Goal: Task Accomplishment & Management: Use online tool/utility

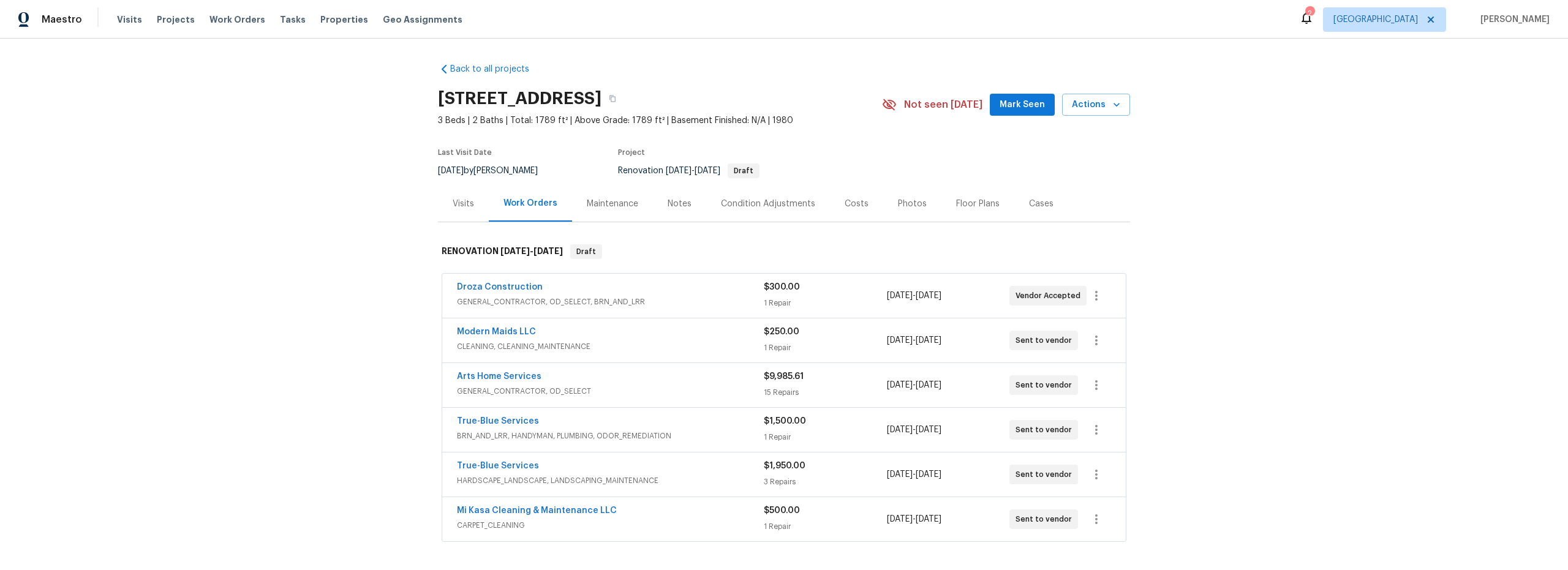
scroll to position [38, 0]
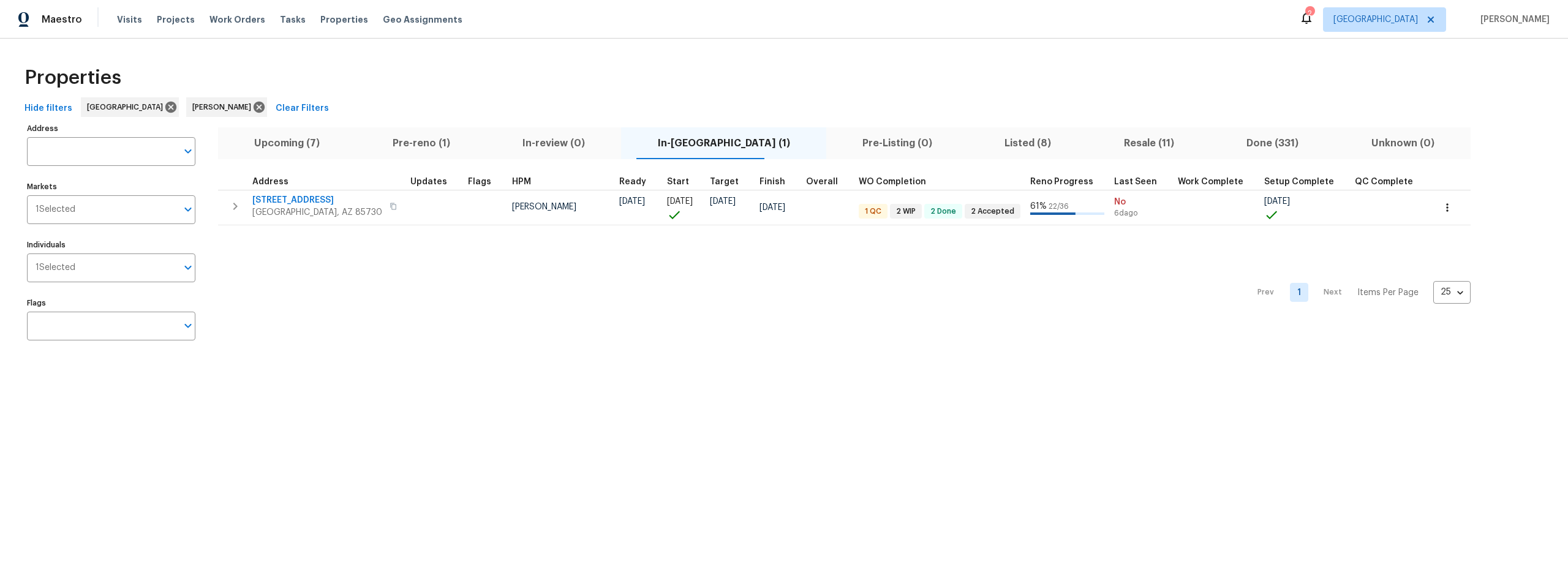
click at [429, 143] on span "Pre-reno (1)" at bounding box center [420, 143] width 115 height 17
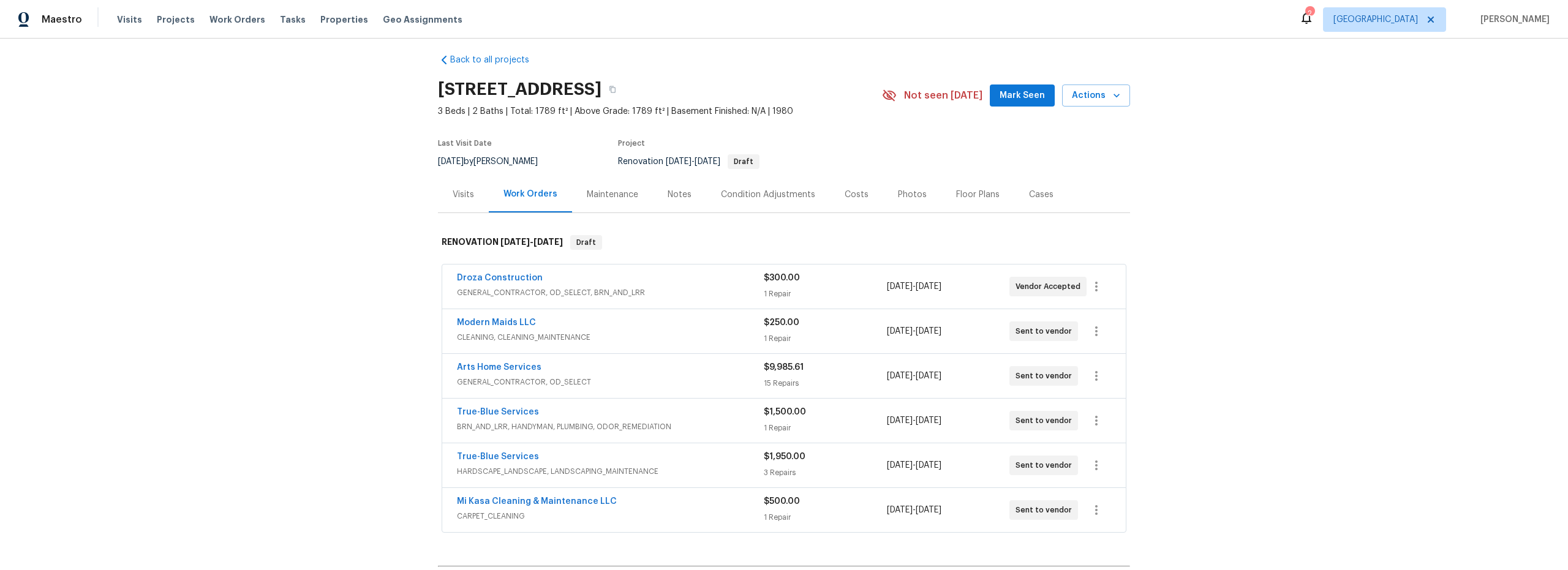
scroll to position [9, 0]
click at [1098, 93] on span "Actions" at bounding box center [1096, 95] width 49 height 15
click at [1040, 139] on p "Schedule a visit" at bounding box center [1046, 142] width 63 height 13
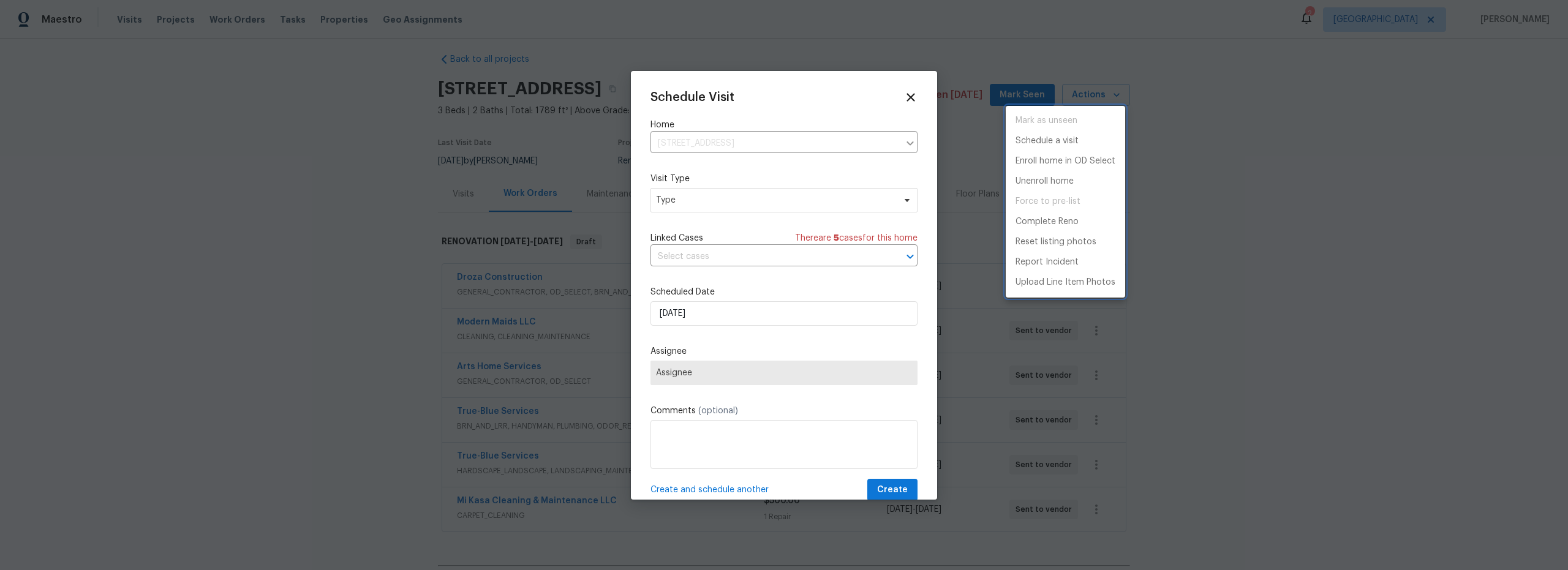
click at [721, 202] on div at bounding box center [784, 285] width 1568 height 570
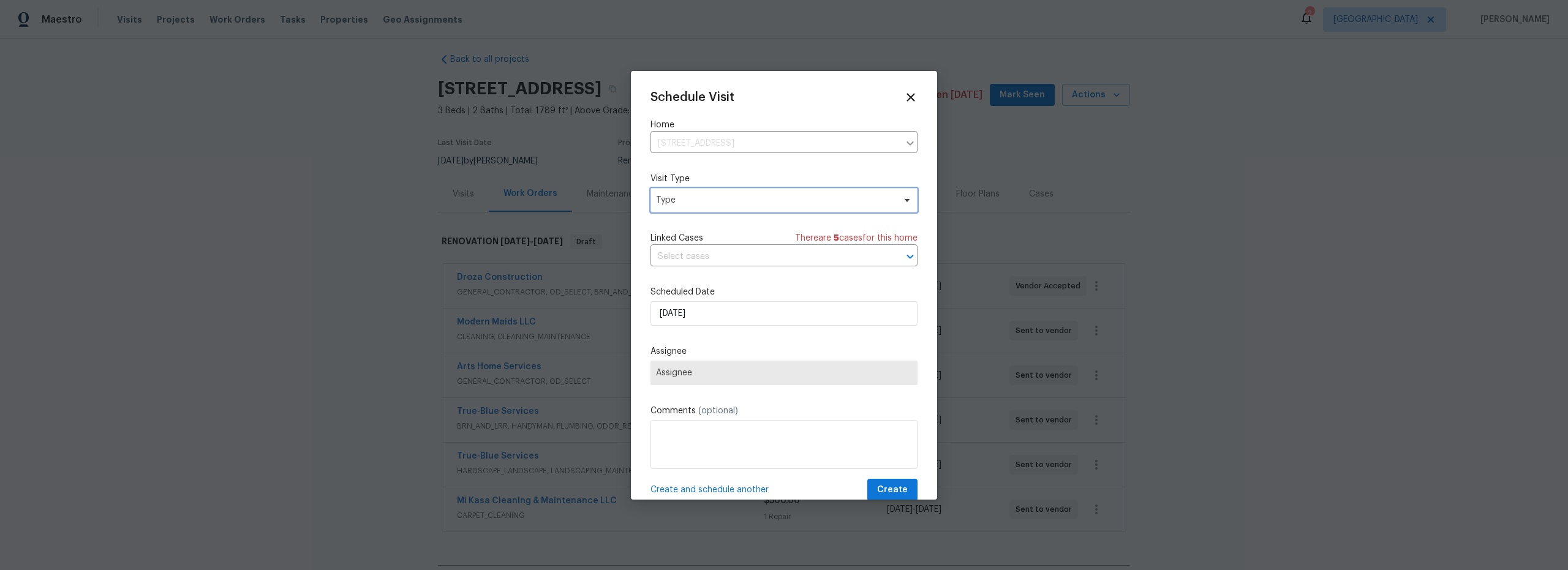
click at [723, 205] on span "Type" at bounding box center [775, 200] width 238 height 12
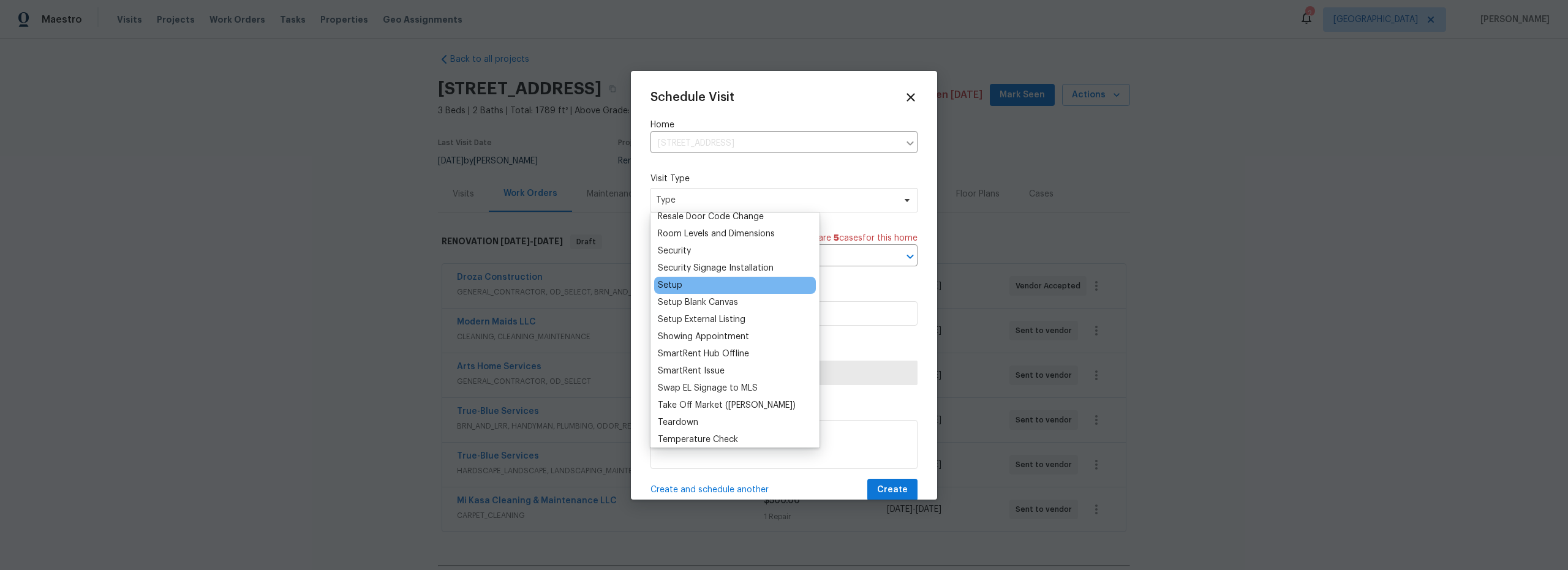
scroll to position [926, 0]
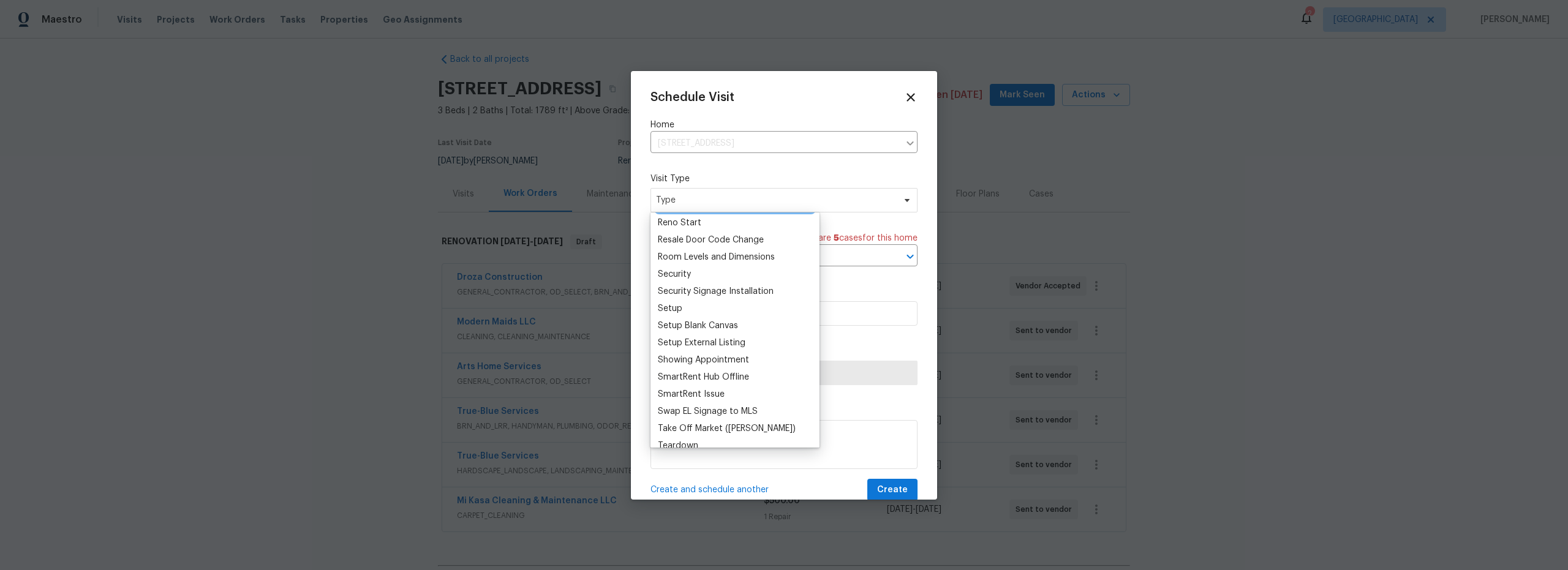
click at [677, 212] on div "Remove EL Signage" at bounding box center [735, 205] width 161 height 17
click at [678, 219] on div "Reno Start" at bounding box center [679, 222] width 43 height 12
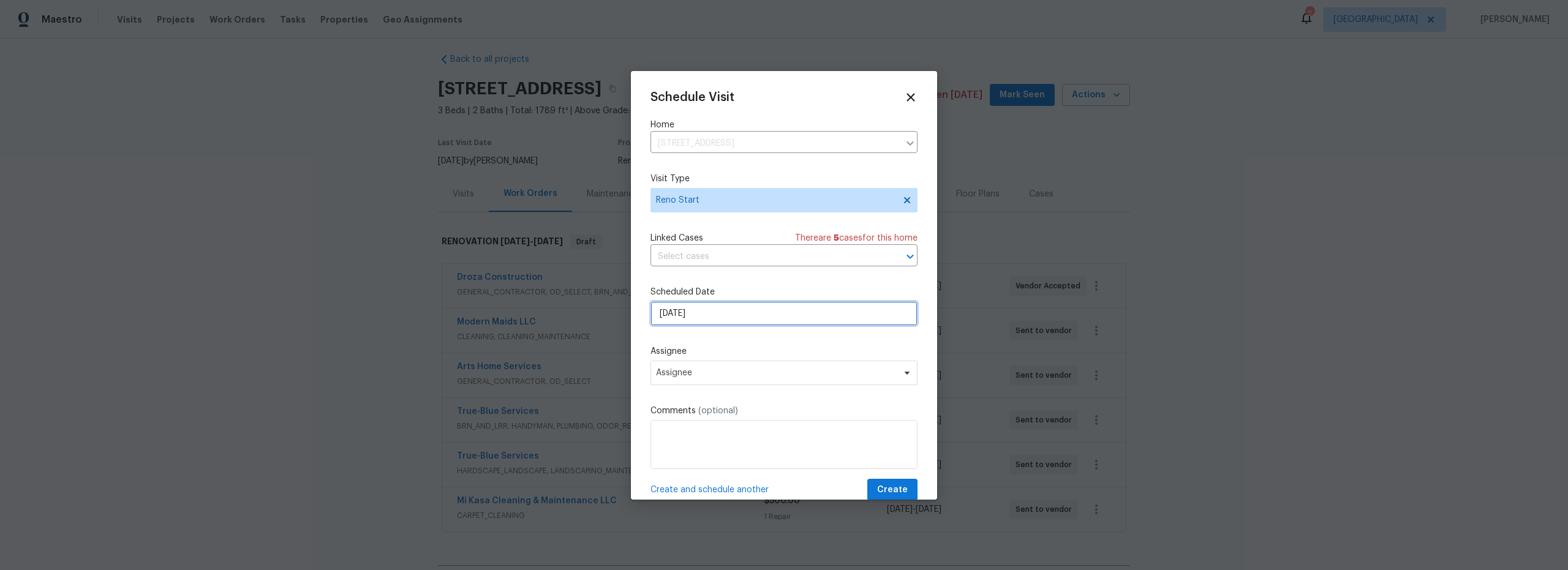
click at [742, 312] on input "[DATE]" at bounding box center [784, 313] width 267 height 24
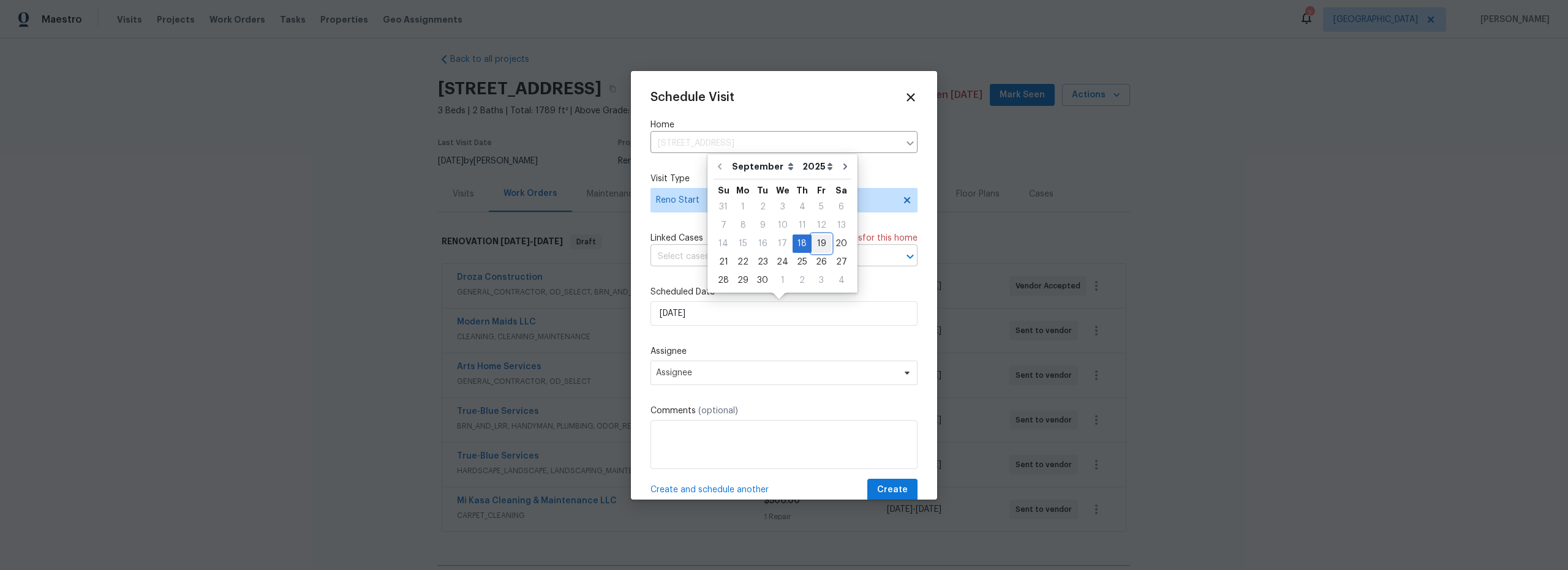
click at [812, 242] on div "19" at bounding box center [821, 244] width 20 height 17
type input "[DATE]"
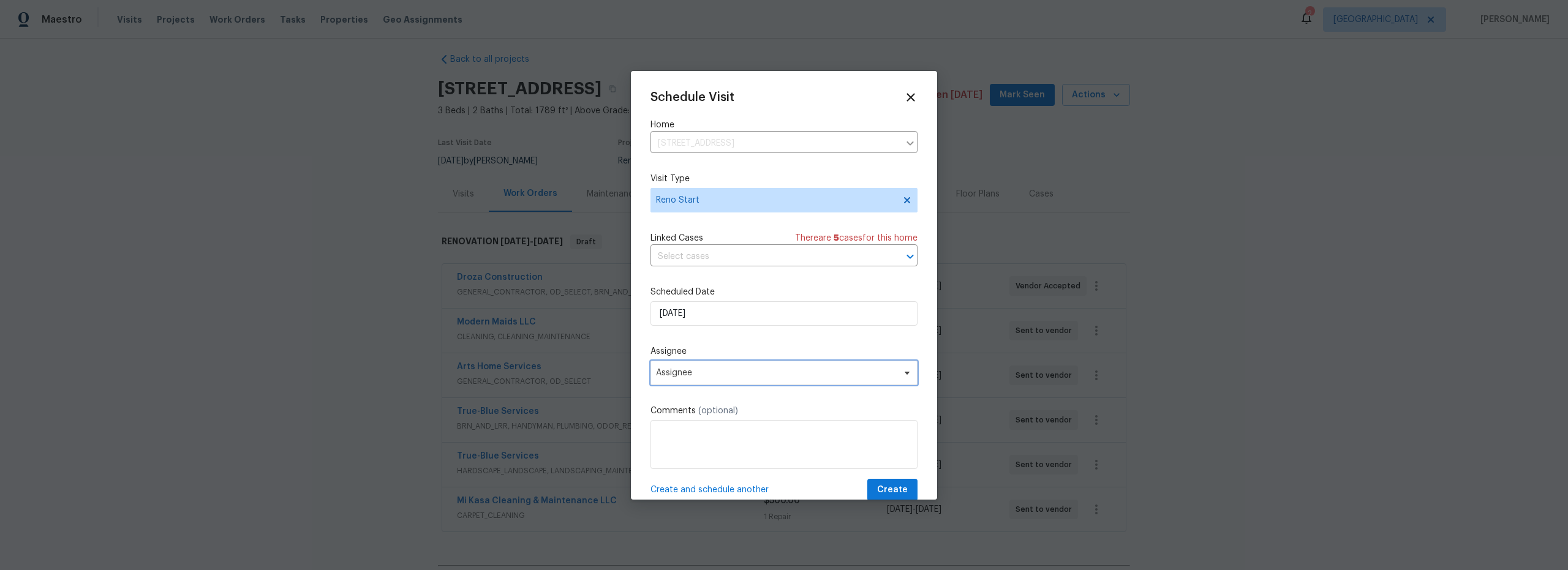
click at [747, 371] on span "Assignee" at bounding box center [776, 373] width 240 height 9
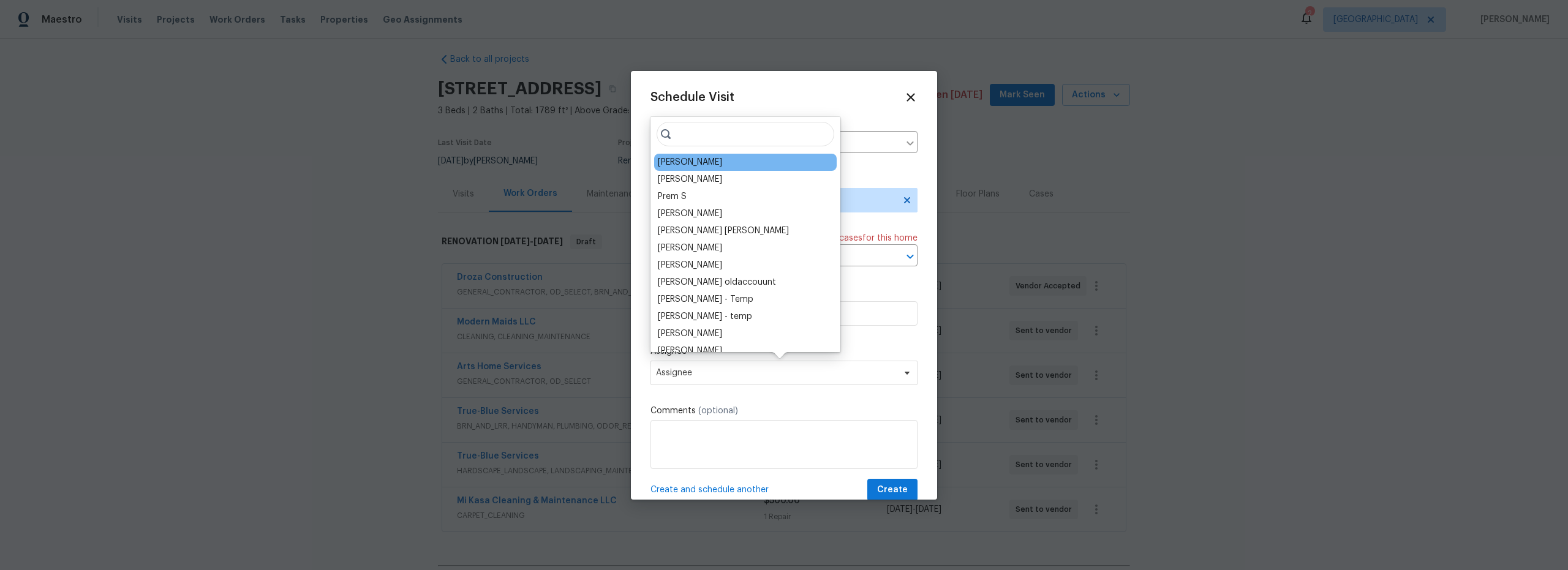
click at [690, 169] on div "[PERSON_NAME]" at bounding box center [745, 162] width 183 height 17
click at [686, 160] on div "[PERSON_NAME]" at bounding box center [690, 162] width 65 height 12
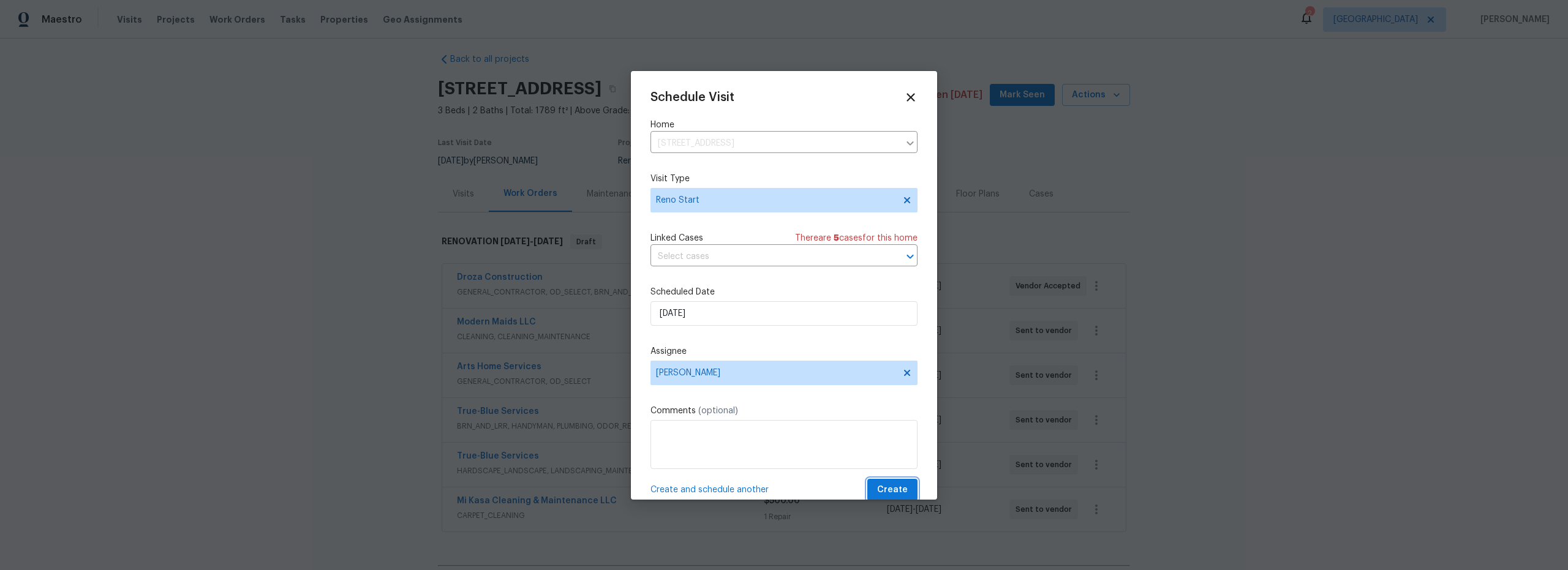
click at [893, 487] on span "Create" at bounding box center [892, 490] width 31 height 15
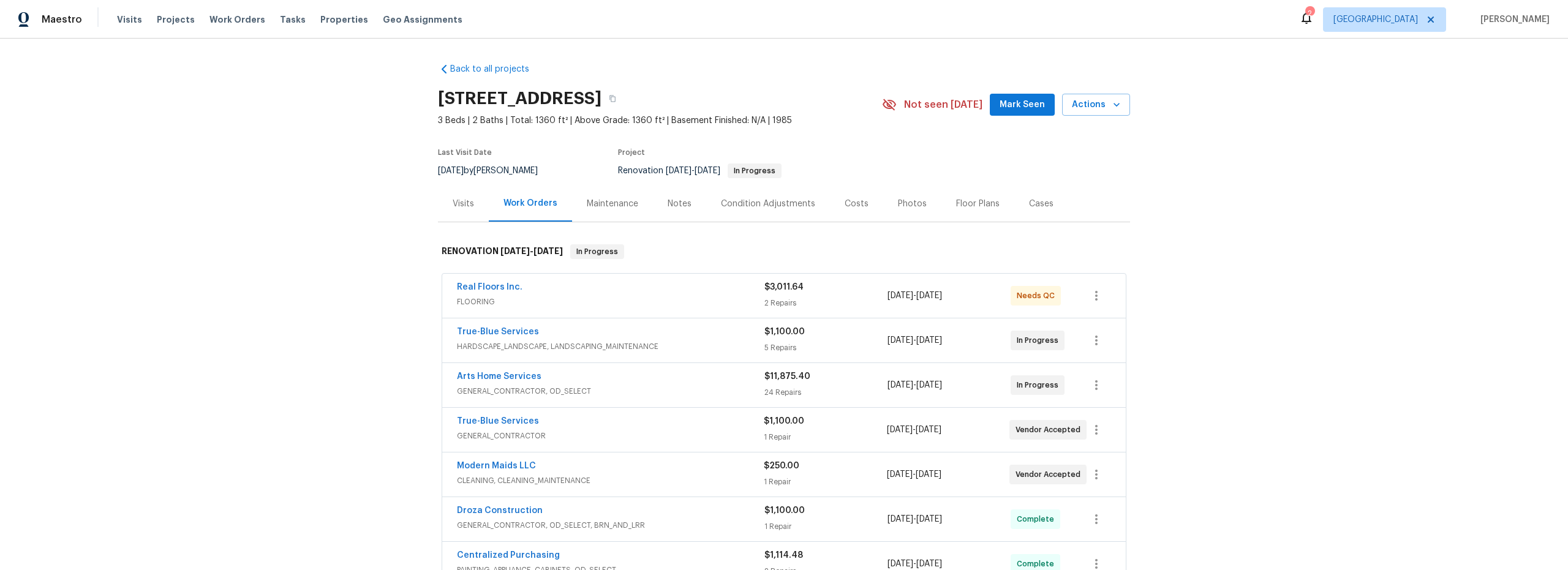
click at [654, 301] on span "FLOORING" at bounding box center [610, 302] width 307 height 12
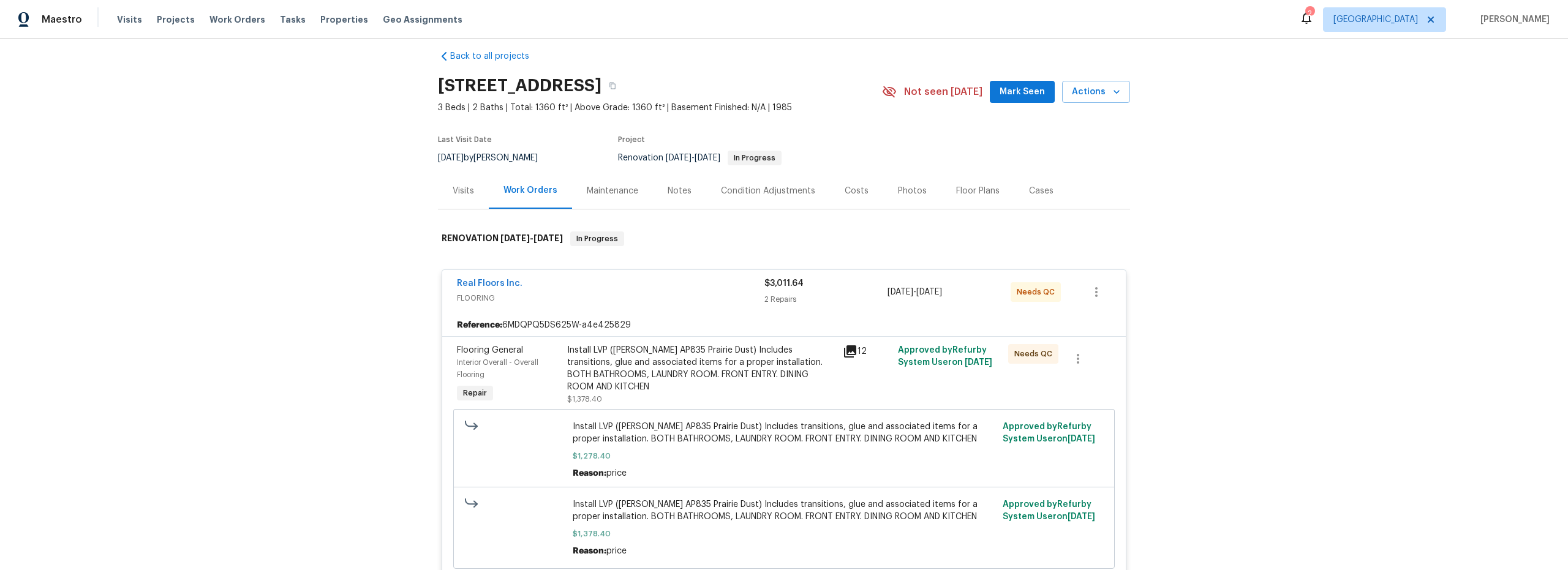
scroll to position [19, 0]
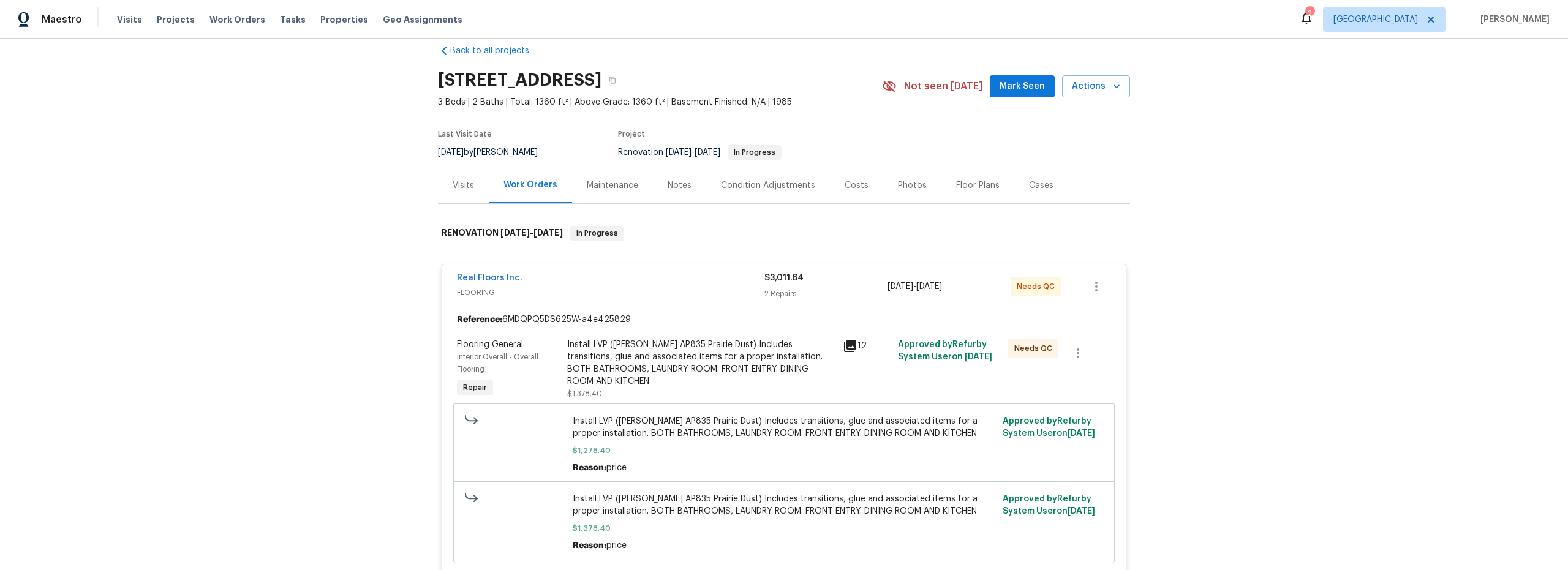
click at [711, 383] on div "Install LVP (Knighton AP835 Prairie Dust) Includes transitions, glue and associ…" at bounding box center [701, 368] width 268 height 61
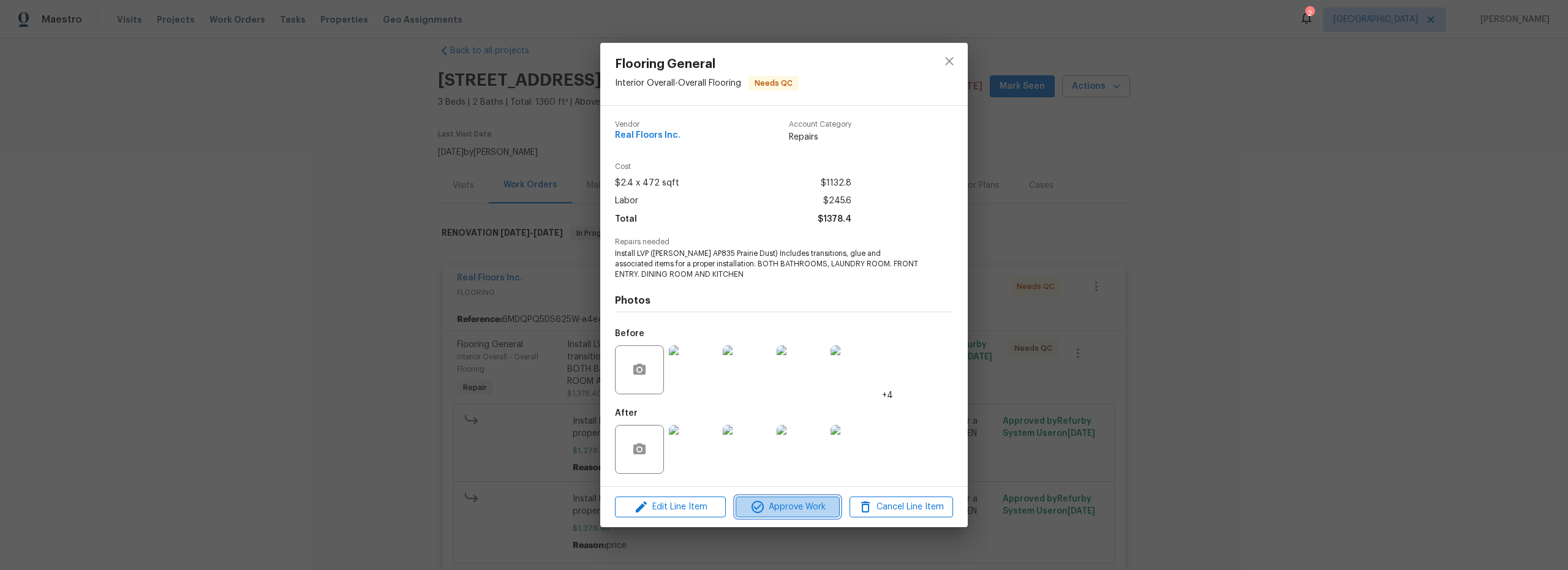
click at [795, 516] on button "Approve Work" at bounding box center [787, 507] width 103 height 22
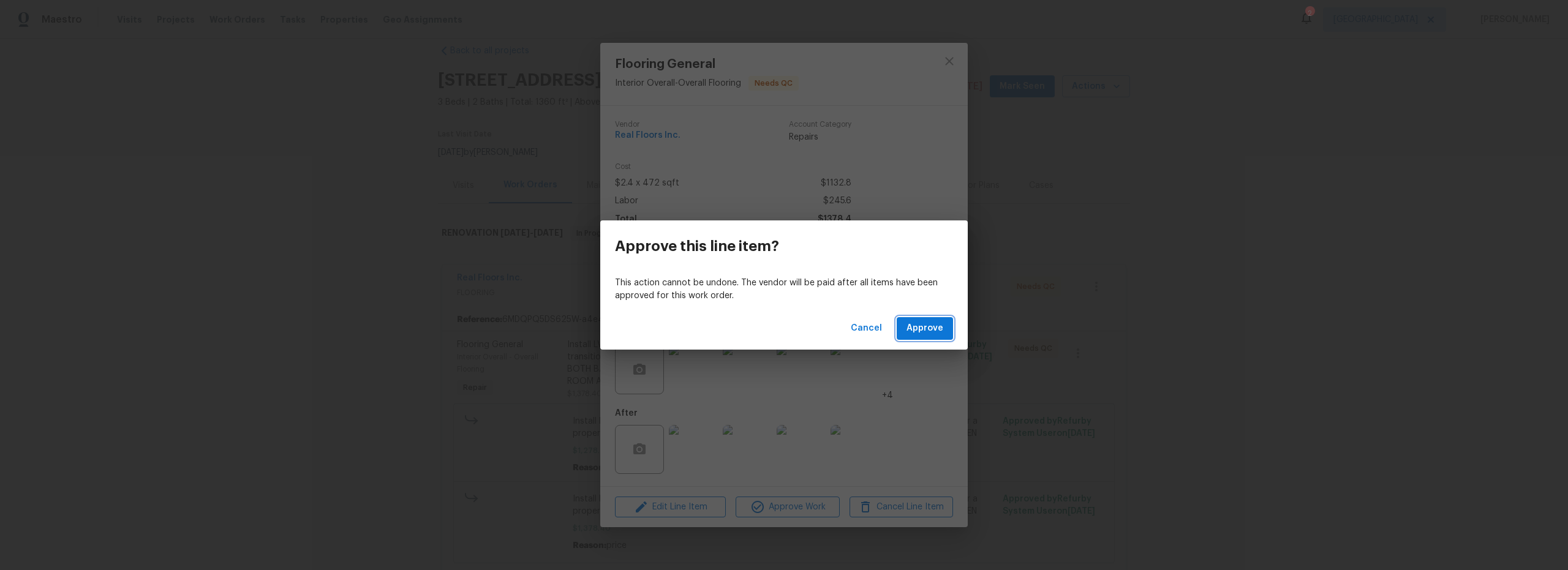
click at [926, 337] on button "Approve" at bounding box center [924, 328] width 56 height 22
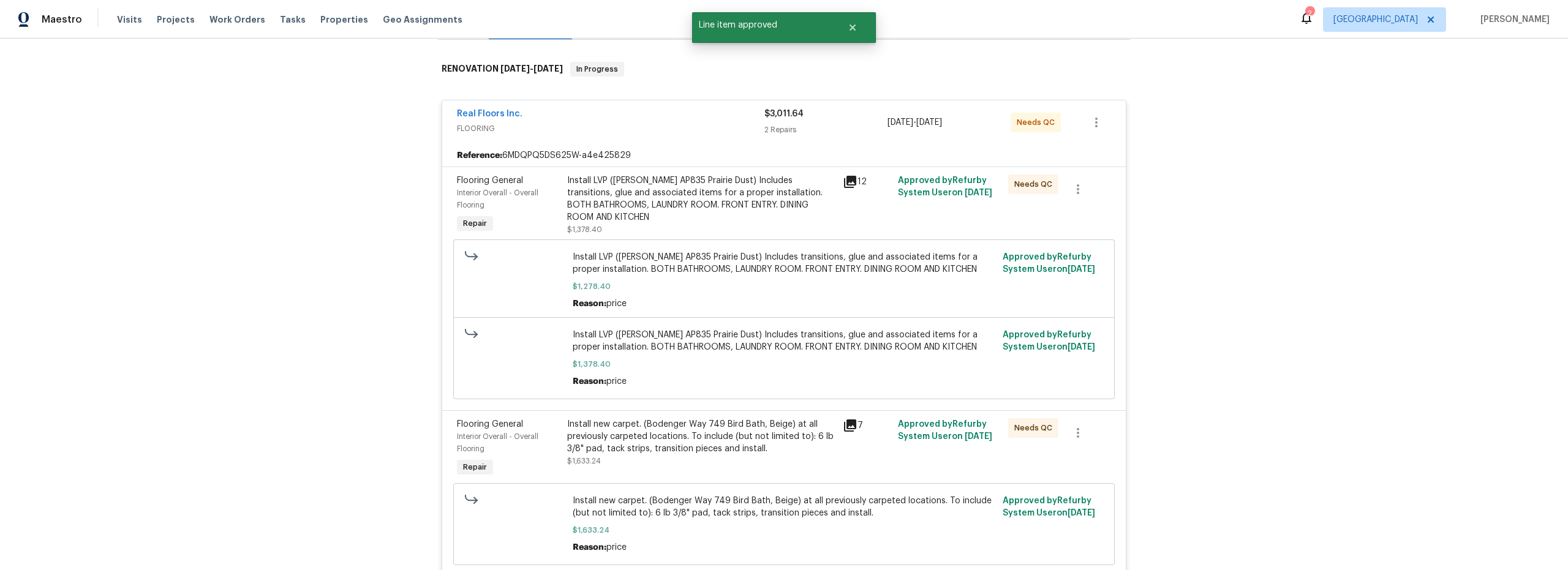
scroll to position [183, 0]
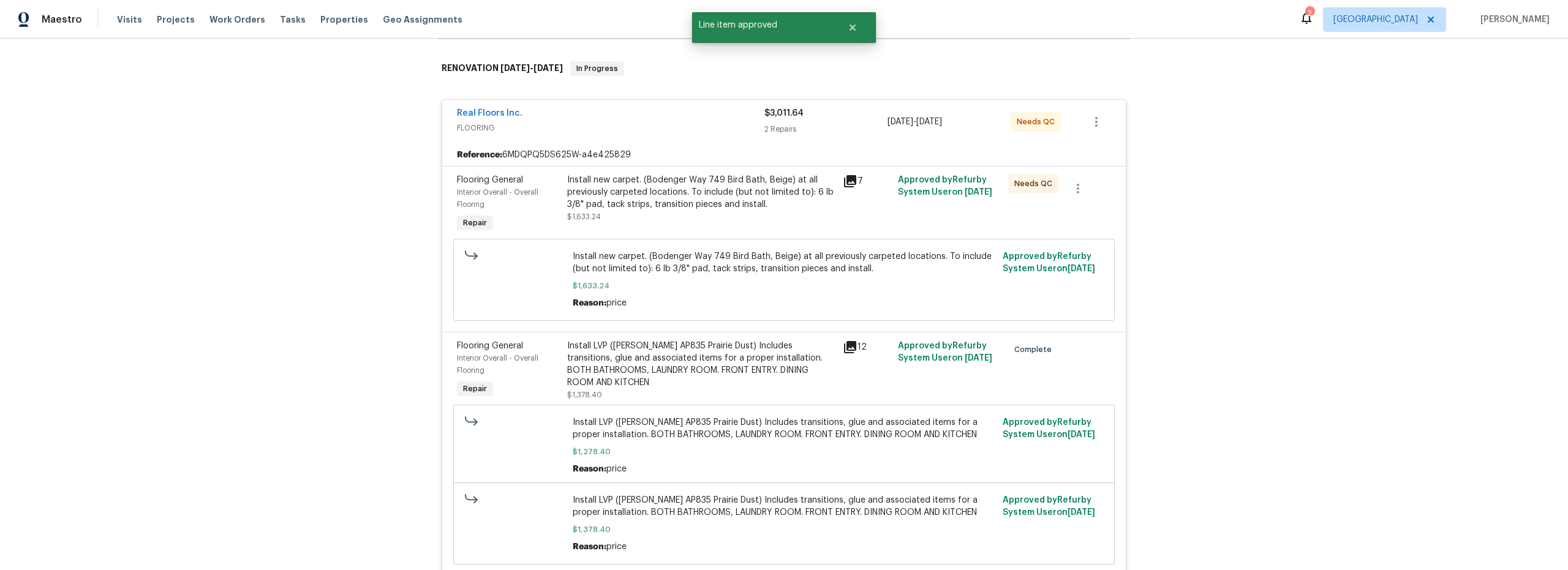
click at [690, 206] on div "Install new carpet. (Bodenger Way 749 Bird Bath, Beige) at all previously carpe…" at bounding box center [701, 192] width 268 height 37
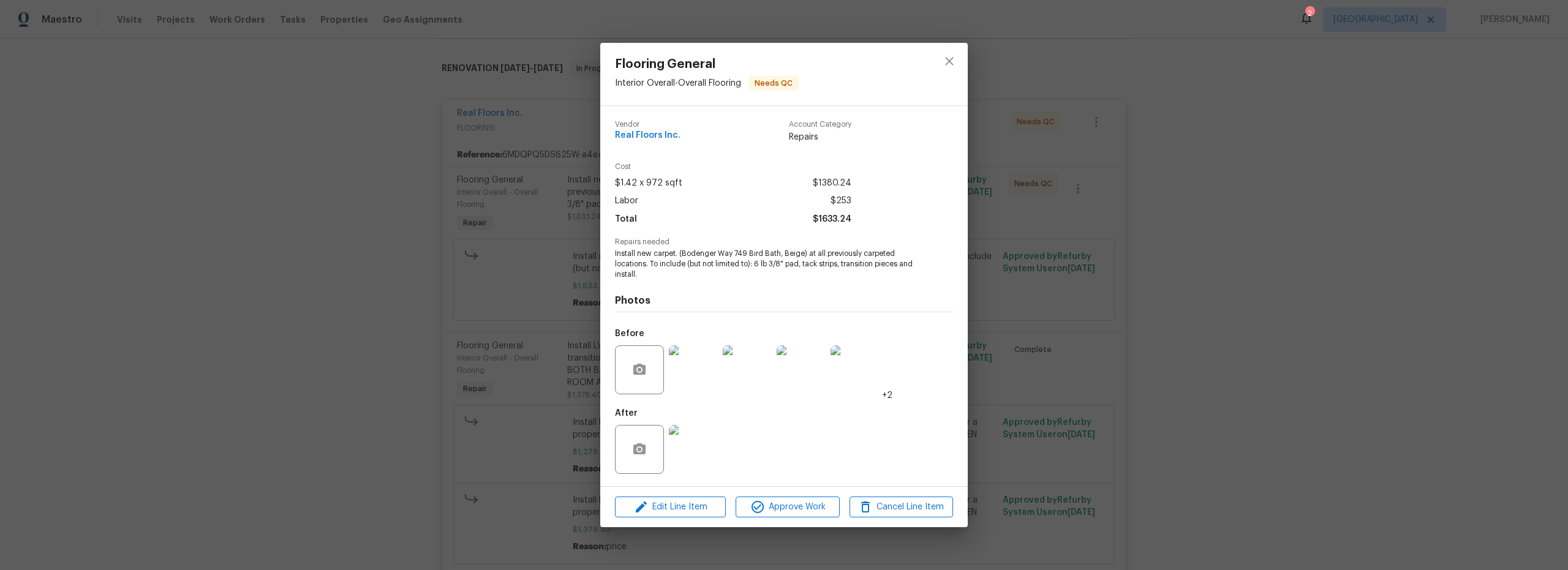
click at [701, 458] on img at bounding box center [693, 449] width 49 height 49
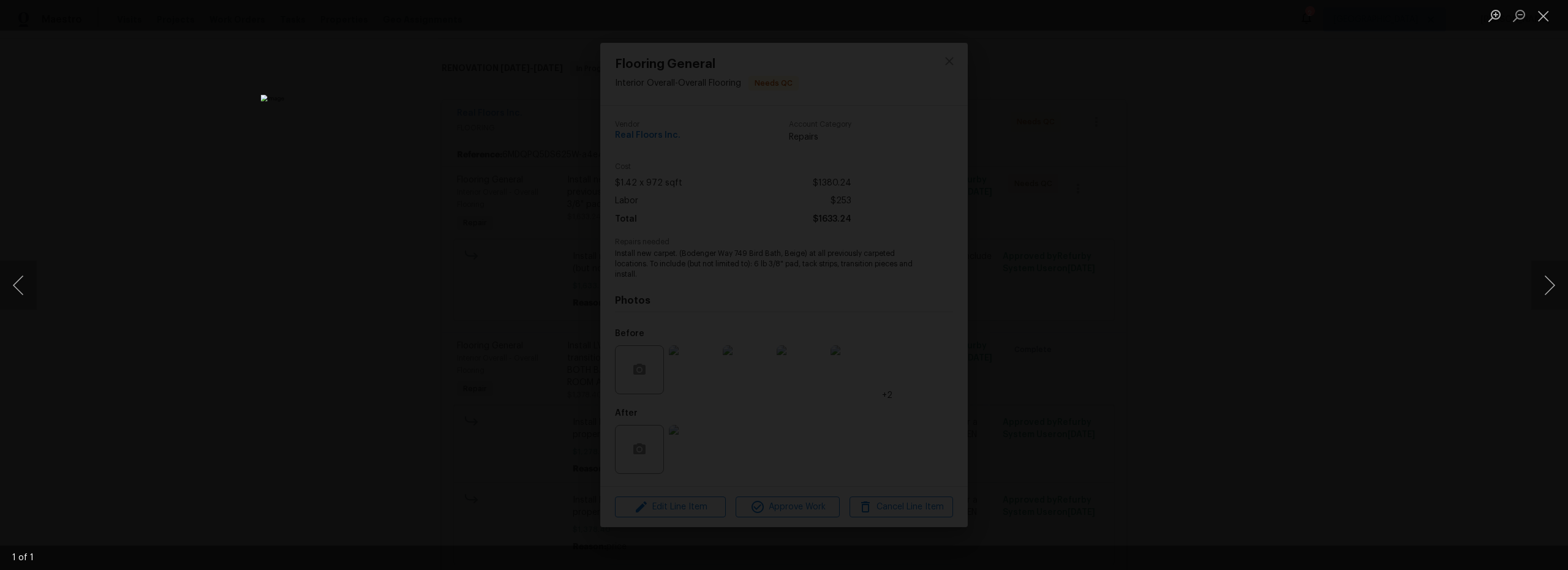
click at [1052, 261] on div "Lightbox" at bounding box center [784, 285] width 1568 height 570
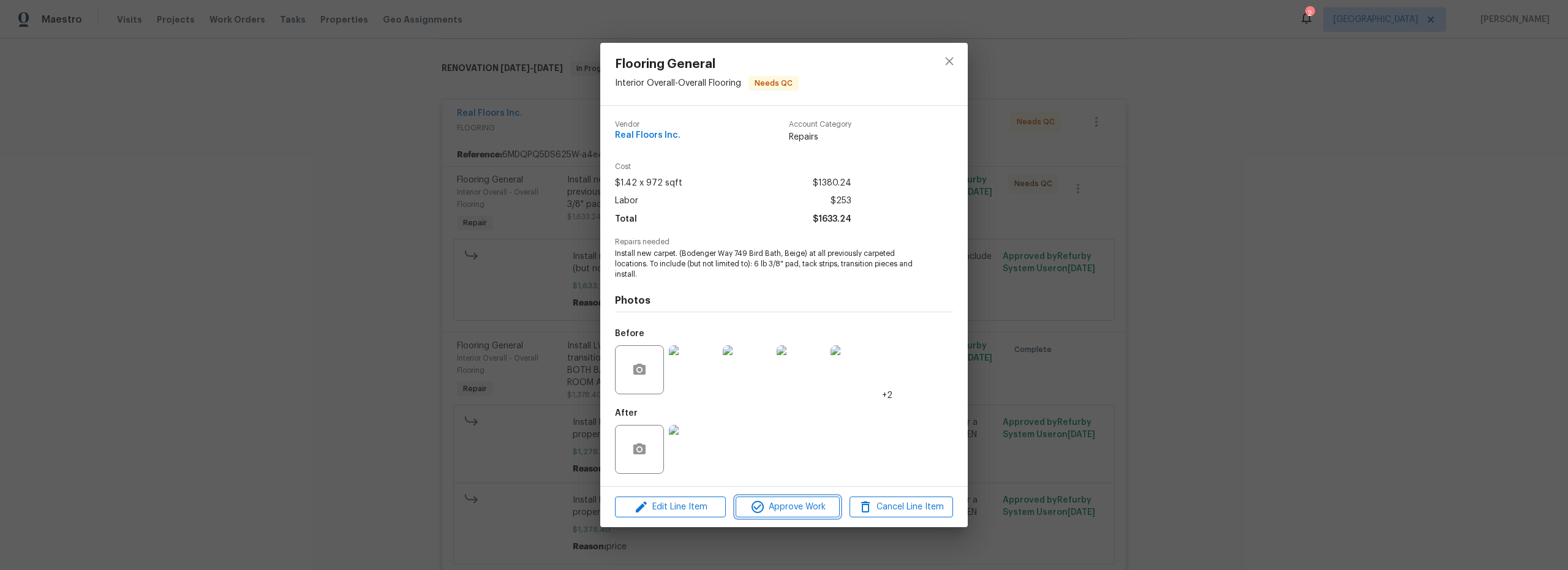
click at [808, 510] on span "Approve Work" at bounding box center [787, 507] width 97 height 15
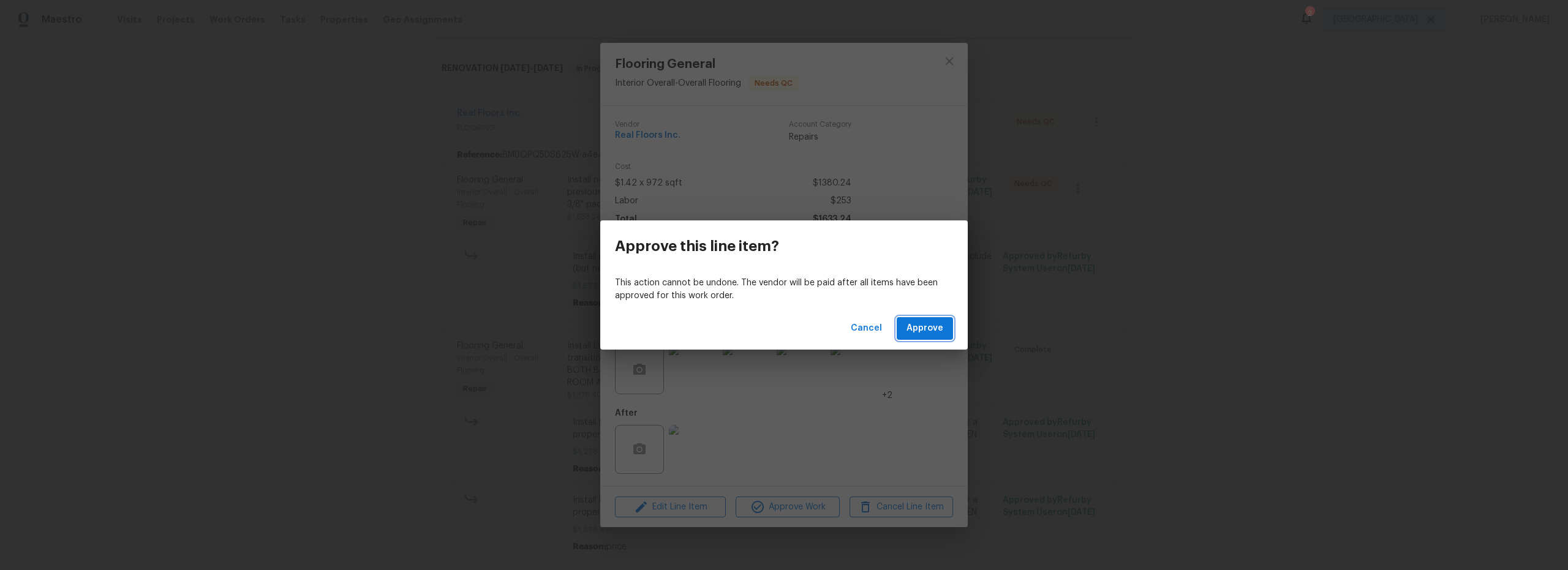
click at [933, 333] on span "Approve" at bounding box center [924, 328] width 37 height 15
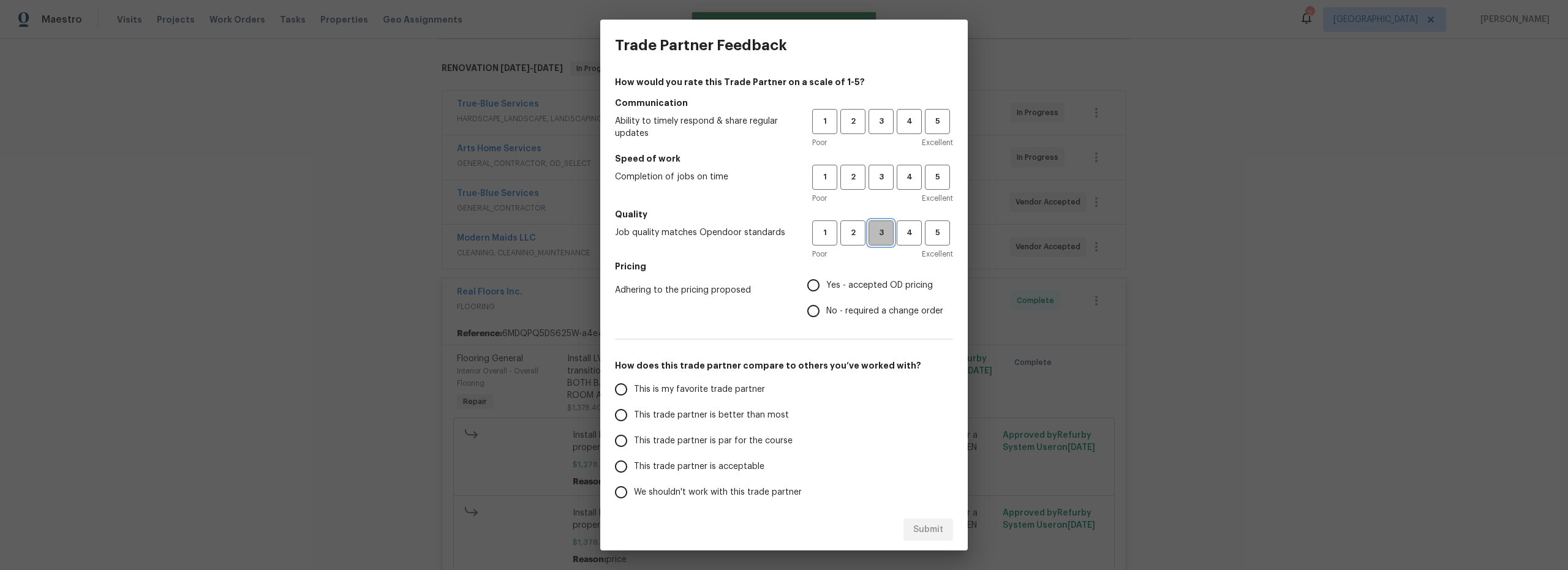
drag, startPoint x: 872, startPoint y: 234, endPoint x: 881, endPoint y: 206, distance: 29.4
click at [872, 234] on span "3" at bounding box center [881, 232] width 22 height 14
click at [880, 160] on h5 "Speed of work" at bounding box center [784, 158] width 338 height 12
click at [874, 181] on span "3" at bounding box center [881, 177] width 22 height 14
click at [868, 106] on h5 "Communication" at bounding box center [784, 102] width 338 height 12
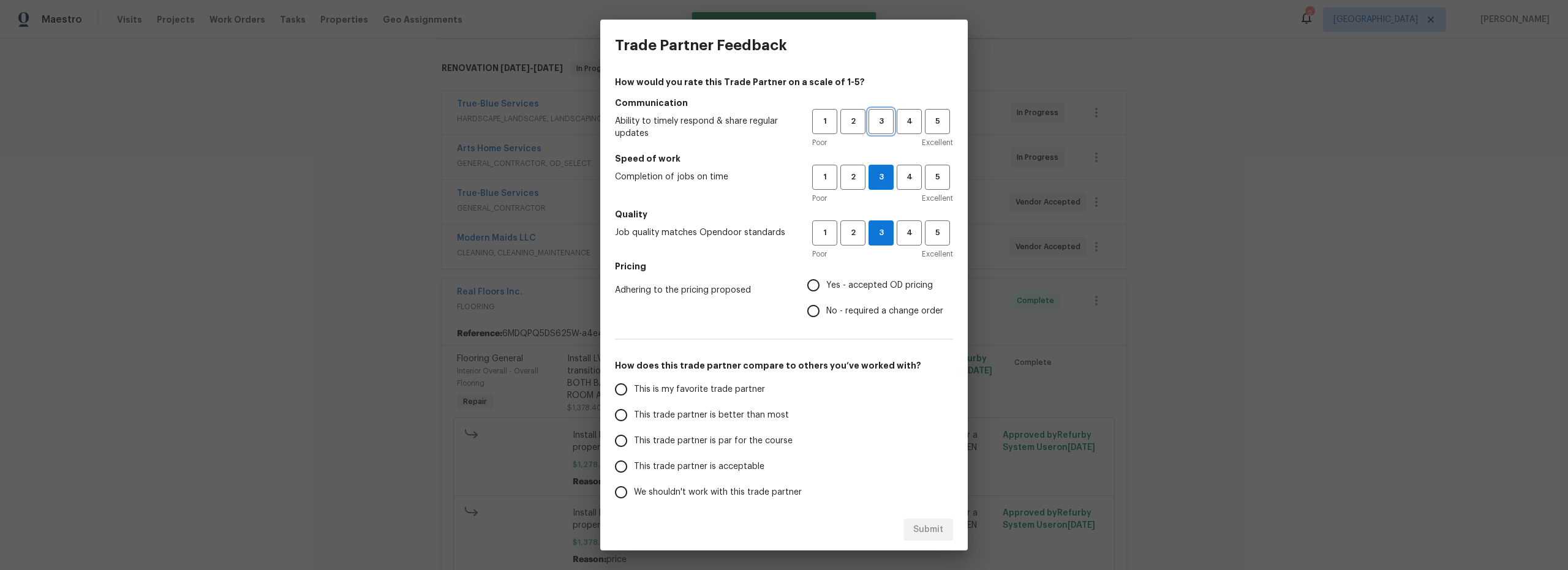
click at [870, 126] on span "3" at bounding box center [881, 121] width 22 height 14
click at [808, 278] on input "Yes - accepted OD pricing" at bounding box center [813, 285] width 25 height 25
radio input "true"
drag, startPoint x: 621, startPoint y: 382, endPoint x: 641, endPoint y: 389, distance: 21.2
click at [622, 382] on input "This is my favorite trade partner" at bounding box center [620, 389] width 25 height 25
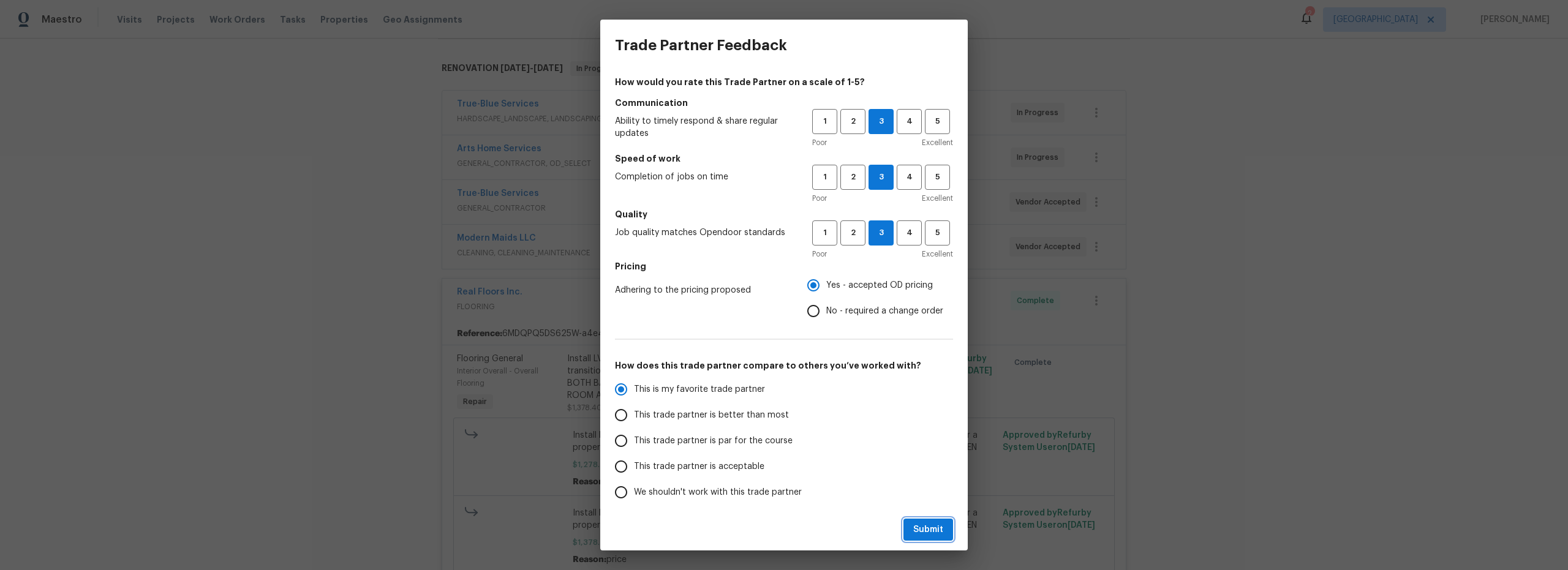
click at [939, 532] on span "Submit" at bounding box center [928, 530] width 30 height 15
radio input "true"
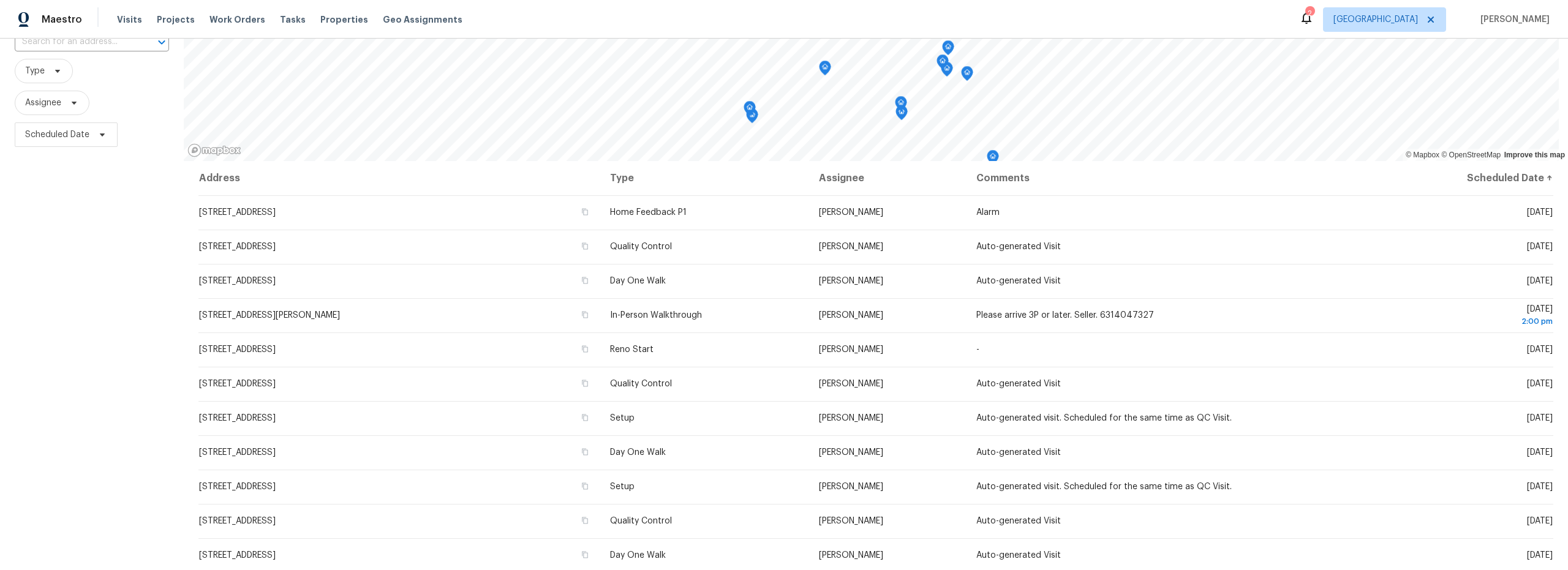
scroll to position [100, 0]
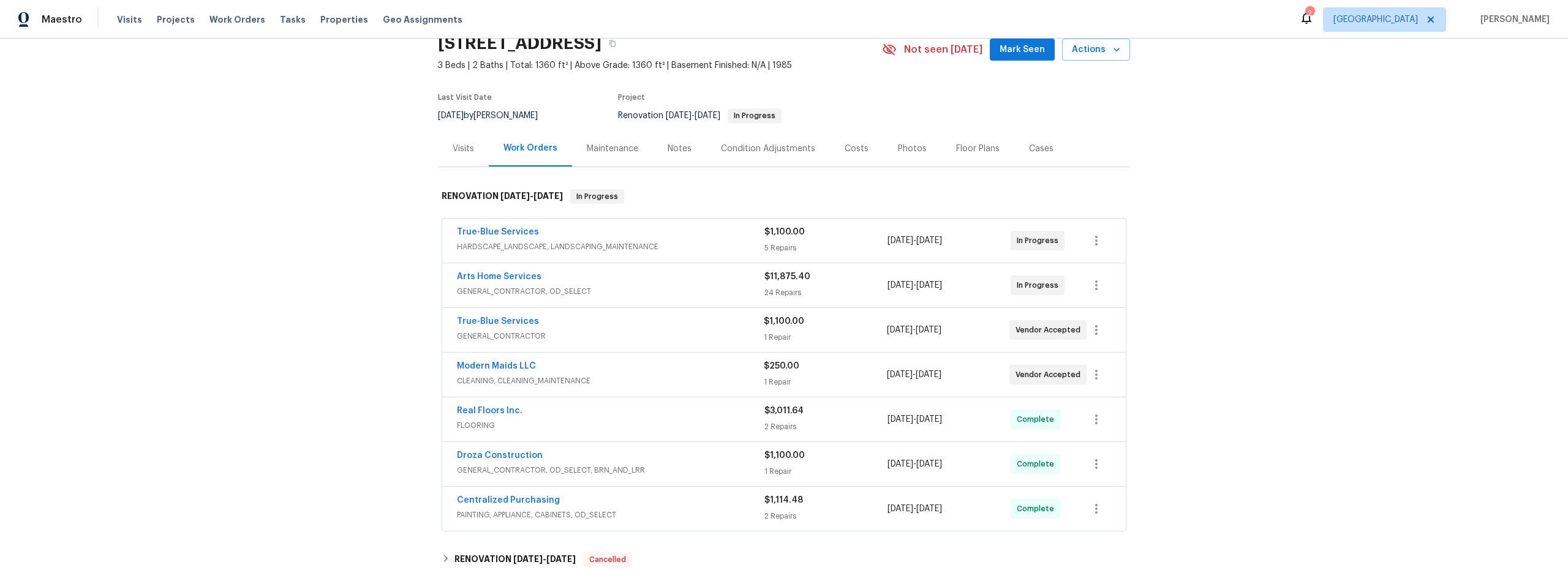
scroll to position [55, 0]
click at [702, 286] on span "GENERAL_CONTRACTOR, OD_SELECT" at bounding box center [610, 291] width 307 height 12
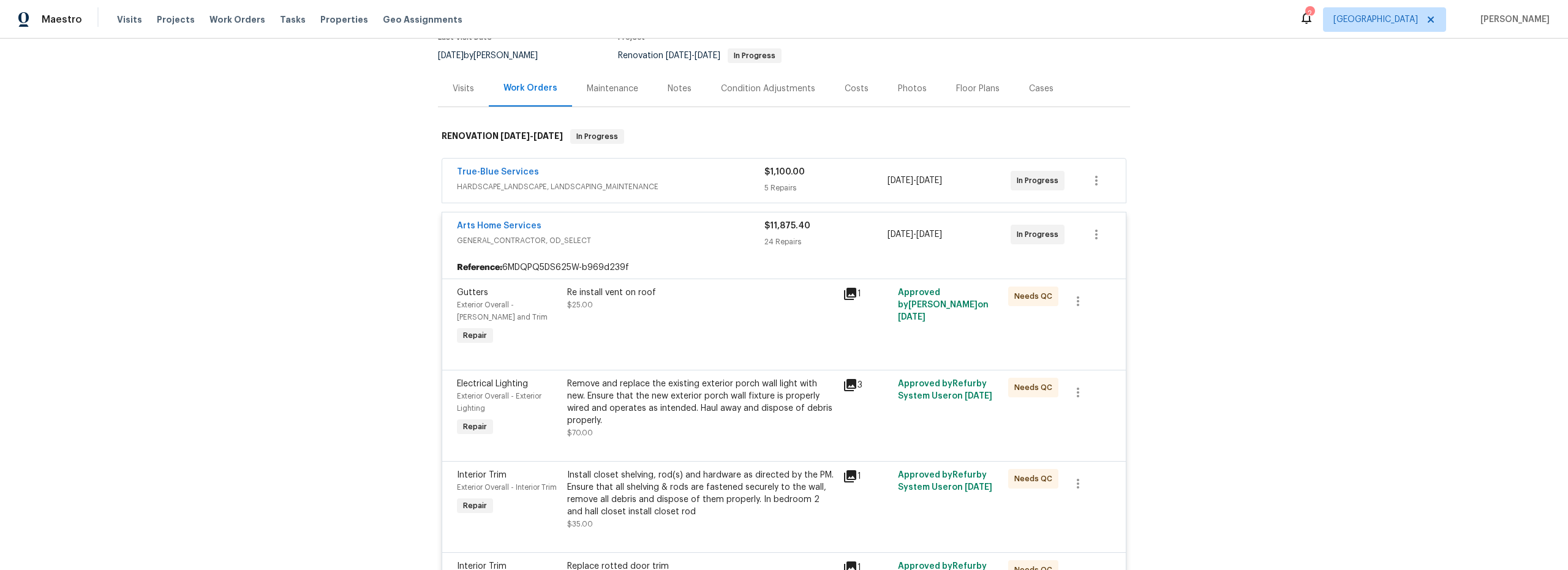
scroll to position [127, 0]
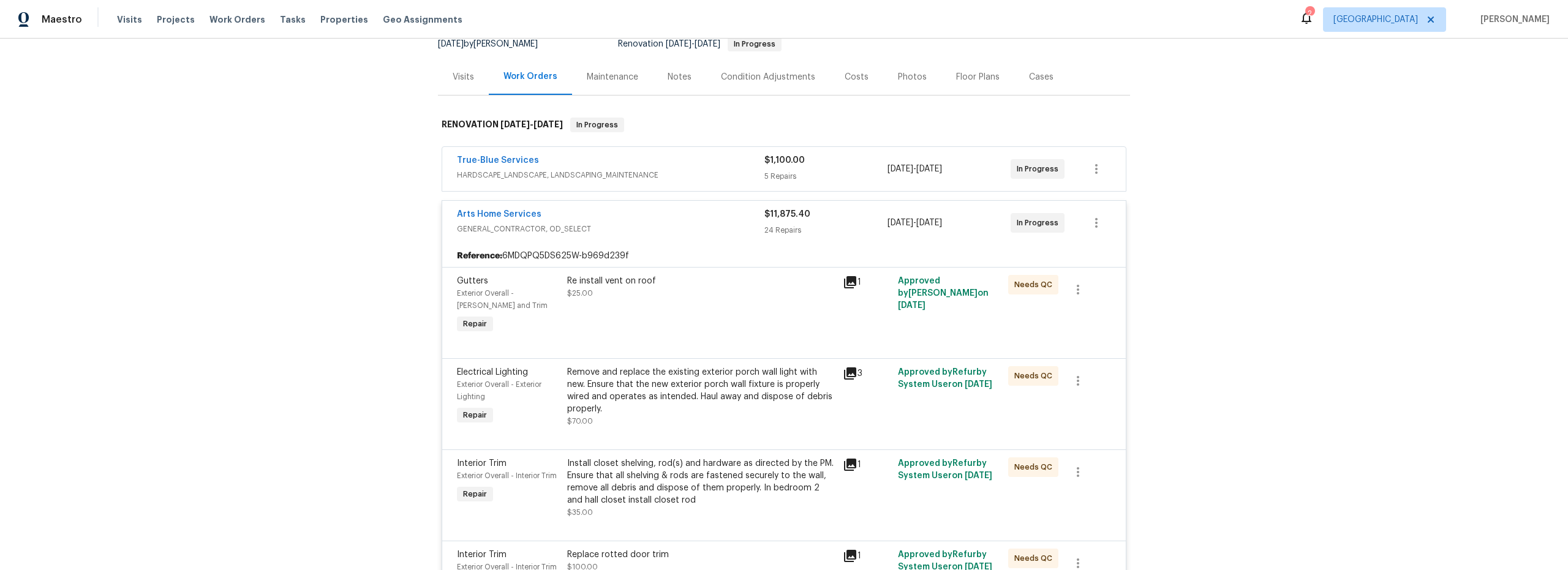
click at [724, 321] on div "Re install vent on roof $25.00" at bounding box center [701, 305] width 276 height 68
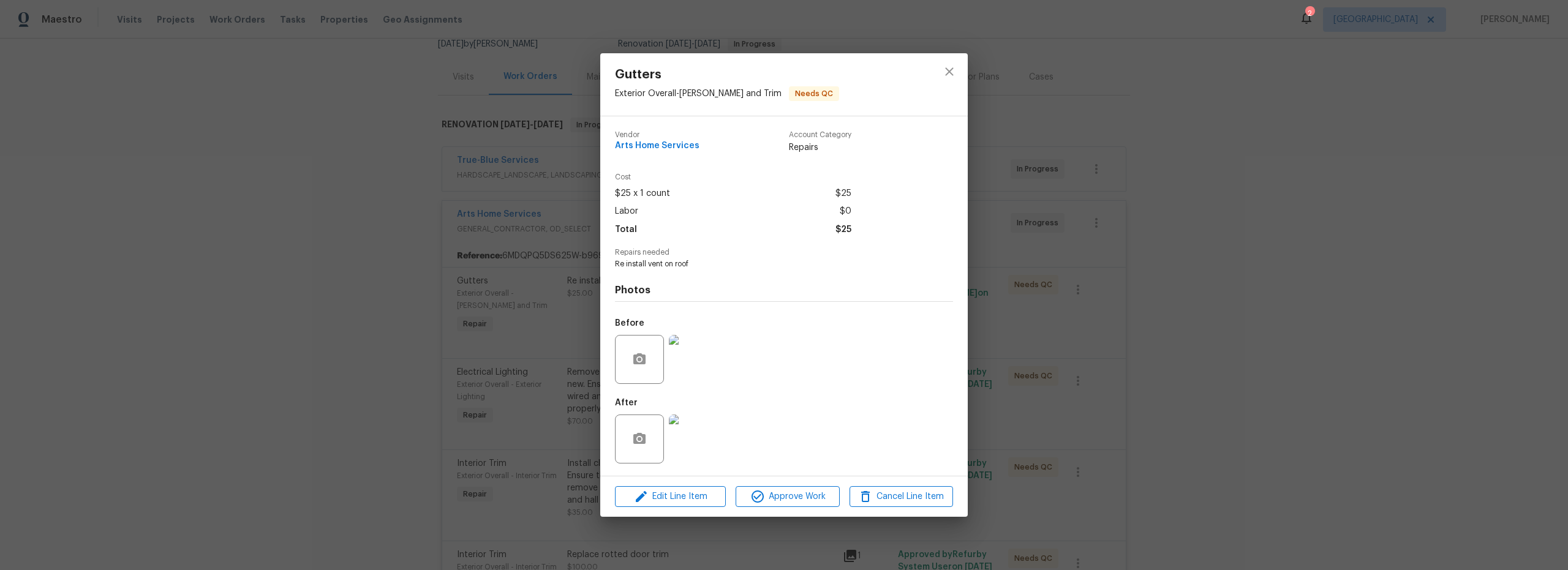
click at [700, 444] on img at bounding box center [693, 439] width 49 height 49
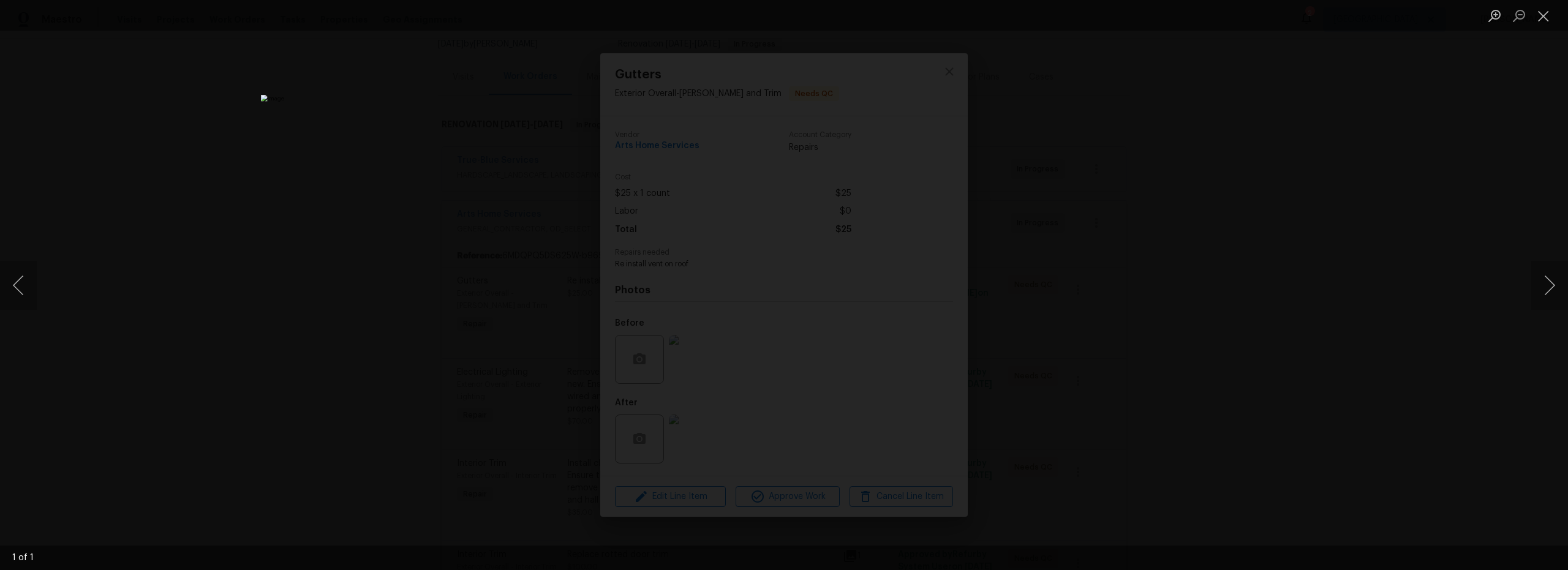
click at [1036, 333] on div "Lightbox" at bounding box center [784, 285] width 1568 height 570
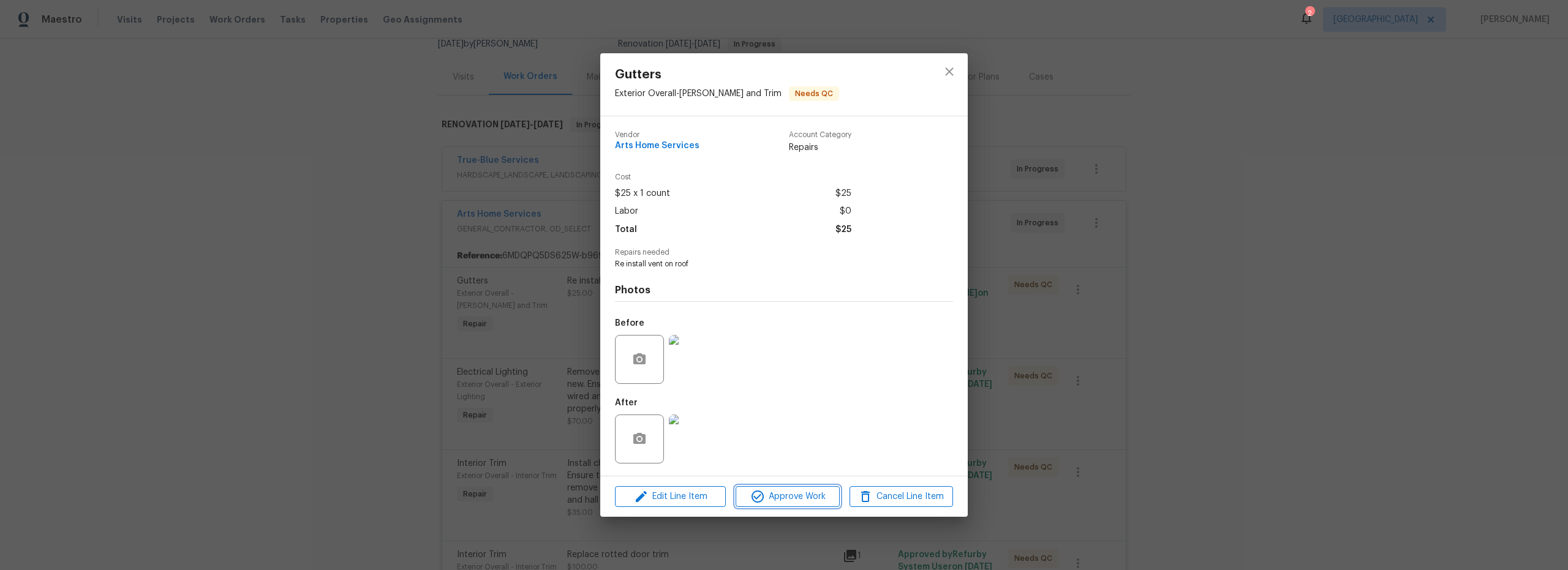
click at [814, 491] on span "Approve Work" at bounding box center [787, 497] width 97 height 15
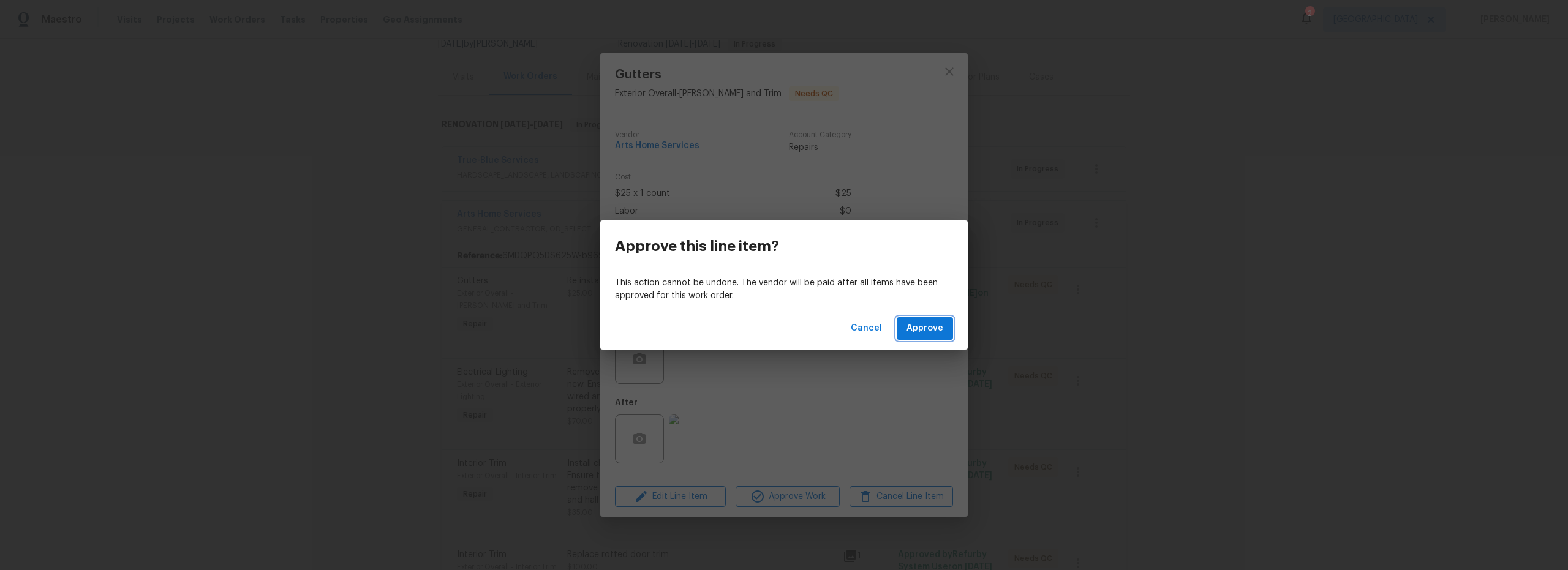
click at [932, 337] on button "Approve" at bounding box center [924, 328] width 56 height 22
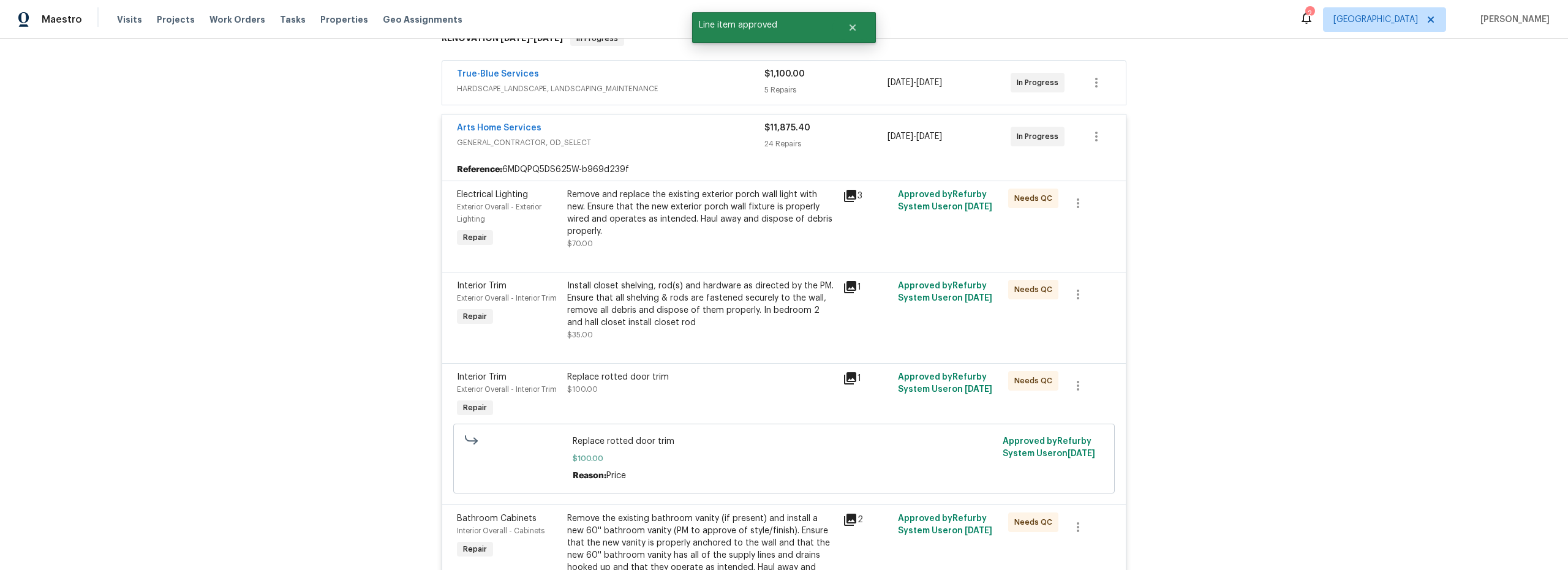
scroll to position [218, 0]
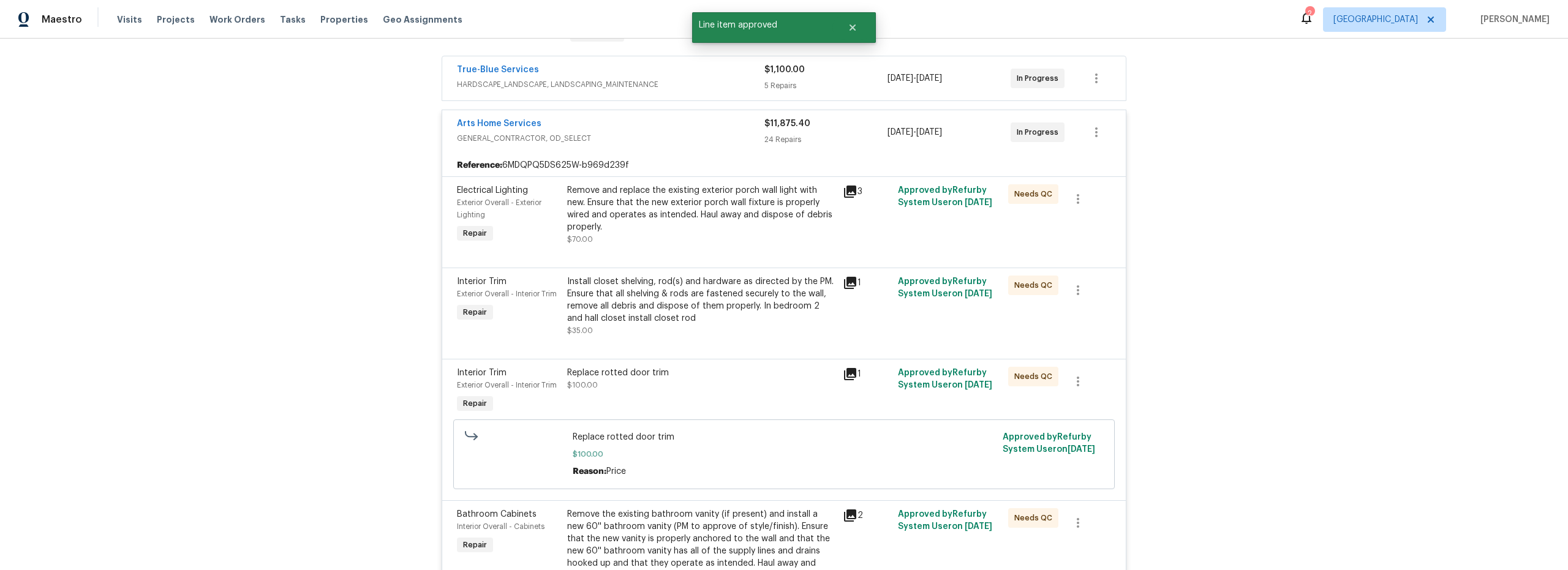
click at [739, 329] on div "Install closet shelving, rod(s) and hardware as directed by the PM. Ensure that…" at bounding box center [701, 306] width 268 height 61
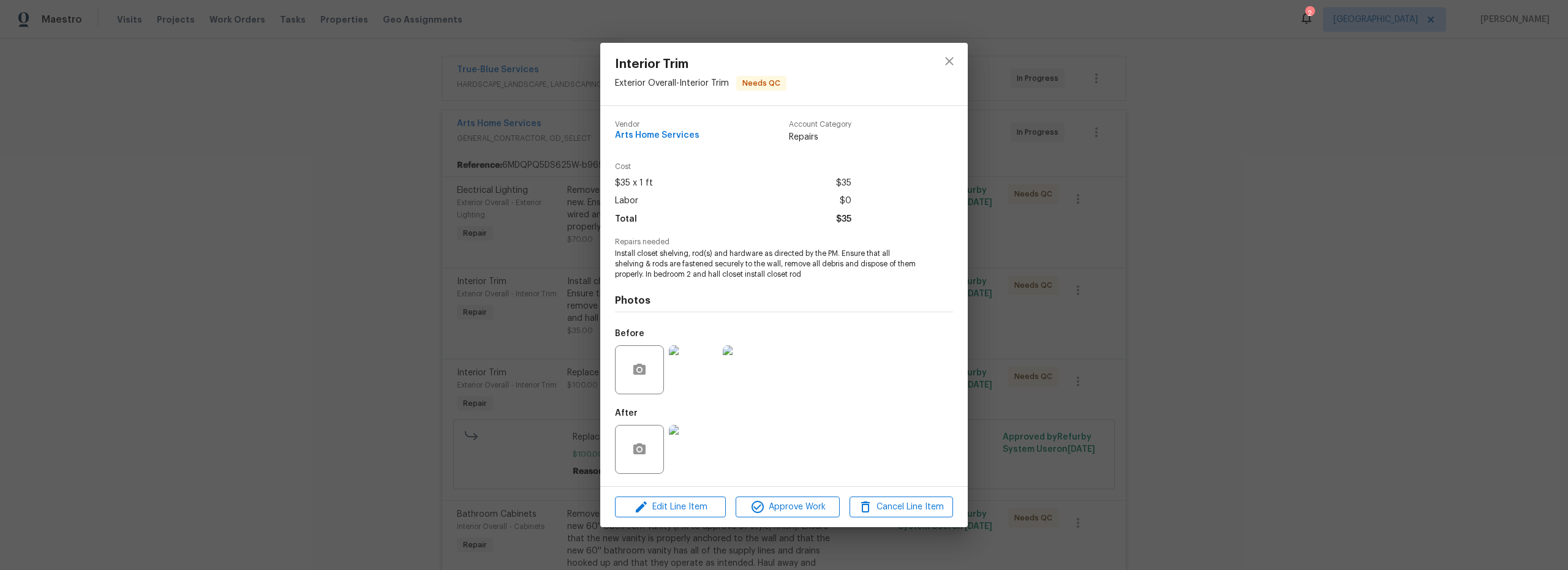
click at [709, 453] on img at bounding box center [693, 449] width 49 height 49
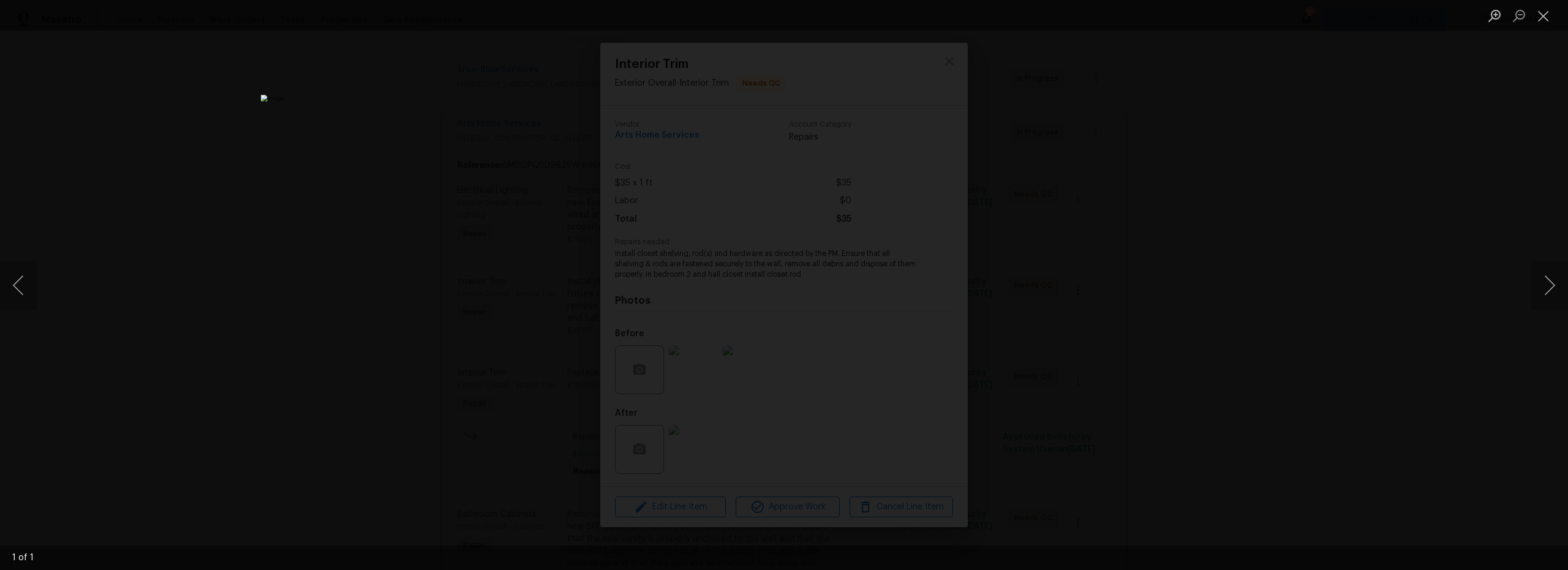
click at [1053, 404] on div "Lightbox" at bounding box center [784, 285] width 1568 height 570
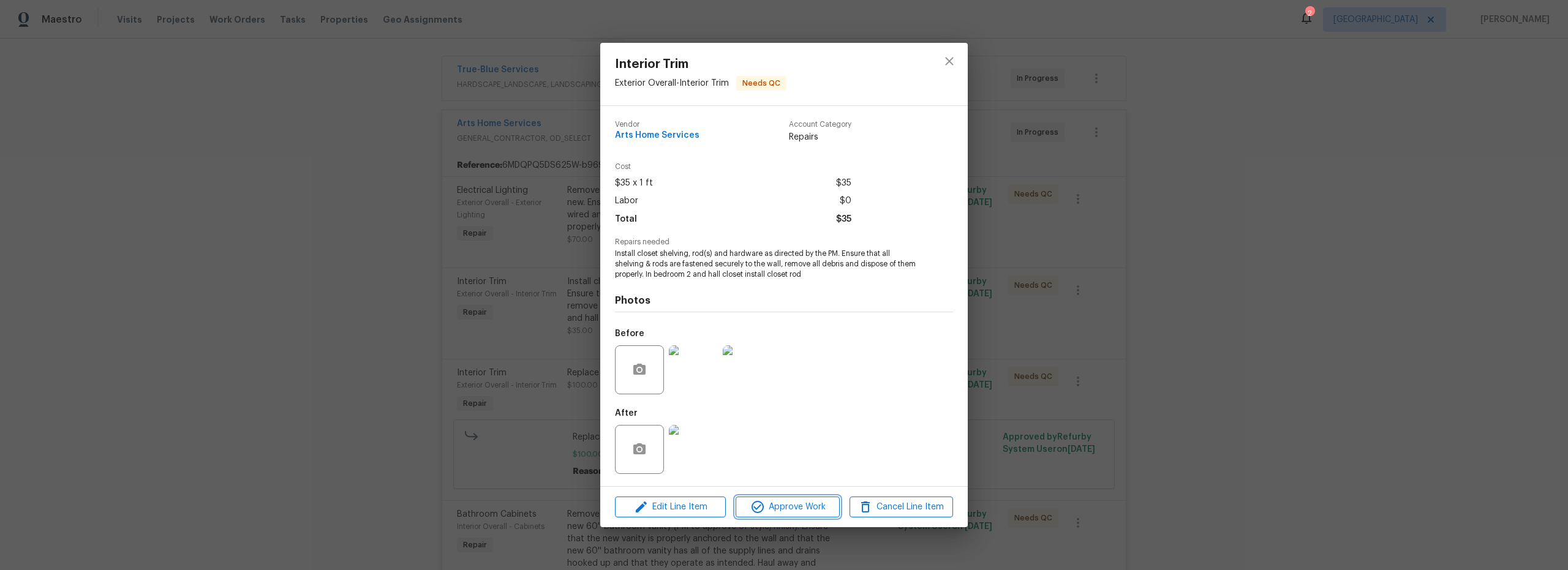
click at [792, 508] on span "Approve Work" at bounding box center [787, 507] width 97 height 15
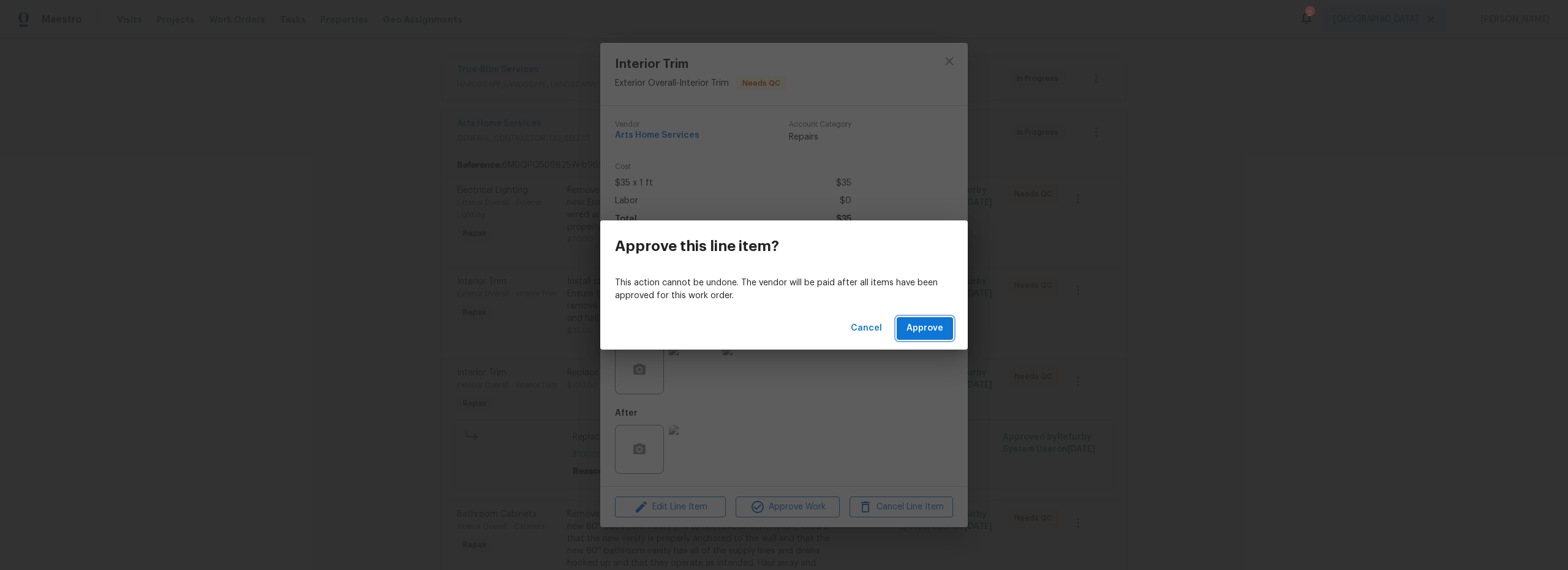
click at [927, 328] on span "Approve" at bounding box center [924, 328] width 37 height 15
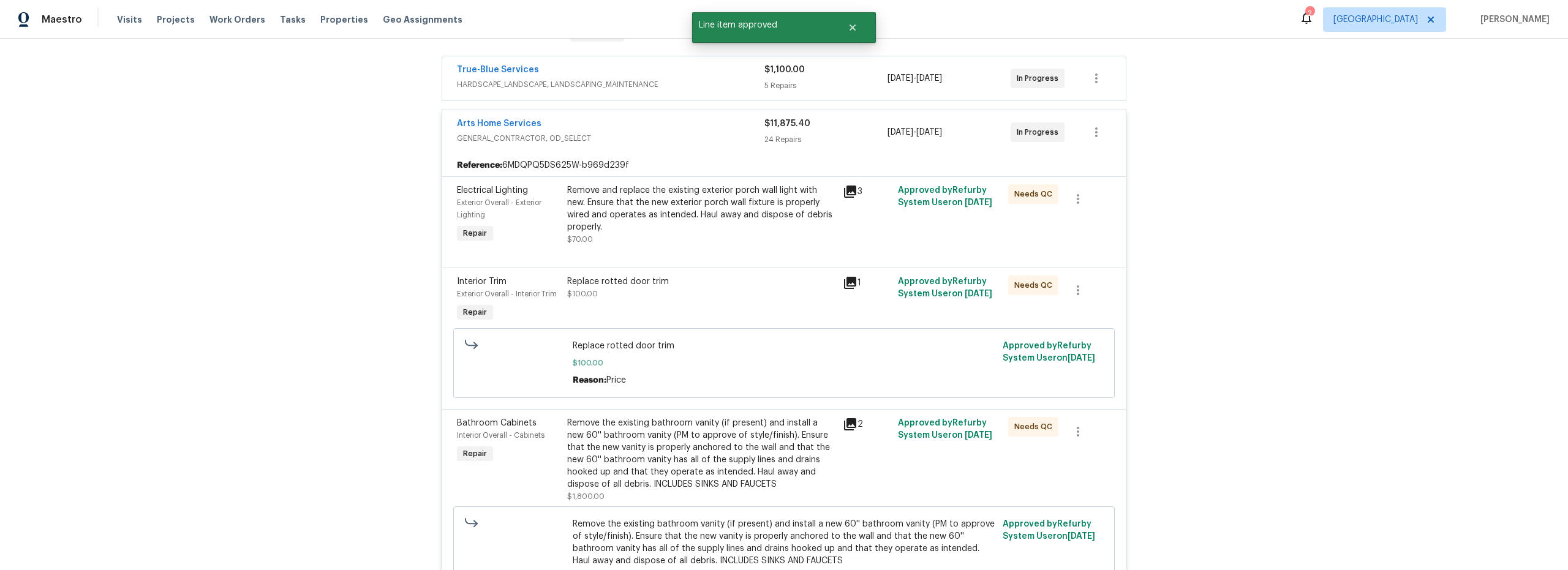
click at [729, 246] on div at bounding box center [784, 253] width 654 height 15
click at [712, 223] on div "Remove and replace the existing exterior porch wall light with new. Ensure that…" at bounding box center [701, 209] width 268 height 49
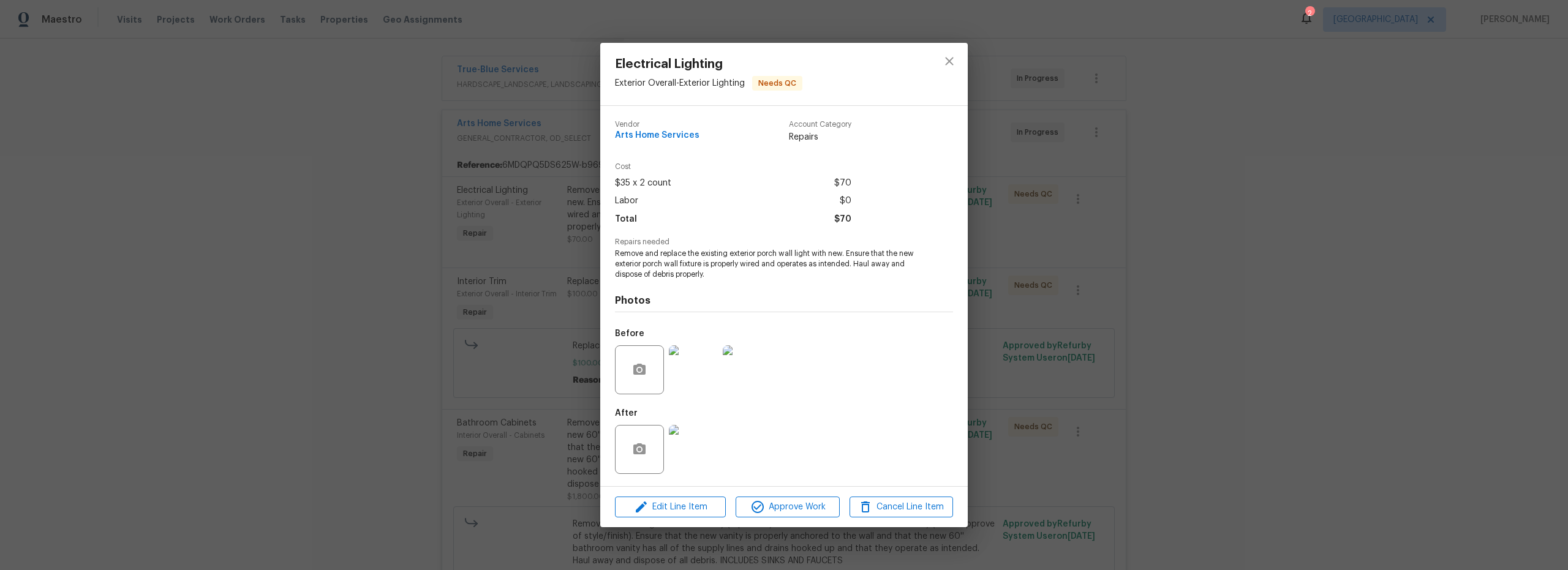
click at [690, 451] on img at bounding box center [693, 449] width 49 height 49
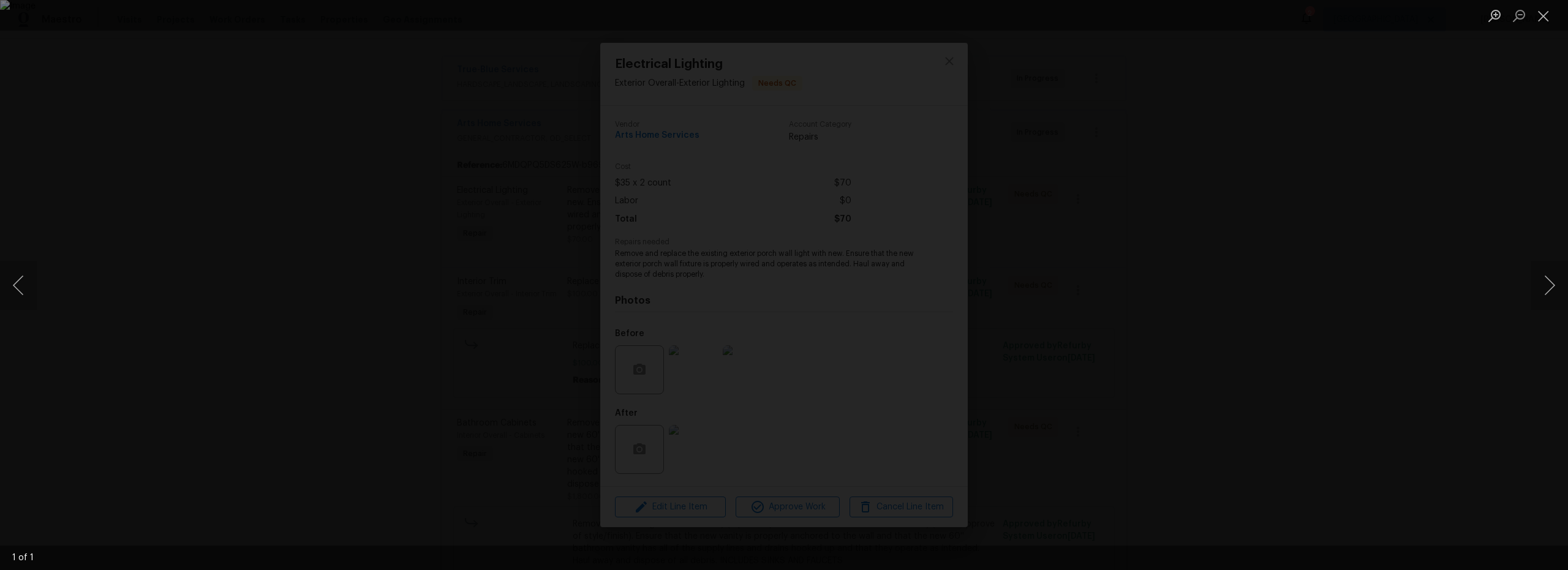
drag, startPoint x: 1165, startPoint y: 428, endPoint x: 1149, endPoint y: 430, distance: 16.1
click at [1165, 428] on div "Lightbox" at bounding box center [784, 285] width 1568 height 570
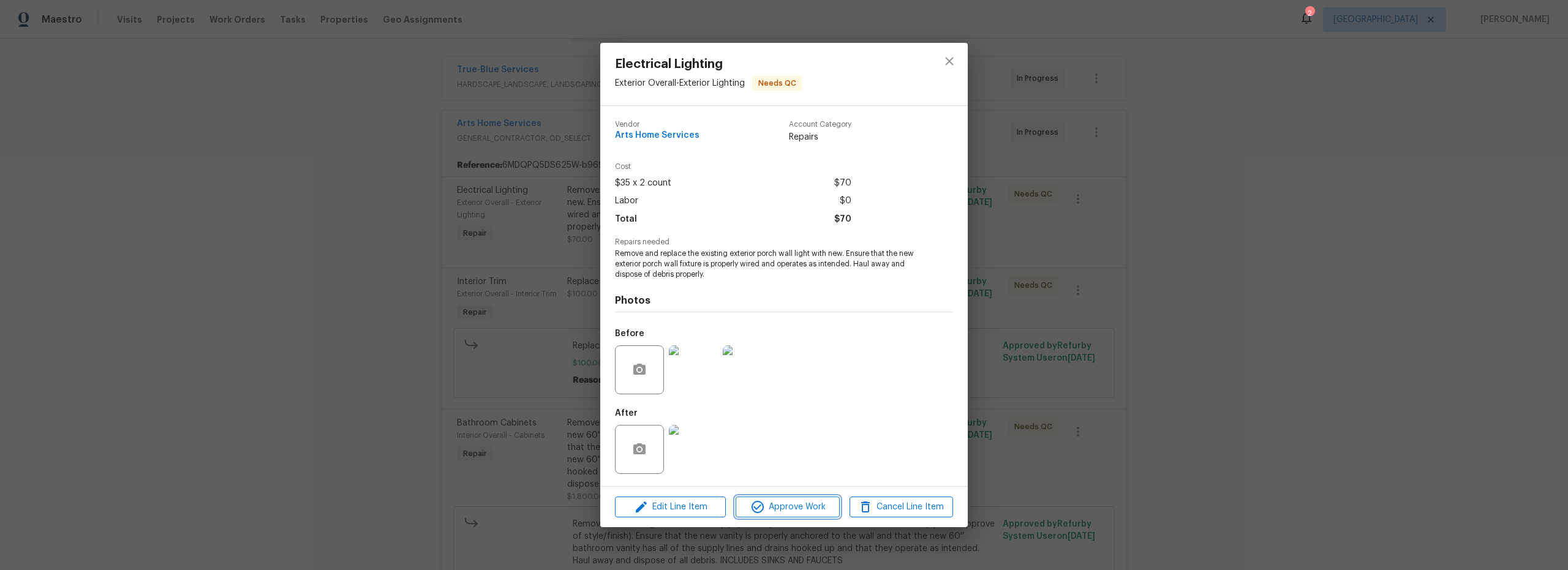
click at [799, 508] on span "Approve Work" at bounding box center [787, 507] width 97 height 15
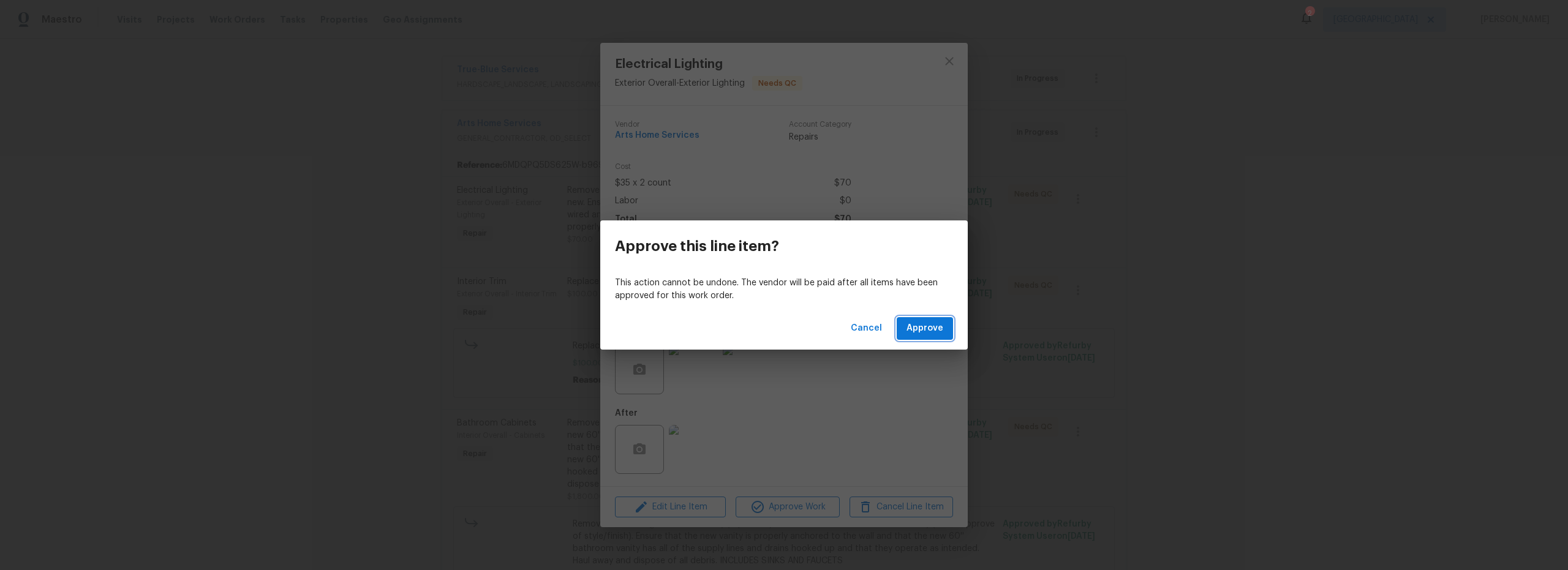
click at [918, 328] on span "Approve" at bounding box center [924, 328] width 37 height 15
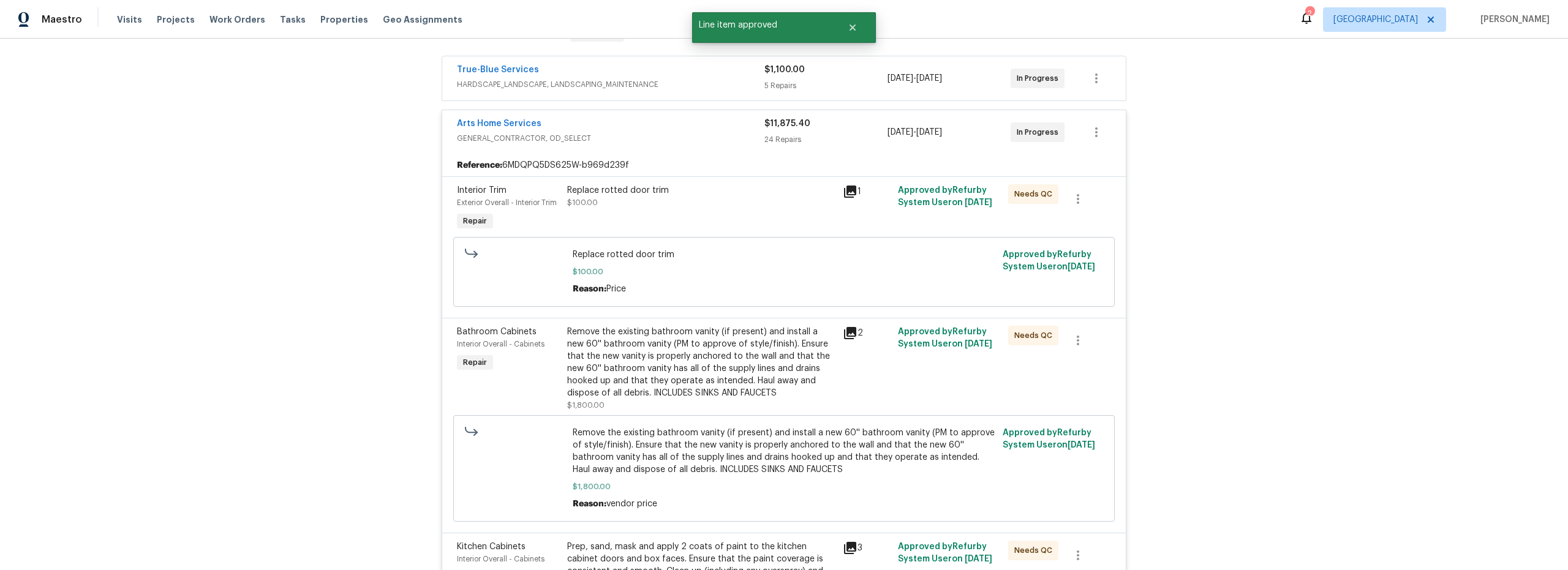
click at [739, 218] on div "Replace rotted door trim $100.00" at bounding box center [701, 209] width 276 height 56
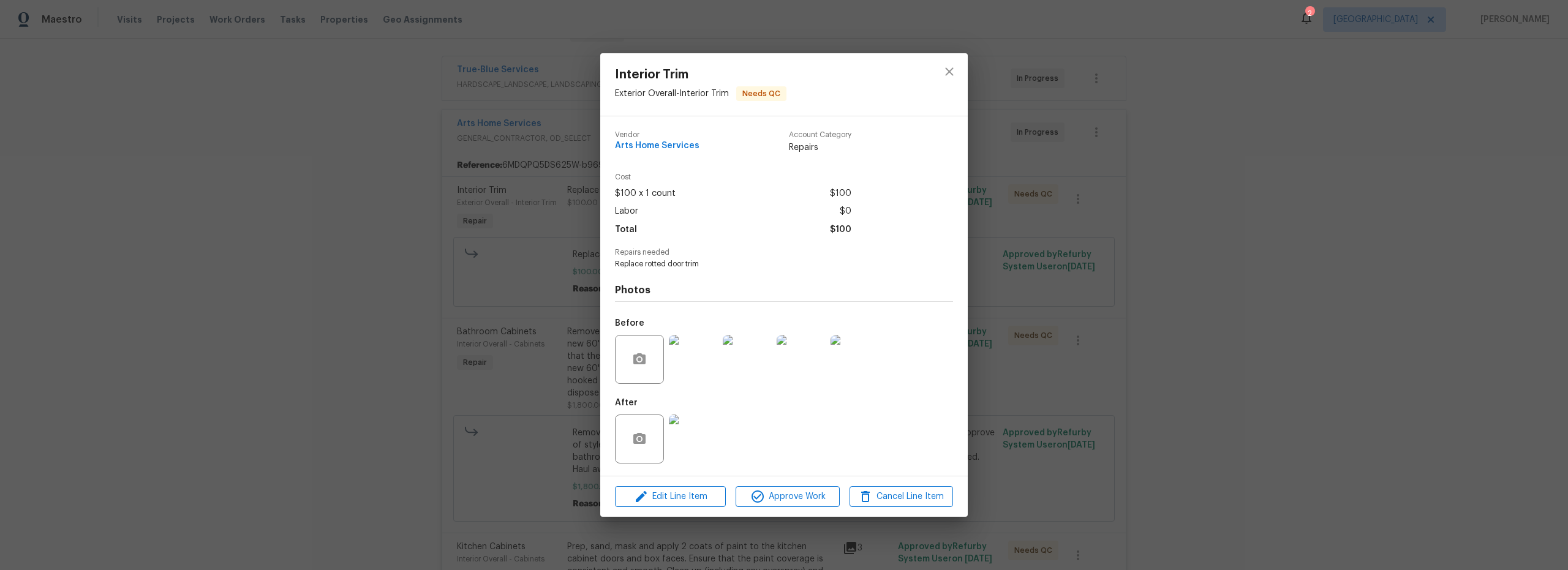
click at [709, 450] on img at bounding box center [693, 439] width 49 height 49
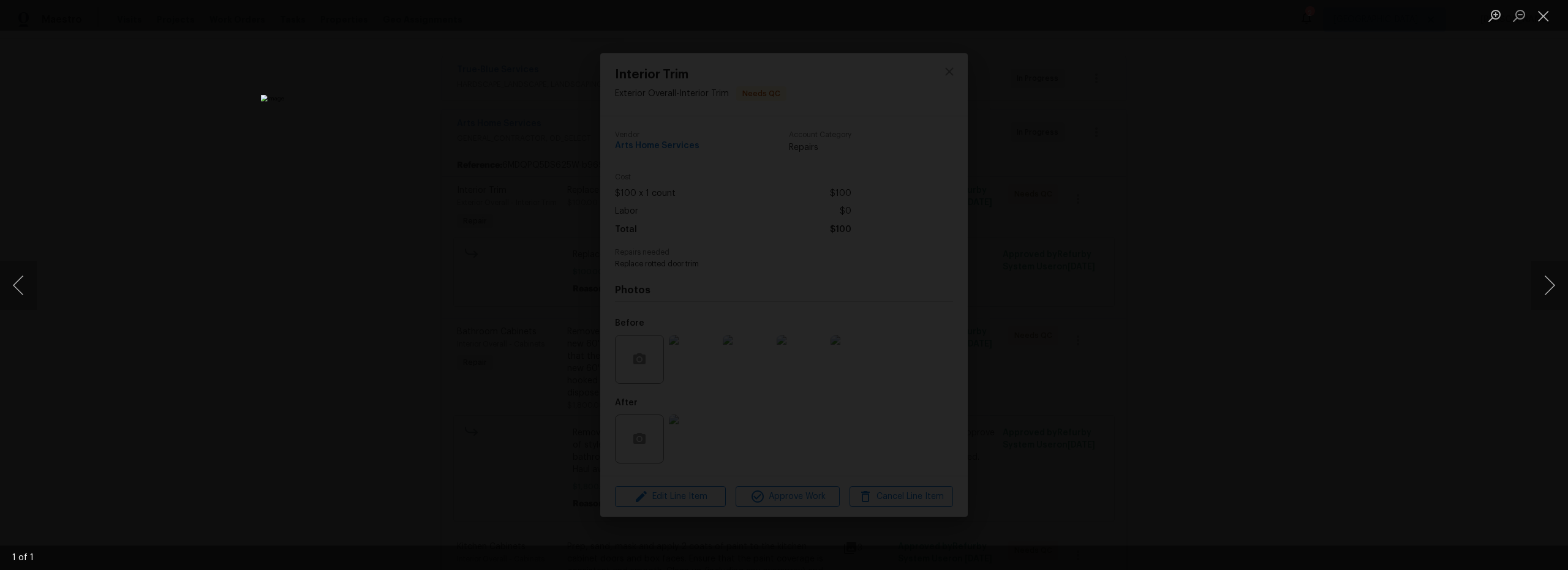
click at [1031, 471] on div "Lightbox" at bounding box center [784, 285] width 1568 height 570
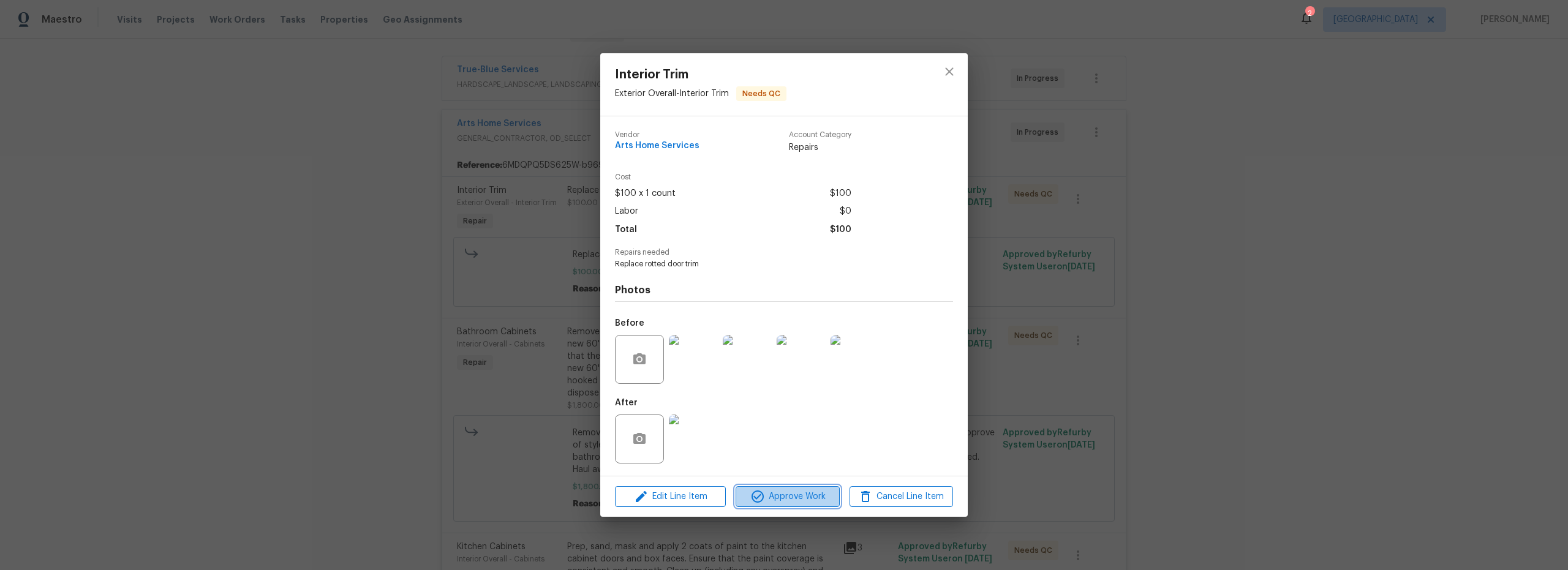
click at [789, 489] on span "Approve Work" at bounding box center [787, 497] width 97 height 15
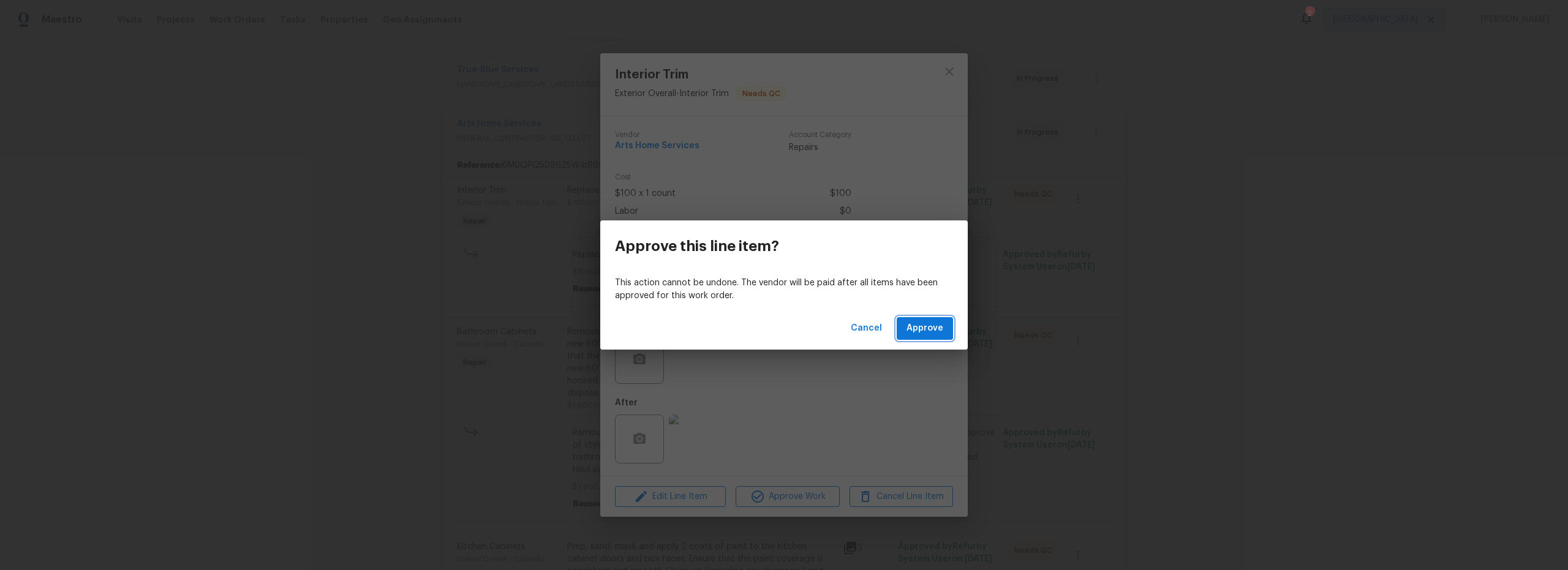
click at [932, 326] on span "Approve" at bounding box center [924, 328] width 37 height 15
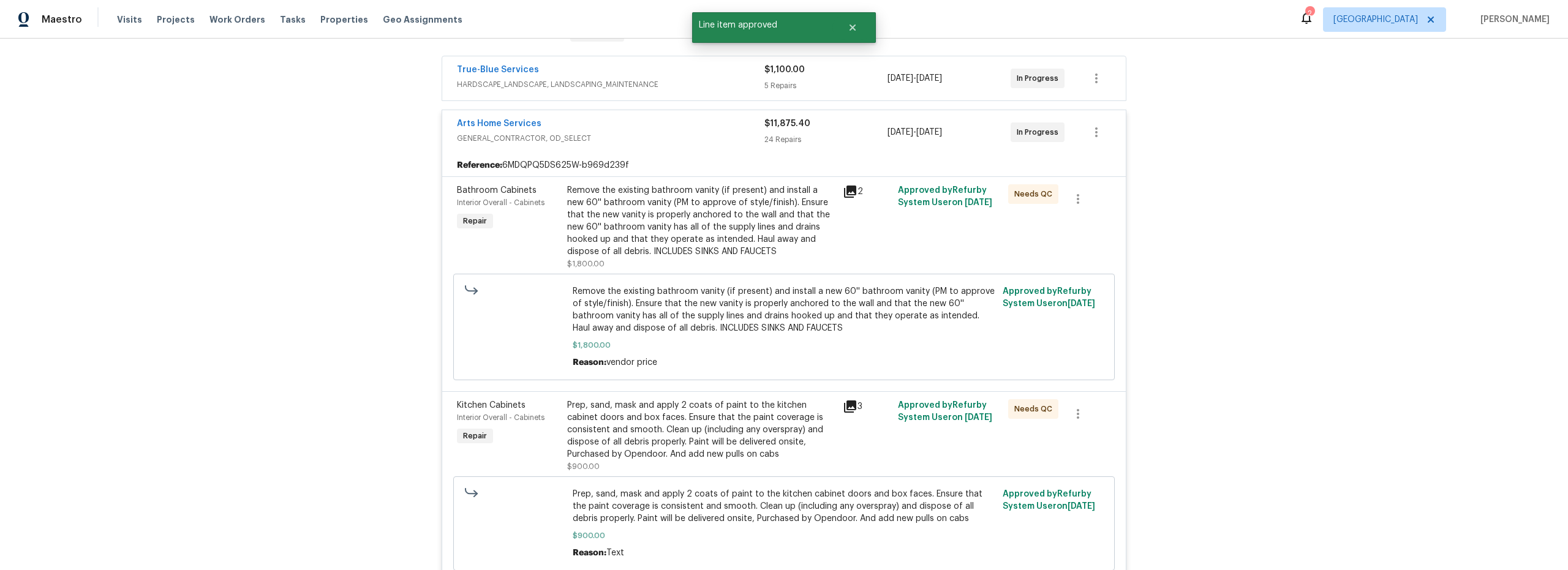
click at [746, 242] on div "Remove the existing bathroom vanity (if present) and install a new 60'' bathroo…" at bounding box center [701, 221] width 268 height 73
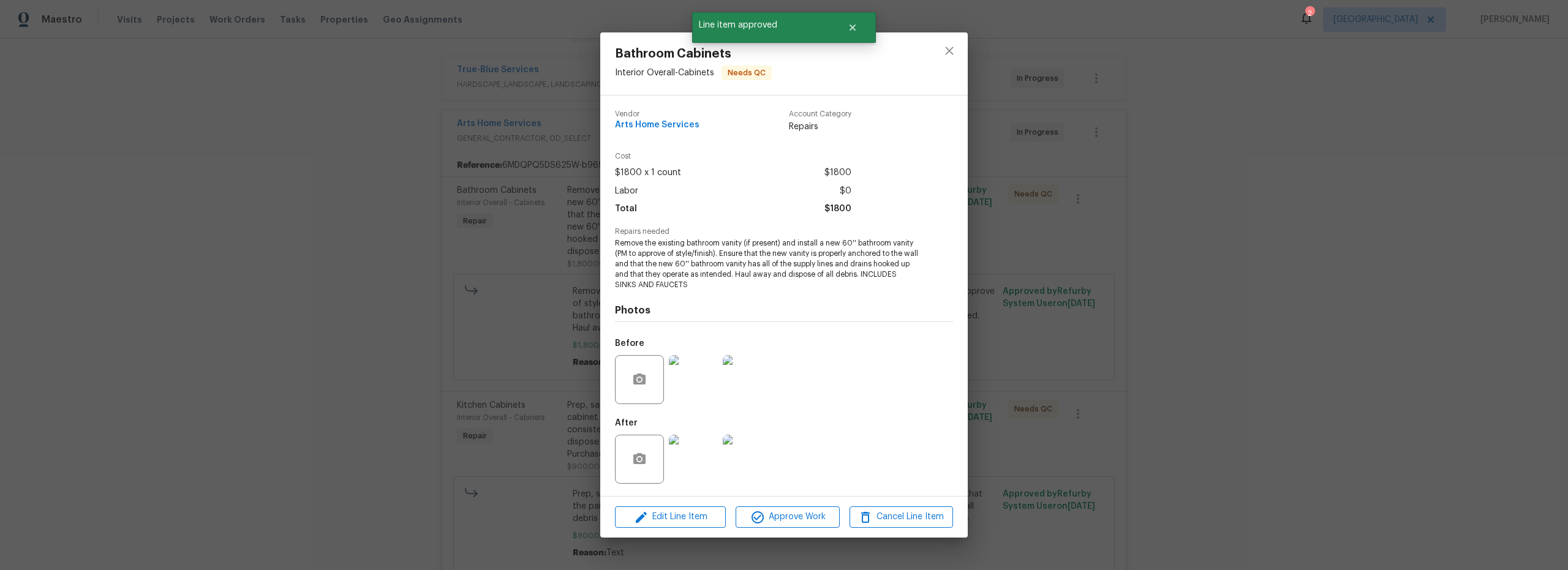
click at [700, 386] on img at bounding box center [693, 380] width 49 height 49
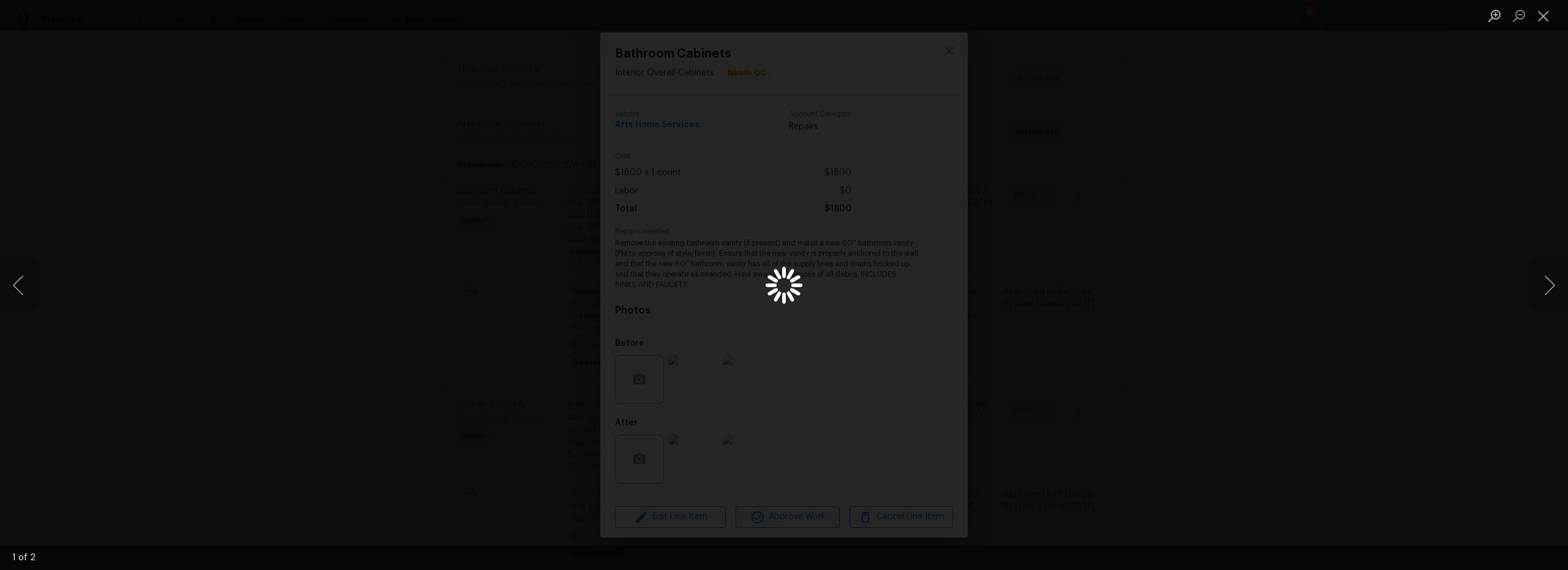
click at [1136, 305] on div "Lightbox" at bounding box center [784, 285] width 1568 height 570
click at [1106, 271] on div "Lightbox" at bounding box center [784, 285] width 1568 height 570
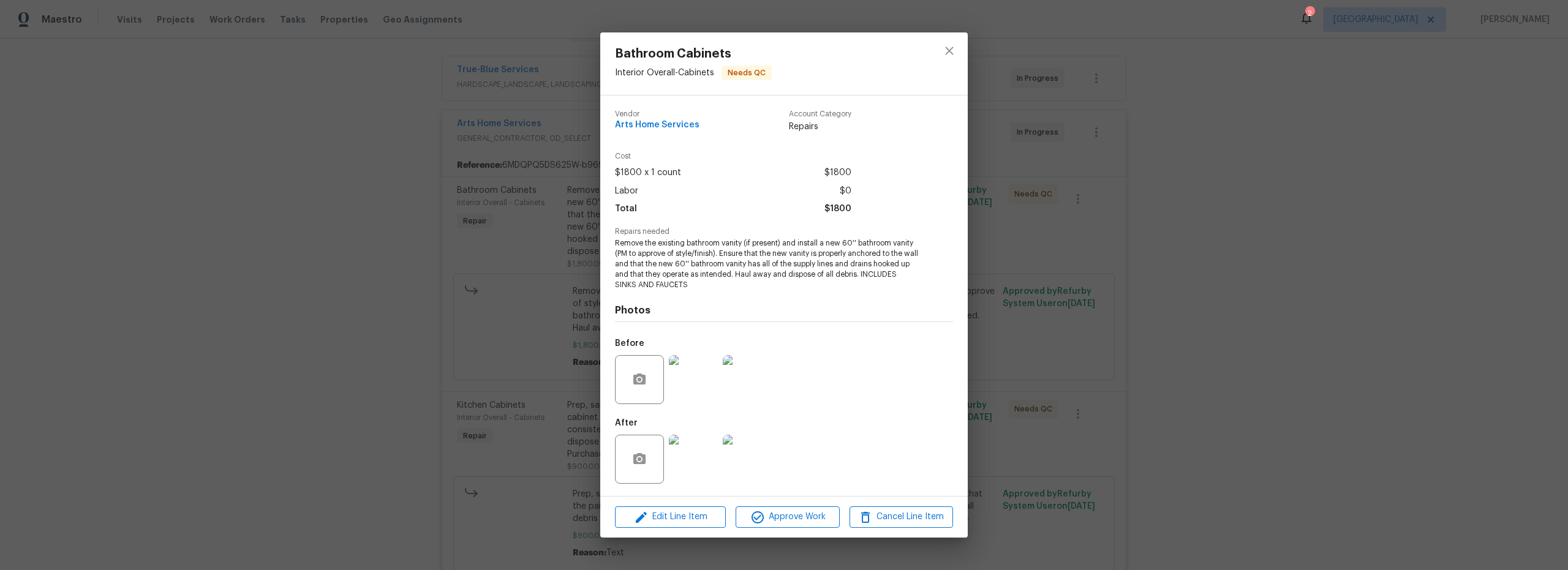
click at [694, 458] on img at bounding box center [693, 459] width 49 height 49
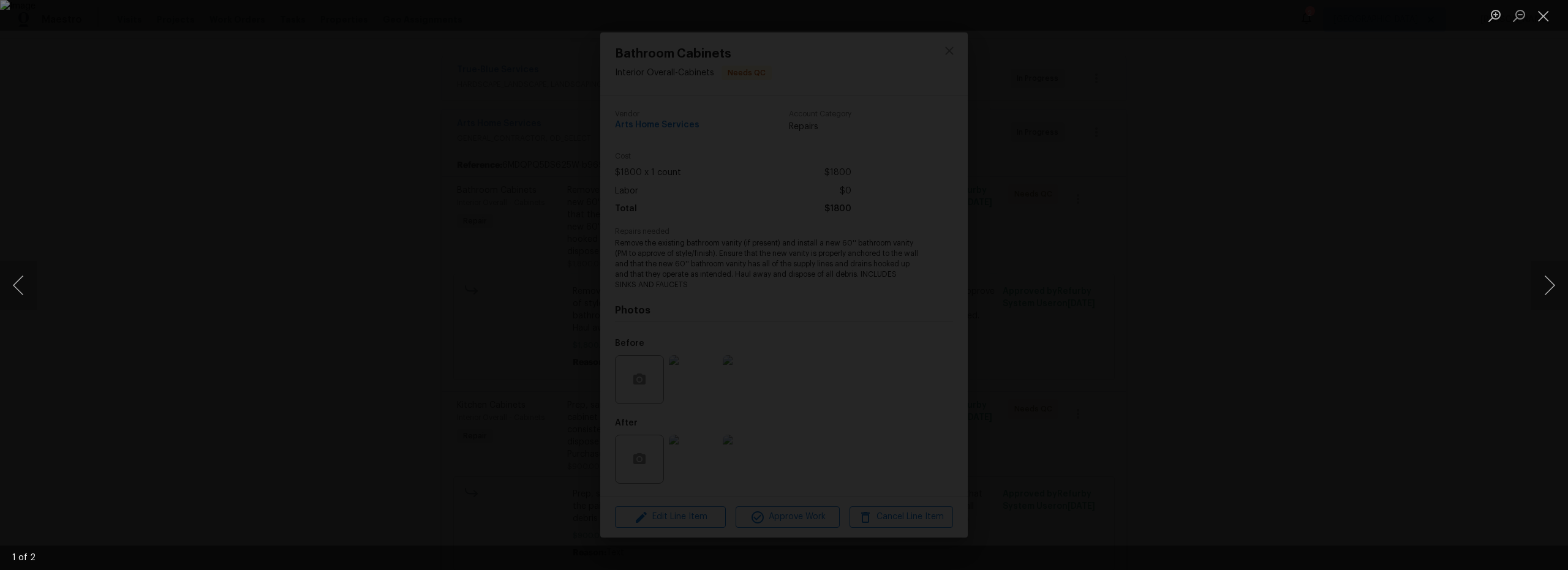
click at [879, 462] on img "Lightbox" at bounding box center [784, 285] width 1568 height 570
click at [1178, 403] on div "Lightbox" at bounding box center [784, 285] width 1568 height 570
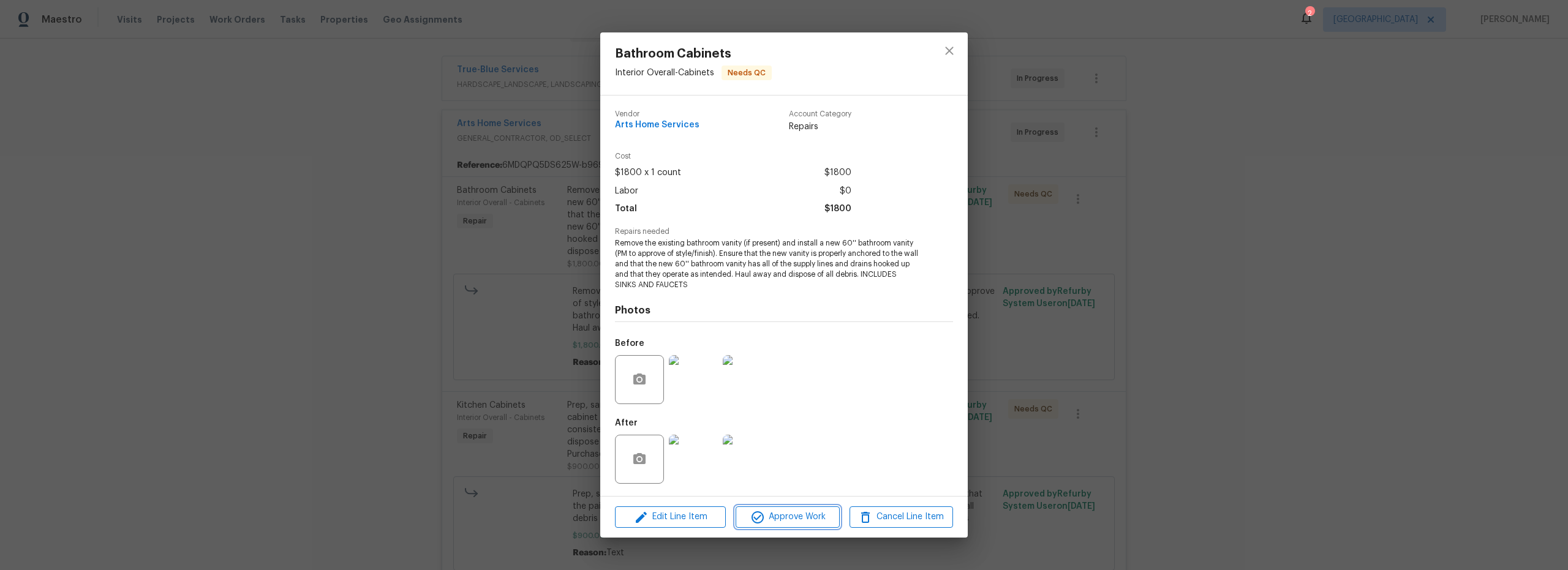
click at [805, 517] on span "Approve Work" at bounding box center [787, 518] width 97 height 15
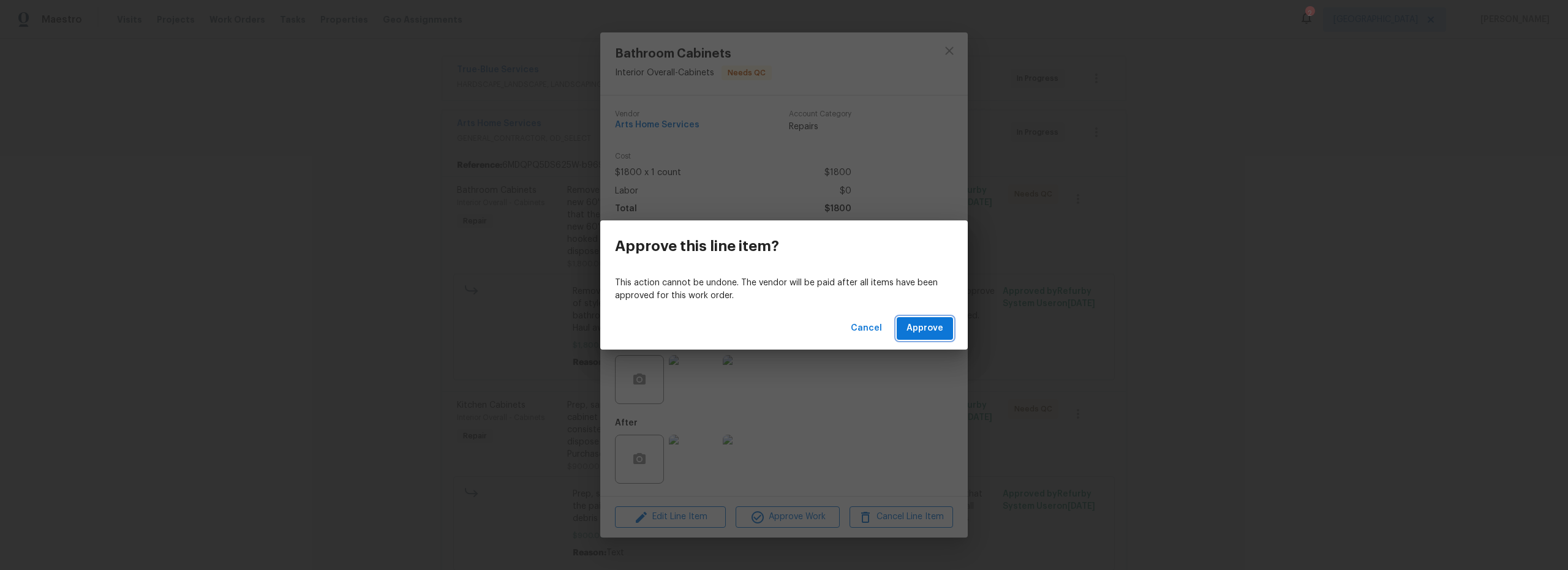
drag, startPoint x: 925, startPoint y: 335, endPoint x: 919, endPoint y: 340, distance: 7.8
click at [925, 335] on span "Approve" at bounding box center [924, 328] width 37 height 15
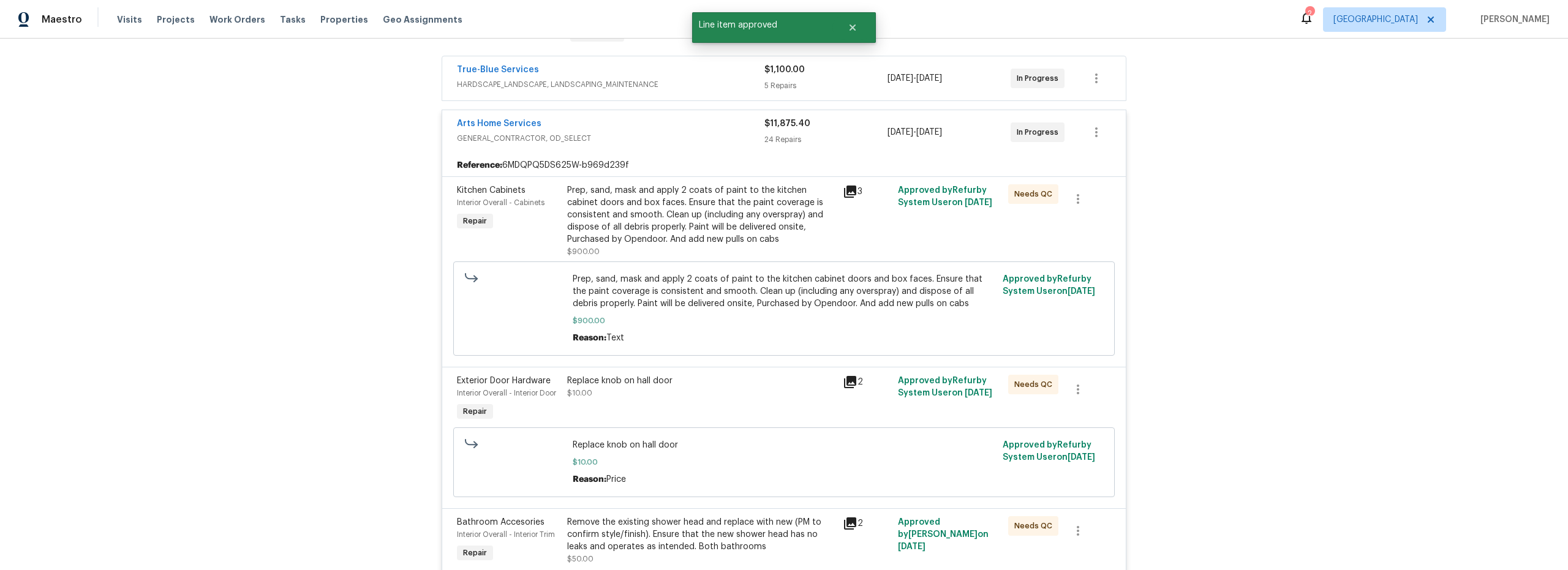
click at [729, 231] on div "Prep, sand, mask and apply 2 coats of paint to the kitchen cabinet doors and bo…" at bounding box center [701, 215] width 268 height 61
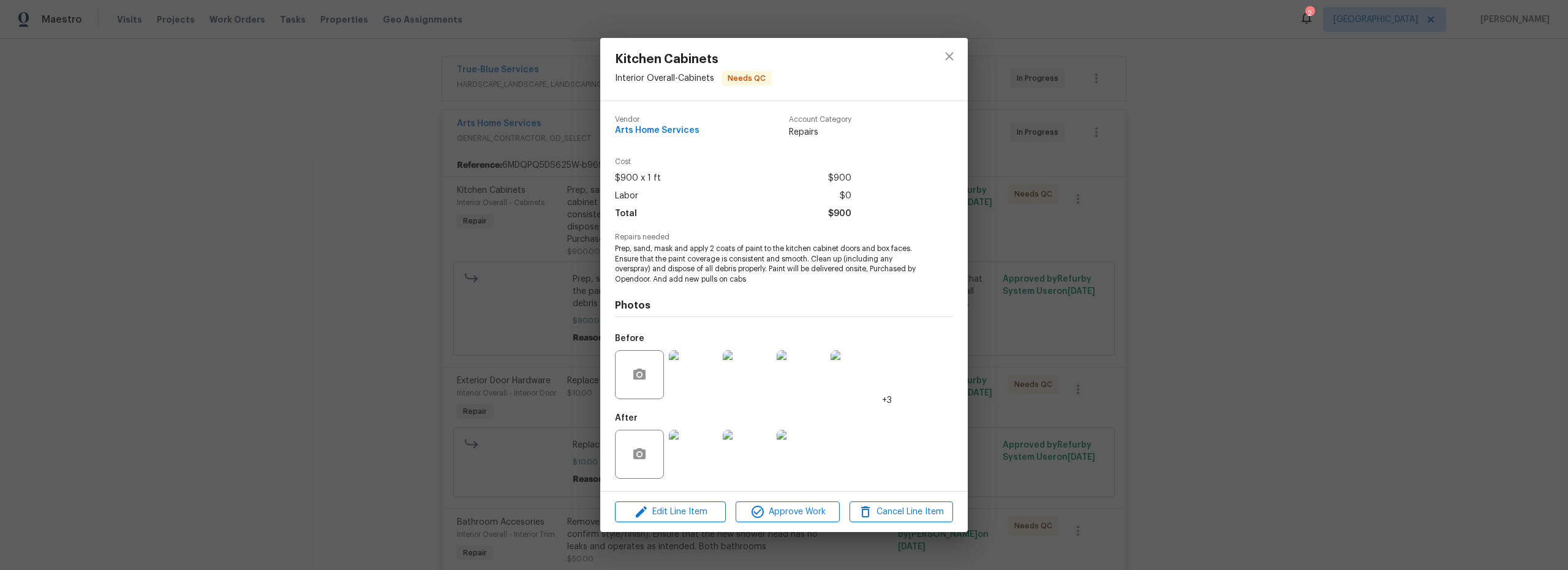
click at [698, 458] on img at bounding box center [693, 455] width 49 height 49
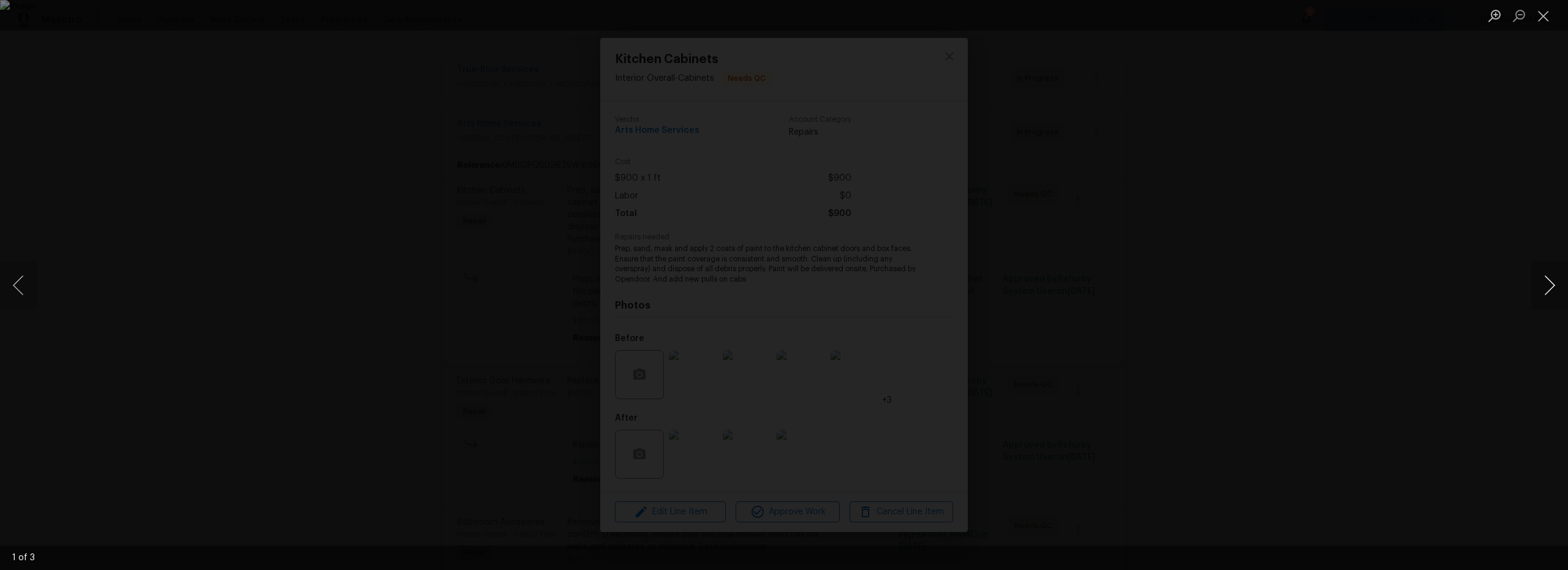
click at [1537, 291] on button "Next image" at bounding box center [1548, 285] width 37 height 49
click at [1278, 325] on div "Lightbox" at bounding box center [784, 285] width 1568 height 570
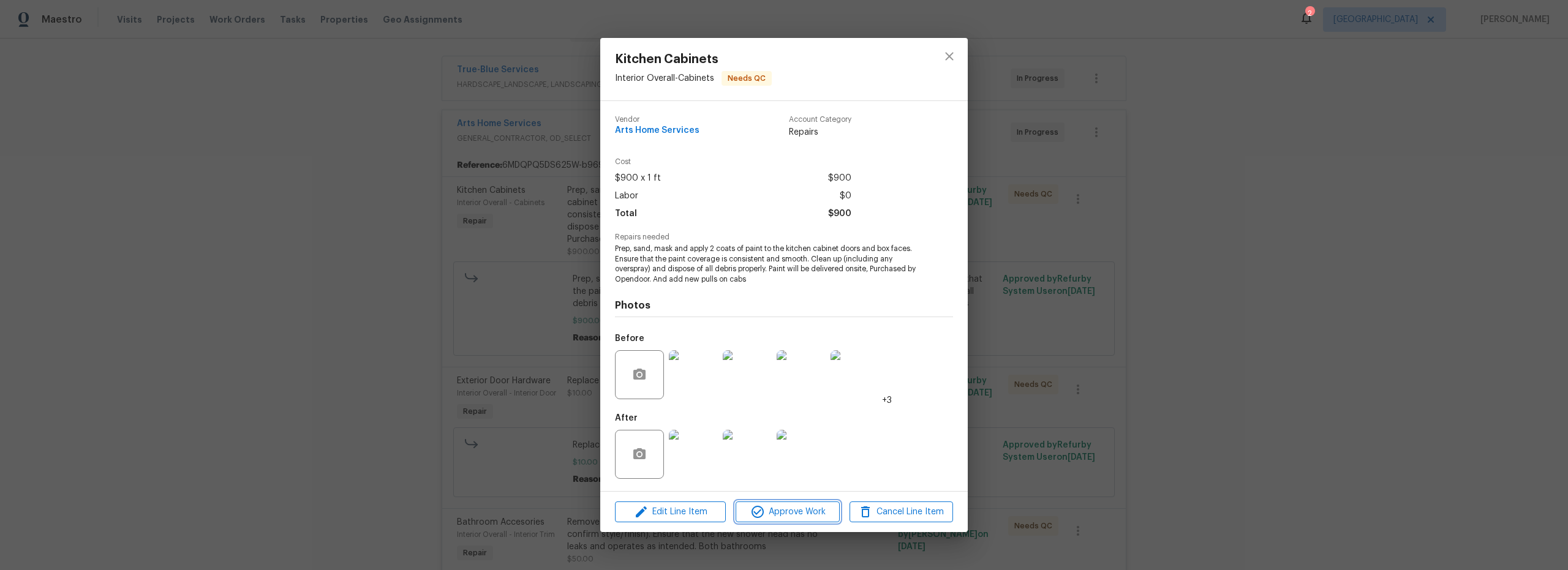
click at [802, 517] on span "Approve Work" at bounding box center [787, 512] width 97 height 15
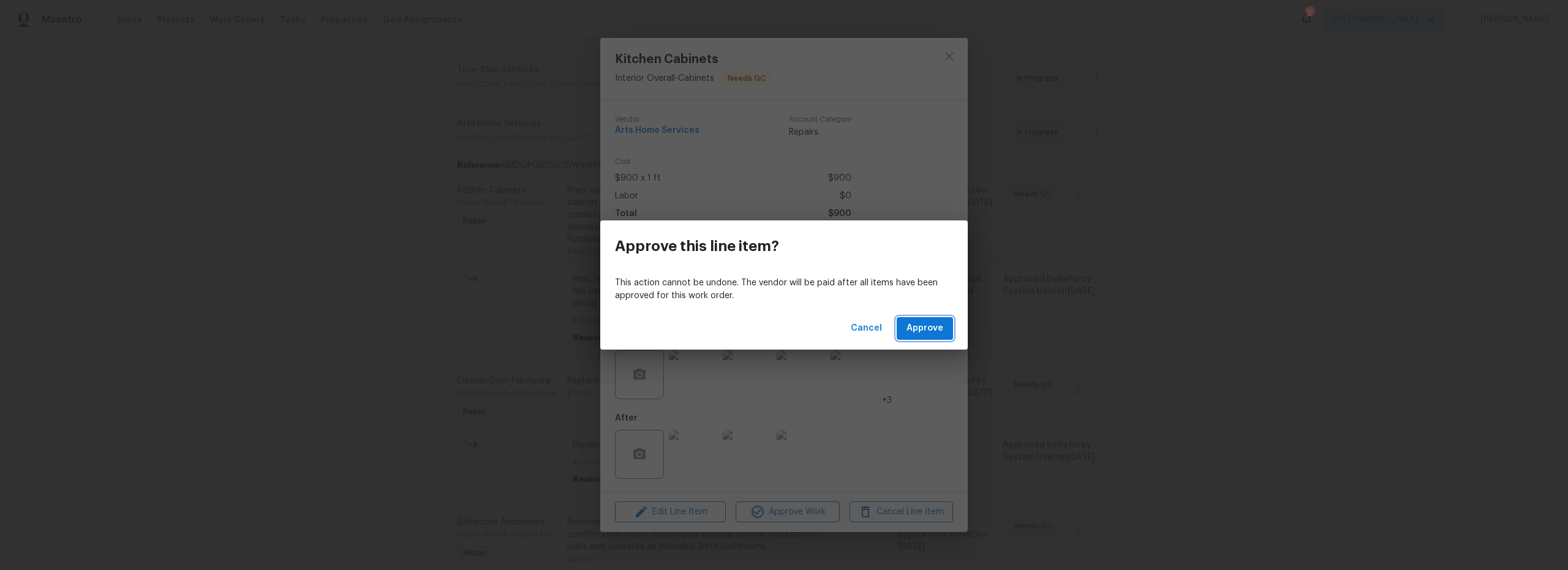
click at [937, 326] on span "Approve" at bounding box center [924, 328] width 37 height 15
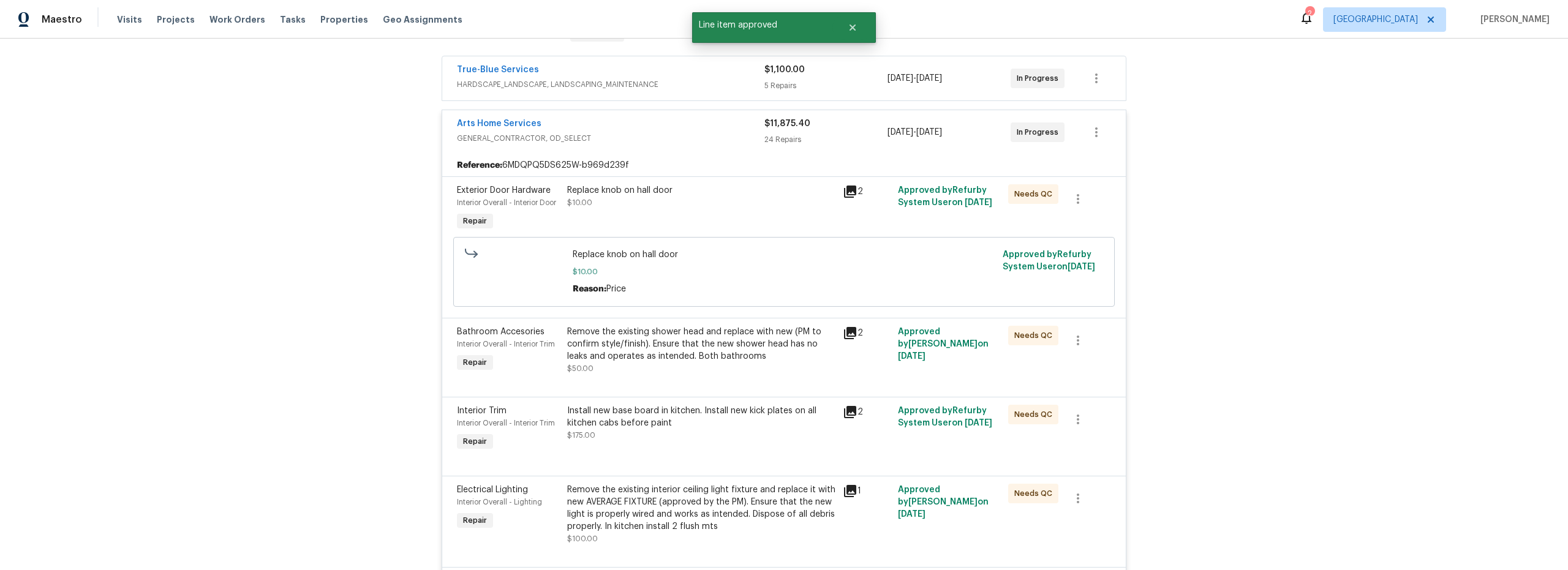
click at [731, 206] on div "Replace knob on hall door $10.00" at bounding box center [701, 197] width 268 height 24
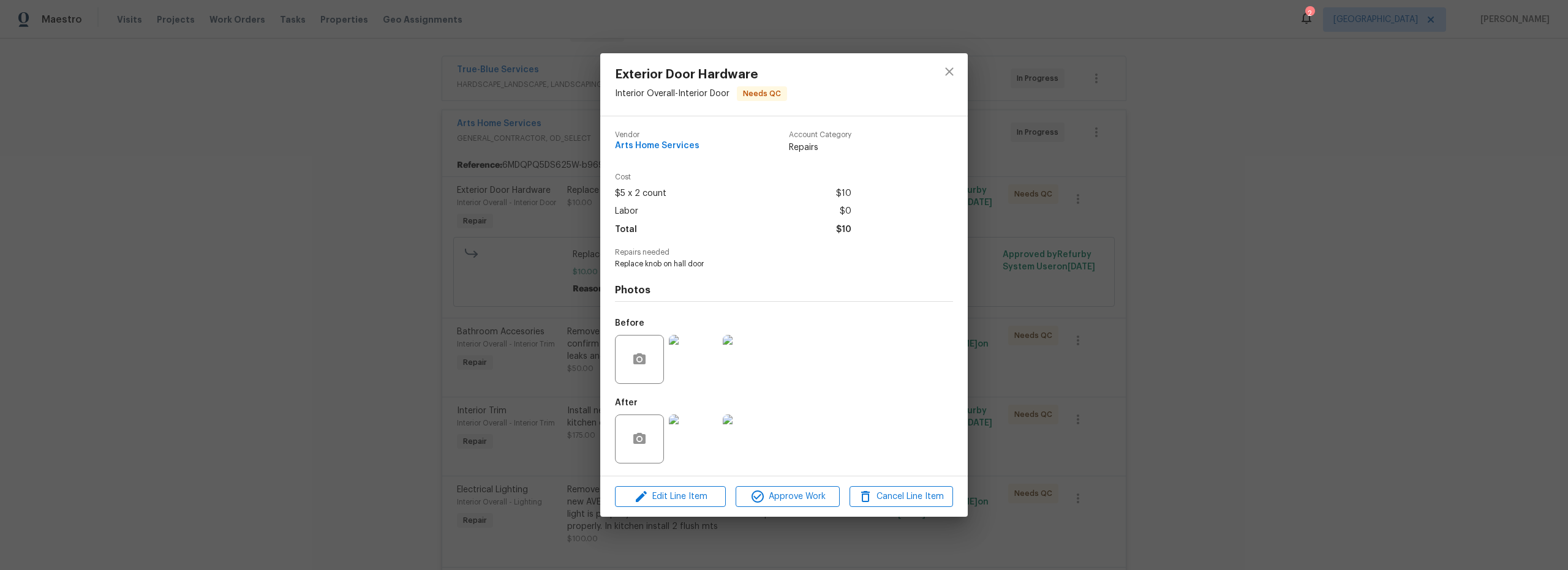
click at [698, 442] on img at bounding box center [693, 439] width 49 height 49
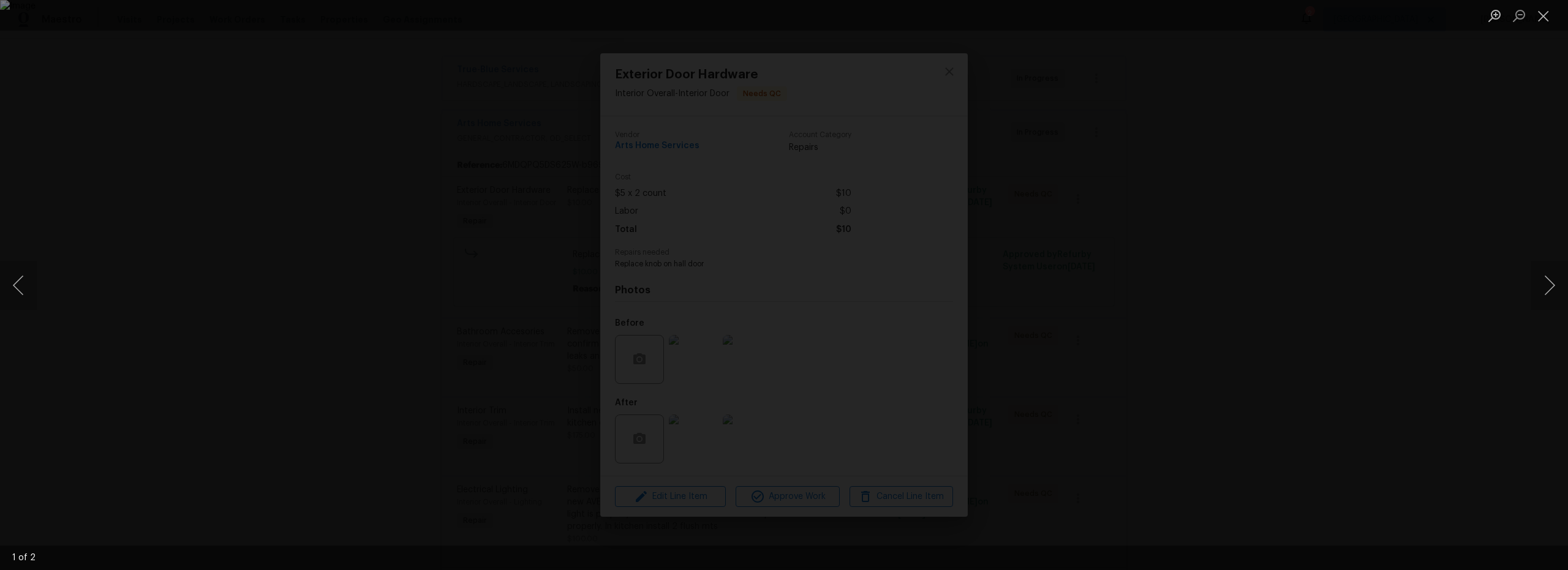
drag, startPoint x: 1254, startPoint y: 342, endPoint x: 1261, endPoint y: 345, distance: 7.6
click at [1254, 342] on div "Lightbox" at bounding box center [784, 285] width 1568 height 570
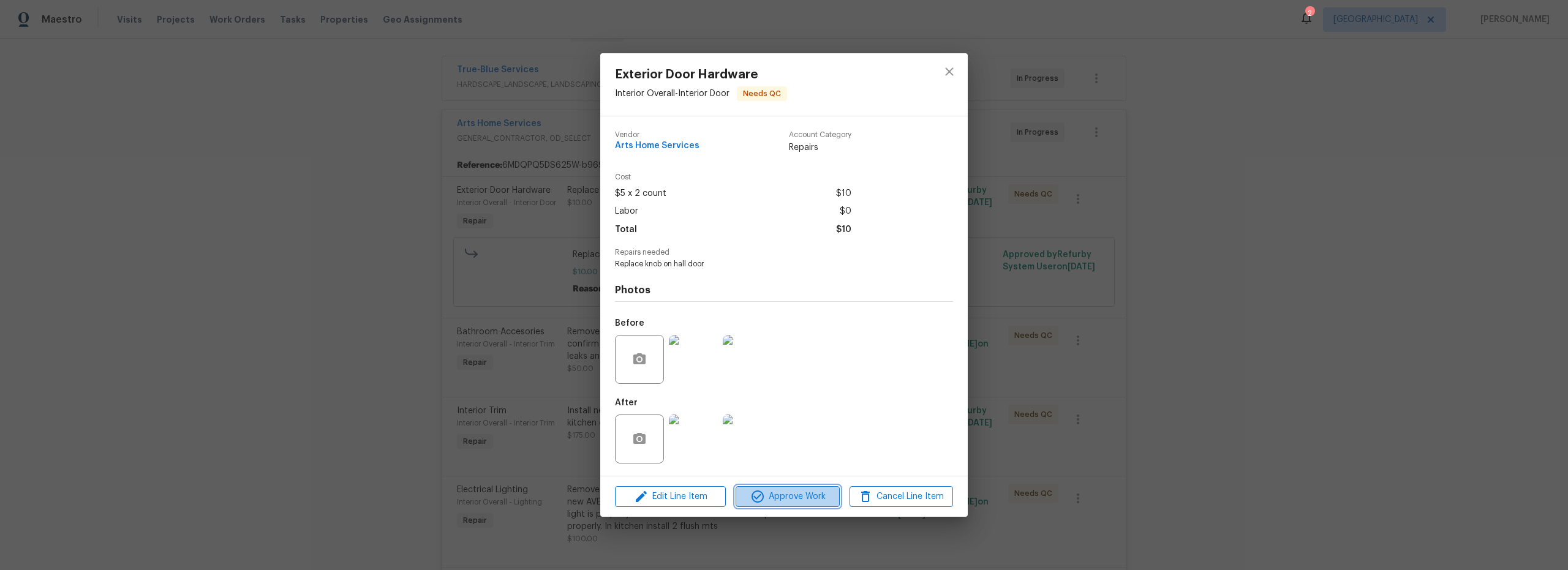
click at [815, 491] on span "Approve Work" at bounding box center [787, 497] width 97 height 15
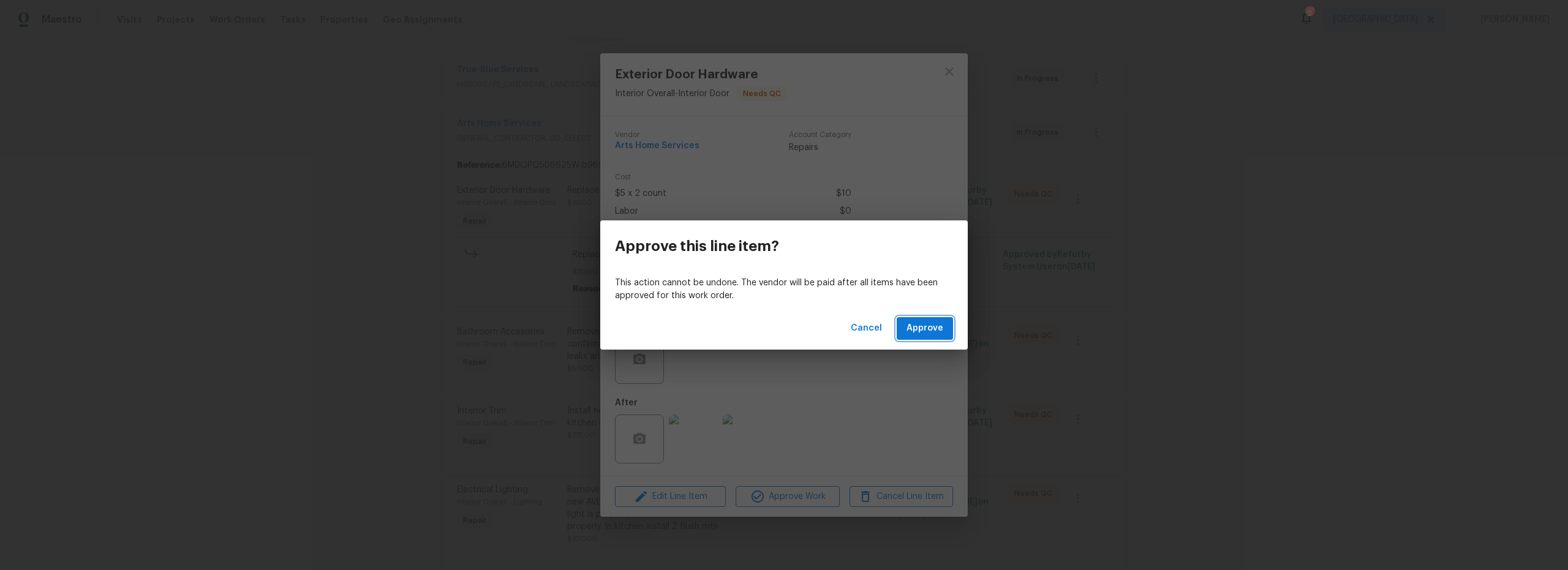
click at [933, 328] on span "Approve" at bounding box center [924, 328] width 37 height 15
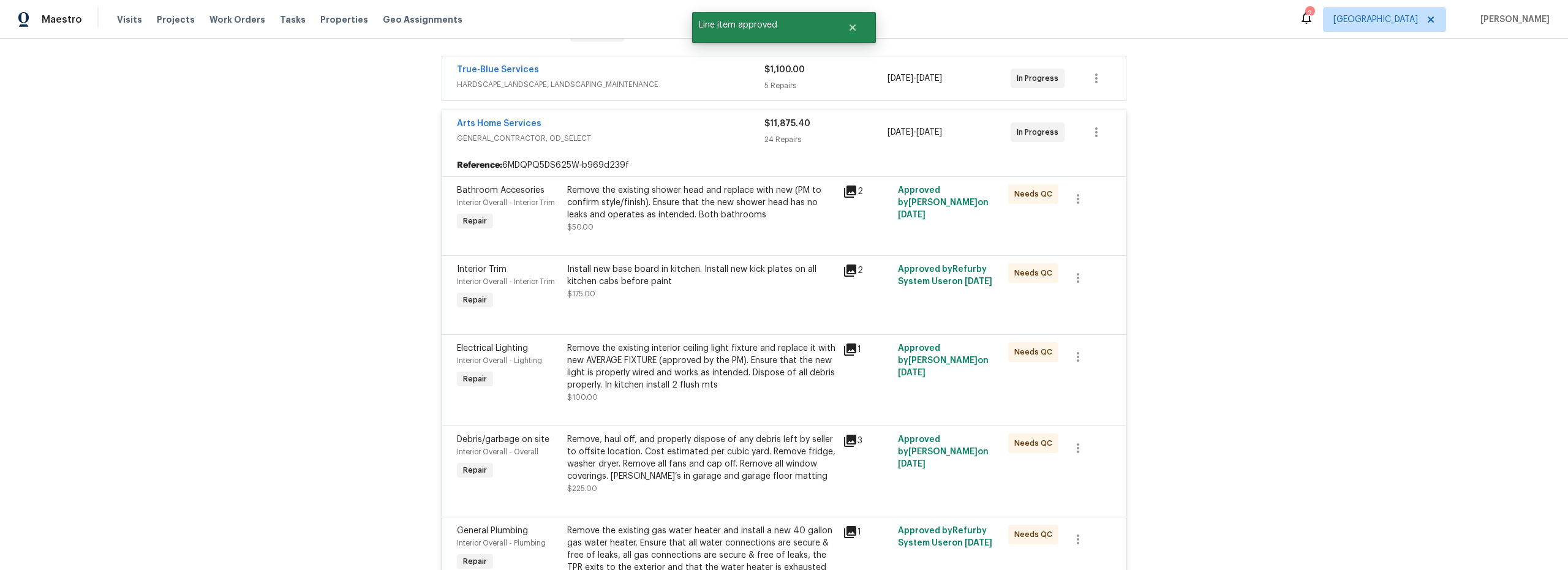
scroll to position [222, 0]
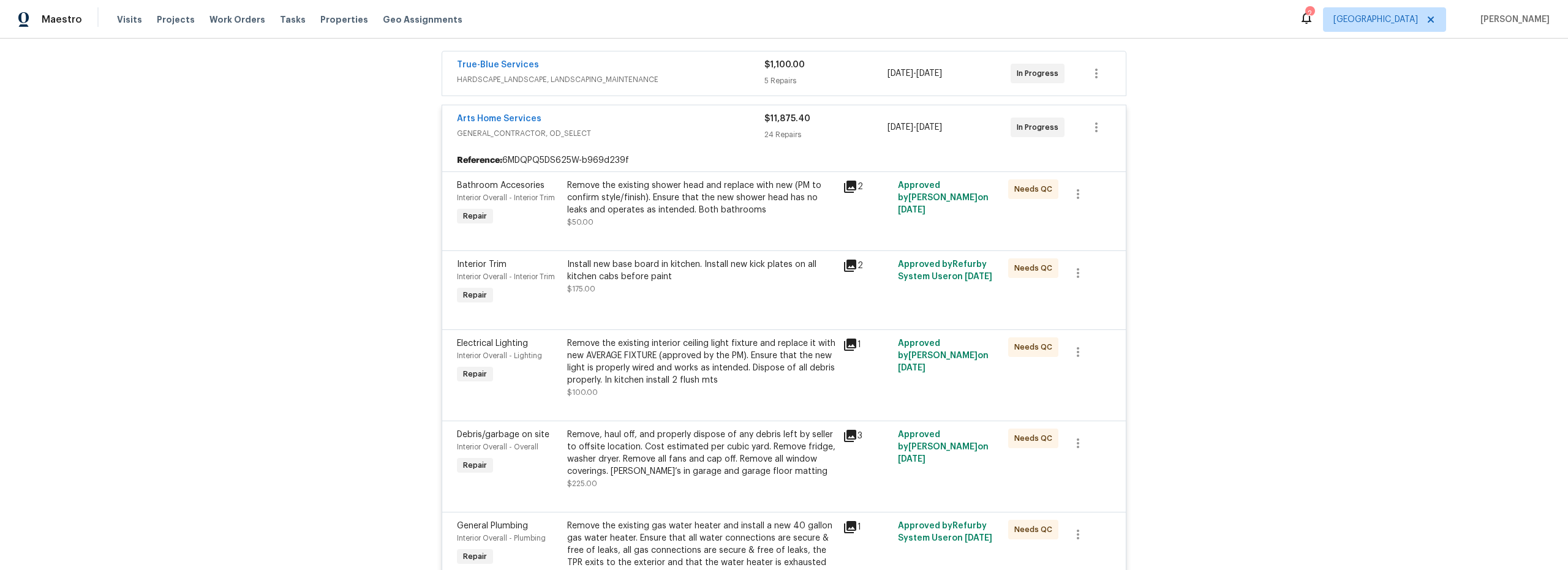
click at [720, 221] on div "Remove the existing shower head and replace with new (PM to confirm style/finis…" at bounding box center [701, 203] width 268 height 49
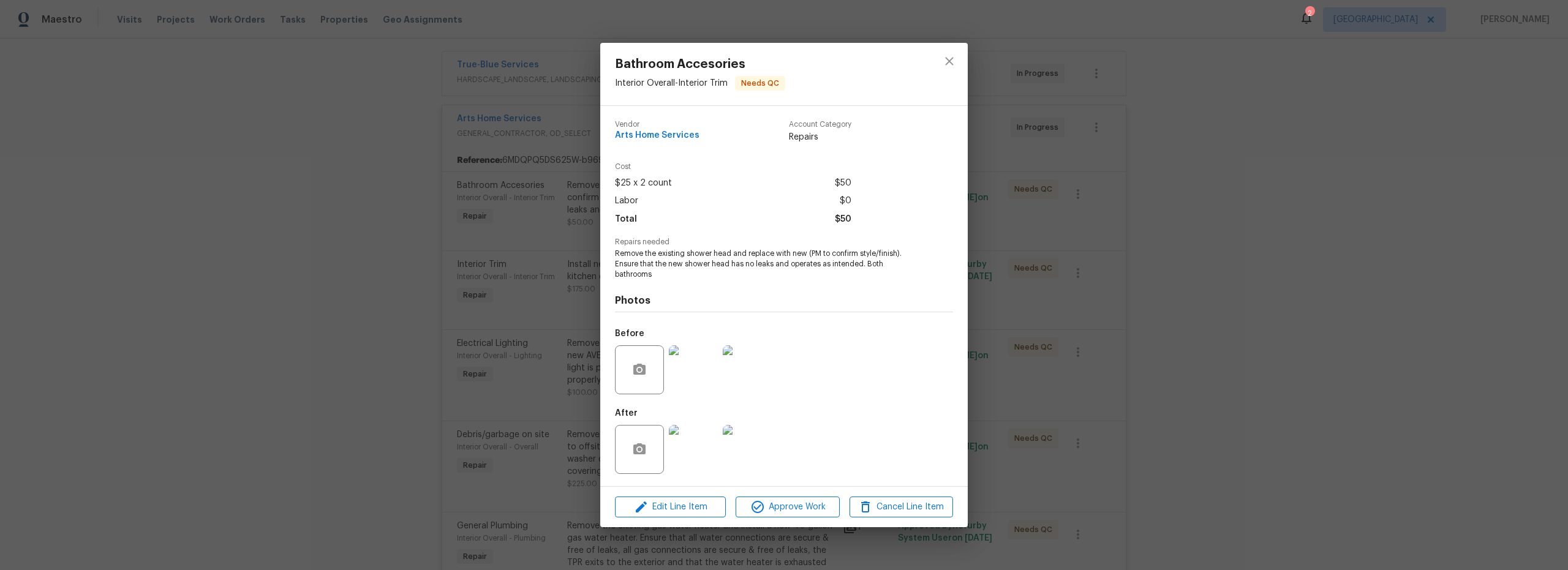
click at [699, 464] on img at bounding box center [693, 449] width 49 height 49
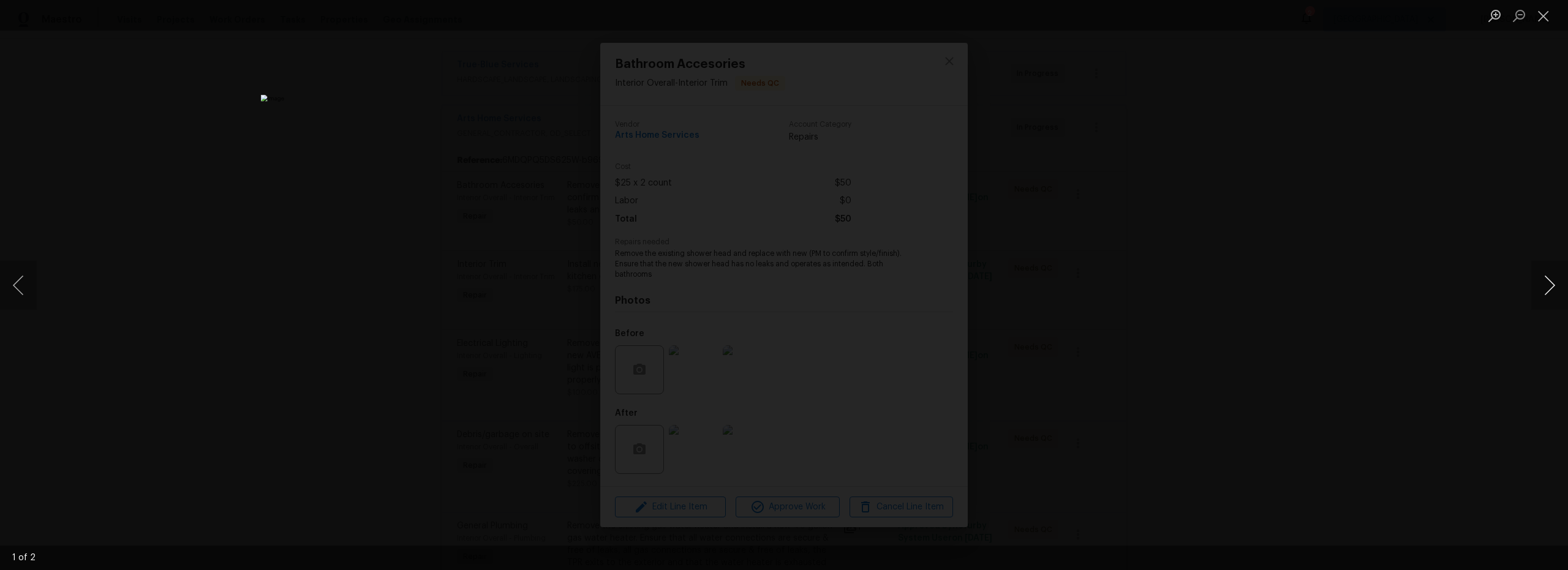
click at [1551, 284] on button "Next image" at bounding box center [1548, 285] width 37 height 49
click at [1548, 17] on button "Close lightbox" at bounding box center [1543, 15] width 24 height 22
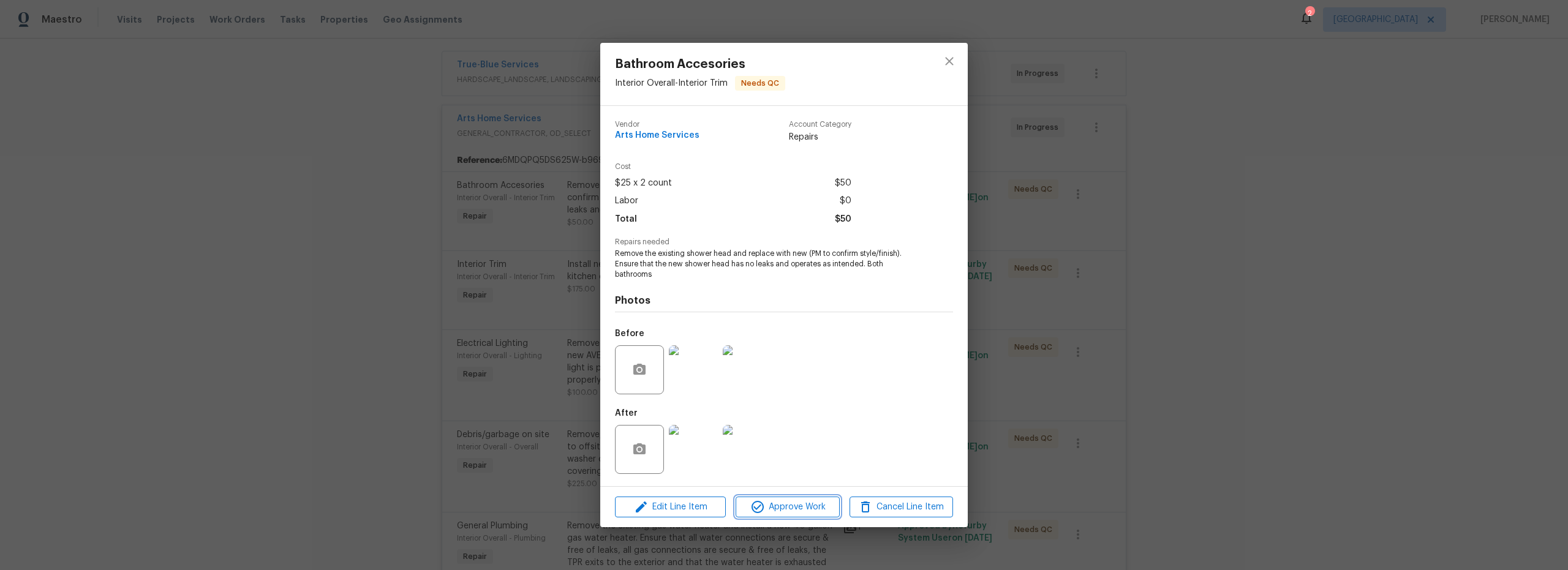
click at [780, 504] on span "Approve Work" at bounding box center [787, 507] width 97 height 15
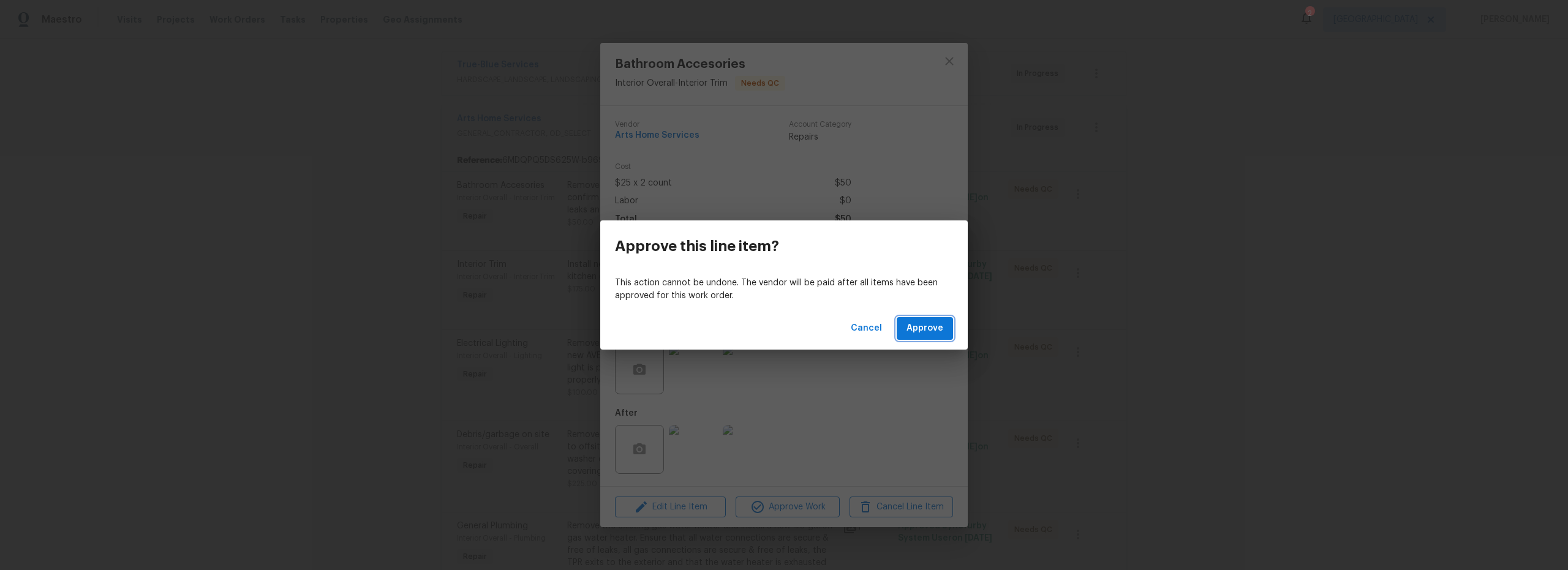
click at [930, 332] on span "Approve" at bounding box center [924, 328] width 37 height 15
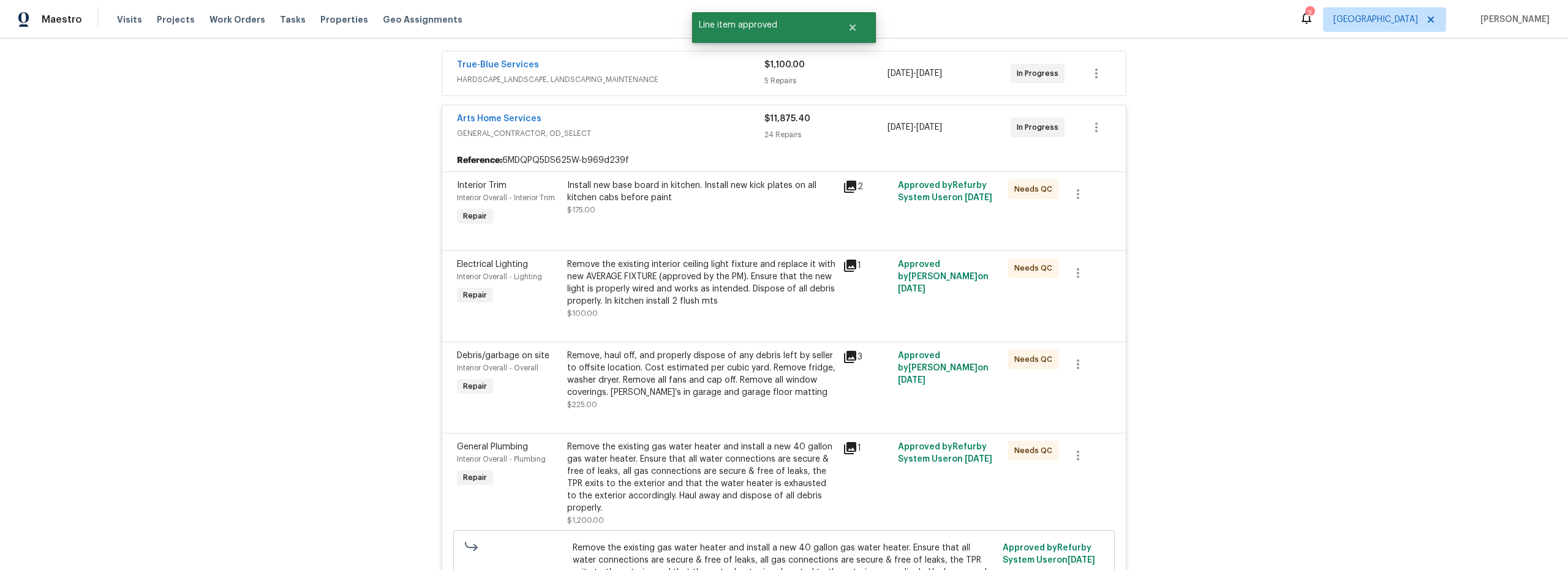
click at [745, 221] on div "Install new base board in kitchen. Install new kick plates on all kitchen cabs …" at bounding box center [701, 204] width 276 height 56
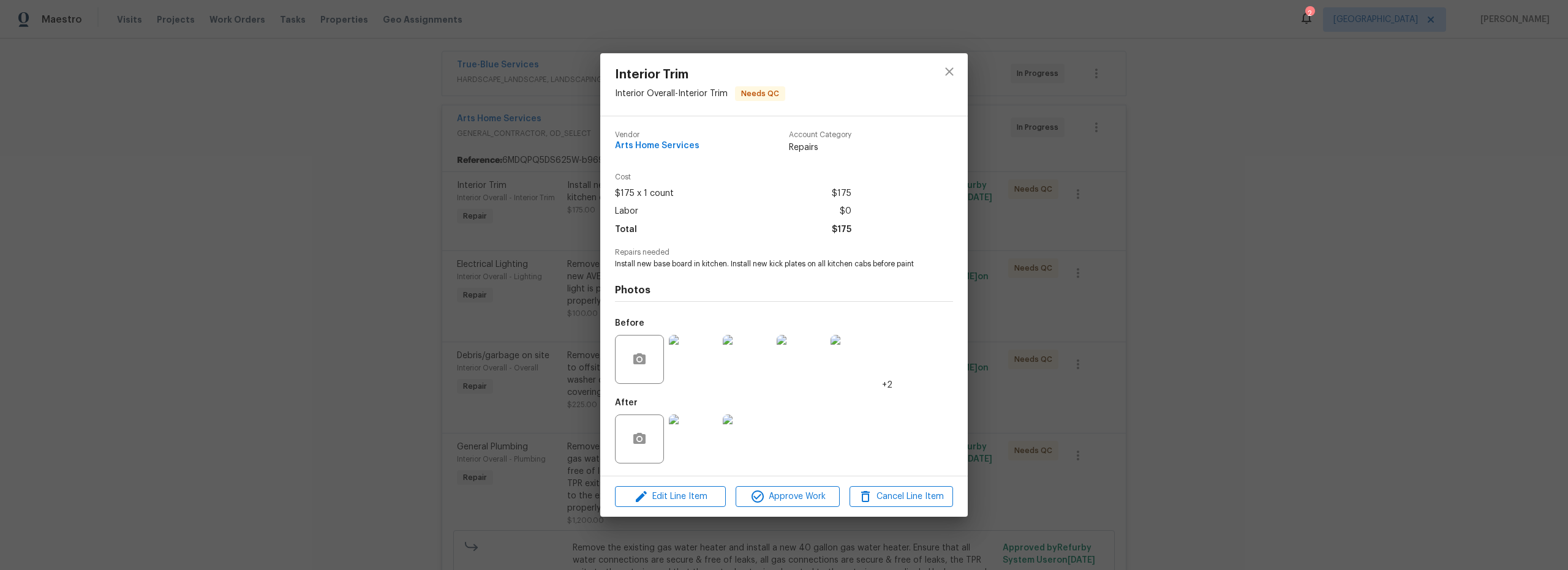
click at [694, 432] on img at bounding box center [693, 439] width 49 height 49
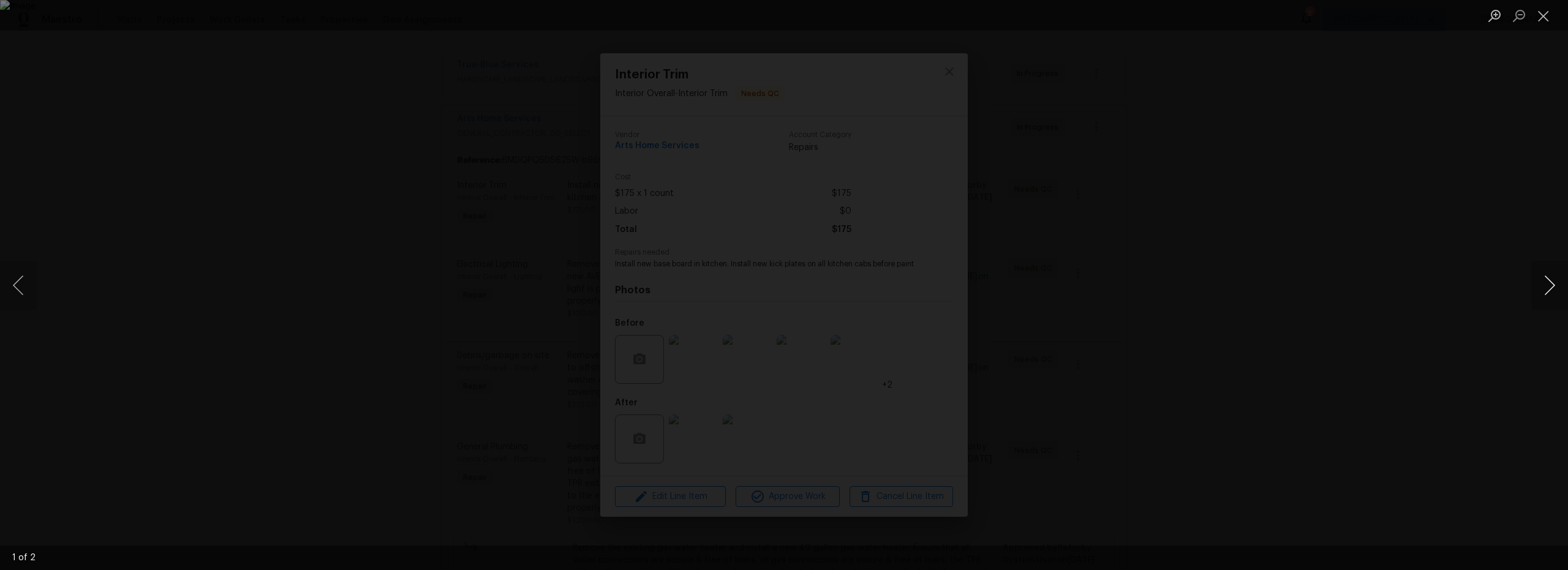
click at [1546, 289] on button "Next image" at bounding box center [1548, 285] width 37 height 49
click at [1545, 17] on button "Close lightbox" at bounding box center [1543, 15] width 24 height 22
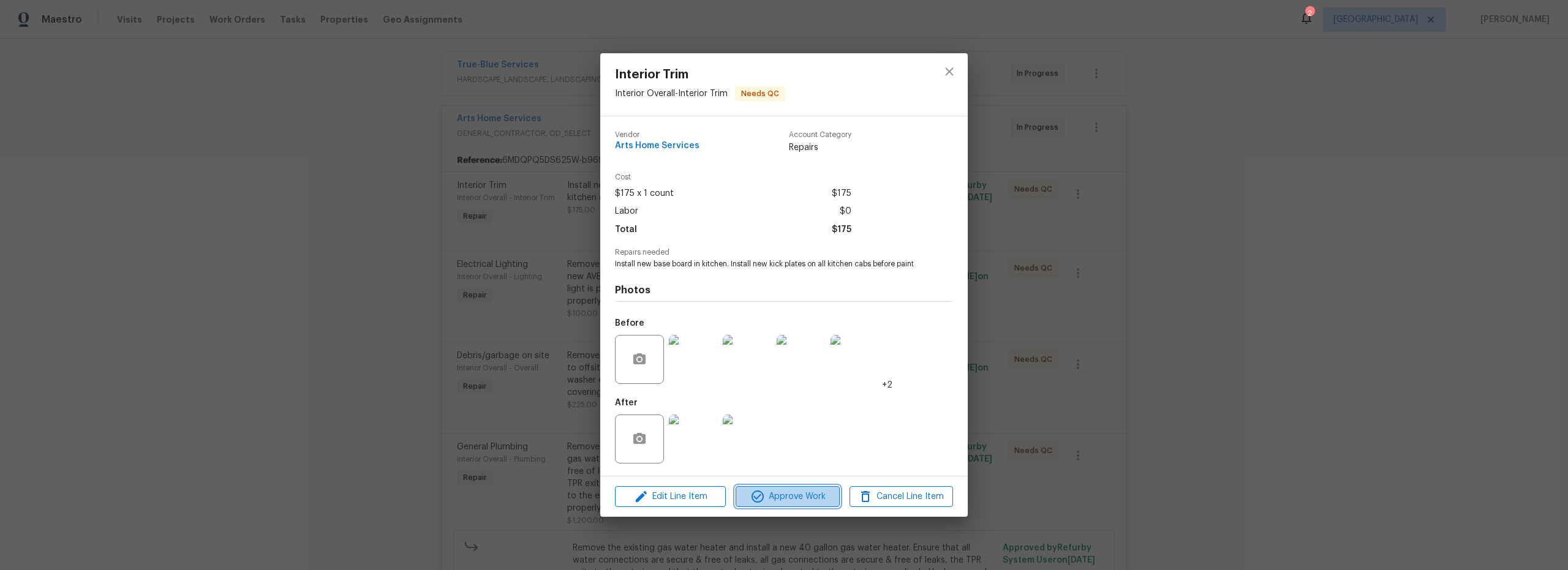
click at [792, 491] on span "Approve Work" at bounding box center [787, 497] width 97 height 15
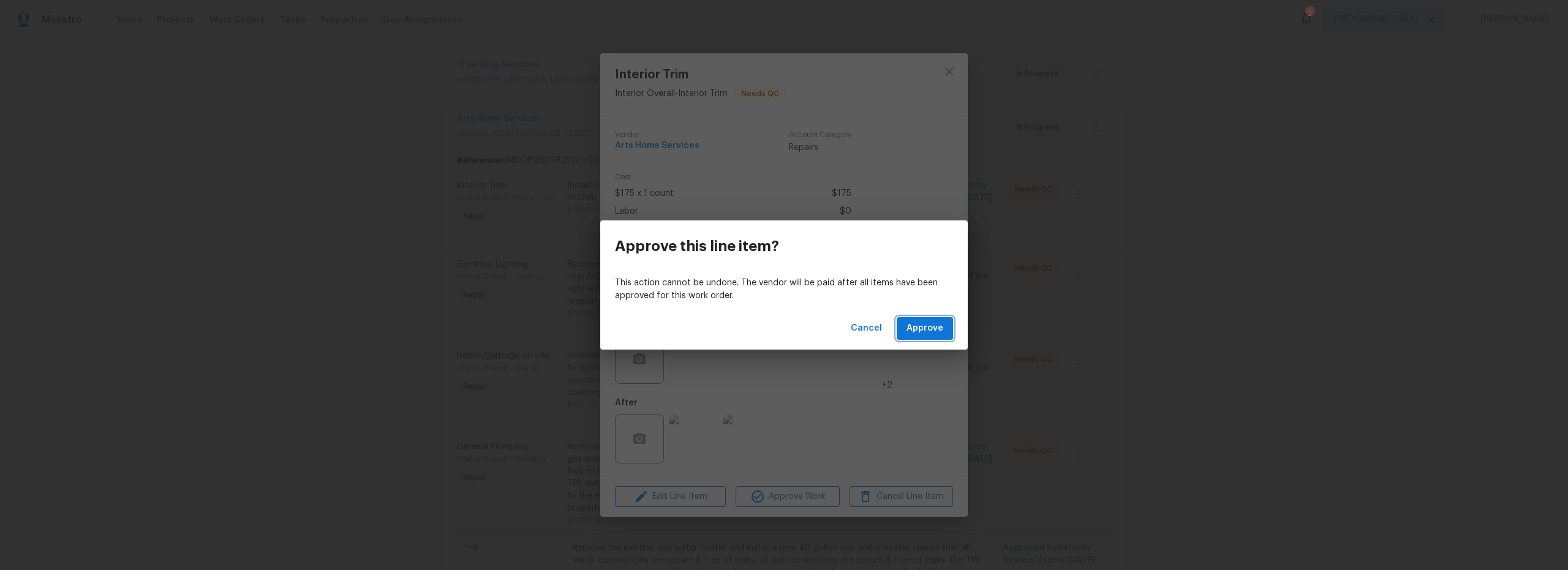
click at [924, 335] on span "Approve" at bounding box center [924, 328] width 37 height 15
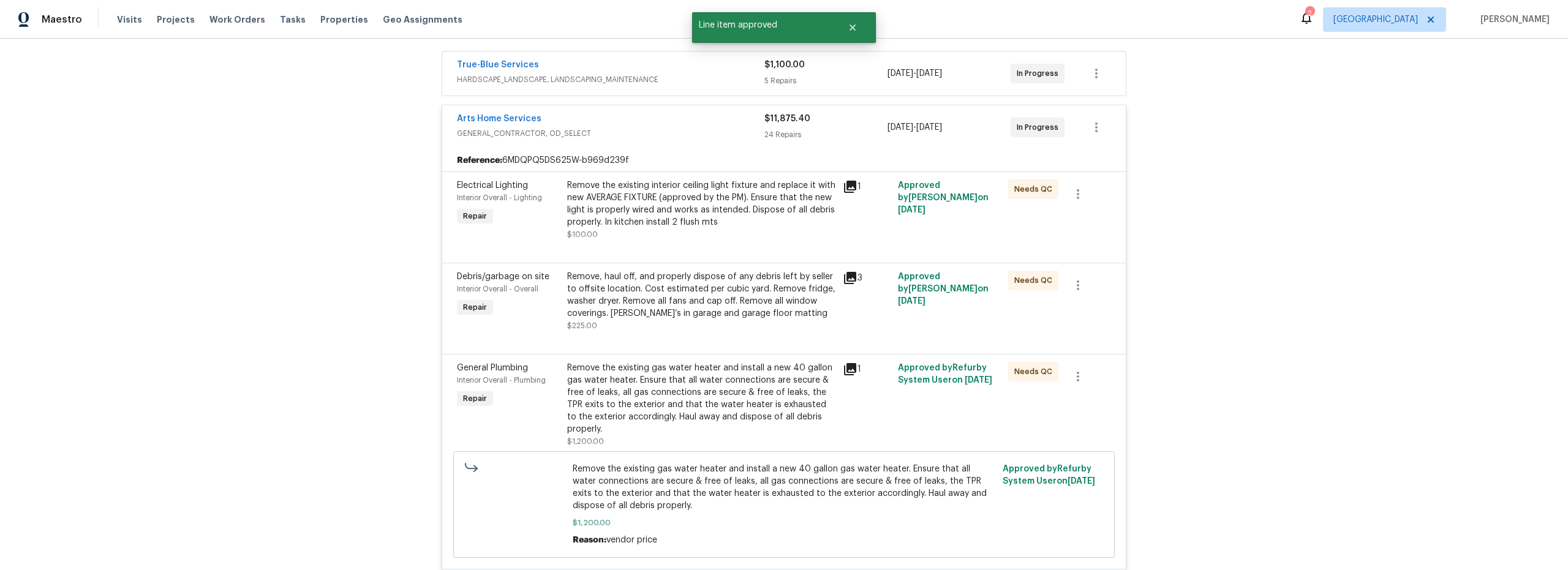
click at [727, 225] on div "Remove the existing interior ceiling light fixture and replace it with new AVER…" at bounding box center [701, 203] width 268 height 49
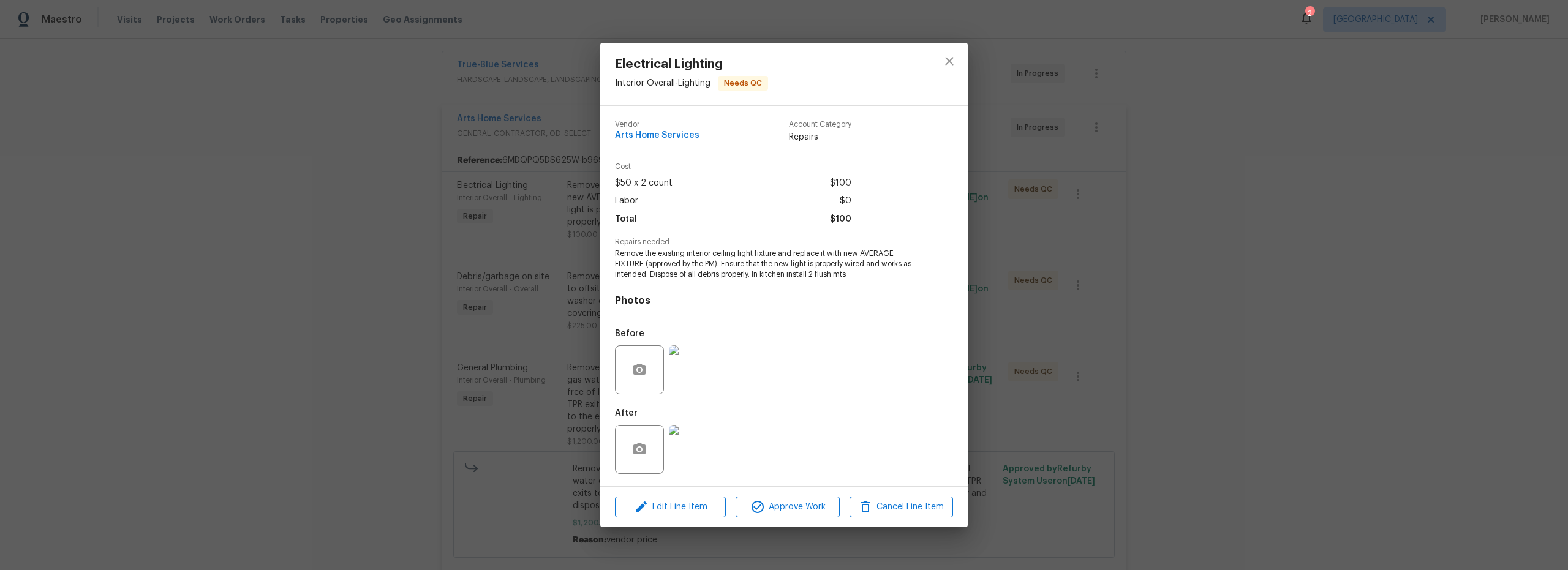
click at [698, 456] on img at bounding box center [693, 449] width 49 height 49
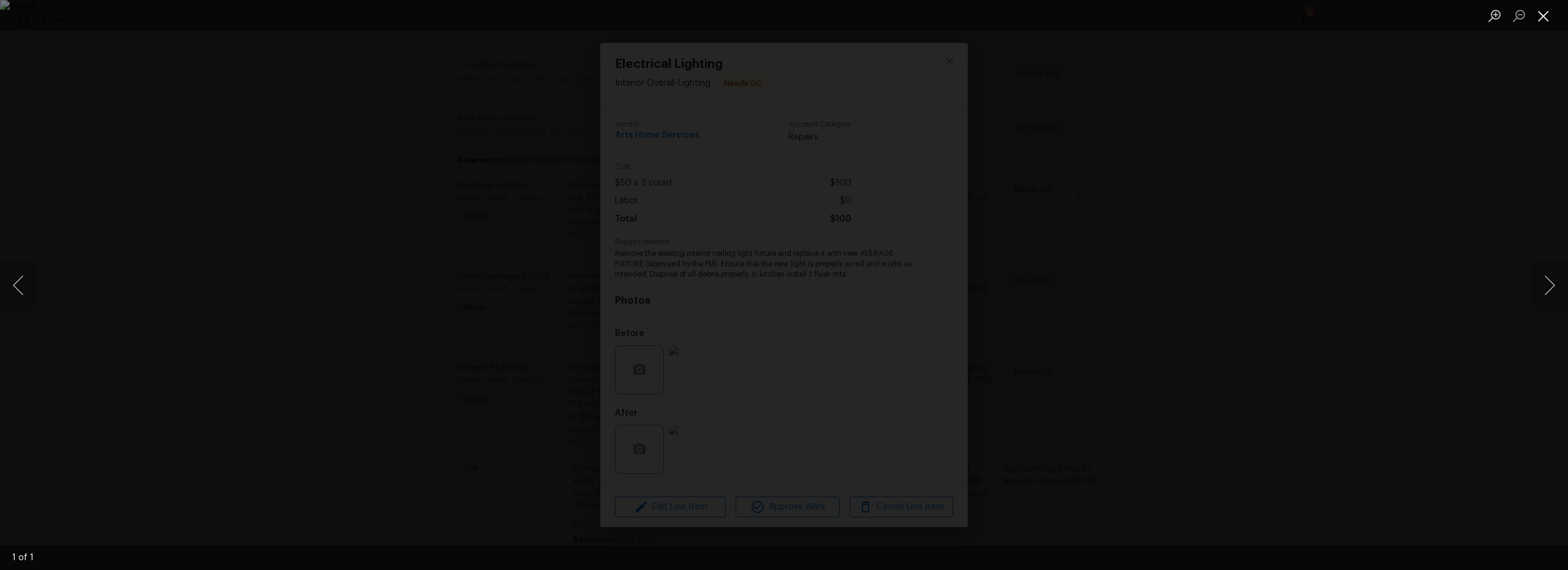
click at [1548, 23] on button "Close lightbox" at bounding box center [1543, 15] width 24 height 22
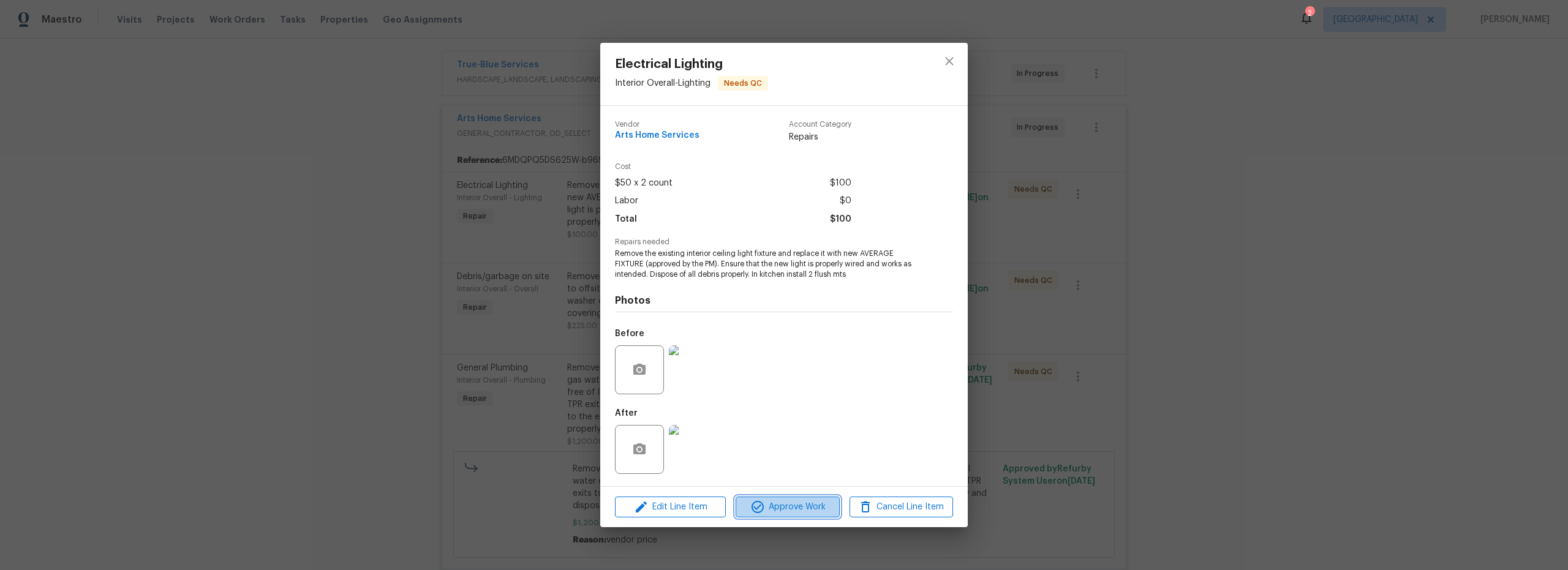
click at [801, 510] on span "Approve Work" at bounding box center [787, 507] width 97 height 15
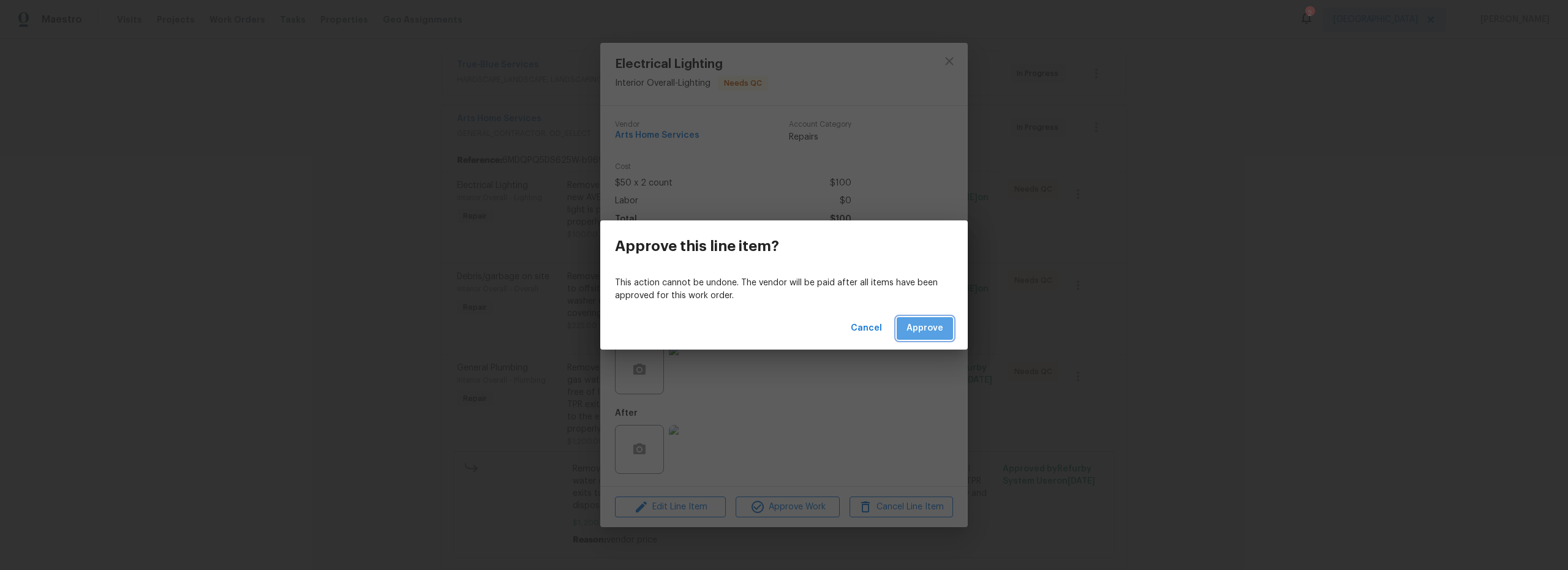
click at [932, 329] on span "Approve" at bounding box center [924, 328] width 37 height 15
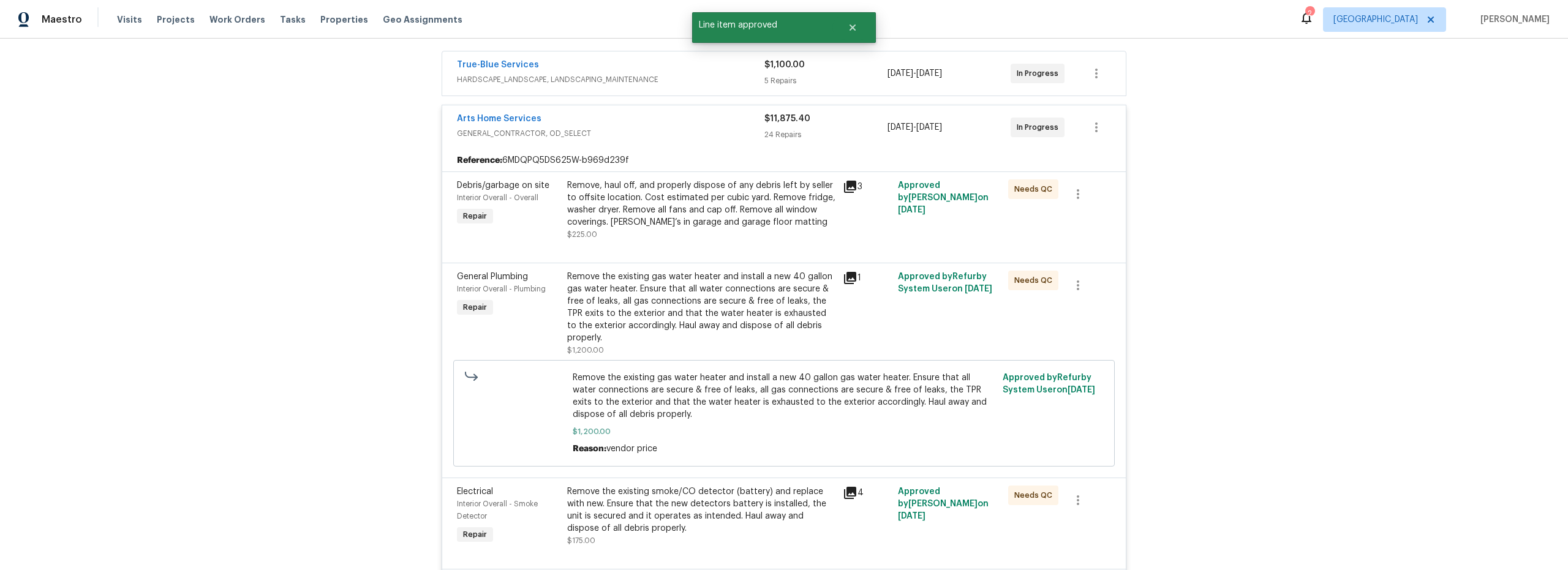
click at [725, 231] on div "Remove, haul off, and properly dispose of any debris left by seller to offsite …" at bounding box center [701, 209] width 268 height 61
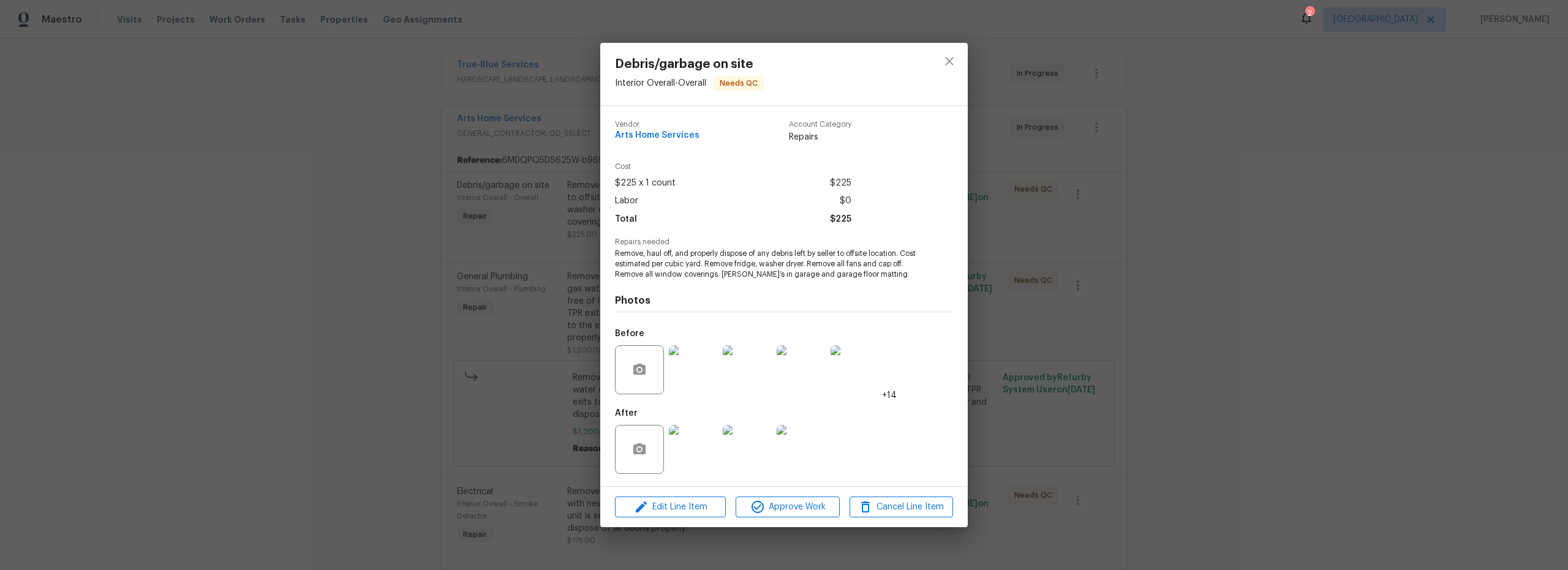
click at [688, 459] on img at bounding box center [693, 449] width 49 height 49
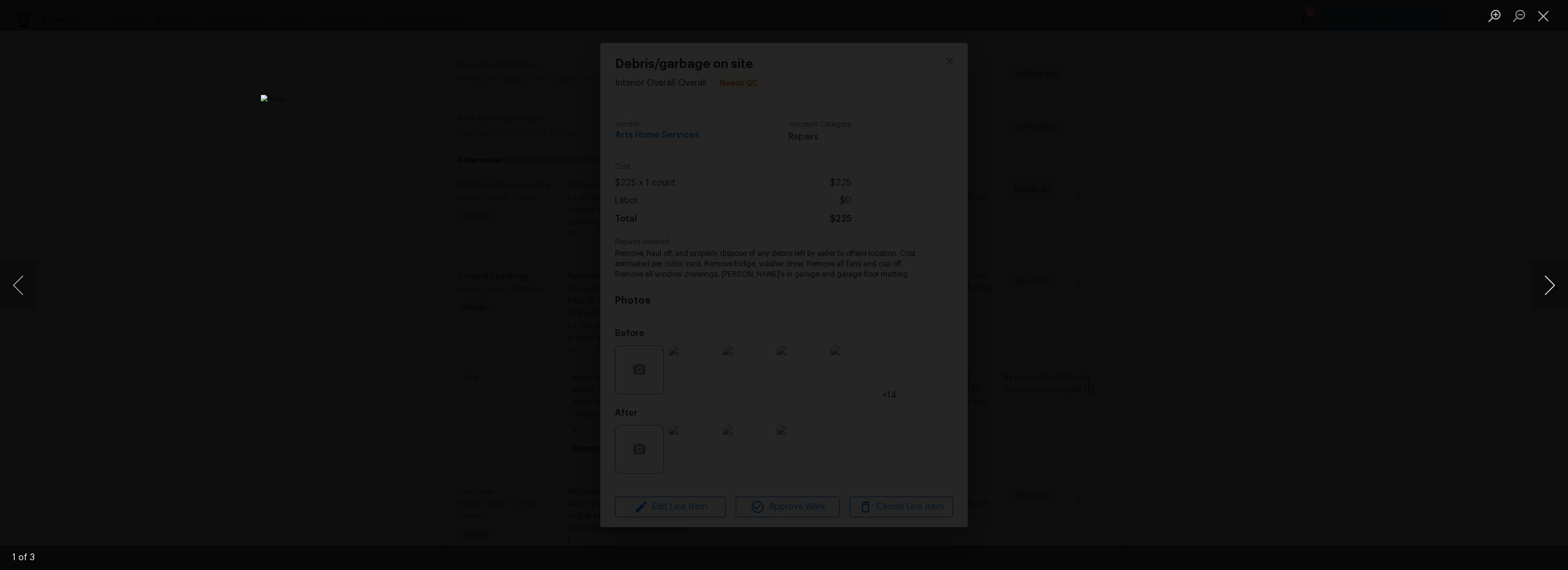
click at [1546, 287] on button "Next image" at bounding box center [1548, 285] width 37 height 49
click at [1546, 22] on button "Close lightbox" at bounding box center [1543, 15] width 24 height 22
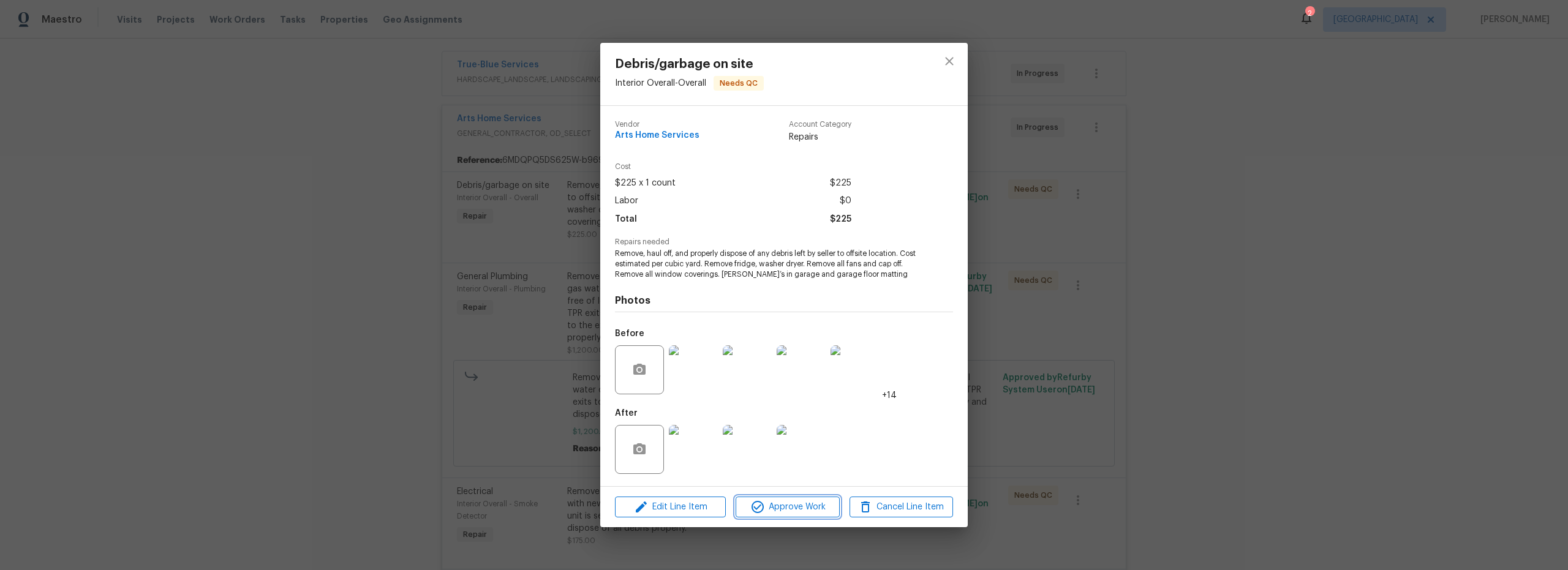
click at [811, 503] on span "Approve Work" at bounding box center [787, 507] width 97 height 15
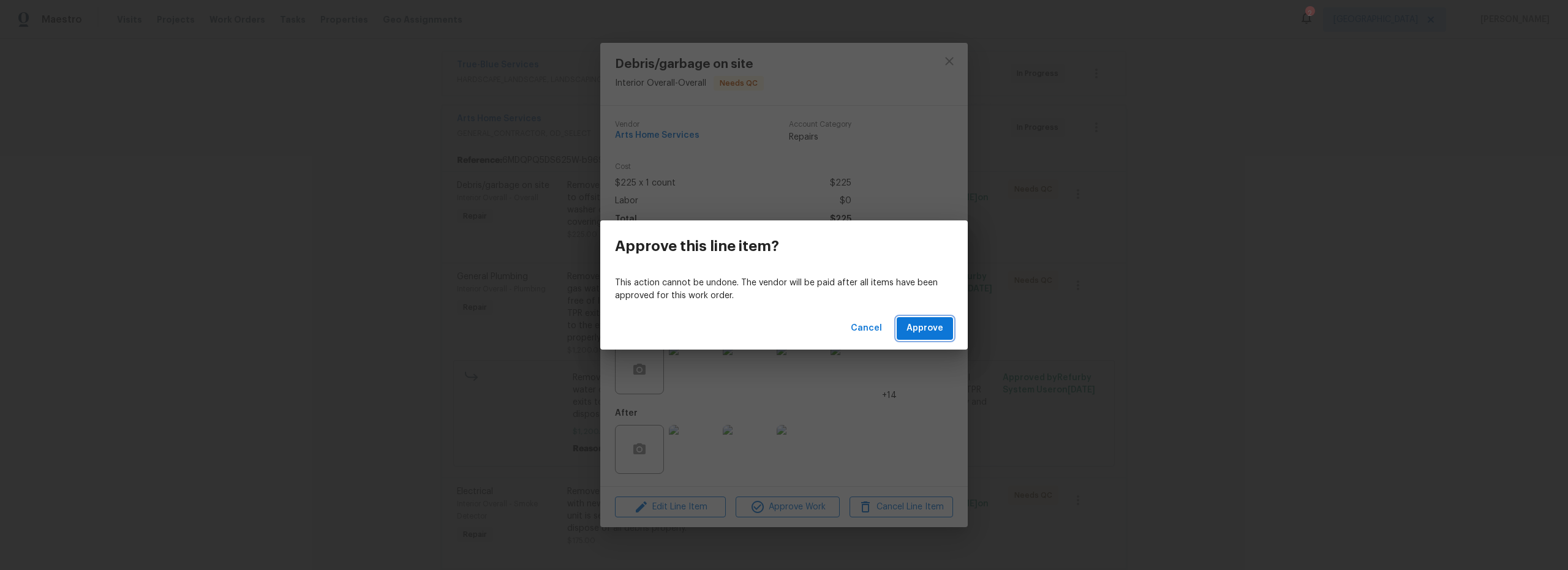
click at [931, 329] on span "Approve" at bounding box center [924, 328] width 37 height 15
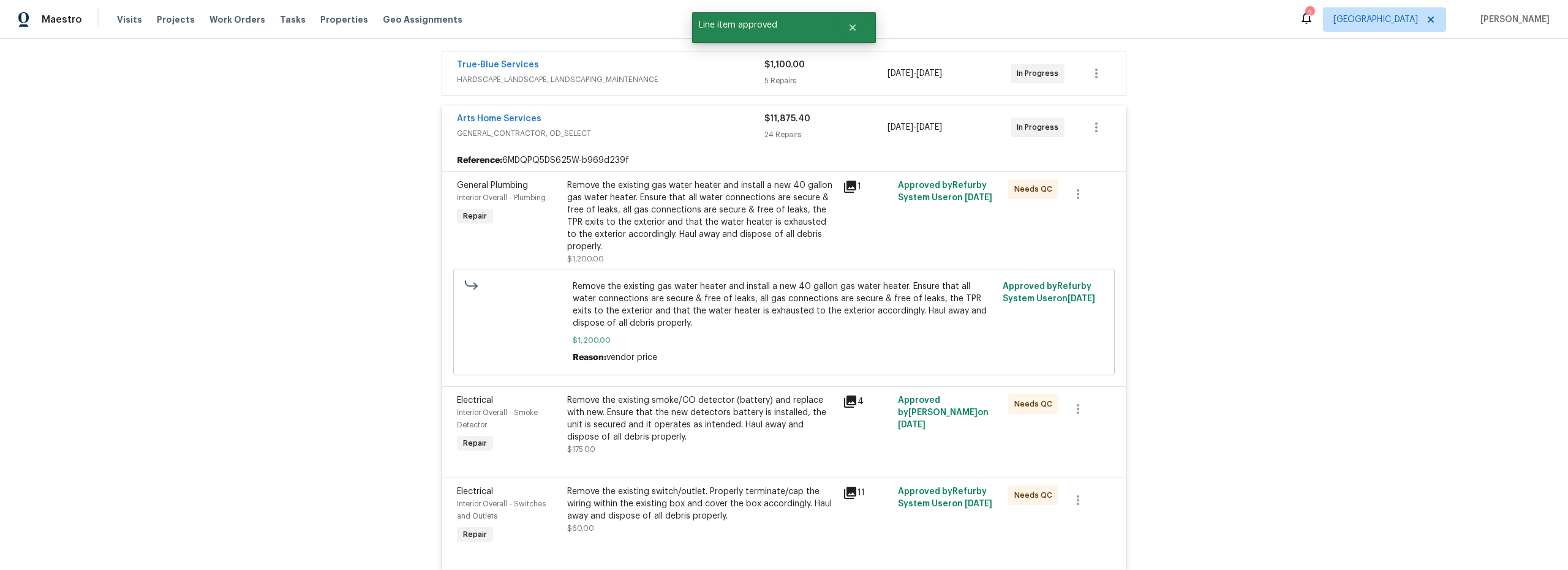
click at [746, 248] on div "Remove the existing gas water heater and install a new 40 gallon gas water heat…" at bounding box center [701, 216] width 268 height 73
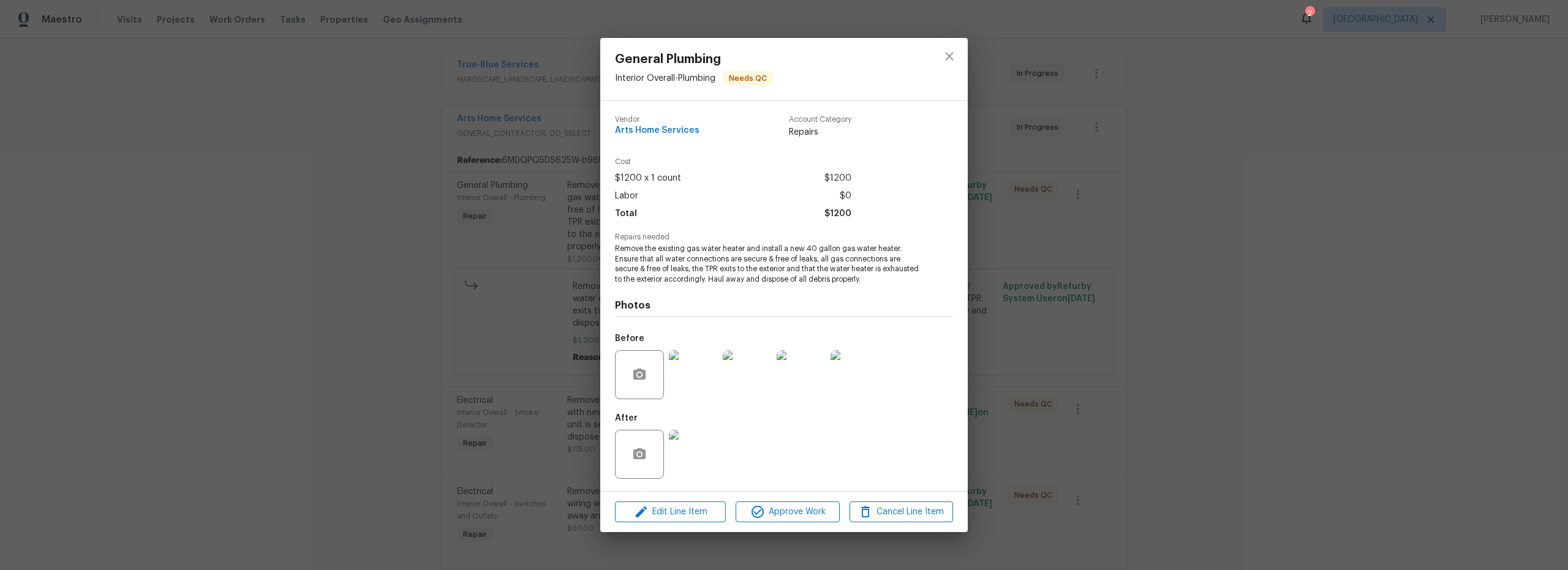
click at [691, 466] on img at bounding box center [693, 455] width 49 height 49
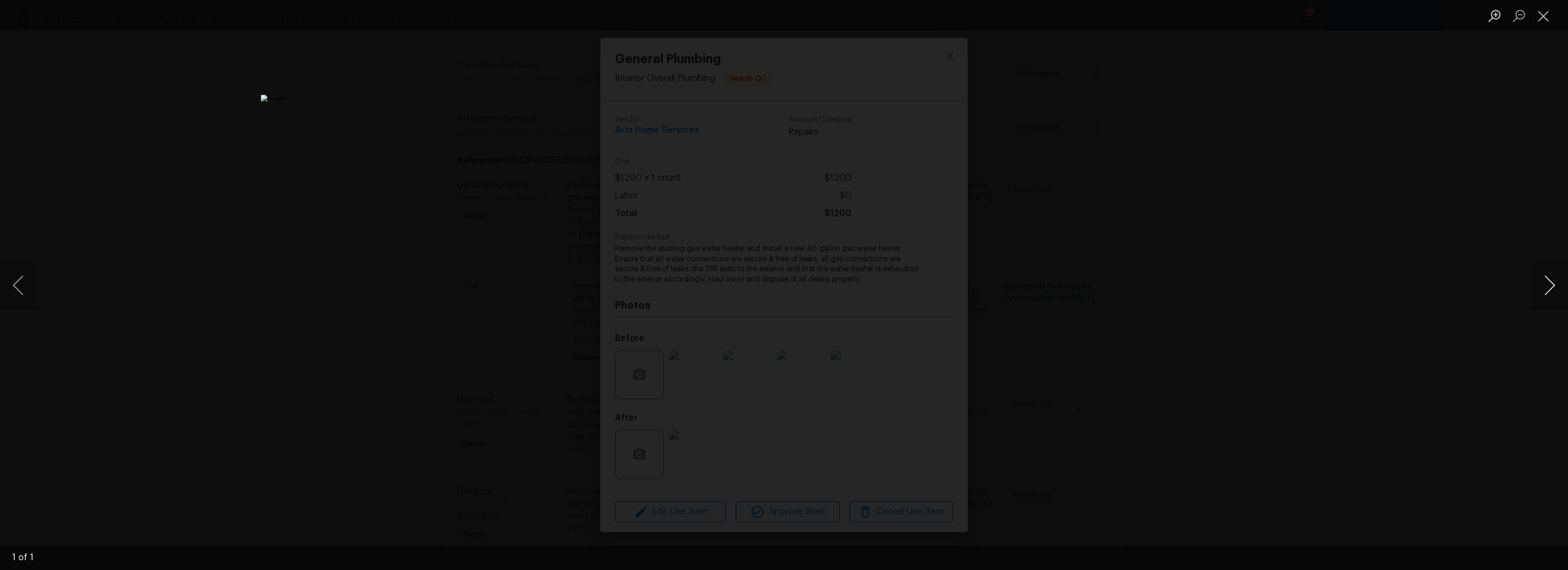
click at [1549, 296] on button "Next image" at bounding box center [1548, 285] width 37 height 49
click at [1544, 23] on button "Close lightbox" at bounding box center [1543, 15] width 24 height 22
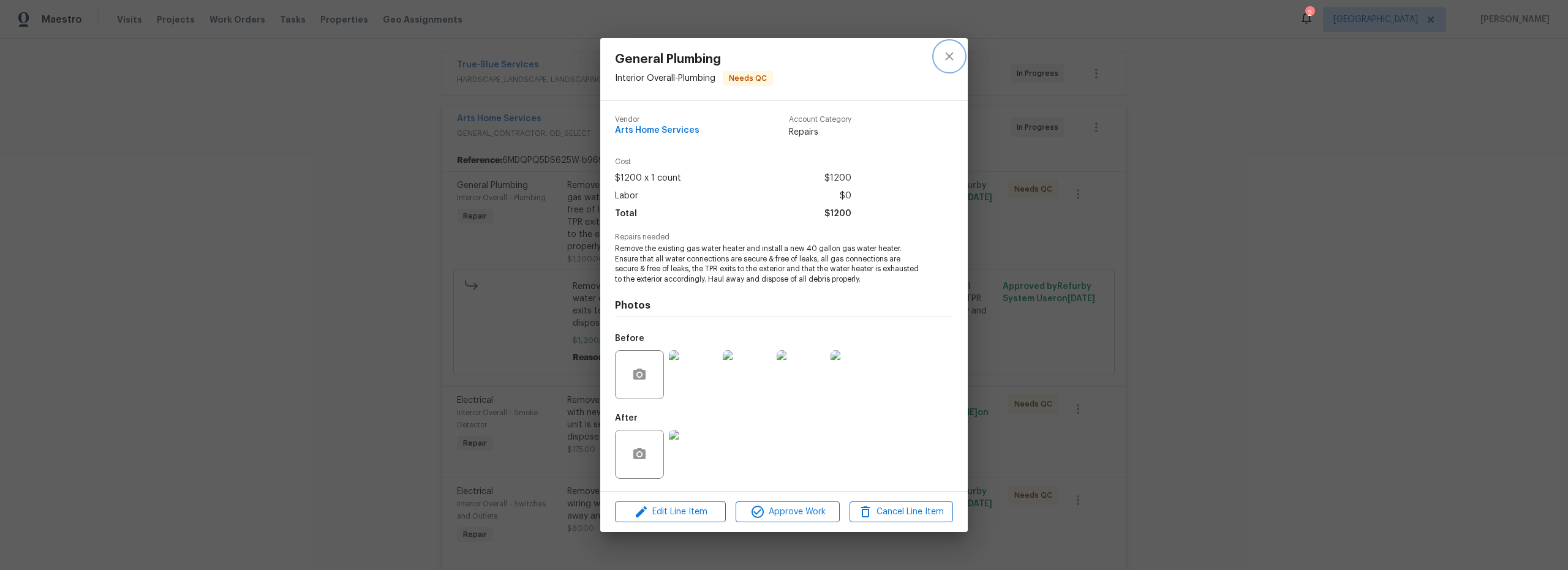
click at [946, 63] on icon "close" at bounding box center [949, 56] width 15 height 15
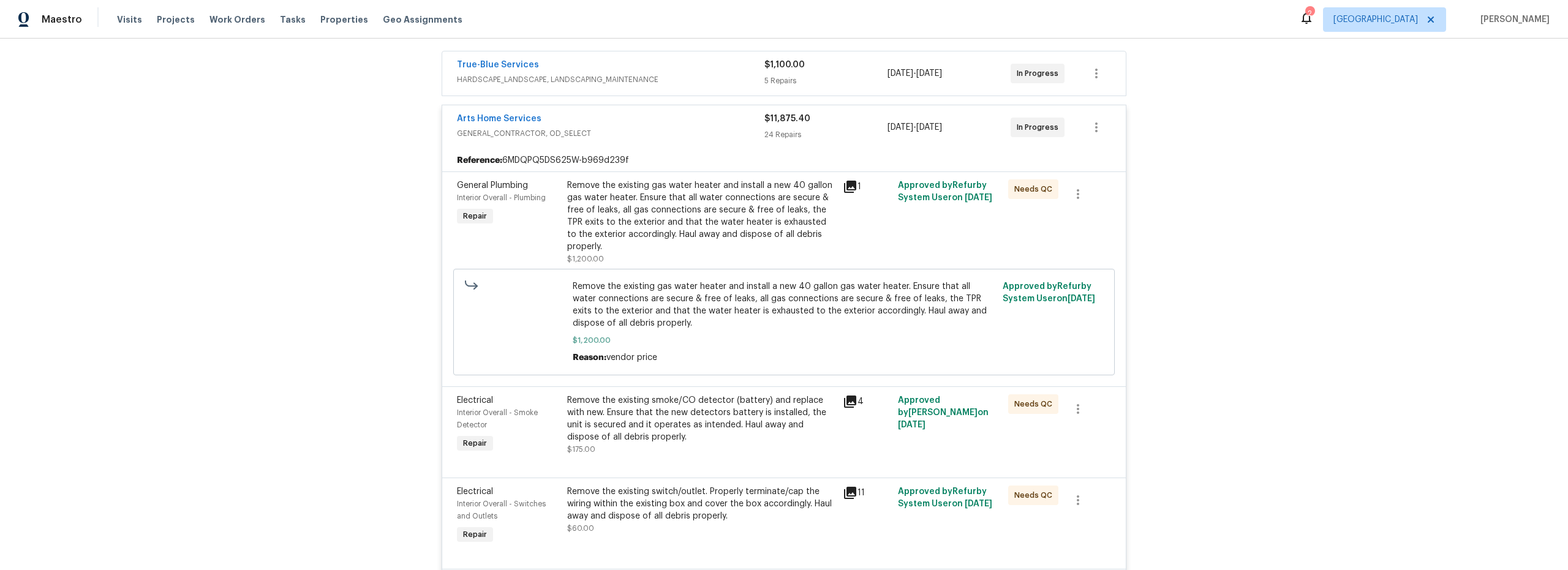
click at [704, 448] on div "Remove the existing smoke/CO detector (battery) and replace with new. Ensure th…" at bounding box center [701, 425] width 268 height 61
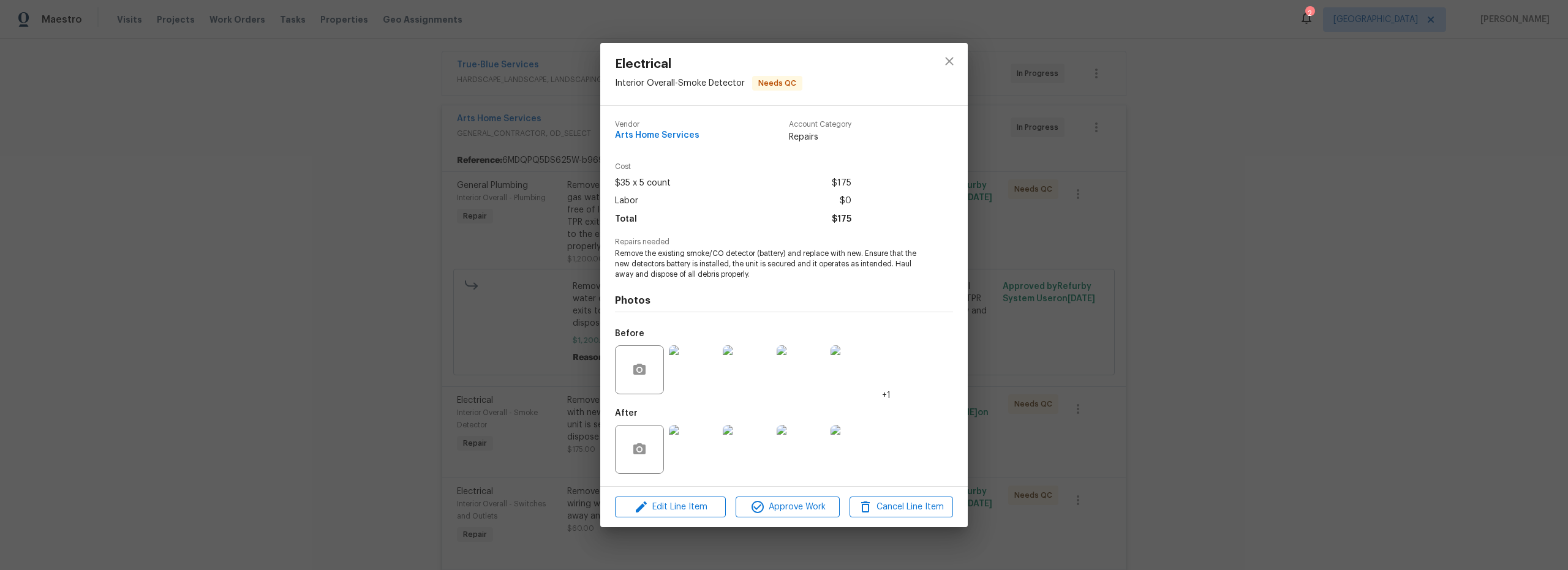
click at [698, 460] on img at bounding box center [693, 449] width 49 height 49
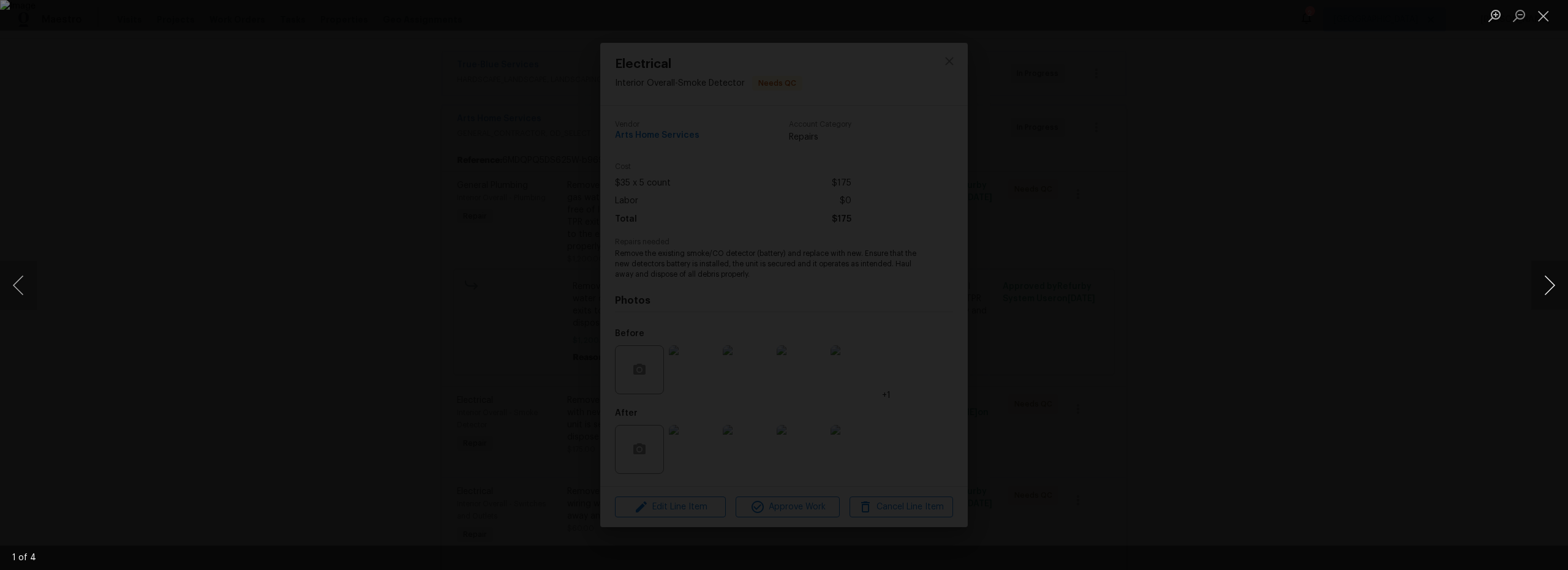
click at [1548, 286] on button "Next image" at bounding box center [1548, 285] width 37 height 49
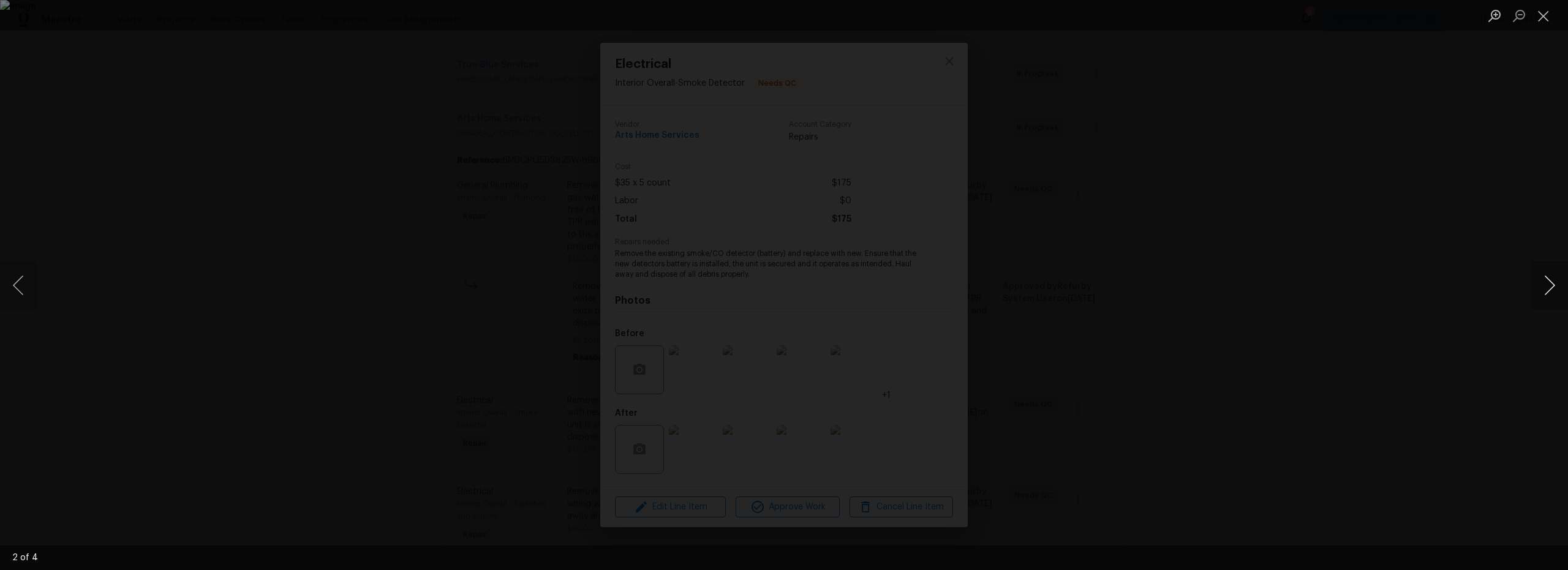
click at [1548, 286] on button "Next image" at bounding box center [1548, 285] width 37 height 49
click at [1548, 19] on button "Close lightbox" at bounding box center [1543, 15] width 24 height 22
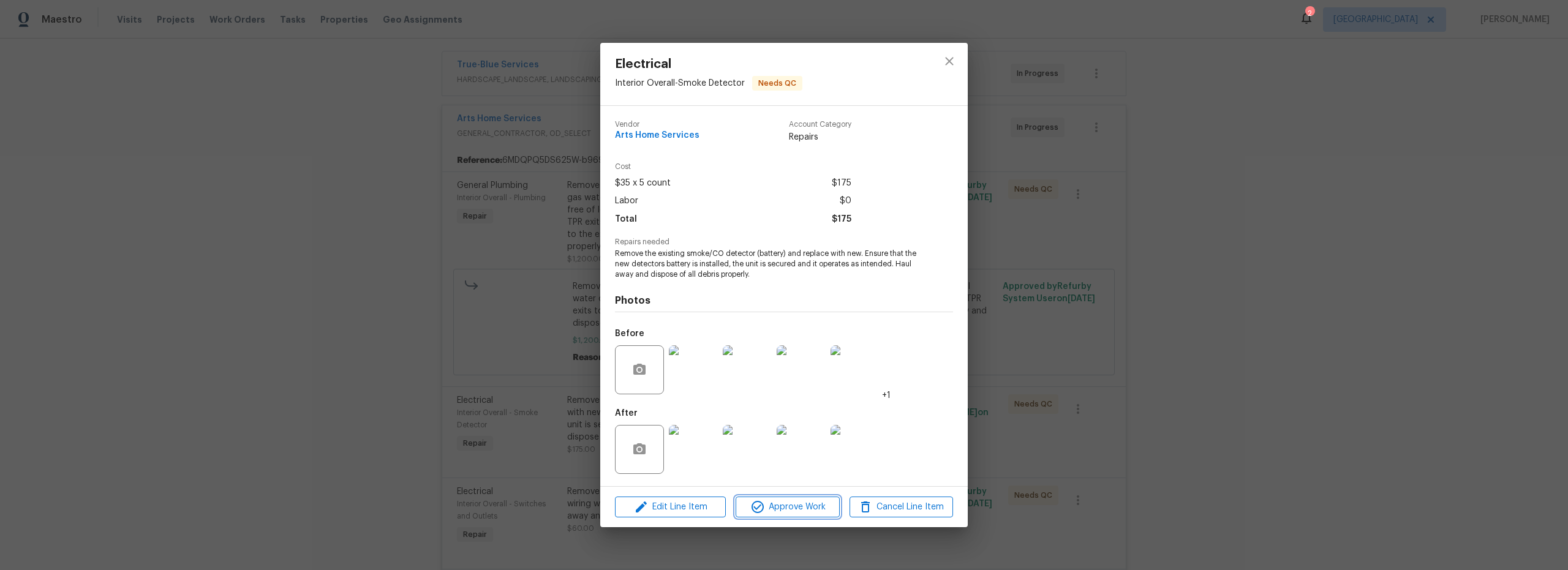
click at [792, 508] on span "Approve Work" at bounding box center [787, 507] width 97 height 15
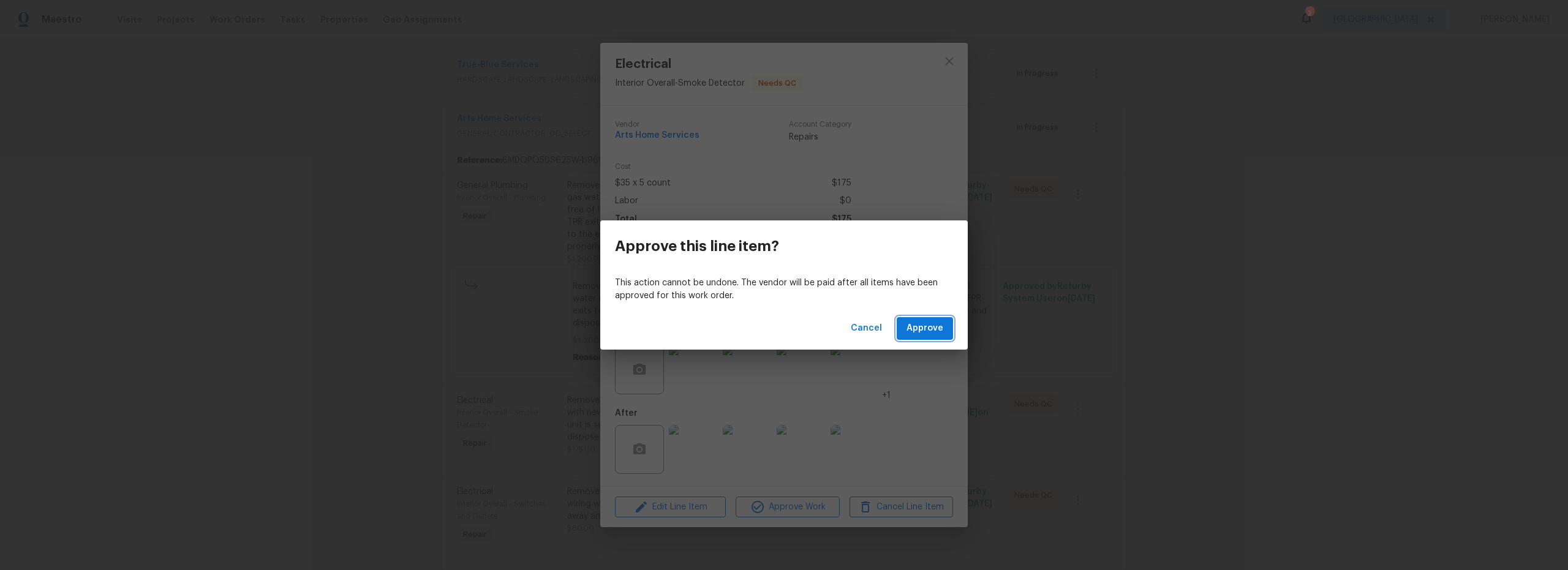
click at [916, 326] on span "Approve" at bounding box center [924, 328] width 37 height 15
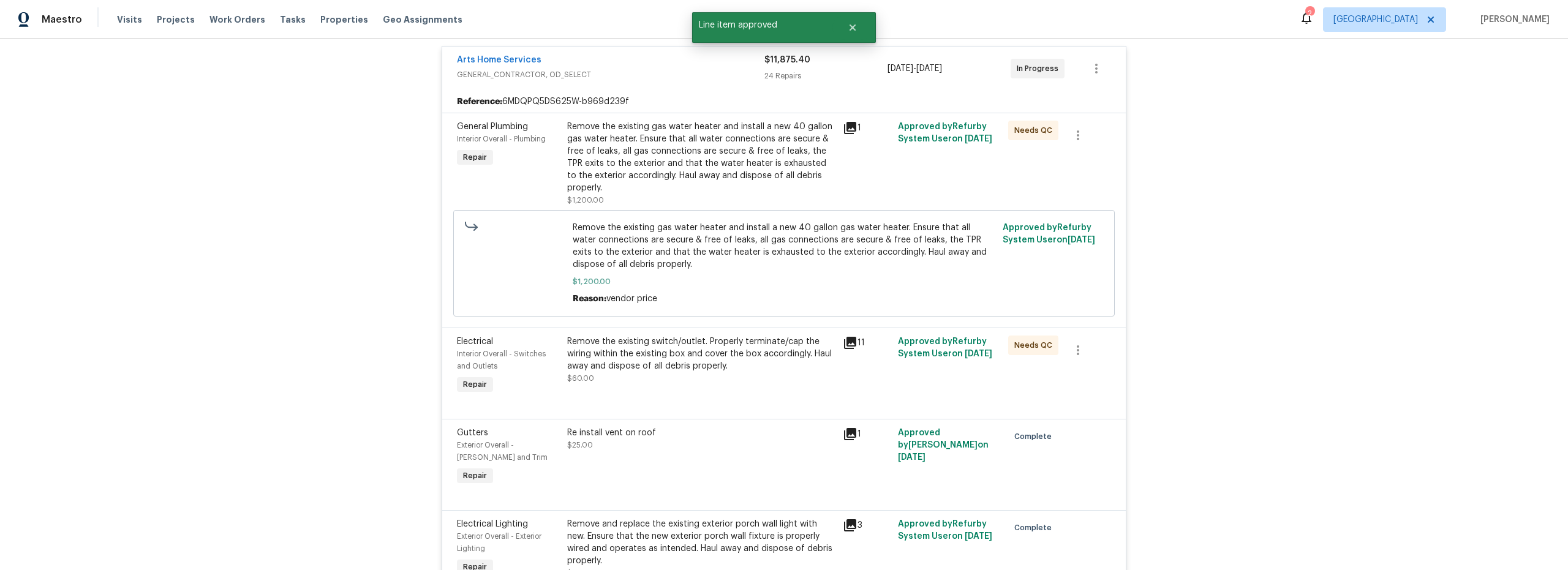
scroll to position [286, 0]
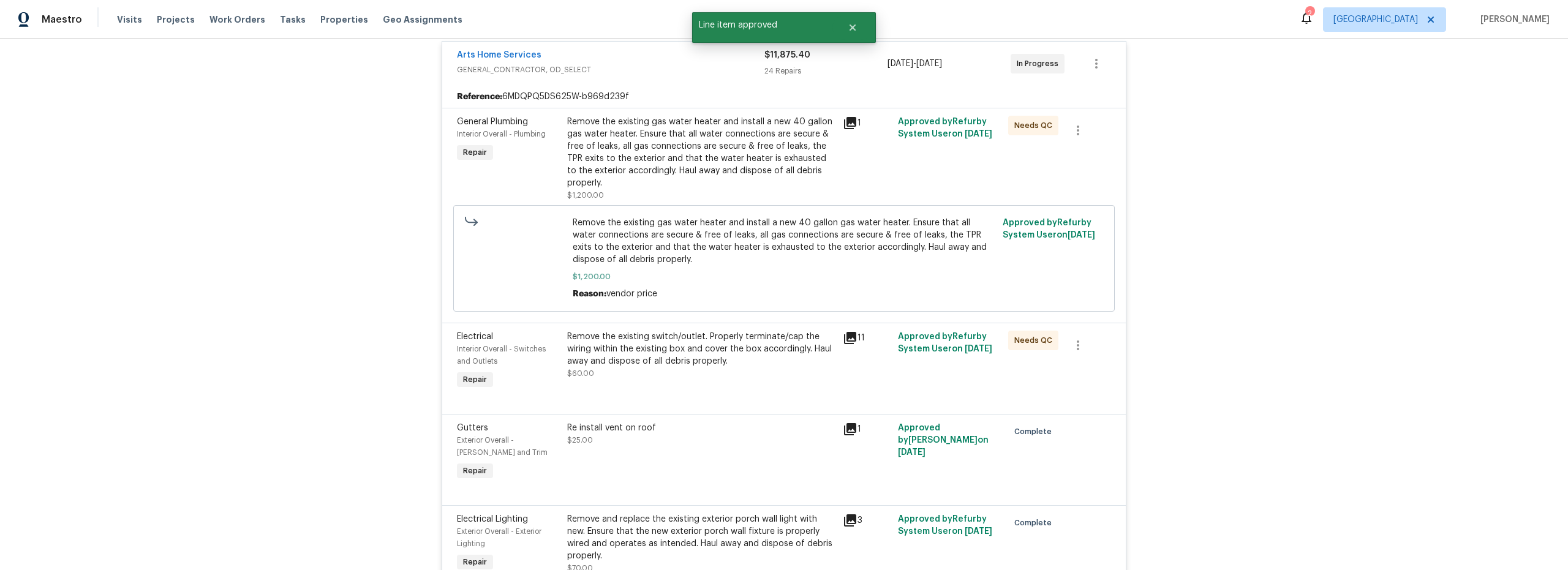
click at [766, 386] on div "Remove the existing switch/outlet. Properly terminate/cap the wiring within the…" at bounding box center [701, 361] width 276 height 68
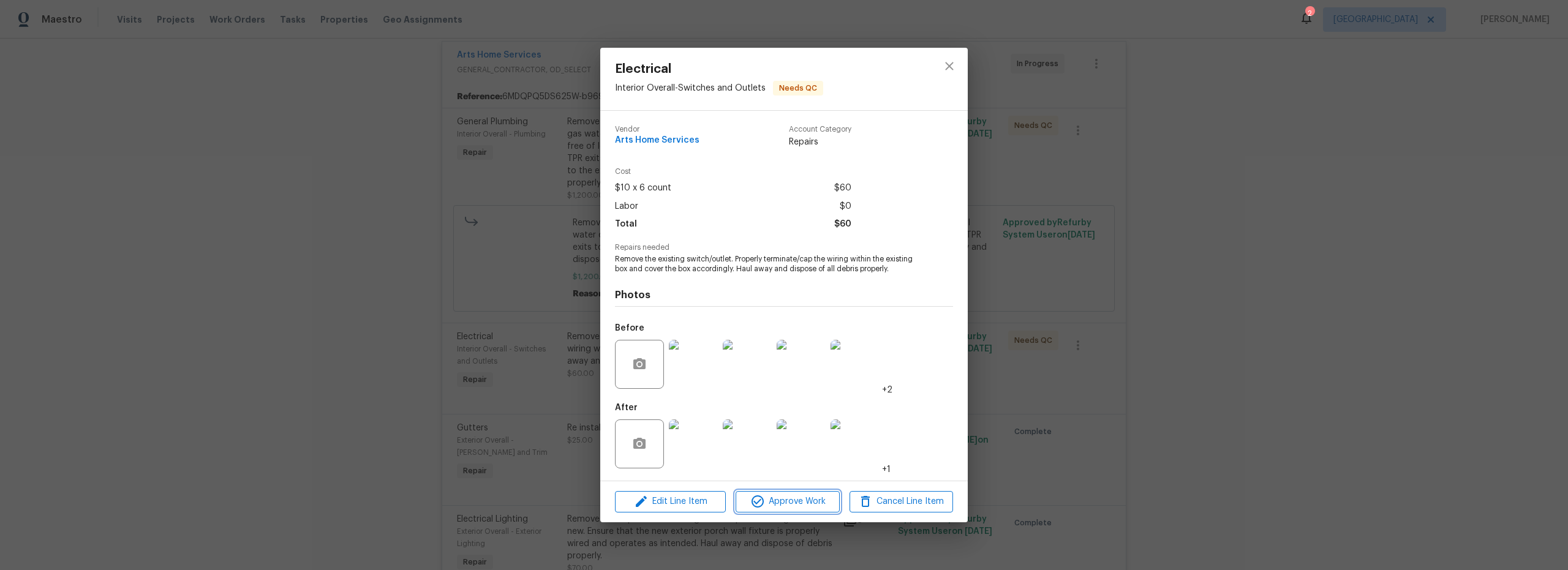
click at [809, 502] on span "Approve Work" at bounding box center [787, 502] width 97 height 15
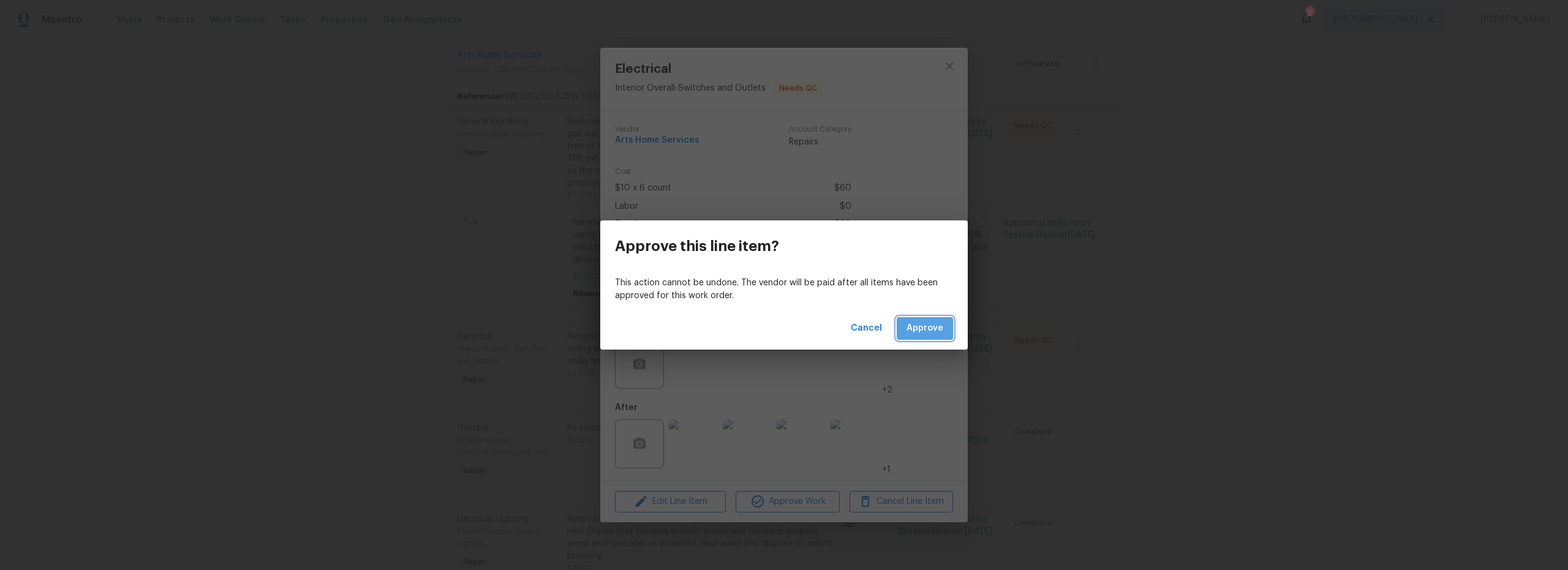
click at [914, 325] on span "Approve" at bounding box center [924, 328] width 37 height 15
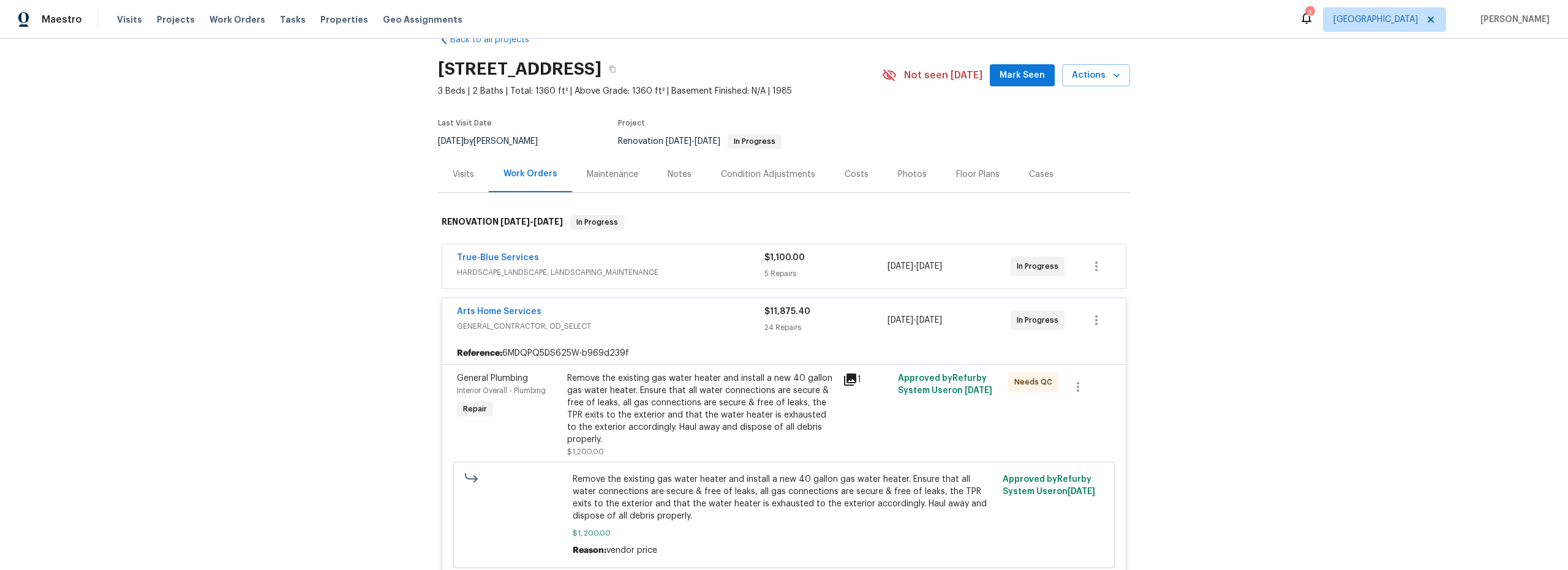
scroll to position [27, 0]
click at [695, 264] on div "True-Blue Services" at bounding box center [610, 262] width 307 height 15
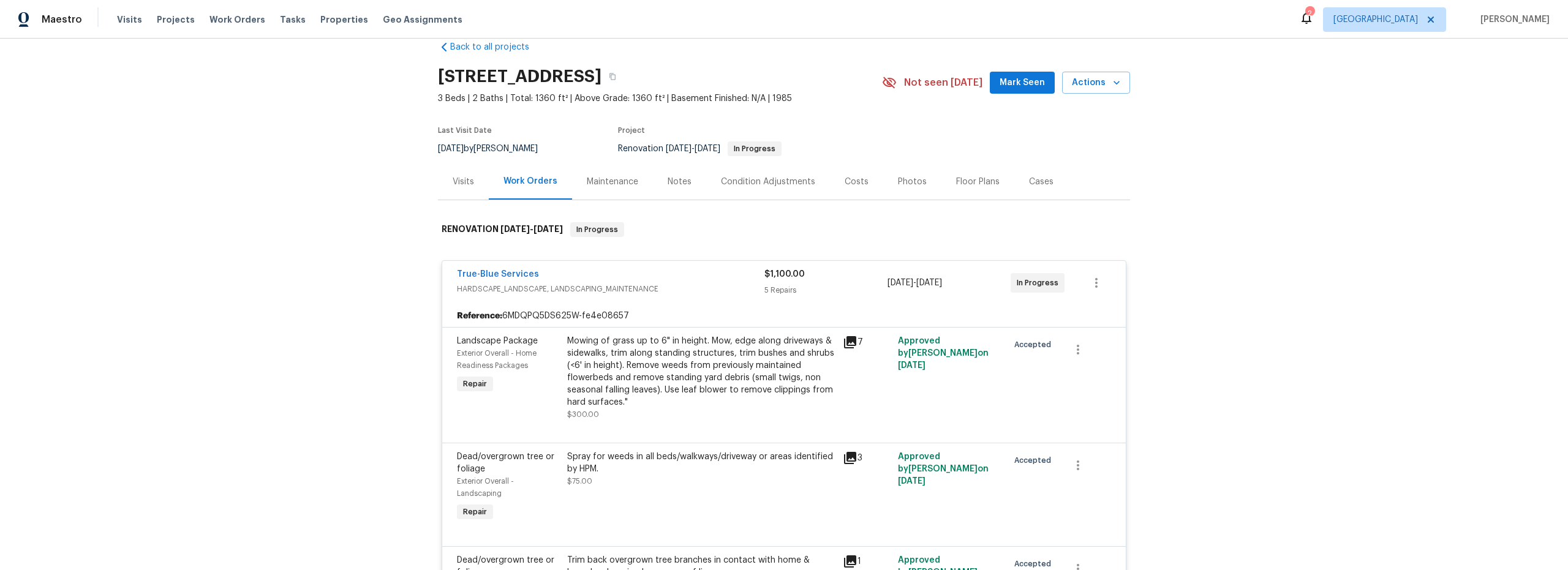
scroll to position [0, 0]
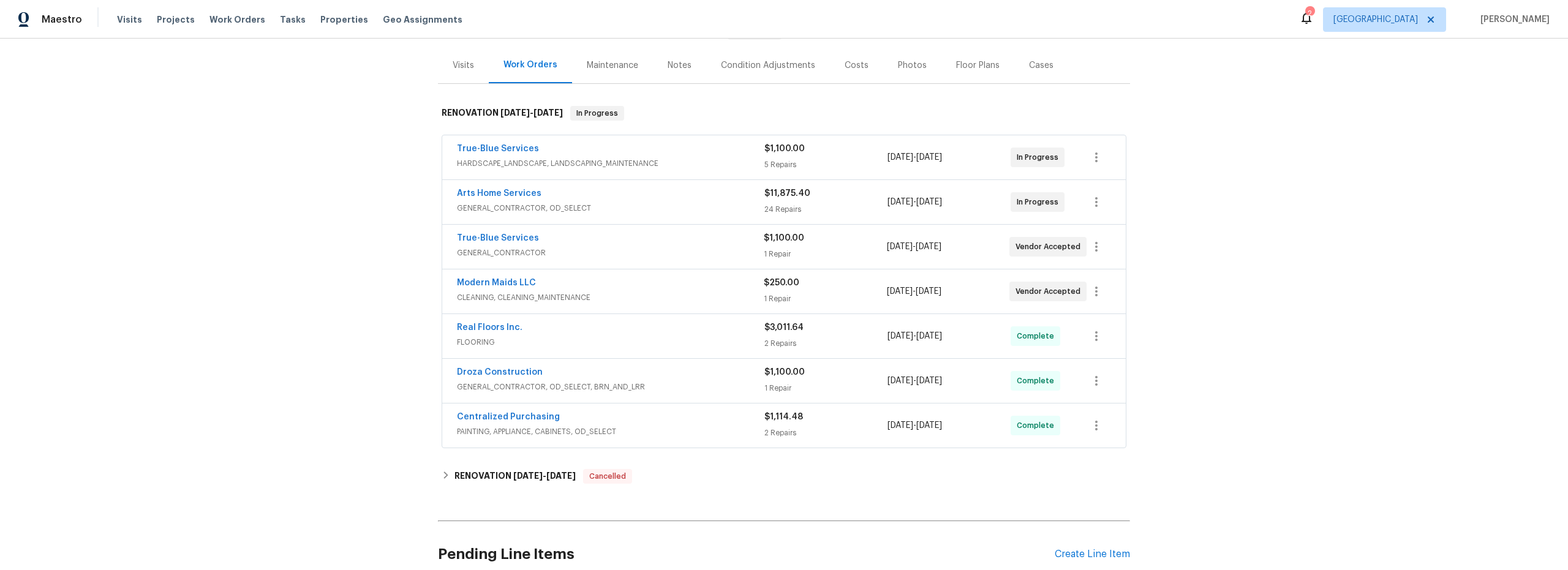
scroll to position [143, 0]
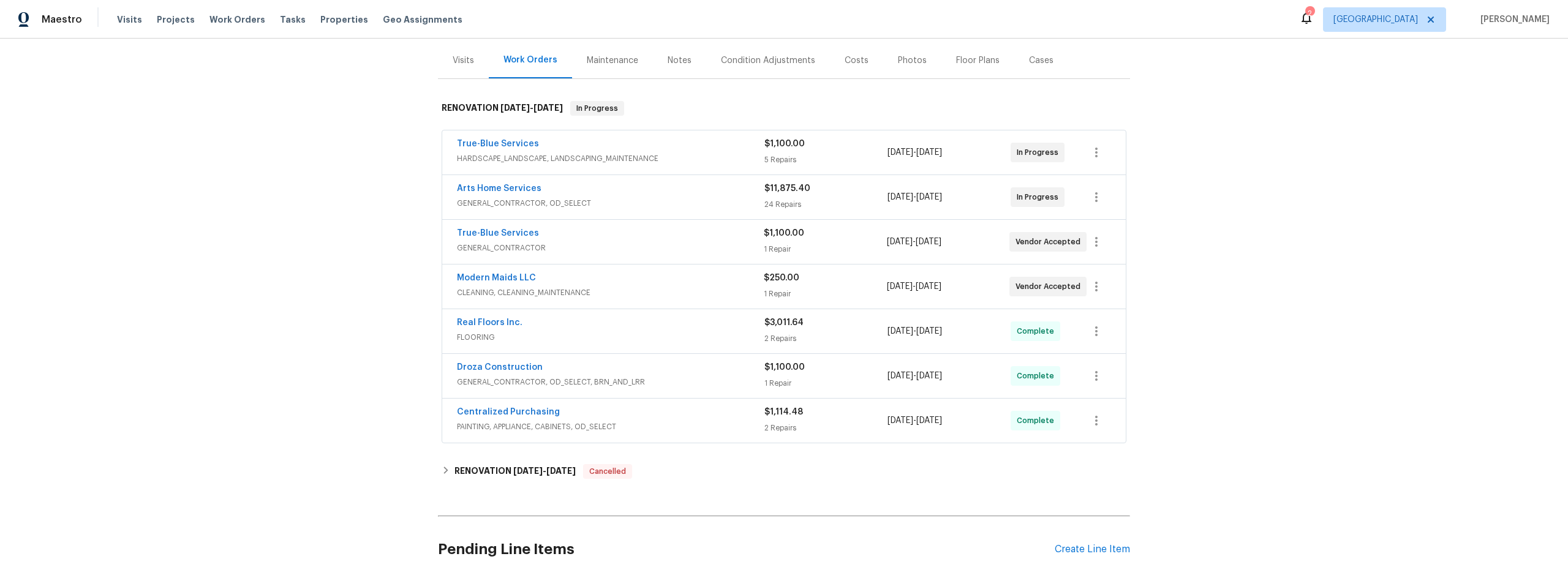
drag, startPoint x: 844, startPoint y: 55, endPoint x: 847, endPoint y: 64, distance: 9.5
click at [845, 57] on div "Costs" at bounding box center [856, 60] width 23 height 12
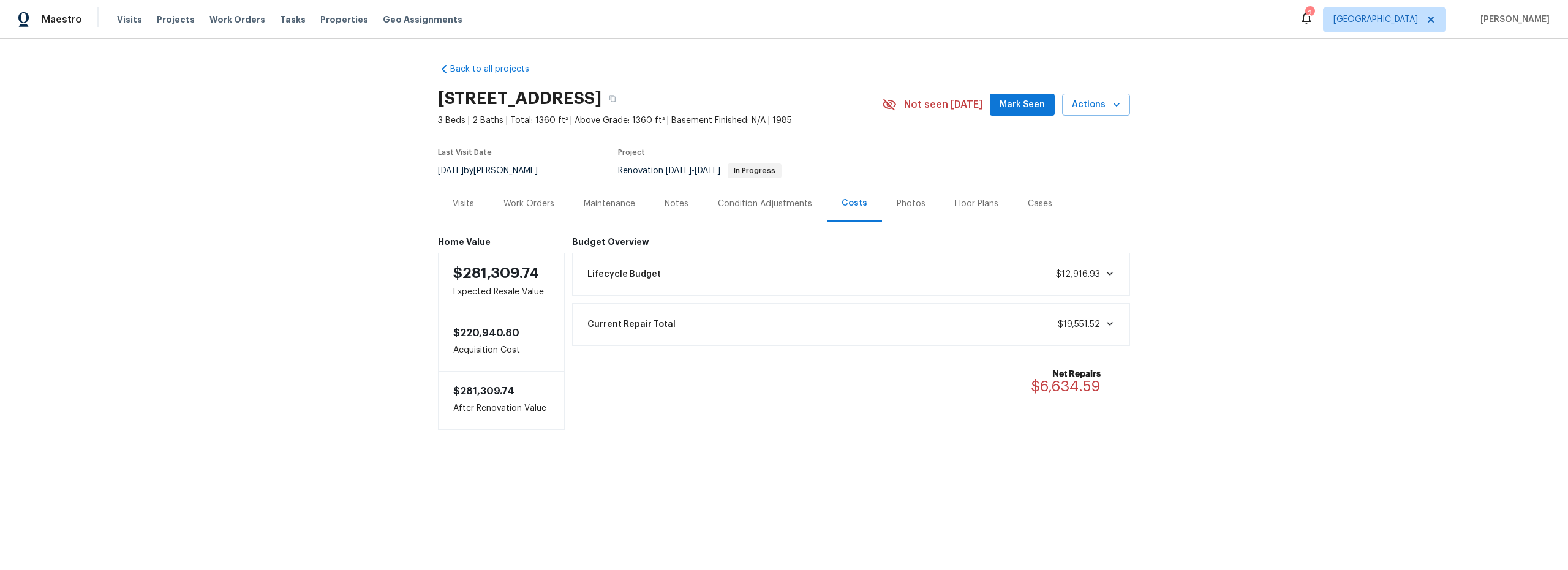
click at [674, 207] on div "Notes" at bounding box center [676, 203] width 23 height 12
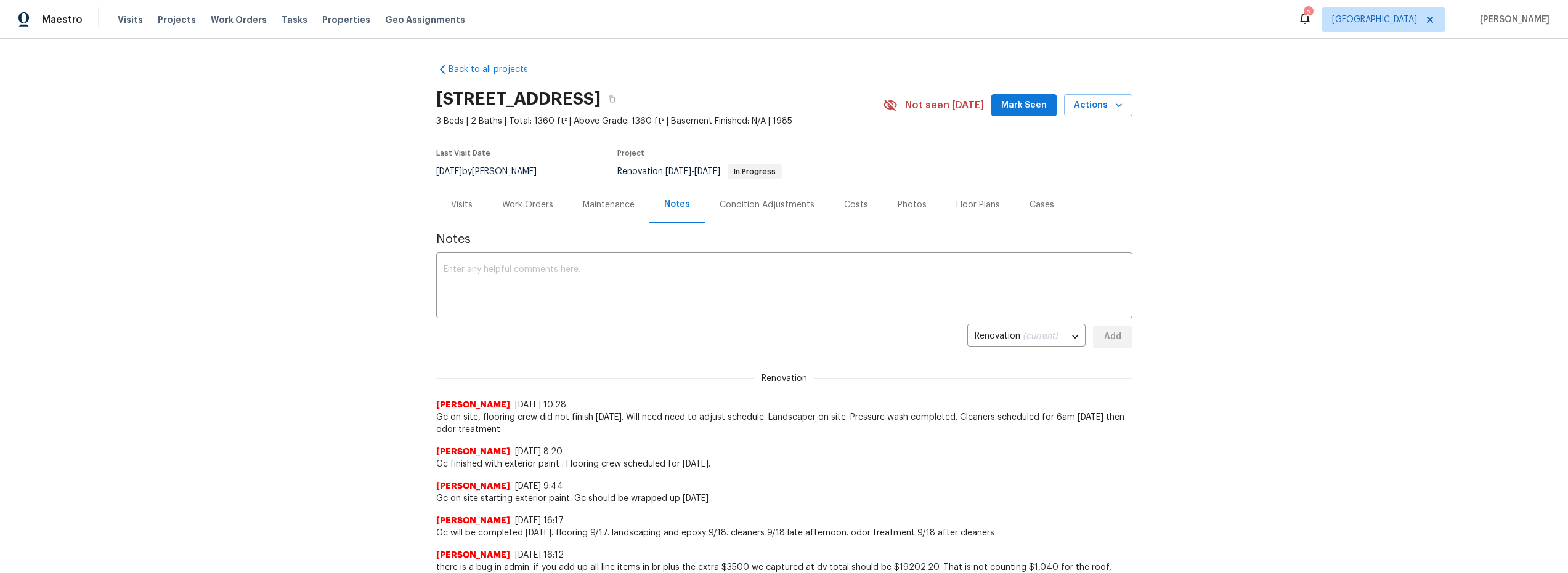
click at [844, 204] on div "Costs" at bounding box center [855, 205] width 24 height 12
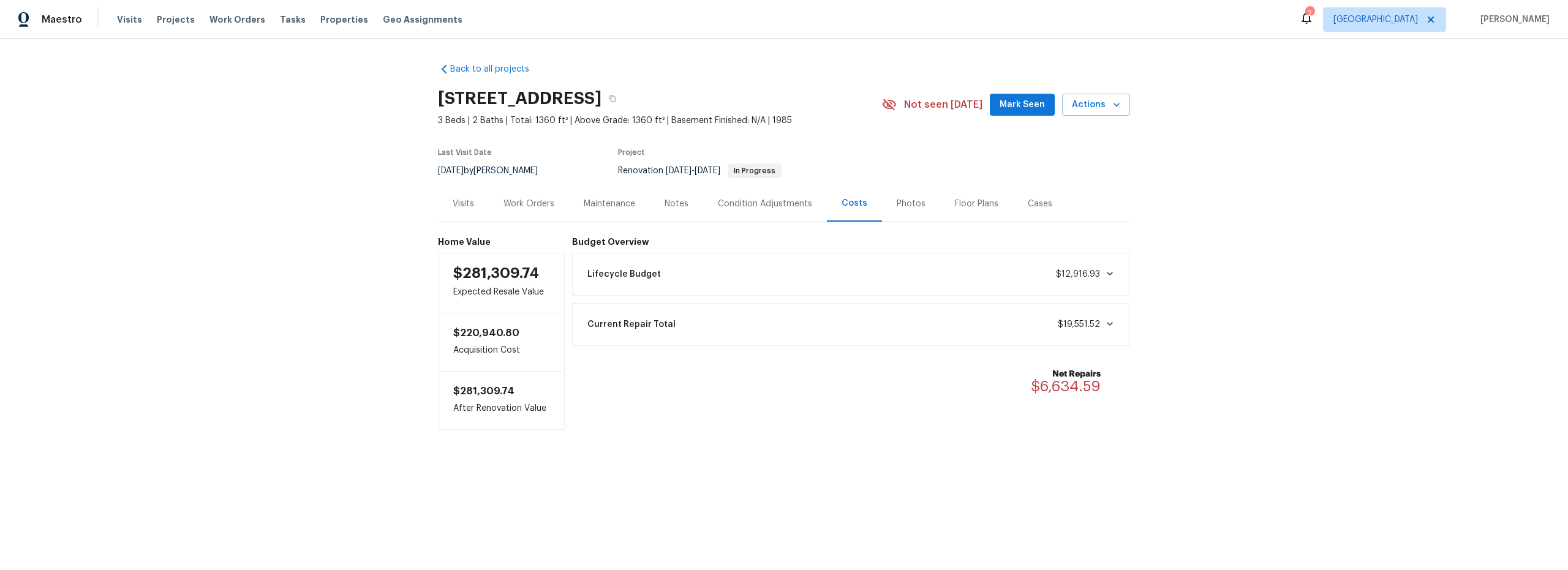
drag, startPoint x: 530, startPoint y: 202, endPoint x: 572, endPoint y: 218, distance: 44.9
click at [530, 202] on div "Work Orders" at bounding box center [529, 203] width 51 height 12
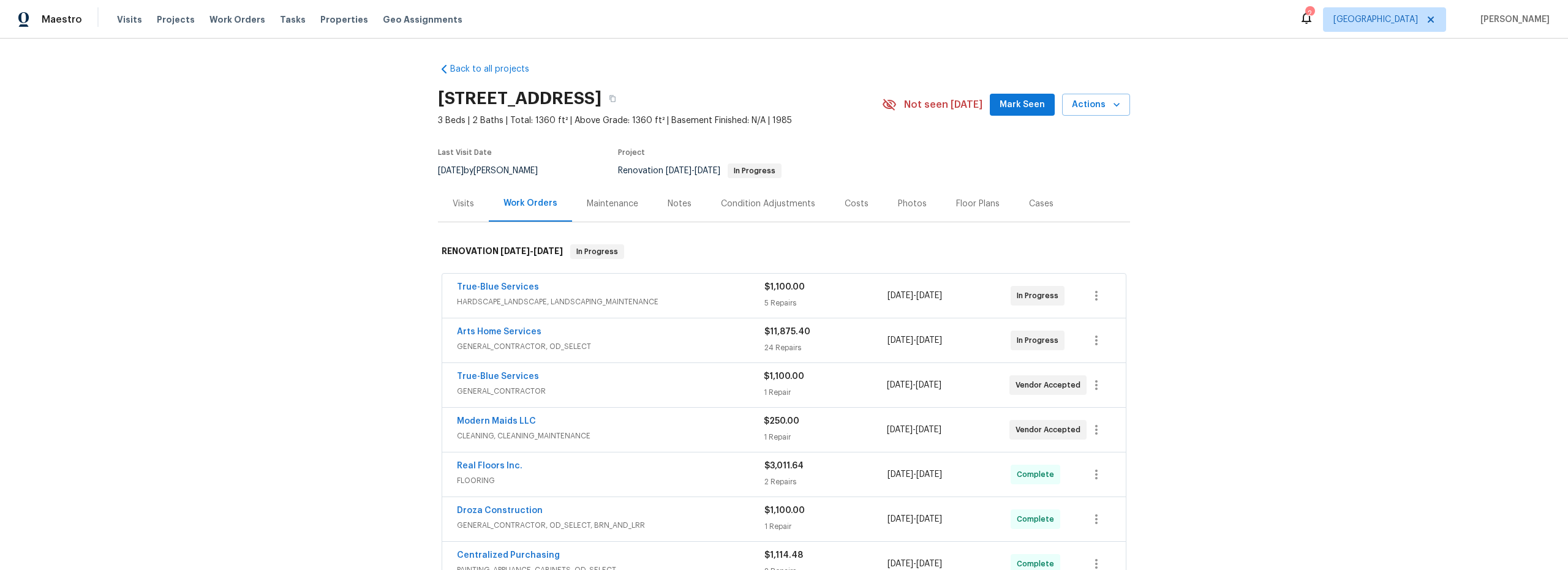
click at [712, 298] on span "HARDSCAPE_LANDSCAPE, LANDSCAPING_MAINTENANCE" at bounding box center [610, 302] width 307 height 12
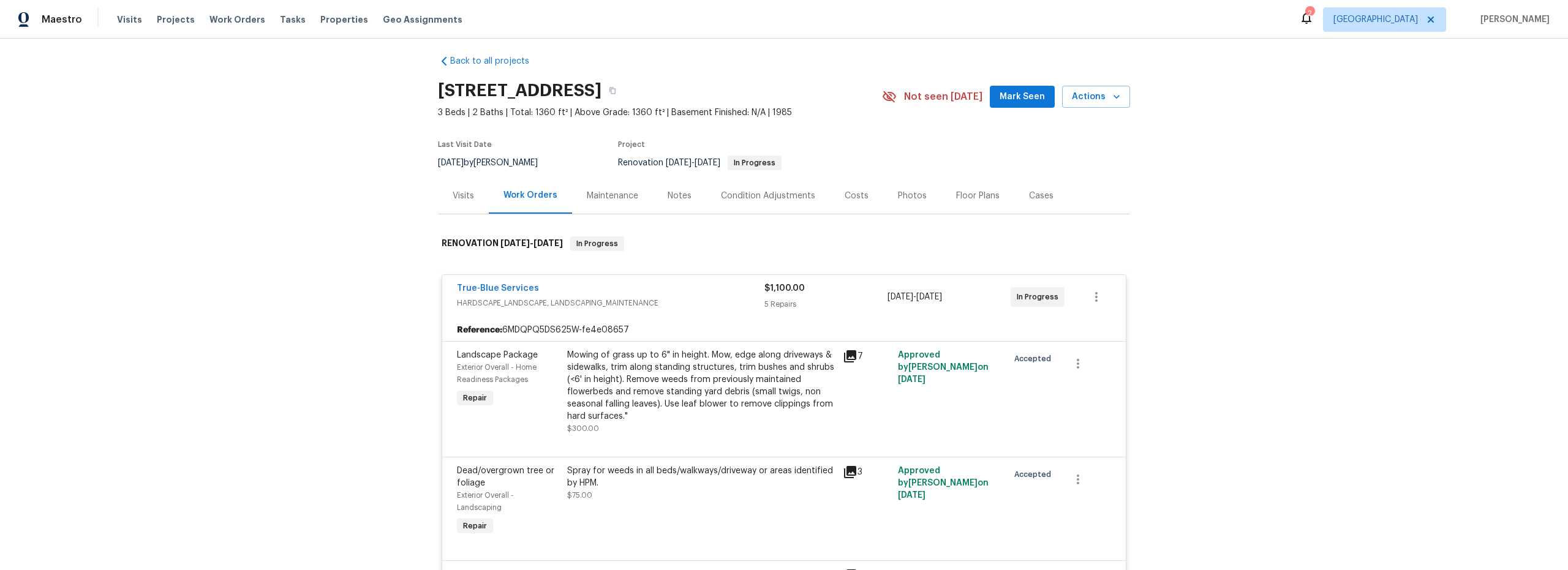
scroll to position [8, 0]
click at [690, 328] on div "Reference: 6MDQPQ5DS625W-fe4e08657" at bounding box center [784, 330] width 683 height 22
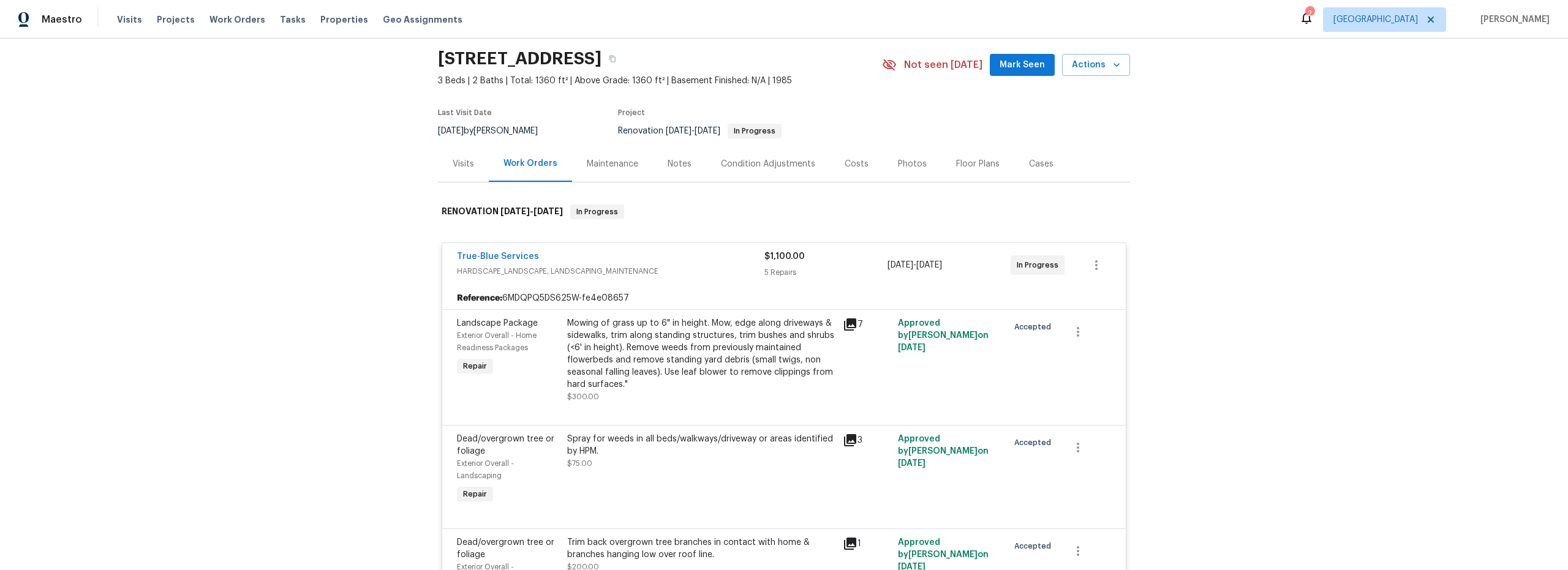
scroll to position [49, 0]
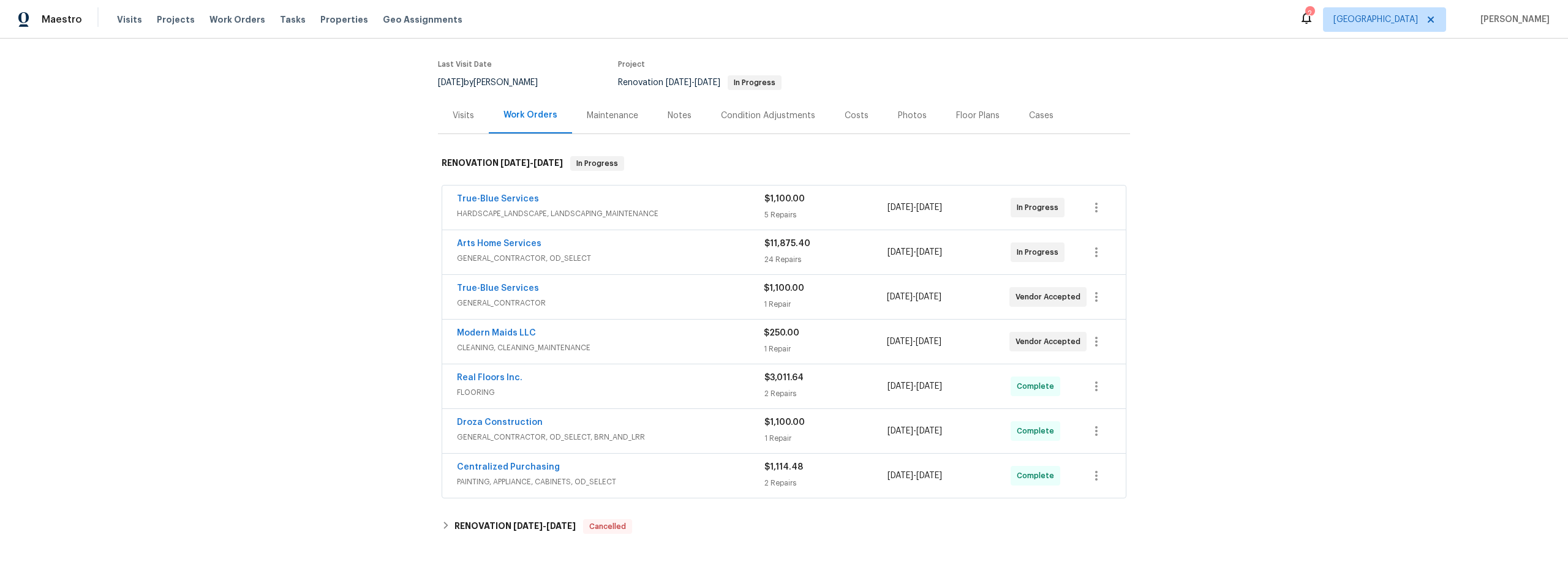
scroll to position [77, 0]
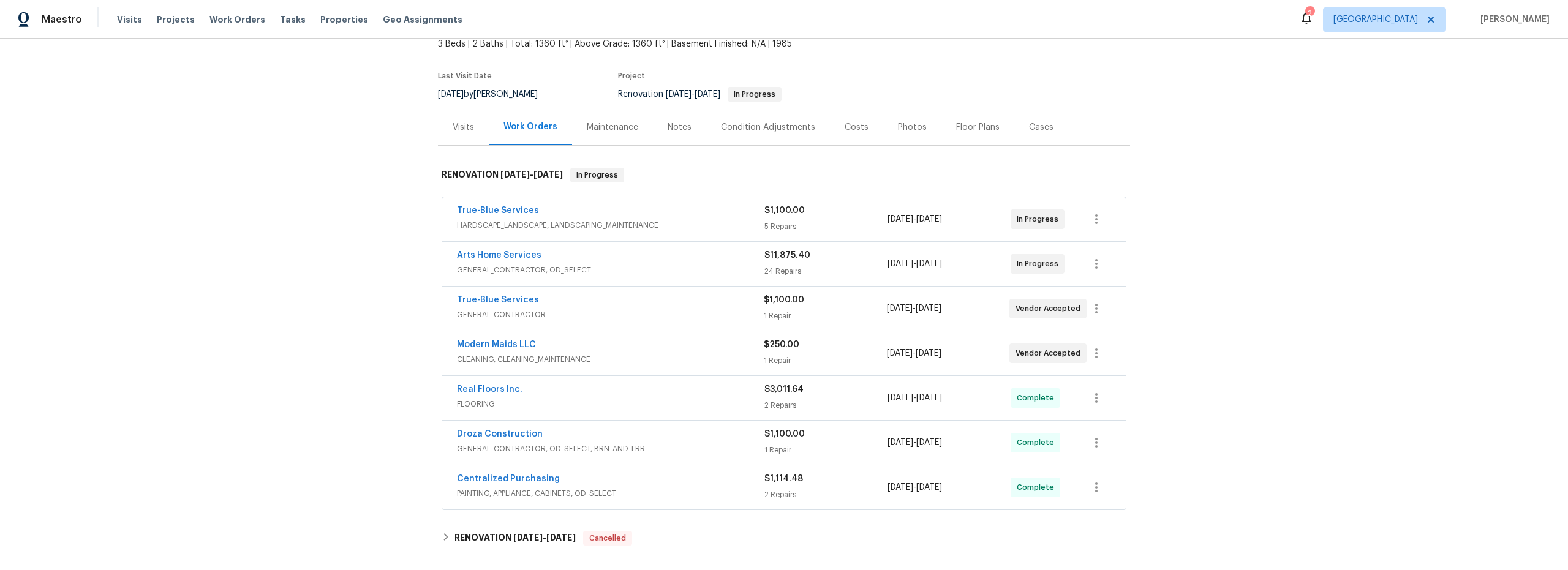
click at [856, 128] on div "Costs" at bounding box center [856, 127] width 23 height 12
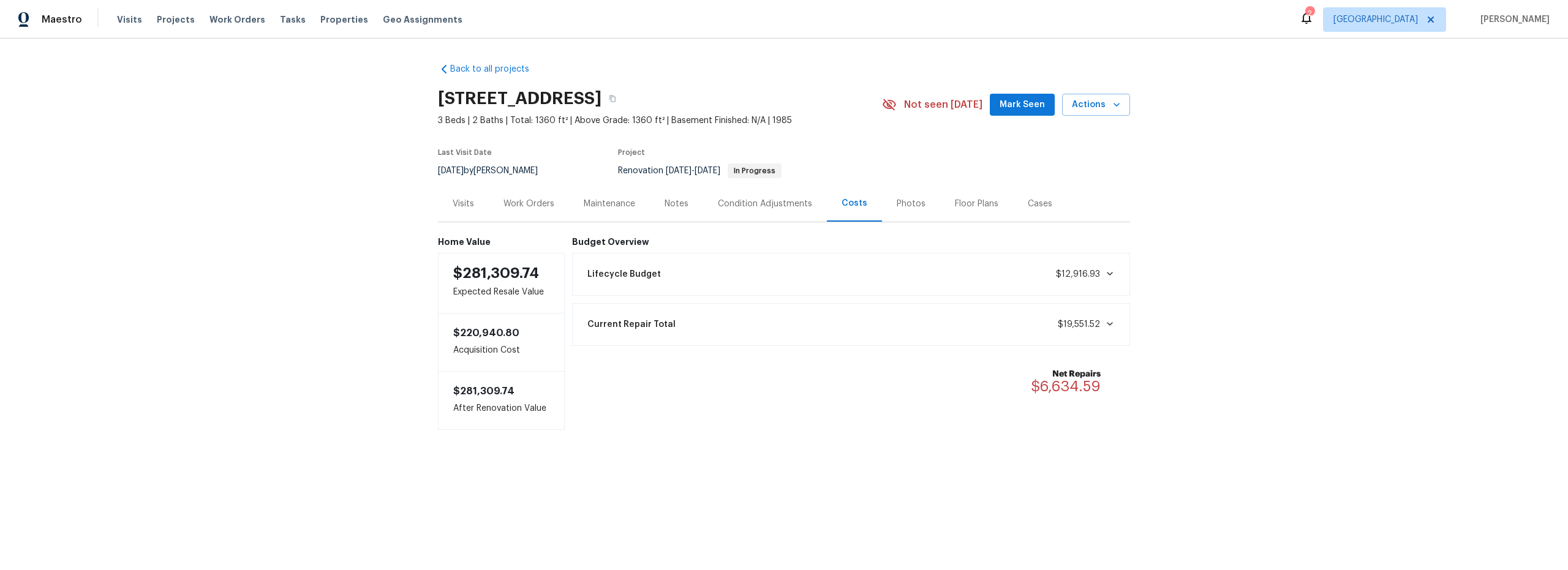
click at [518, 205] on div "Work Orders" at bounding box center [529, 203] width 51 height 12
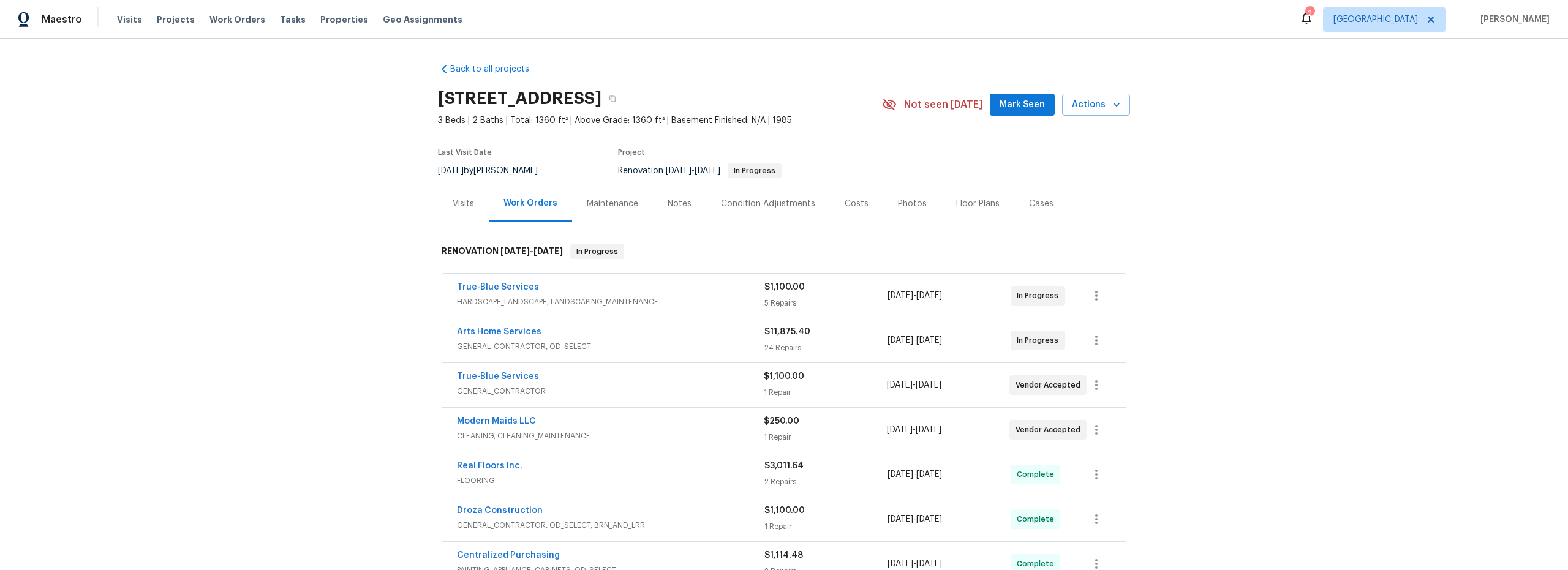
click at [658, 301] on span "HARDSCAPE_LANDSCAPE, LANDSCAPING_MAINTENANCE" at bounding box center [610, 302] width 307 height 12
click at [692, 302] on span "HARDSCAPE_LANDSCAPE, LANDSCAPING_MAINTENANCE" at bounding box center [610, 302] width 307 height 12
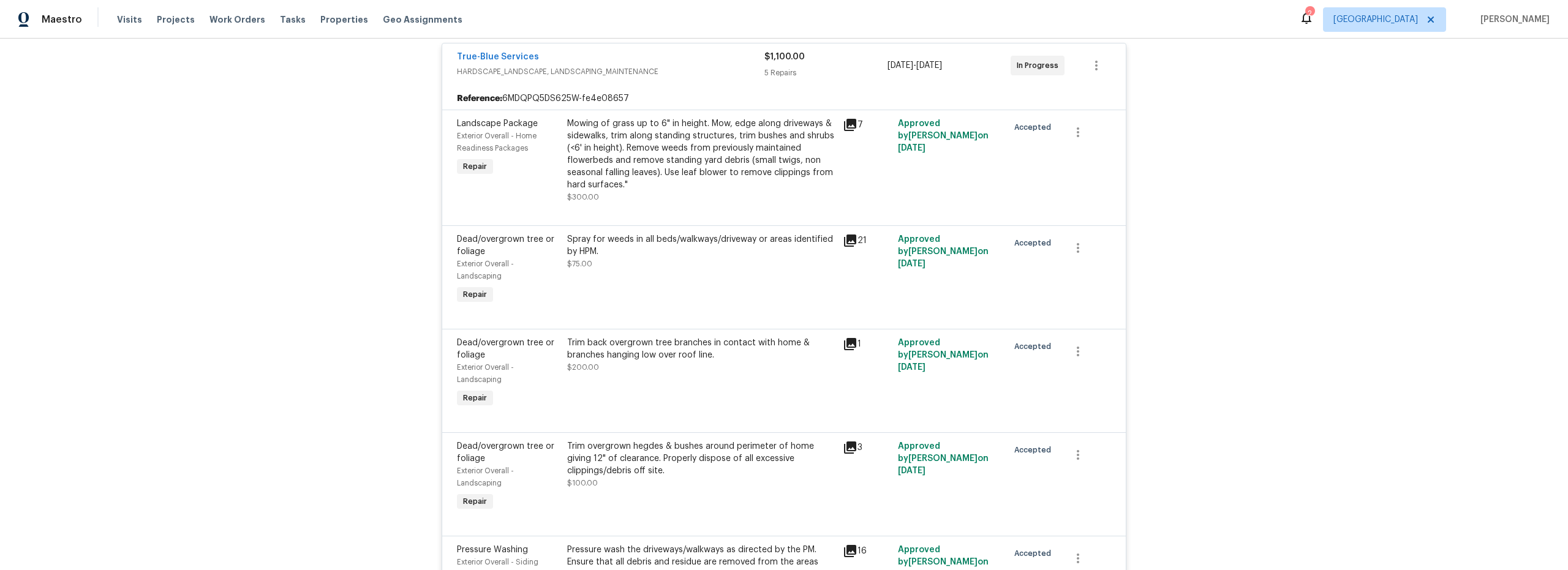
scroll to position [183, 0]
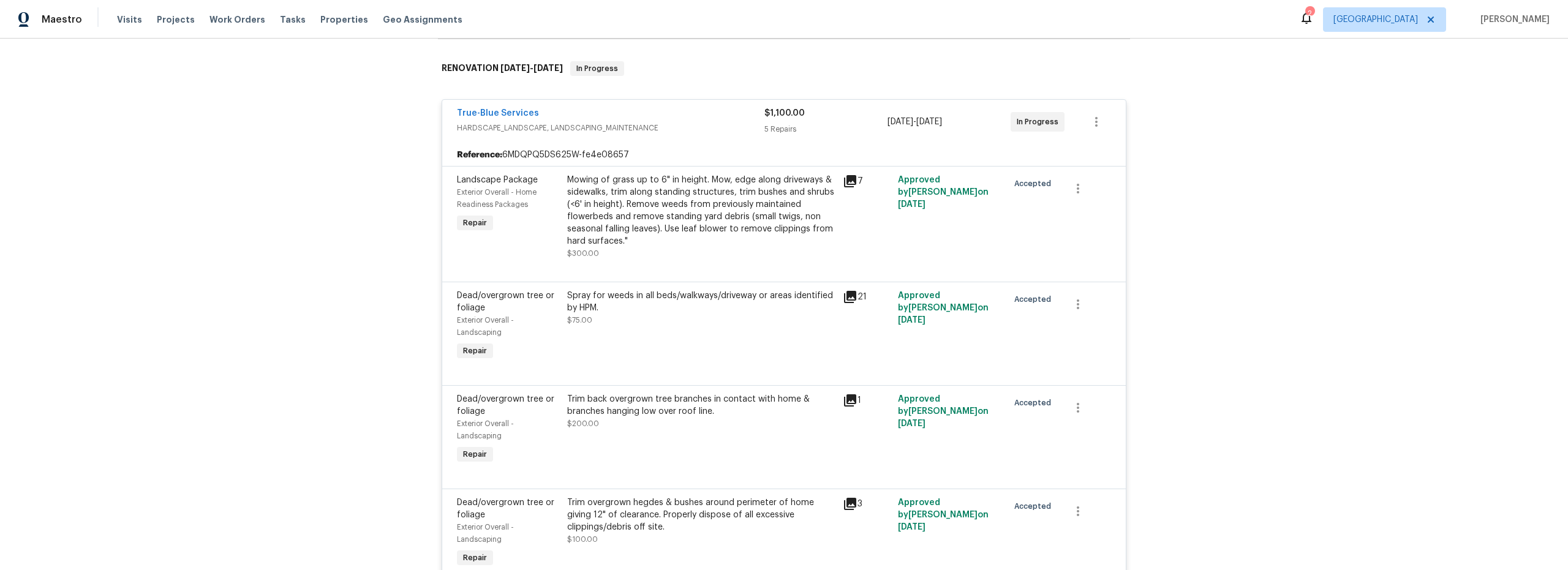
click at [732, 322] on div "Spray for weeds in all beds/walkways/driveway or areas identified by HPM. $75.00" at bounding box center [701, 308] width 268 height 37
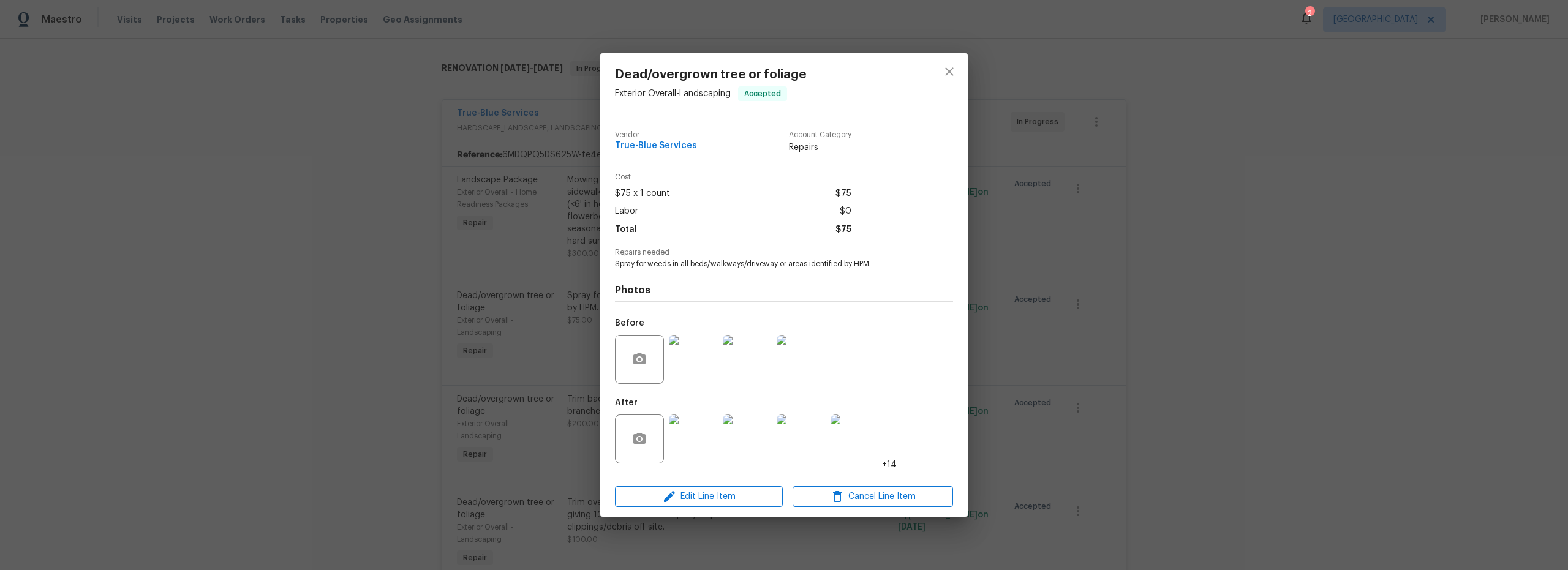
click at [691, 445] on img at bounding box center [693, 439] width 49 height 49
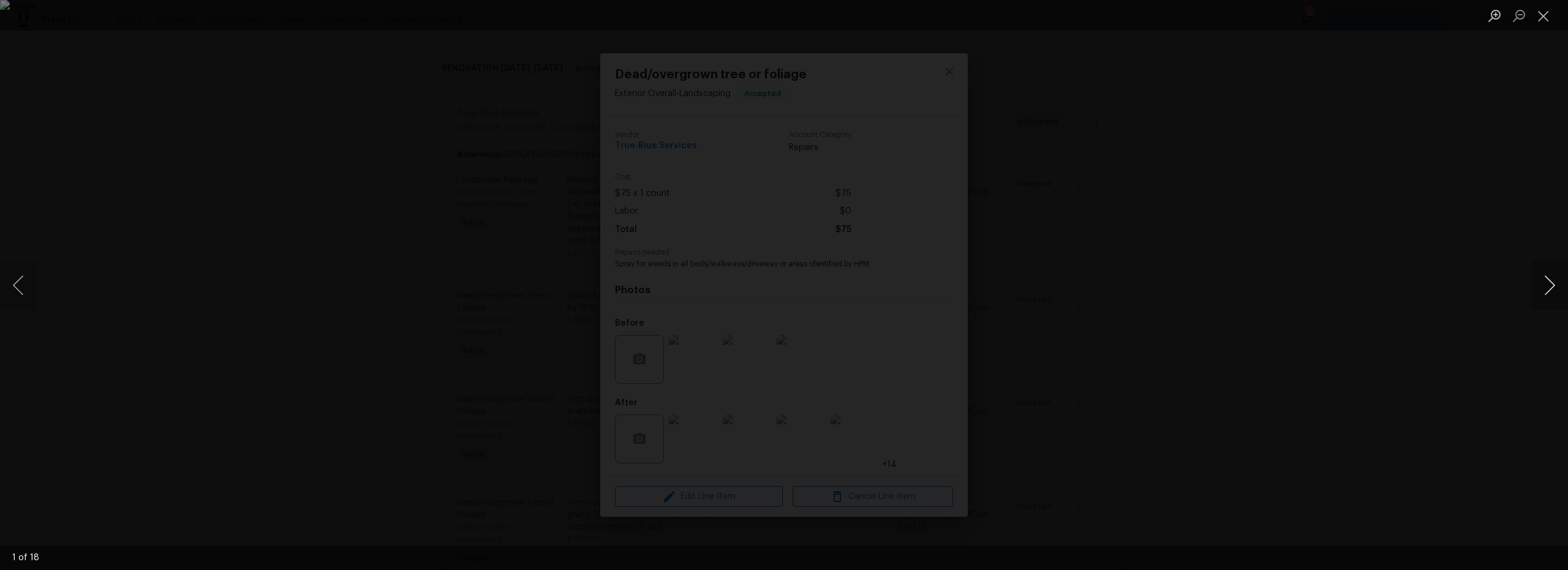
click at [1546, 285] on button "Next image" at bounding box center [1548, 285] width 37 height 49
click at [1546, 285] on button "Next image" at bounding box center [1548, 285] width 37 height 49
click at [1545, 285] on button "Next image" at bounding box center [1548, 285] width 37 height 49
click at [1547, 284] on button "Next image" at bounding box center [1548, 285] width 37 height 49
click at [1546, 284] on button "Next image" at bounding box center [1548, 285] width 37 height 49
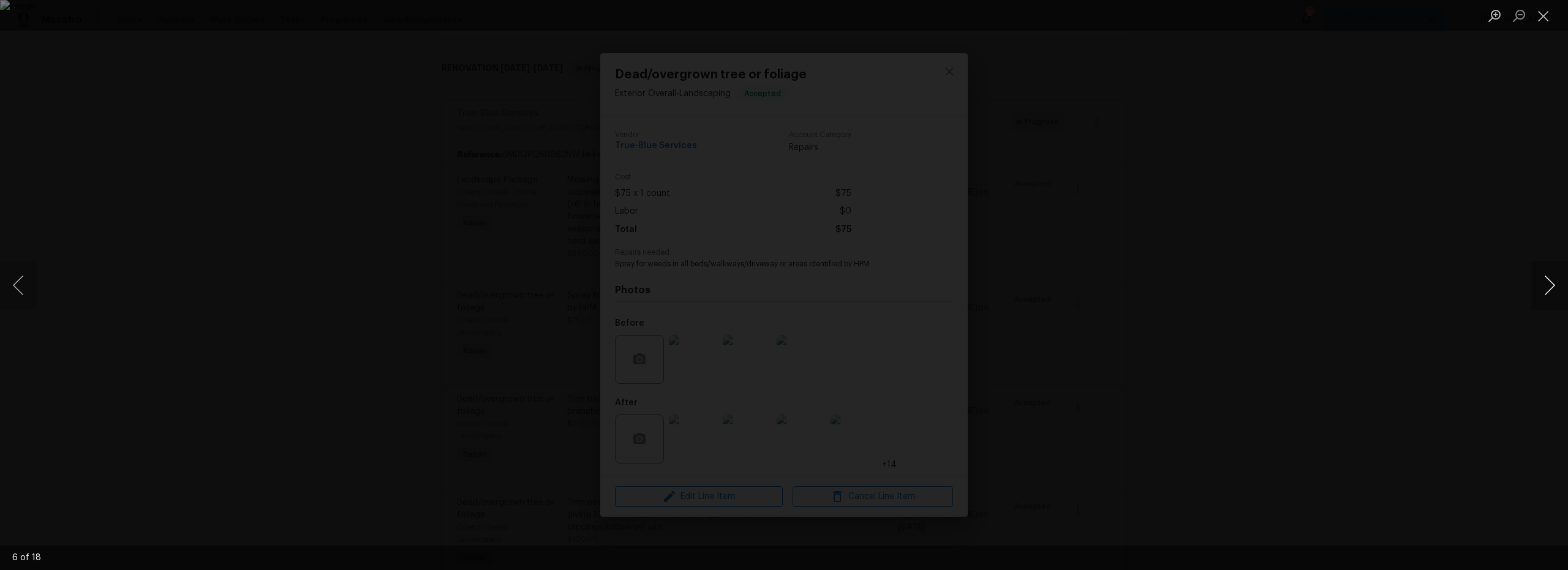
click at [1546, 284] on button "Next image" at bounding box center [1548, 285] width 37 height 49
click at [1546, 20] on button "Close lightbox" at bounding box center [1543, 15] width 24 height 22
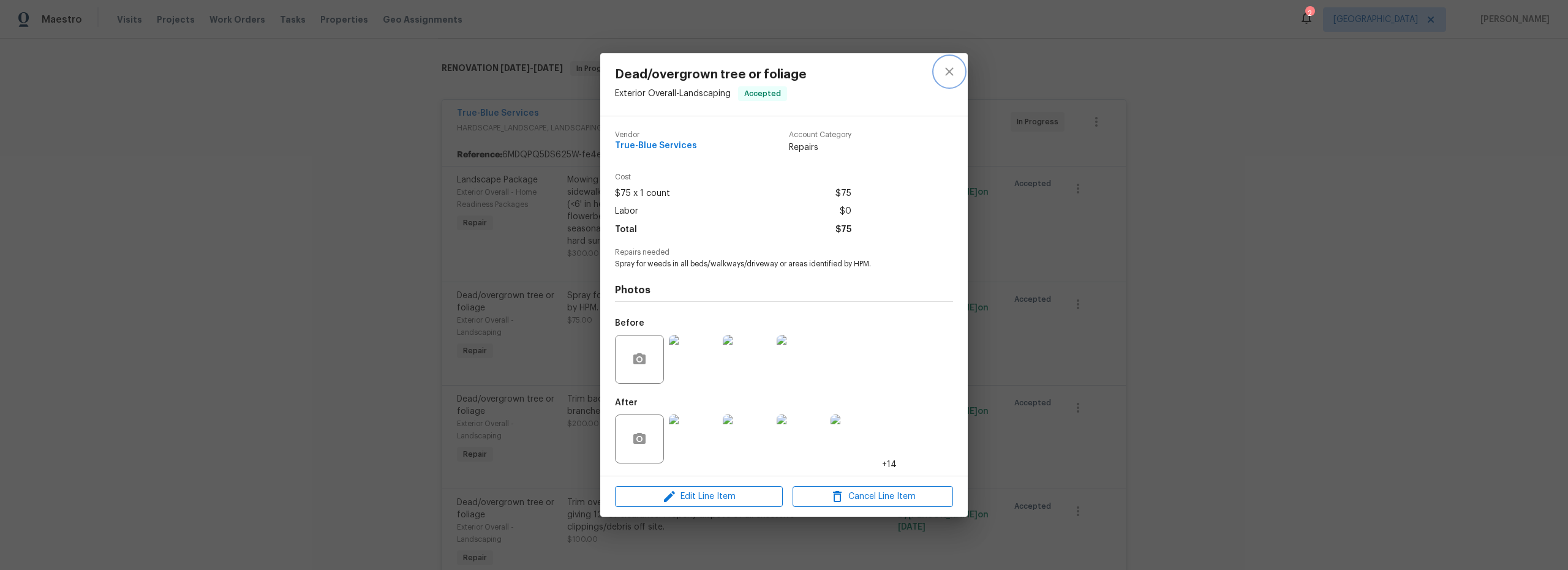
click at [949, 71] on icon "close" at bounding box center [948, 71] width 7 height 8
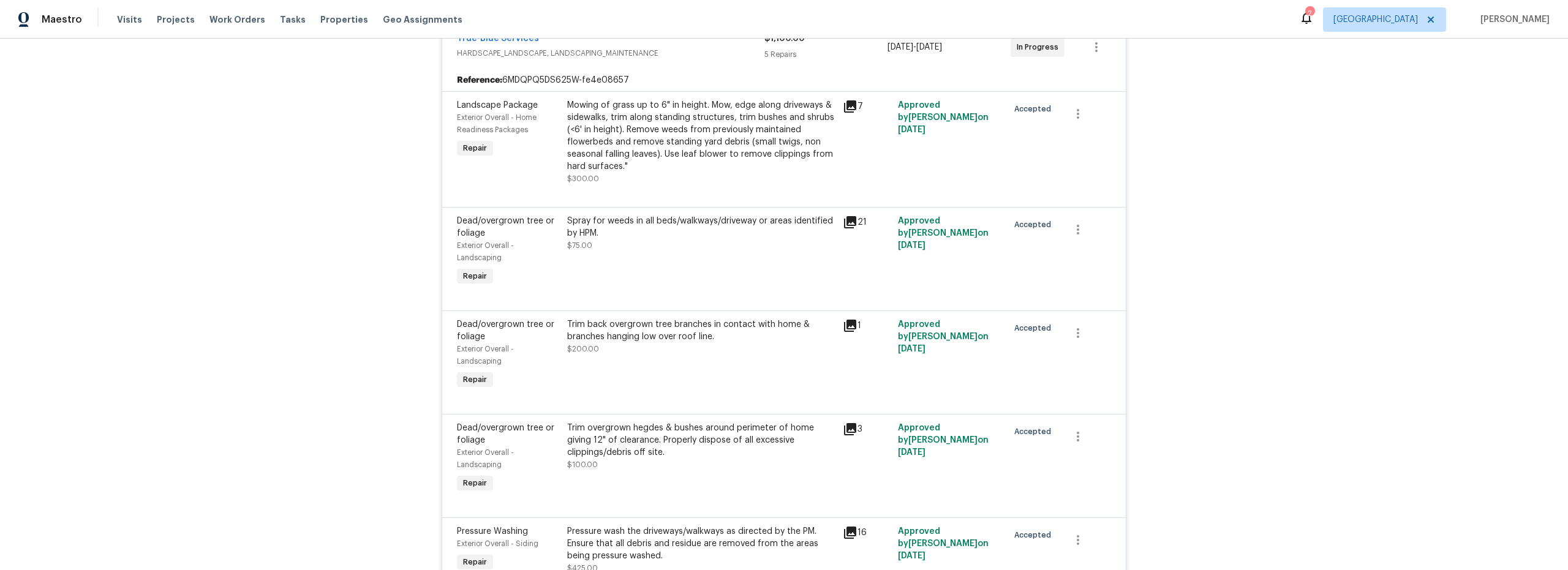
scroll to position [474, 0]
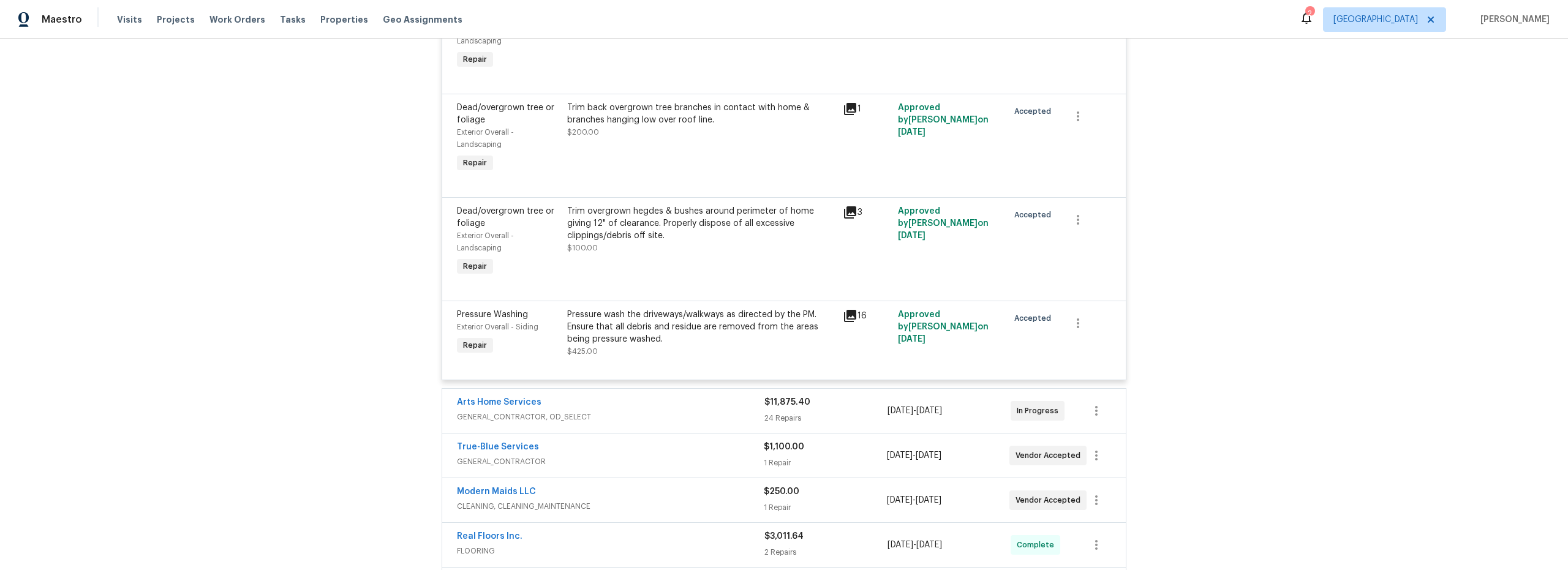
click at [854, 352] on div "16" at bounding box center [866, 333] width 55 height 56
click at [844, 310] on icon at bounding box center [849, 316] width 12 height 12
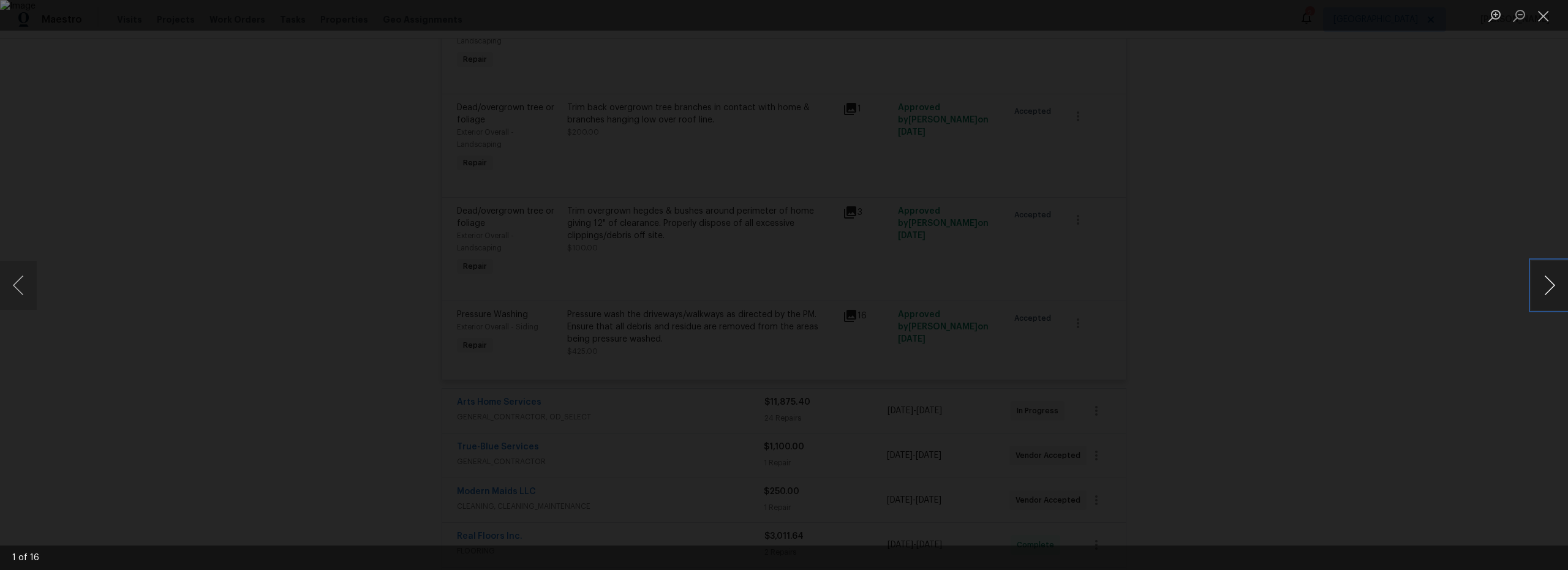
click at [1551, 287] on button "Next image" at bounding box center [1548, 285] width 37 height 49
click at [1550, 287] on button "Next image" at bounding box center [1548, 285] width 37 height 49
click at [1546, 277] on button "Next image" at bounding box center [1548, 285] width 37 height 49
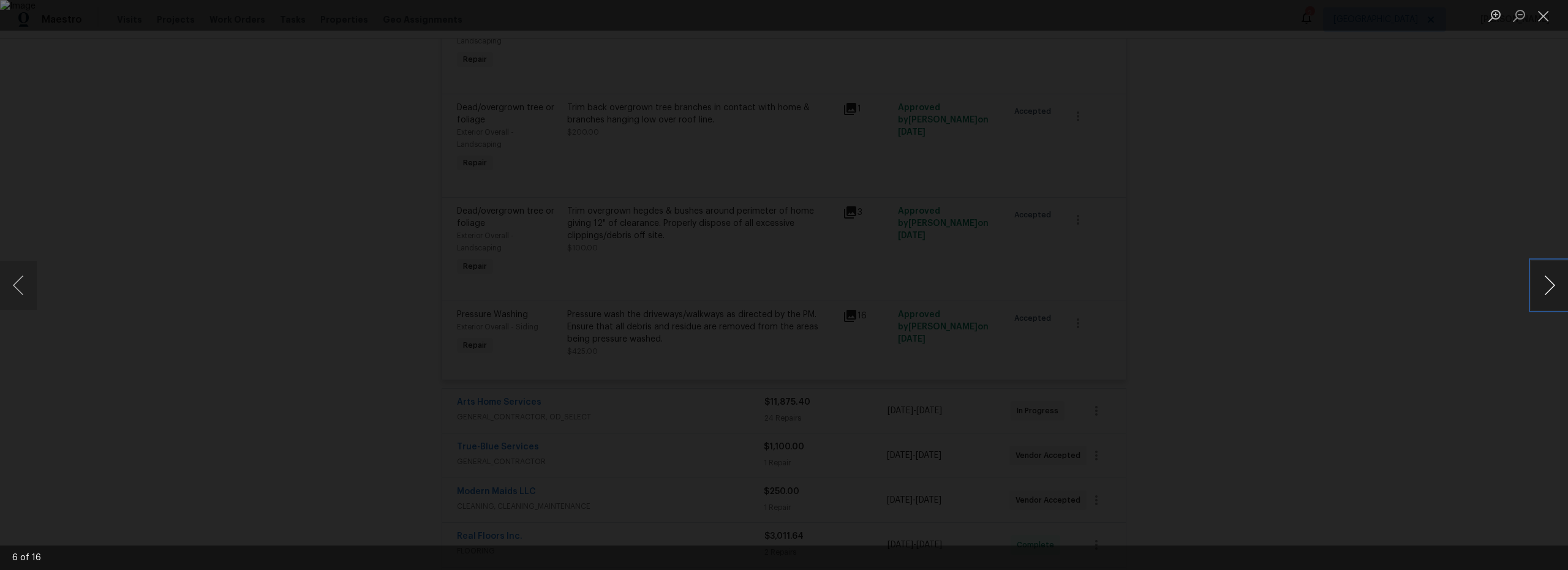
click at [1546, 276] on button "Next image" at bounding box center [1548, 285] width 37 height 49
click at [1545, 22] on button "Close lightbox" at bounding box center [1543, 15] width 24 height 22
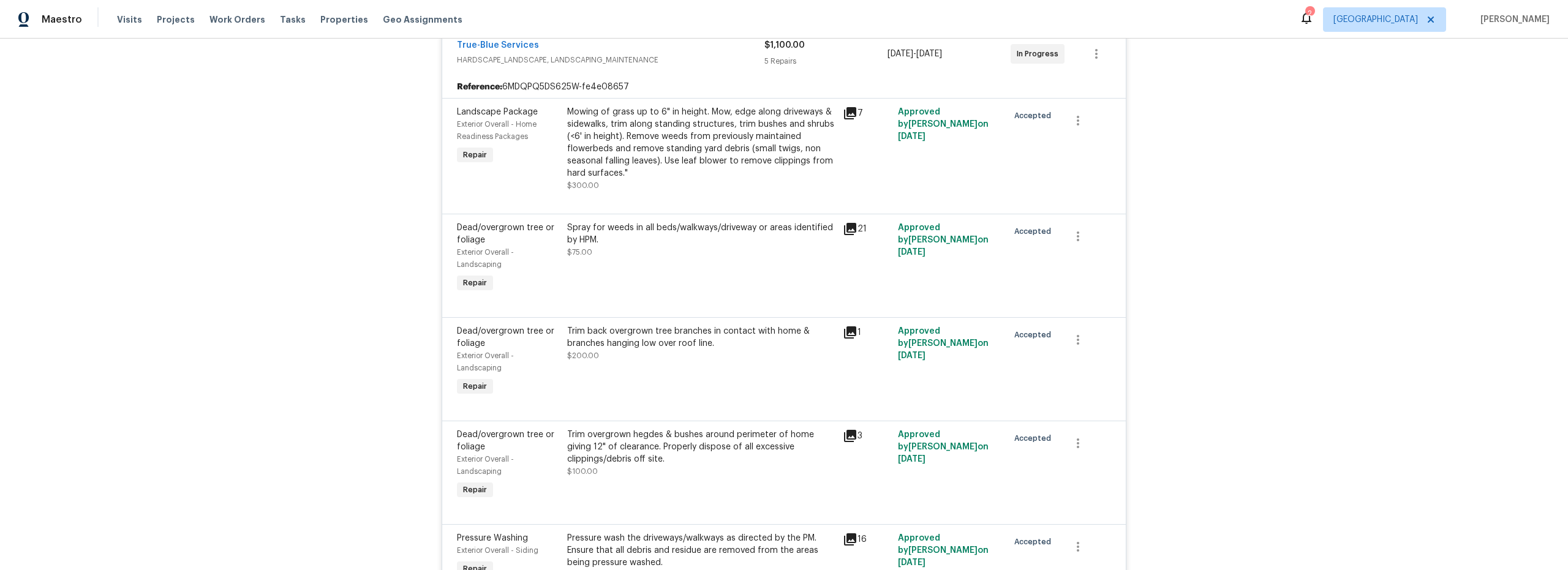
scroll to position [247, 0]
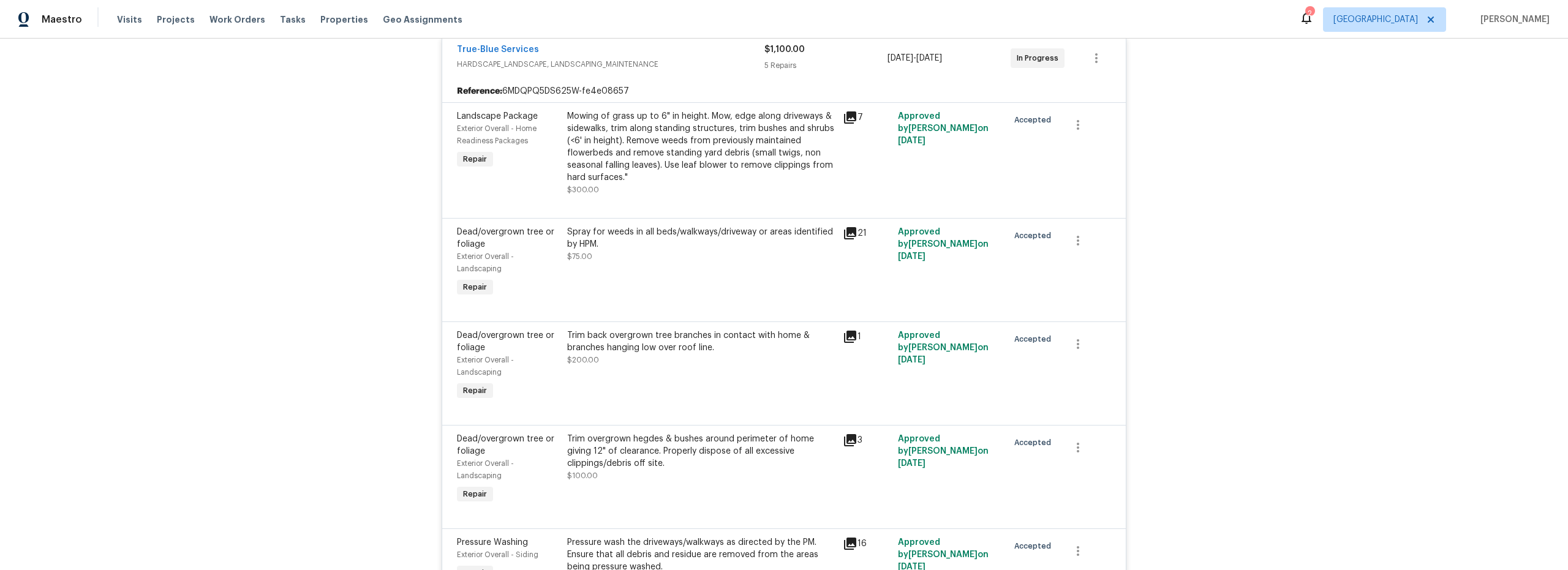
click at [655, 373] on div "Trim back overgrown tree branches in contact with home & branches hanging low o…" at bounding box center [701, 367] width 276 height 81
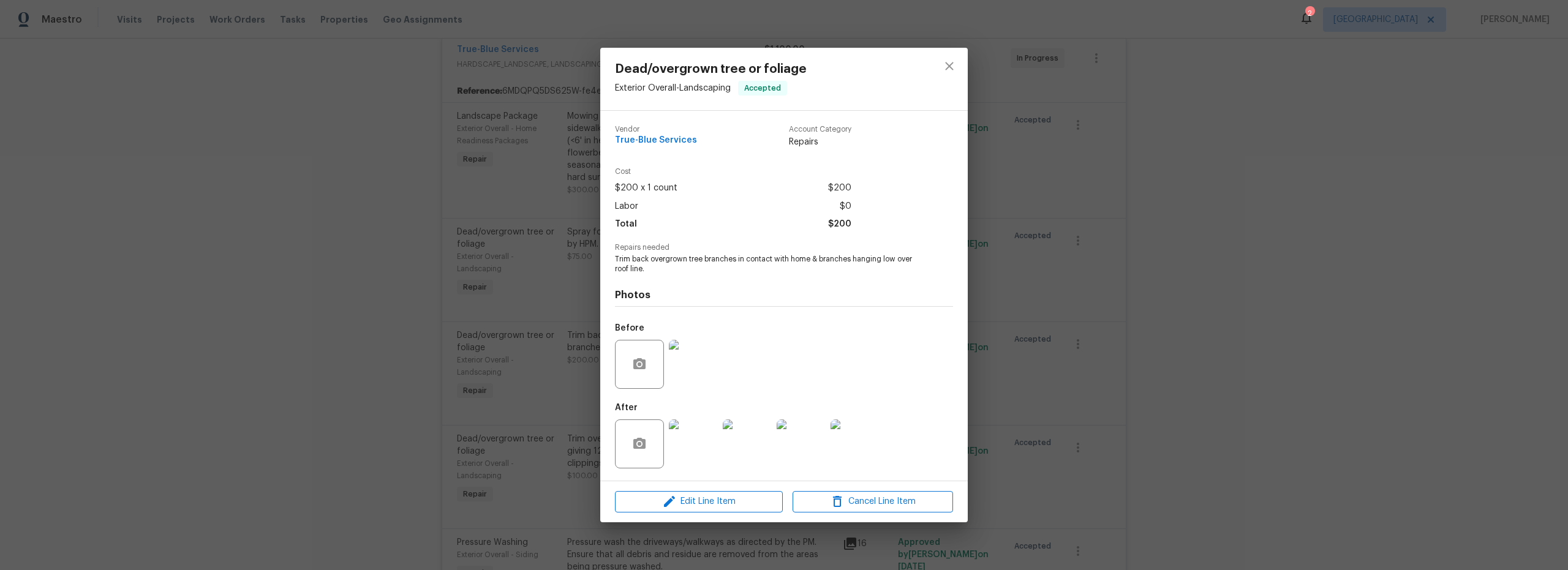
click at [715, 447] on img at bounding box center [693, 444] width 49 height 49
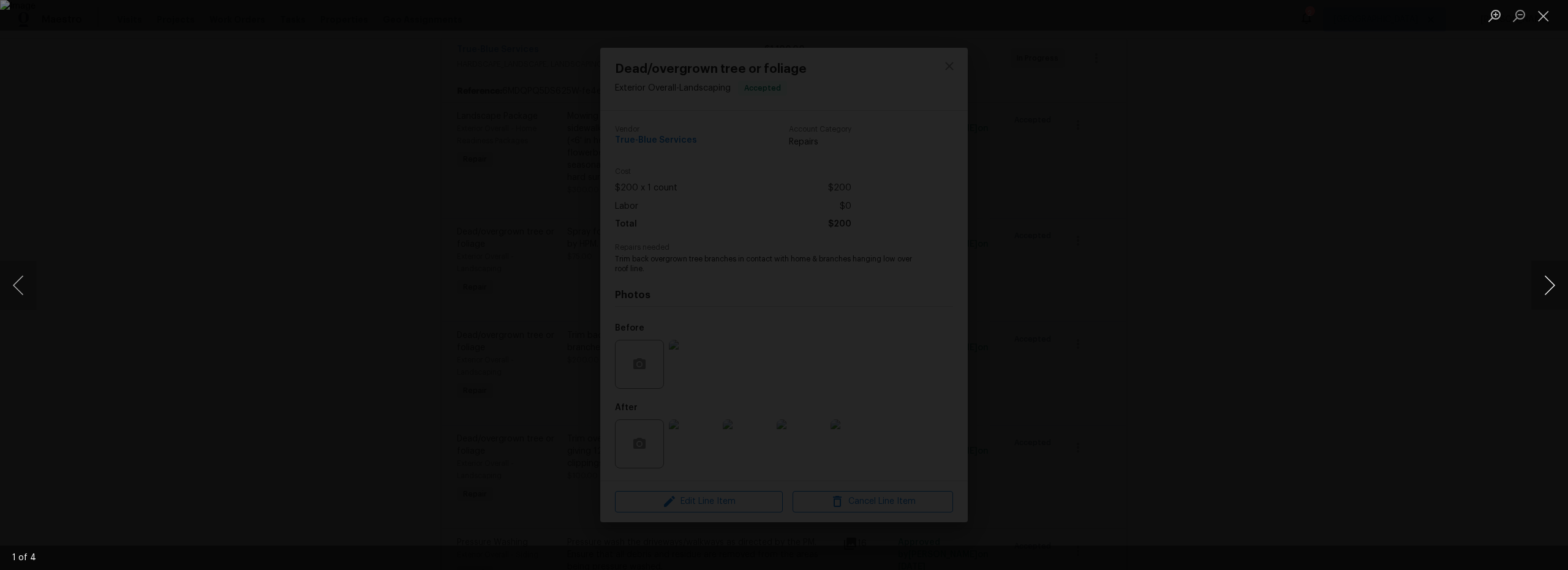
click at [1548, 289] on button "Next image" at bounding box center [1548, 285] width 37 height 49
click at [1546, 287] on button "Next image" at bounding box center [1548, 285] width 37 height 49
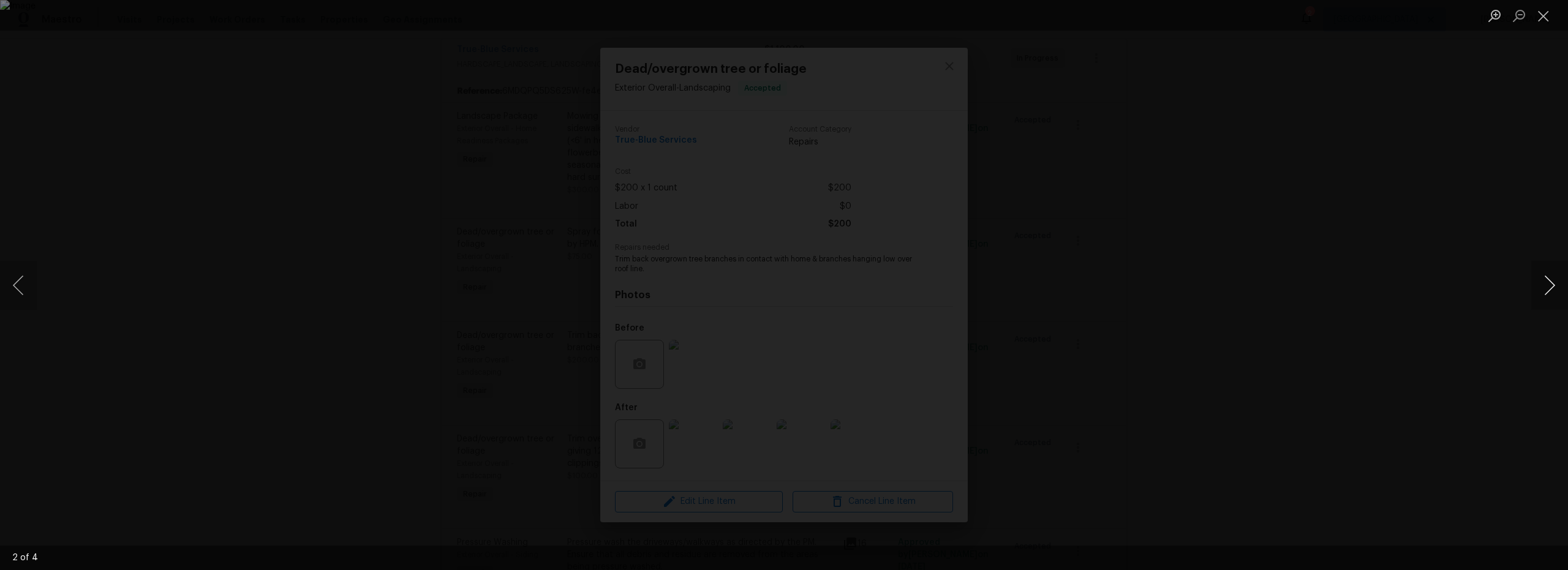
click at [1546, 287] on button "Next image" at bounding box center [1548, 285] width 37 height 49
click at [1536, 15] on button "Close lightbox" at bounding box center [1543, 15] width 24 height 22
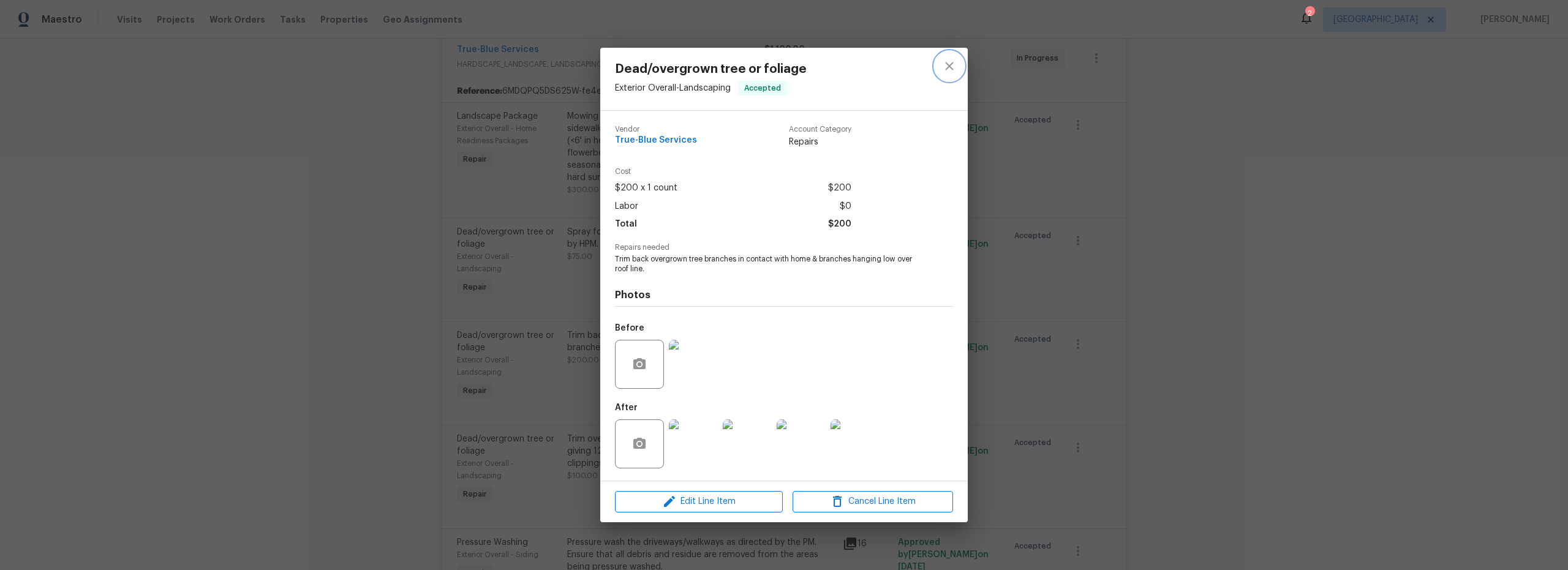
click at [960, 64] on button "close" at bounding box center [948, 66] width 29 height 29
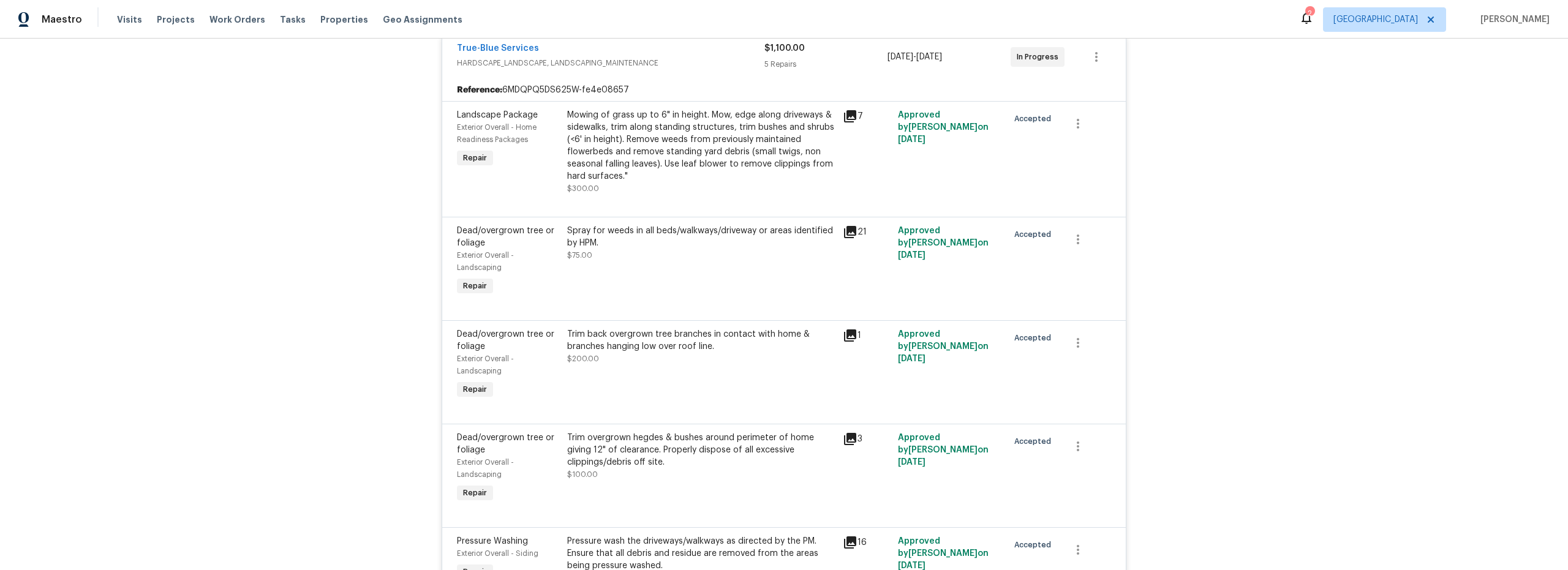
scroll to position [249, 0]
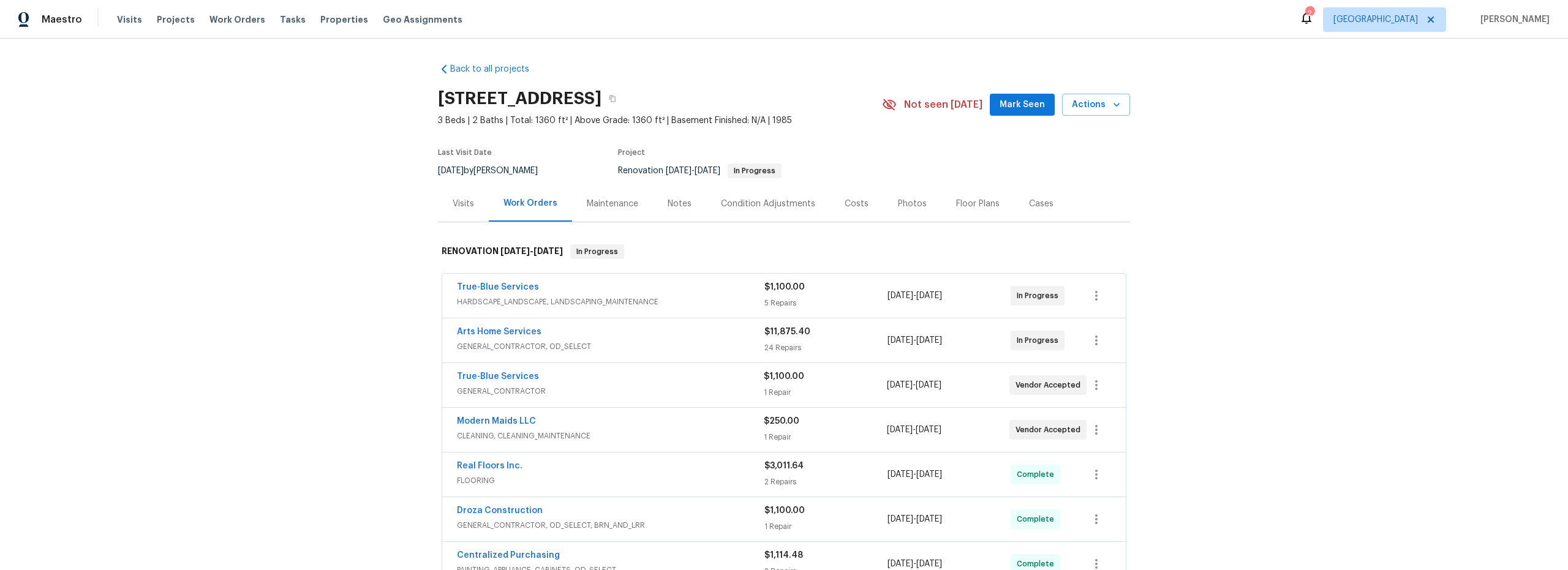
click at [725, 298] on span "HARDSCAPE_LANDSCAPE, LANDSCAPING_MAINTENANCE" at bounding box center [610, 302] width 307 height 12
drag, startPoint x: 670, startPoint y: 331, endPoint x: 686, endPoint y: 338, distance: 17.5
click at [671, 331] on div "Arts Home Services" at bounding box center [610, 334] width 307 height 15
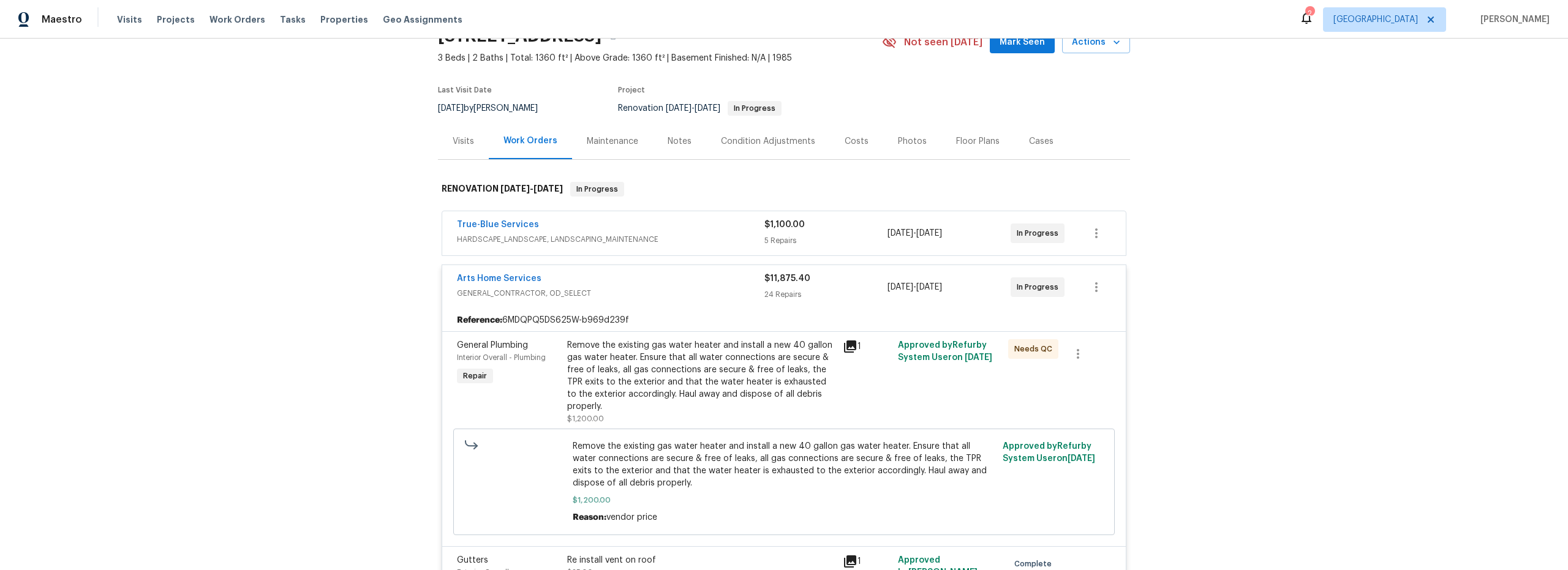
scroll to position [73, 0]
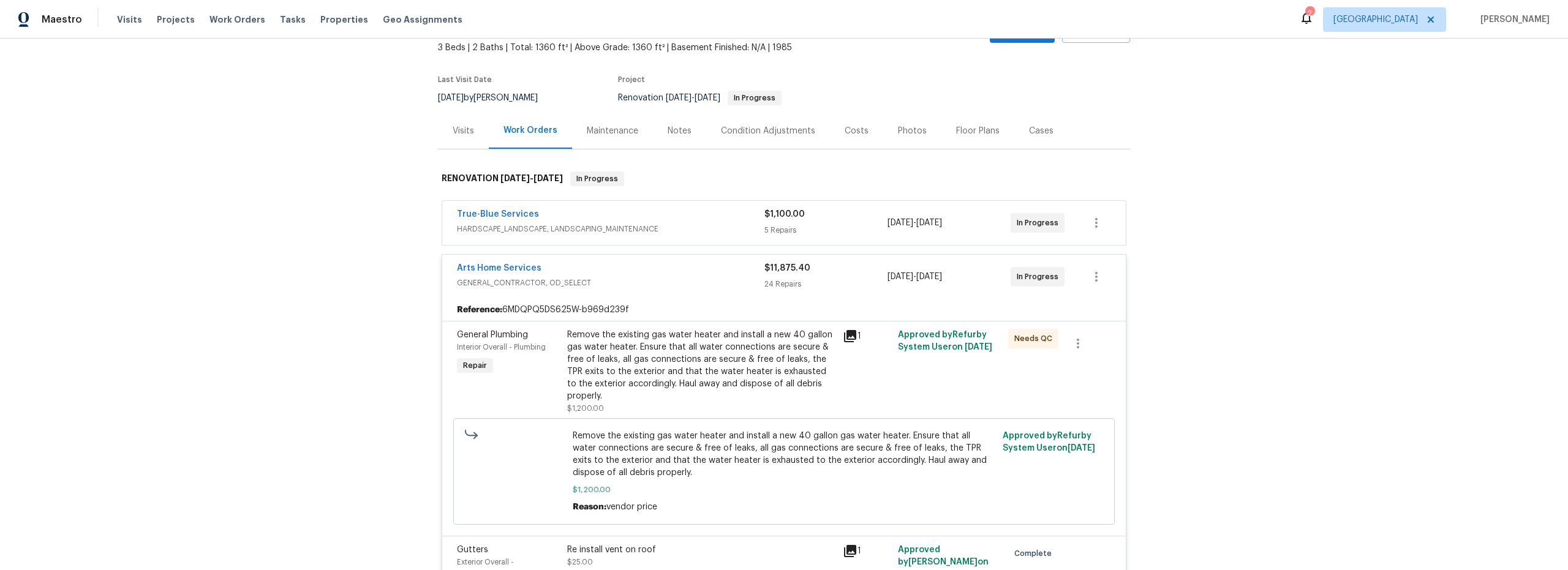
click at [726, 387] on div "Remove the existing gas water heater and install a new 40 gallon gas water heat…" at bounding box center [701, 366] width 268 height 73
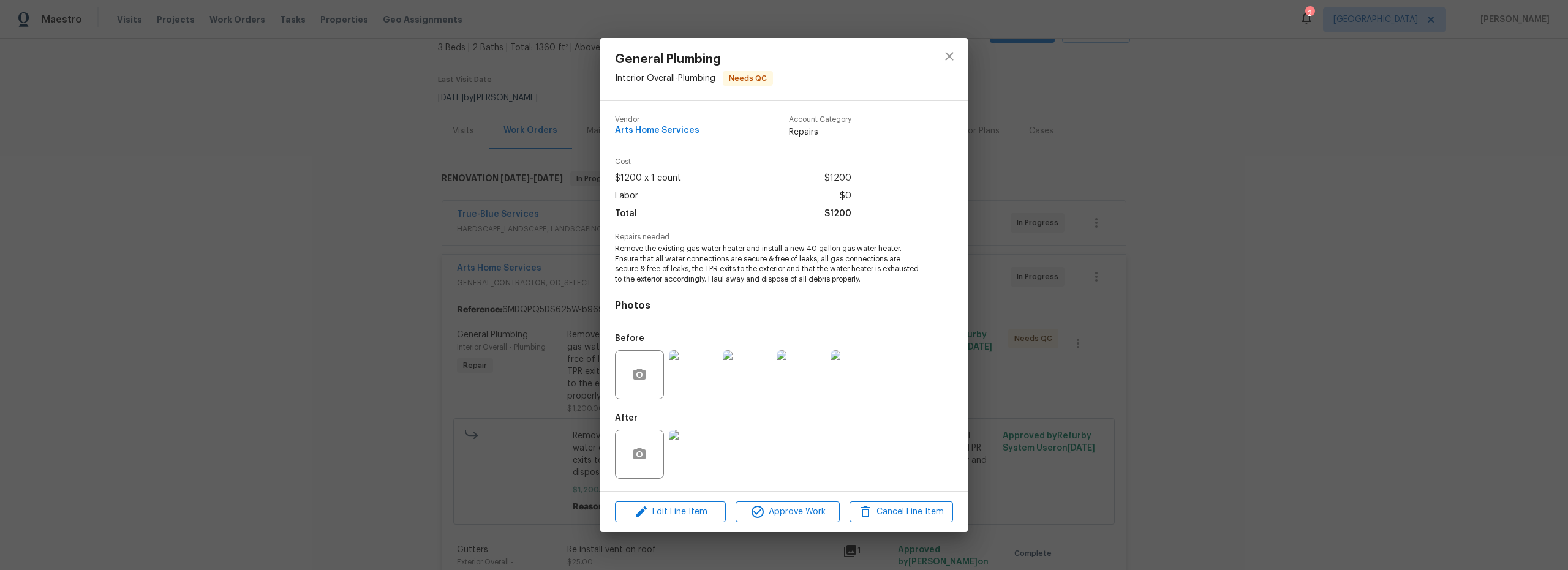
click at [684, 448] on img at bounding box center [693, 455] width 49 height 49
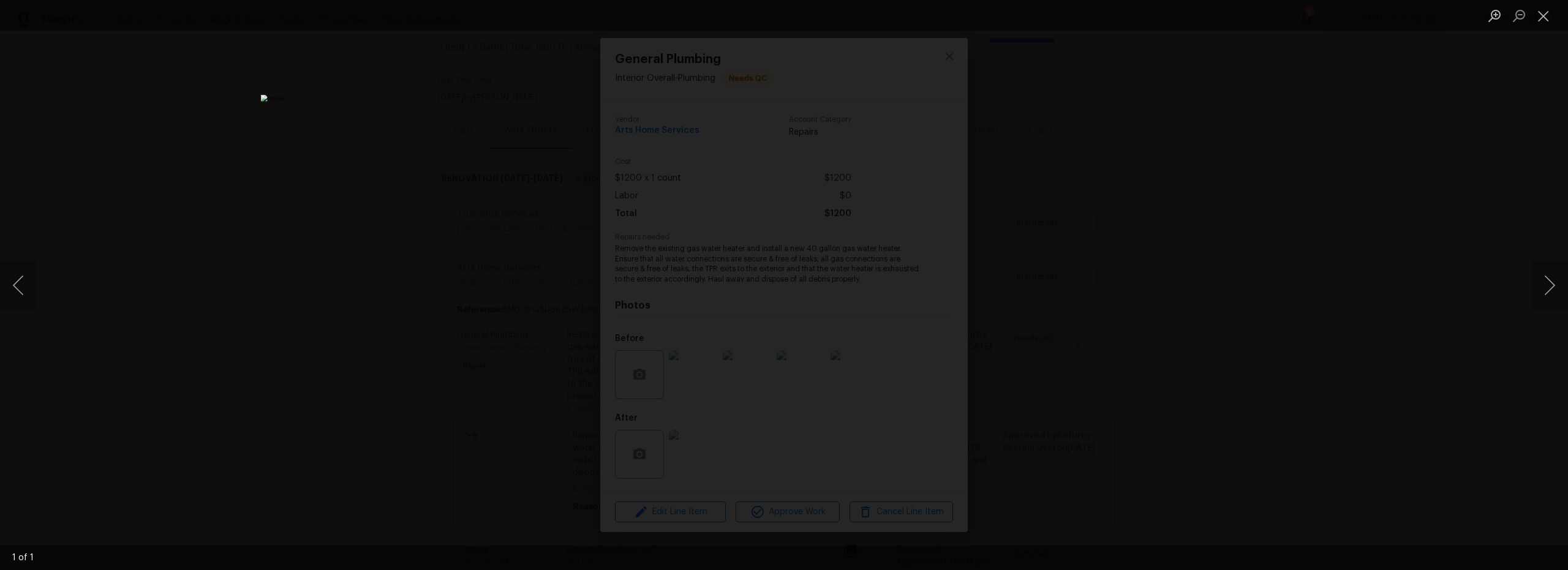
click at [790, 294] on img "Lightbox" at bounding box center [784, 285] width 1047 height 381
click at [789, 351] on img "Lightbox" at bounding box center [778, 275] width 2101 height 764
click at [778, 306] on img "Lightbox" at bounding box center [784, 285] width 1047 height 381
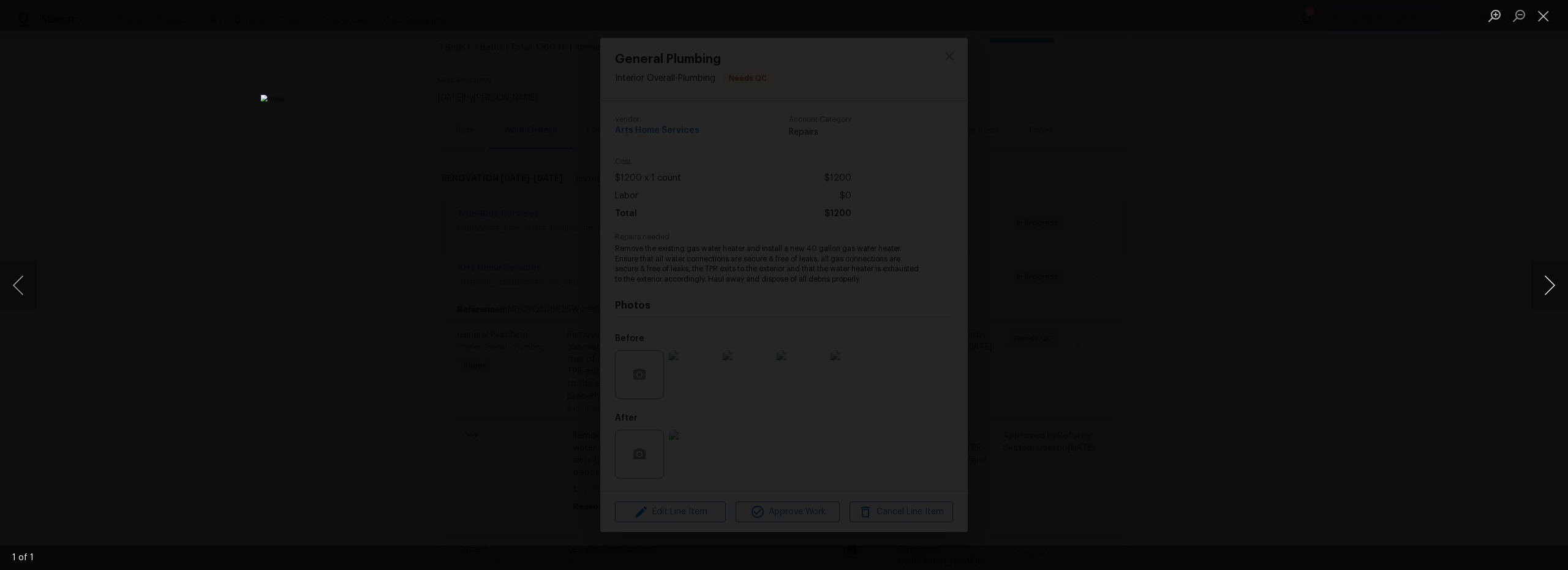
click at [1541, 287] on button "Next image" at bounding box center [1548, 285] width 37 height 49
click at [1543, 280] on button "Next image" at bounding box center [1548, 285] width 37 height 49
click at [1374, 254] on div "Lightbox" at bounding box center [784, 285] width 1568 height 570
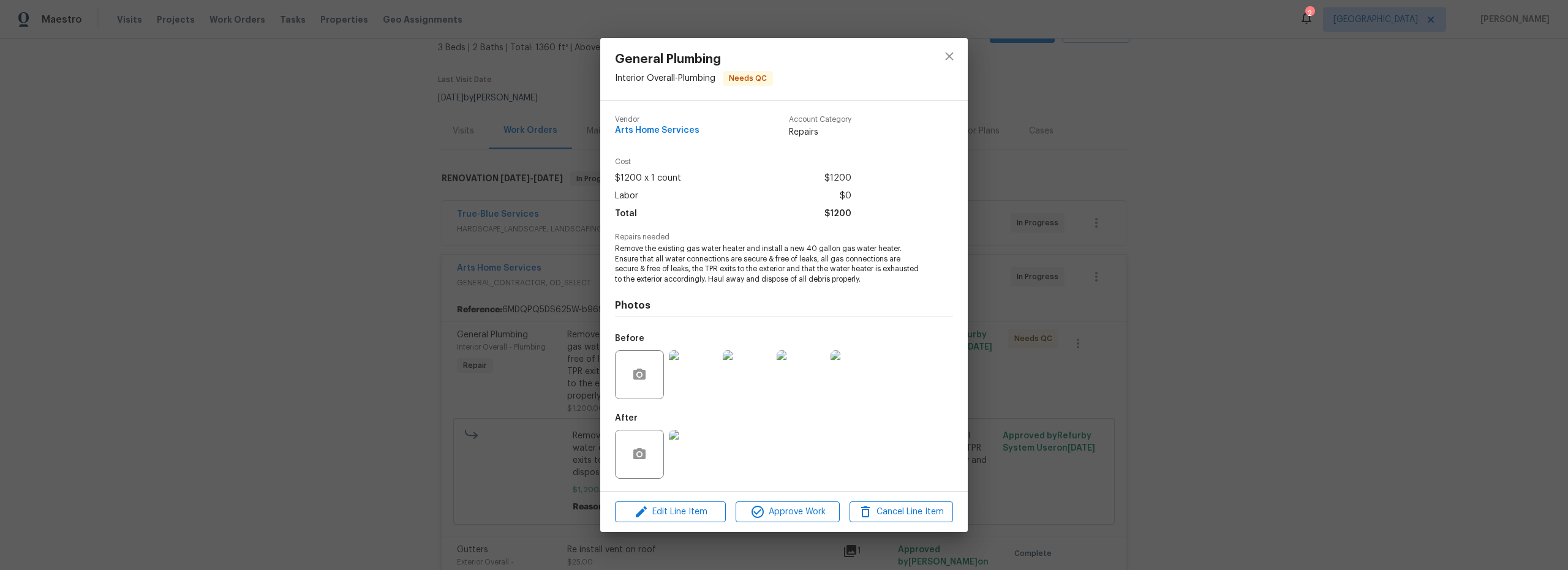
click at [704, 377] on img at bounding box center [693, 375] width 49 height 49
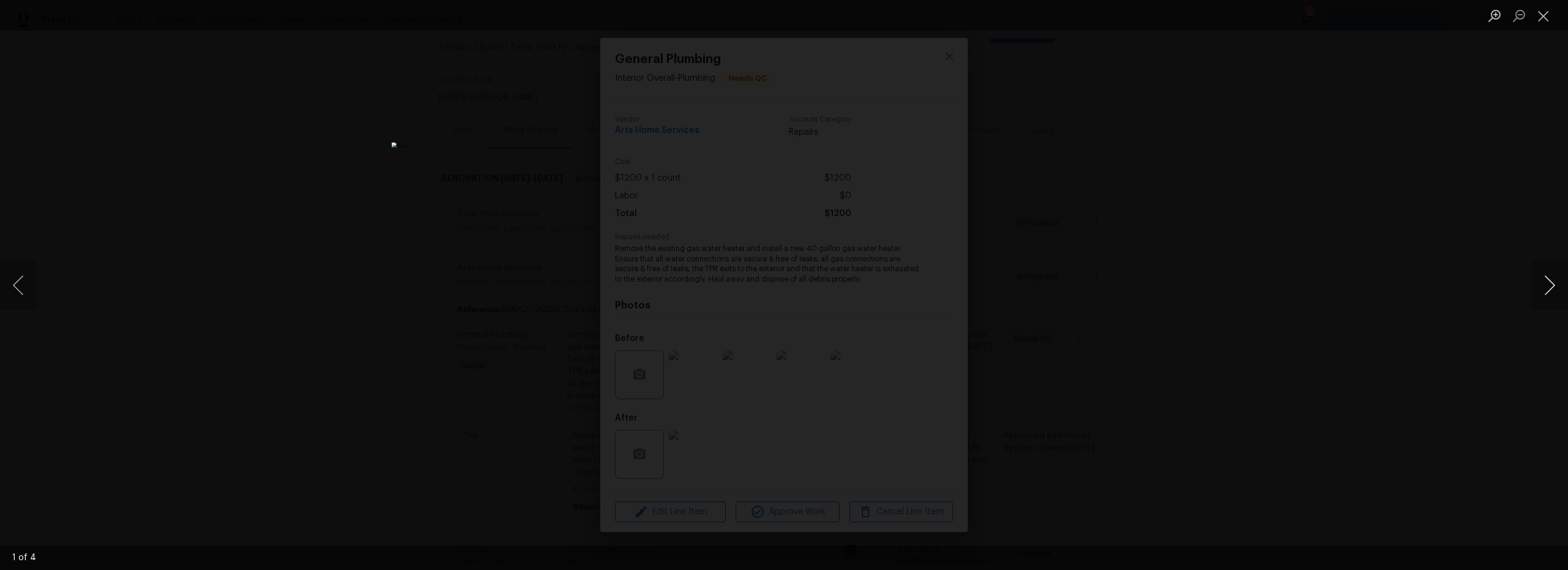
click at [1564, 282] on button "Next image" at bounding box center [1548, 285] width 37 height 49
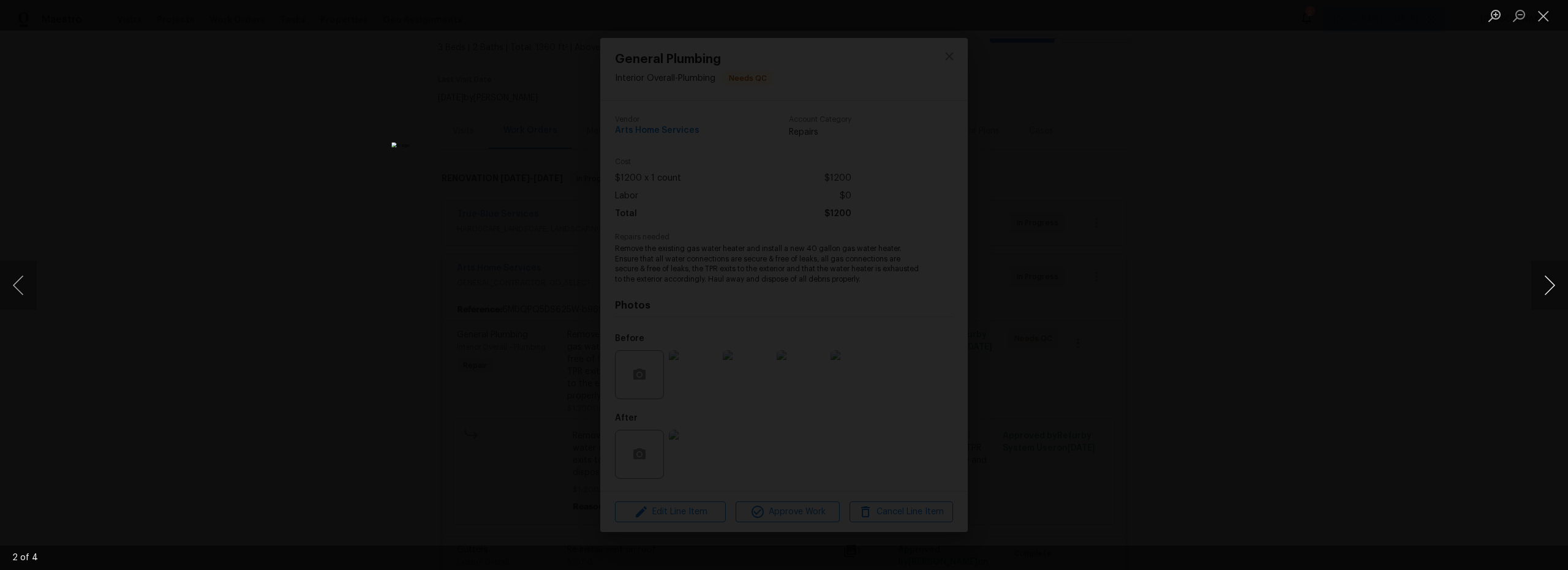
click at [1564, 282] on button "Next image" at bounding box center [1548, 285] width 37 height 49
click at [1548, 21] on button "Close lightbox" at bounding box center [1543, 15] width 24 height 22
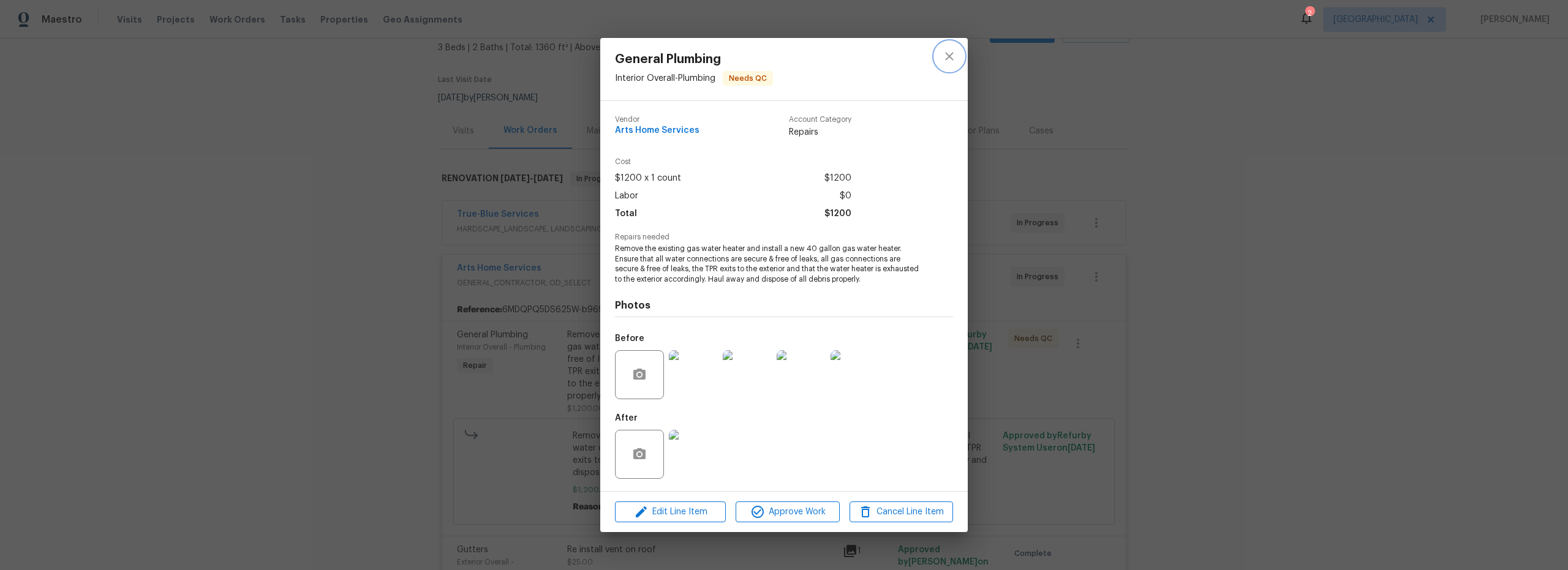
click at [948, 60] on icon "close" at bounding box center [949, 56] width 15 height 15
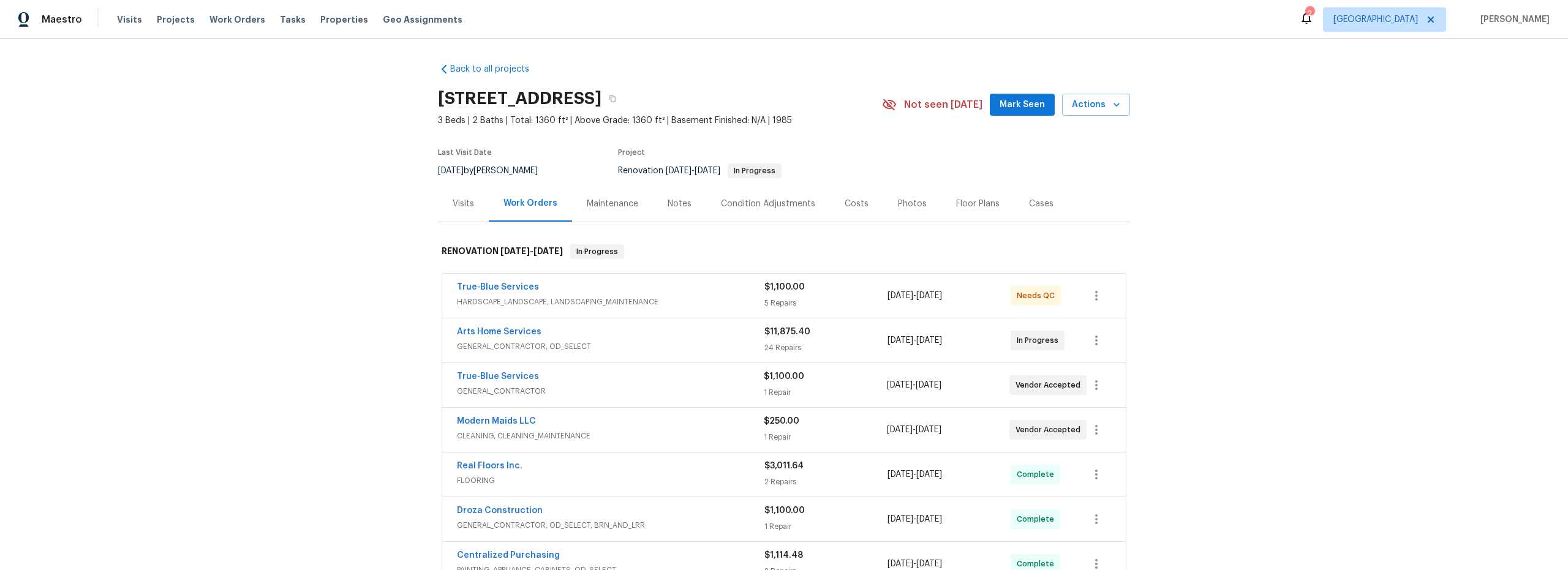
click at [696, 307] on span "HARDSCAPE_LANDSCAPE, LANDSCAPING_MAINTENANCE" at bounding box center [610, 302] width 307 height 12
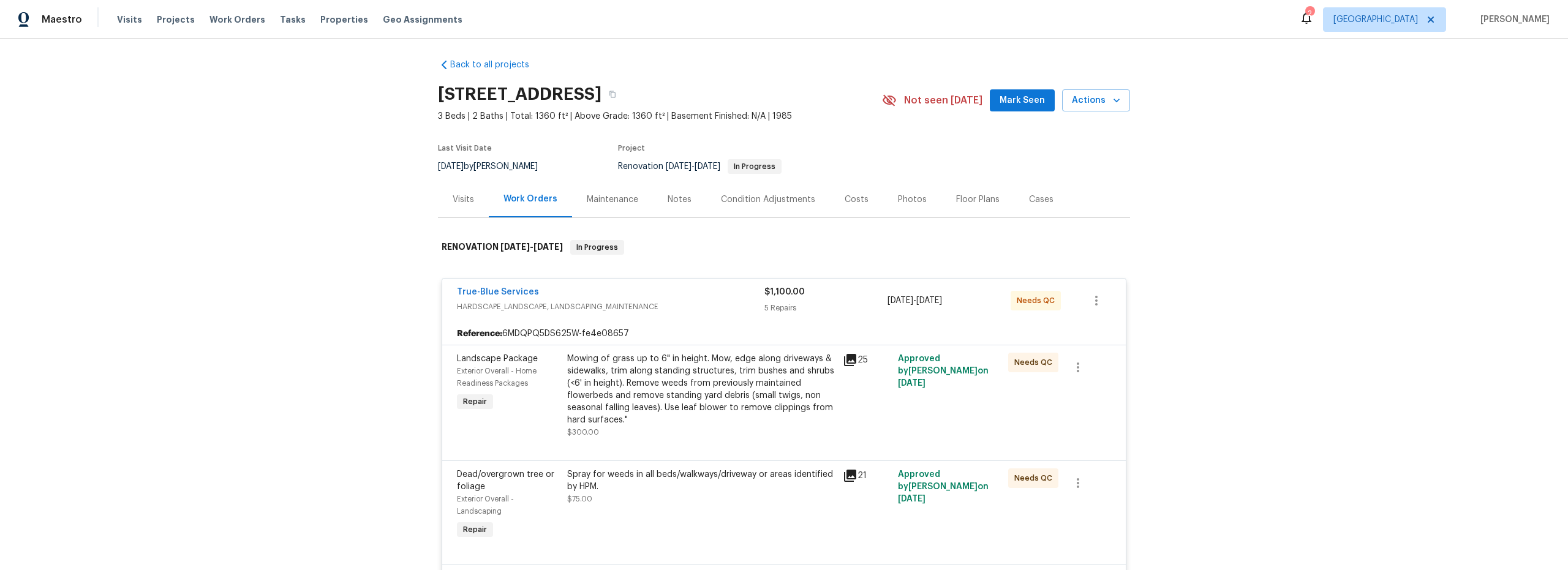
scroll to position [5, 0]
click at [792, 418] on div "Mowing of grass up to 6" in height. Mow, edge along driveways & sidewalks, trim…" at bounding box center [701, 389] width 268 height 73
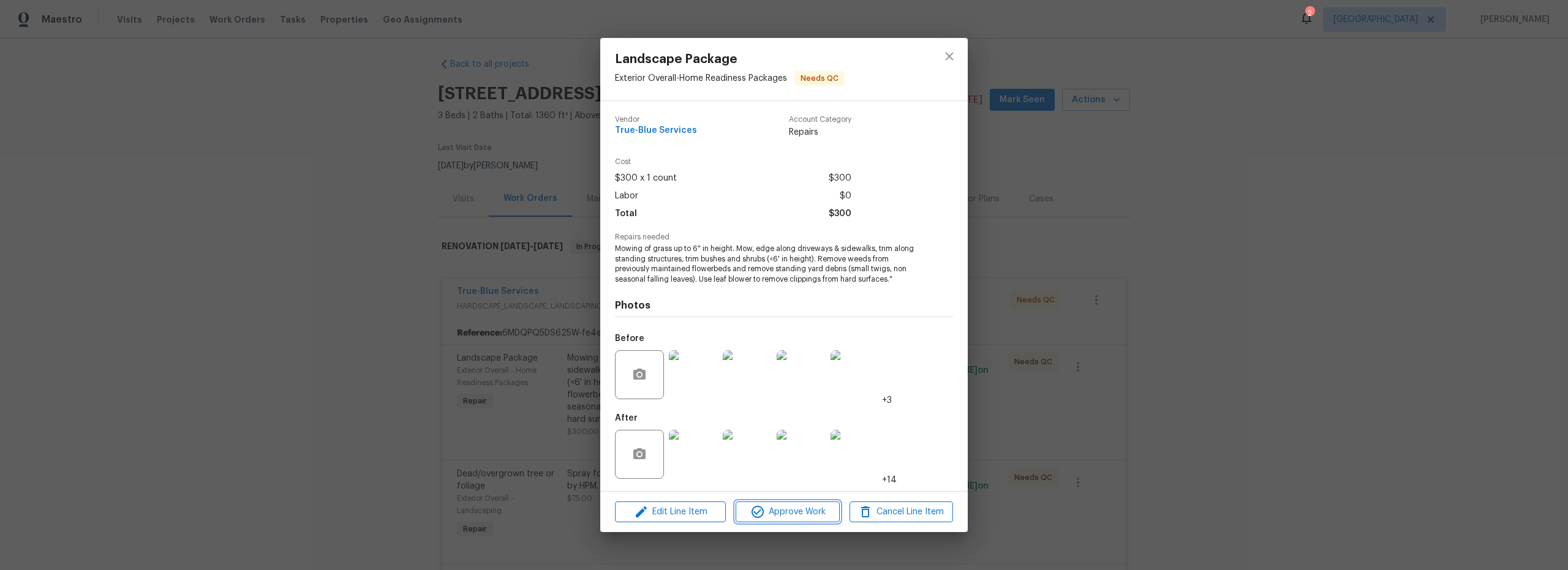
click at [810, 513] on span "Approve Work" at bounding box center [787, 512] width 97 height 15
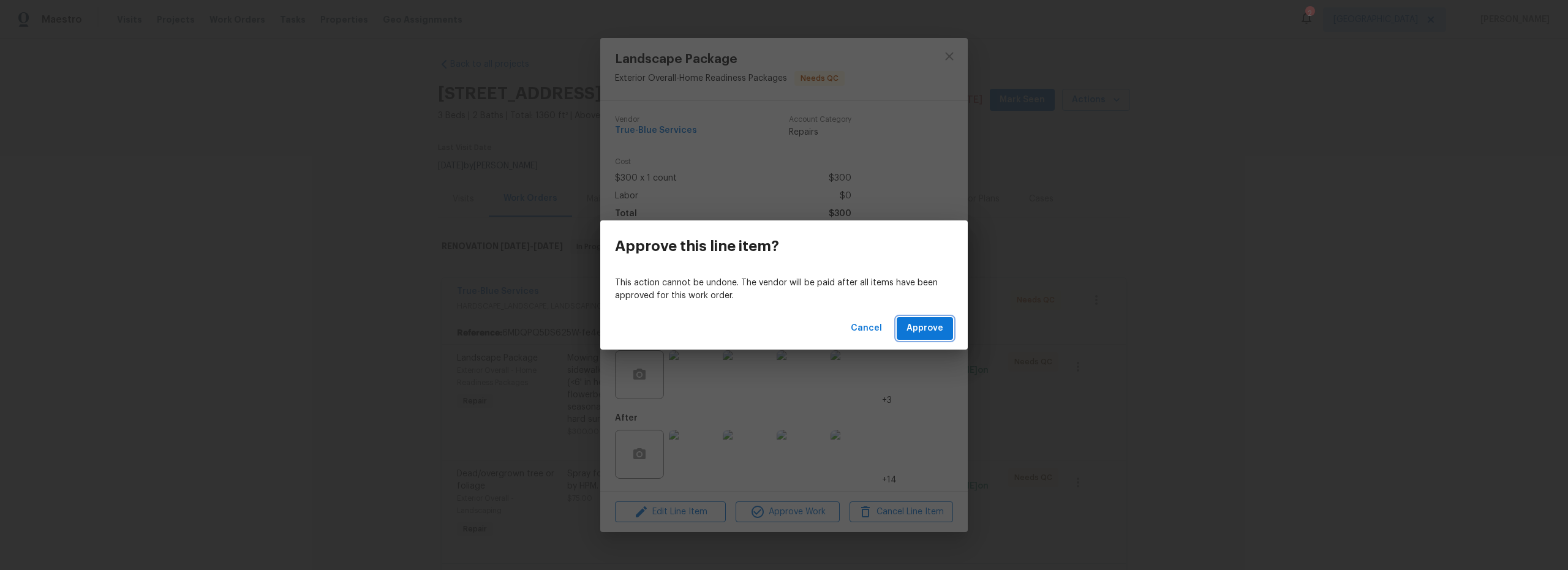
click at [932, 337] on button "Approve" at bounding box center [924, 328] width 56 height 22
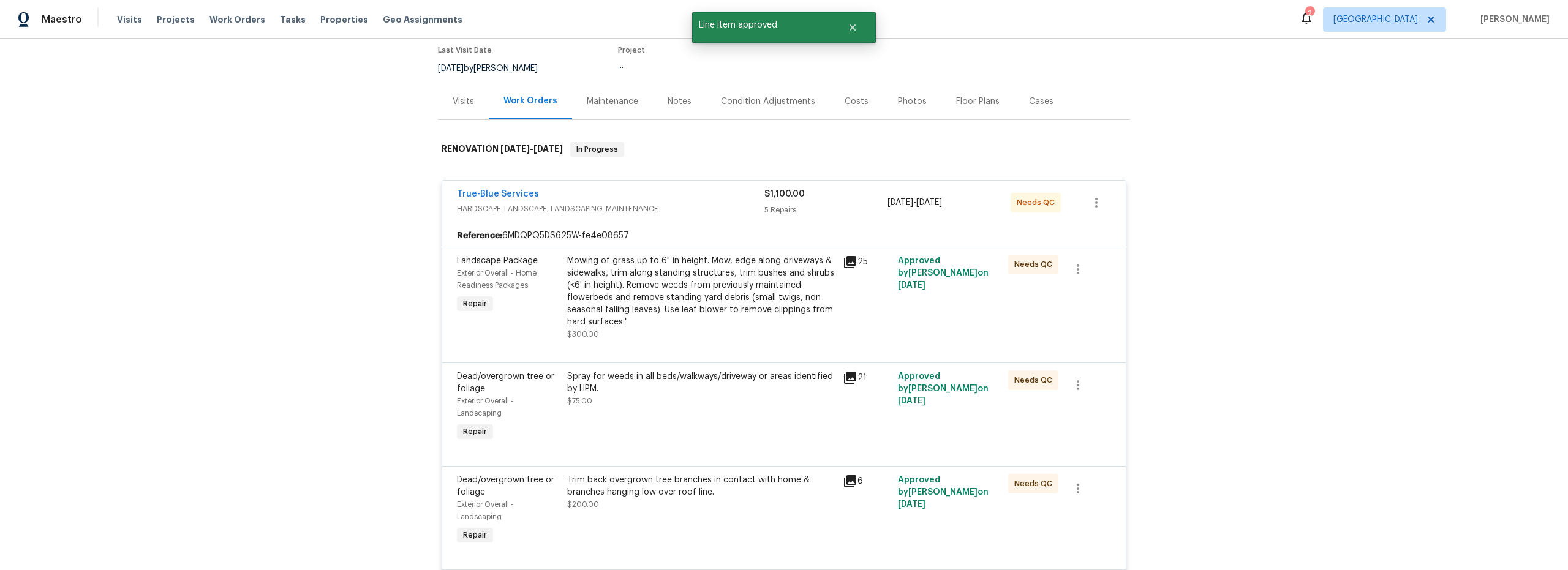
scroll to position [104, 0]
click at [799, 421] on div "Spray for weeds in all beds/walkways/driveway or areas identified by HPM. $75.00" at bounding box center [701, 405] width 276 height 81
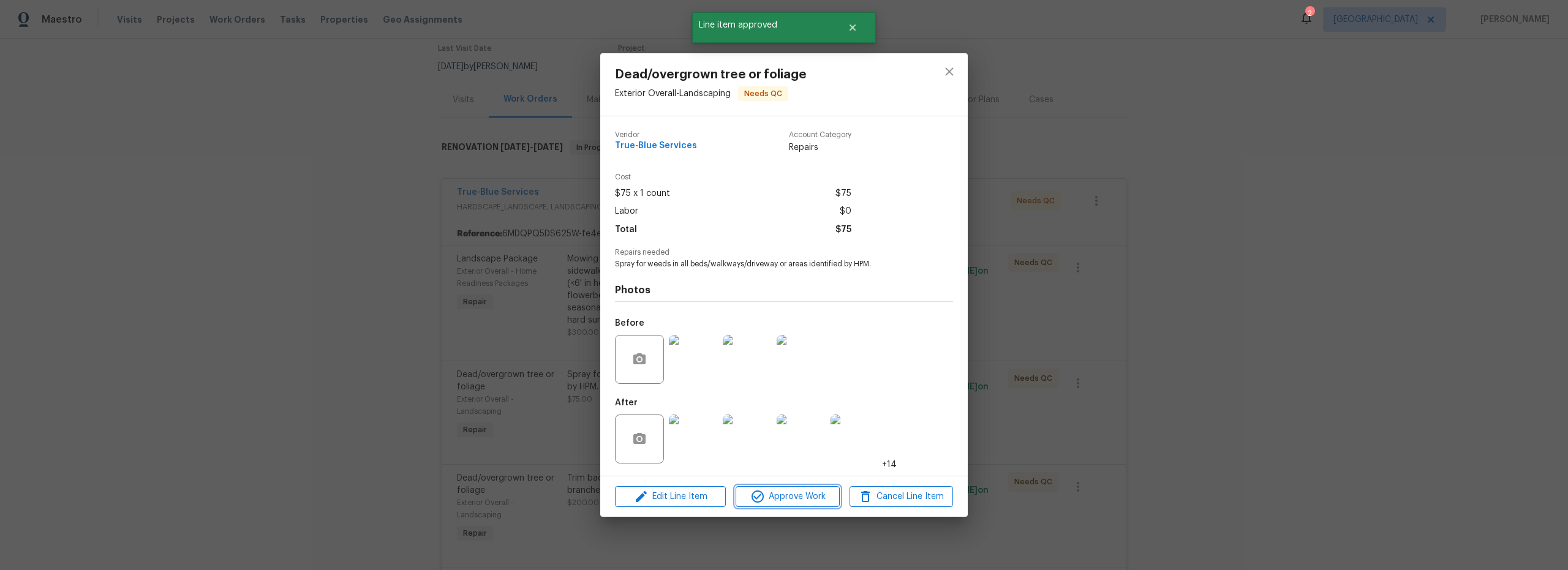
click at [817, 500] on span "Approve Work" at bounding box center [787, 497] width 97 height 15
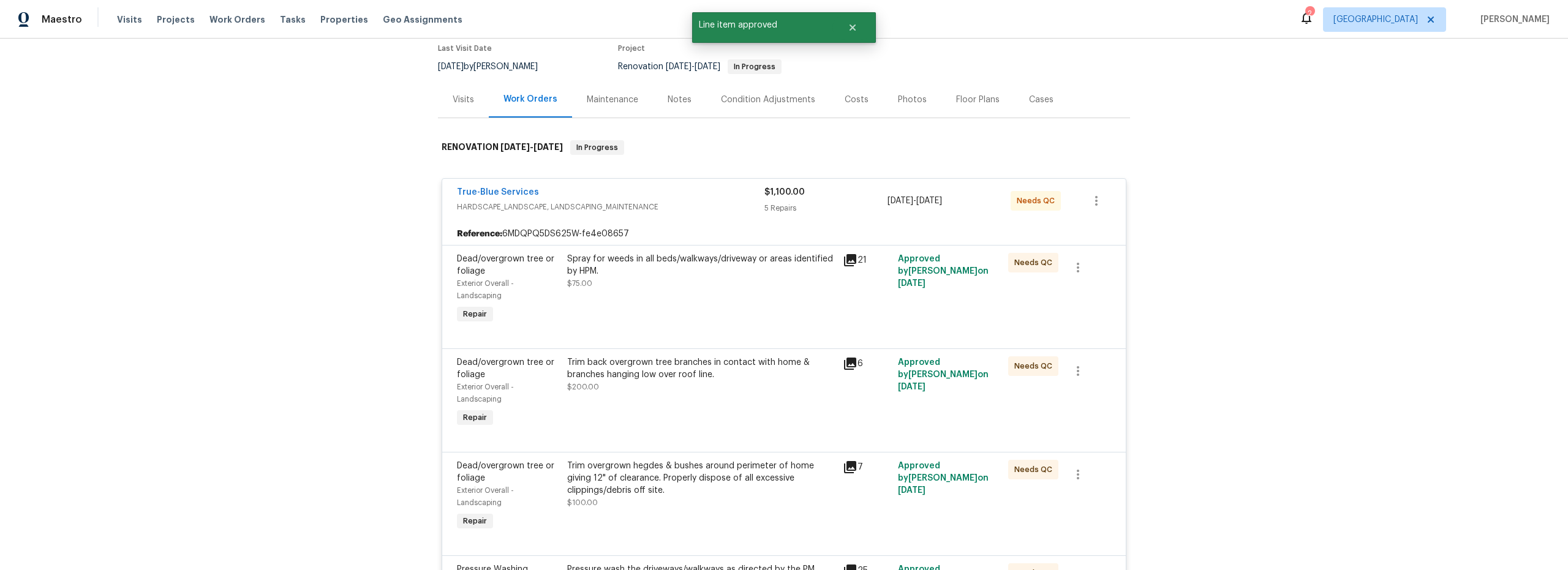
click at [787, 322] on div "Spray for weeds in all beds/walkways/driveway or areas identified by HPM. $75.00" at bounding box center [701, 290] width 276 height 81
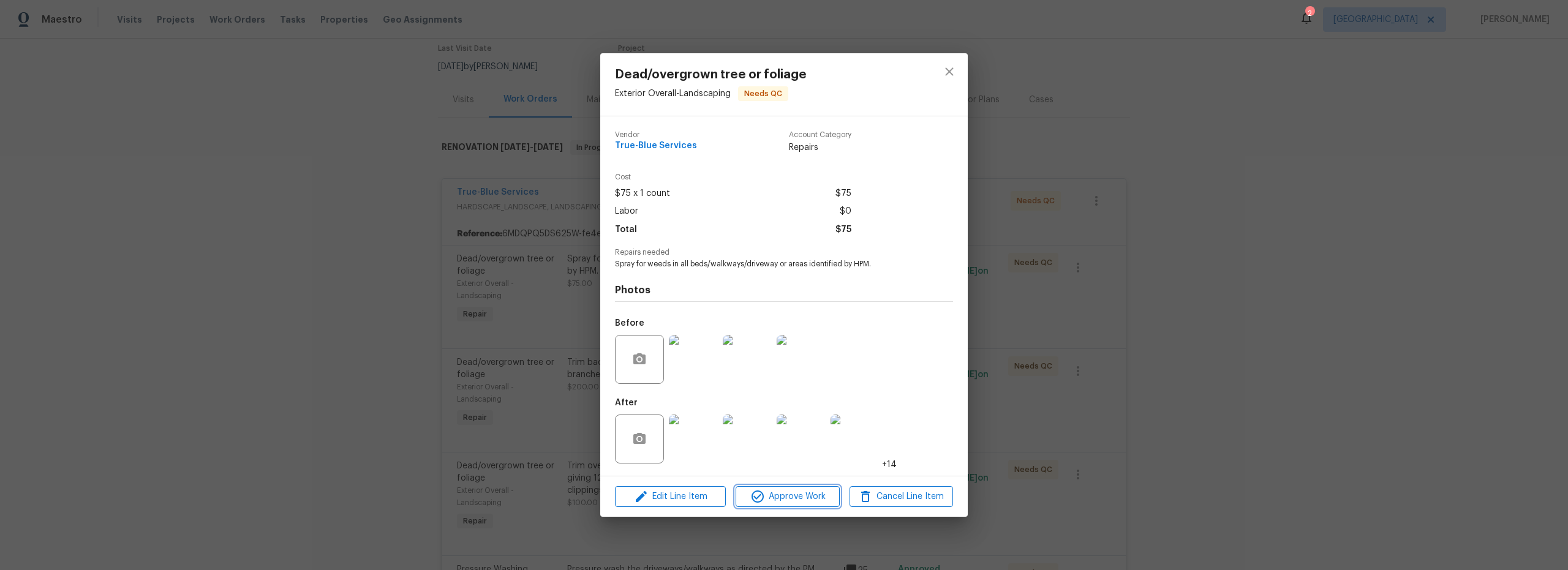
click at [798, 505] on button "Approve Work" at bounding box center [787, 497] width 103 height 22
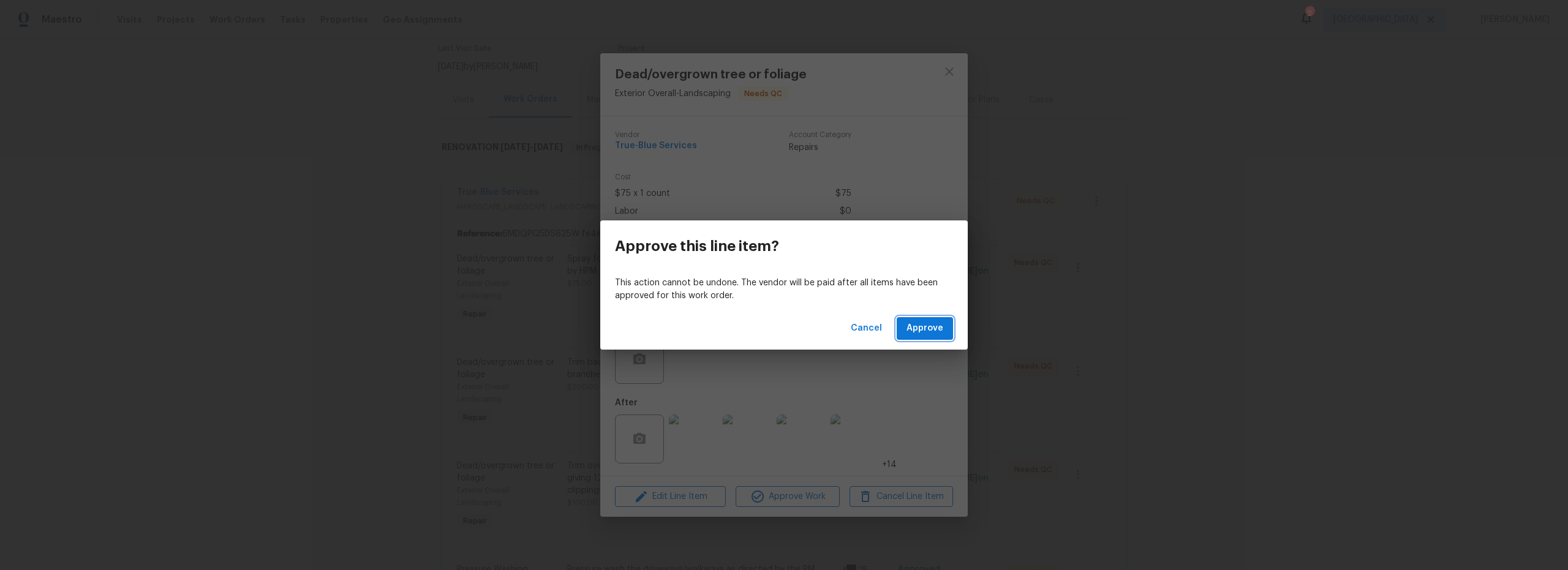
click at [912, 338] on button "Approve" at bounding box center [924, 328] width 56 height 22
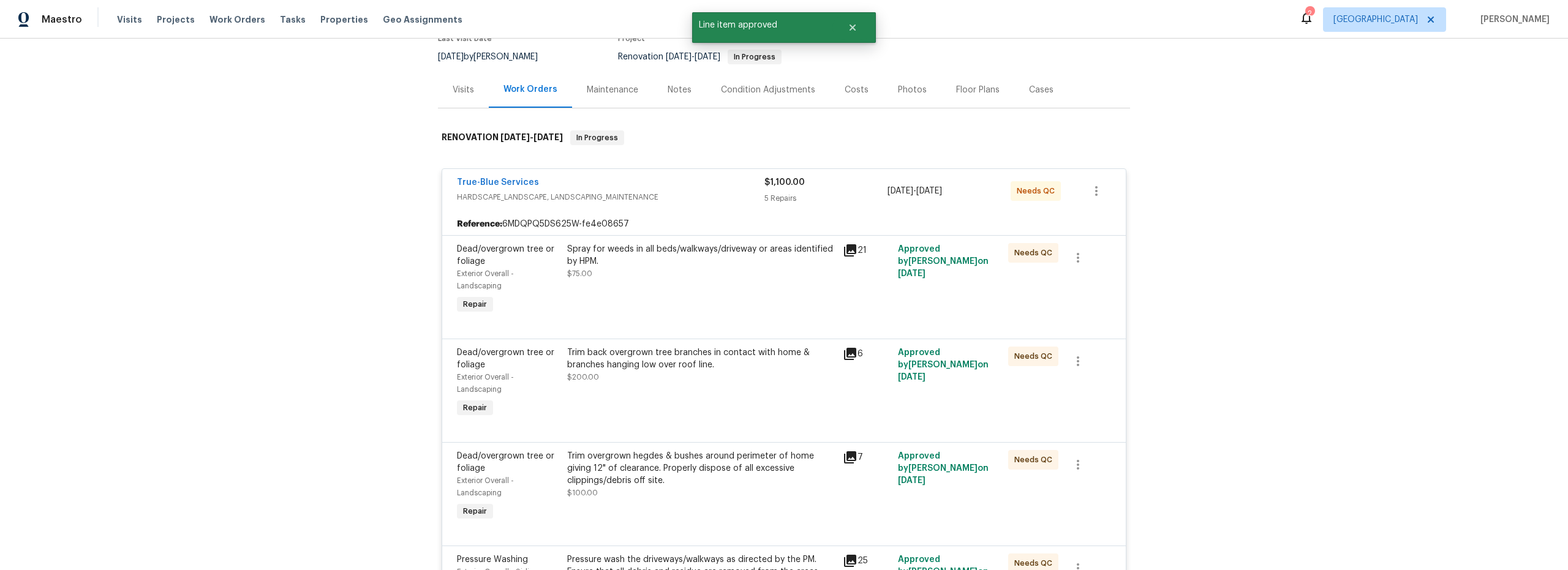
scroll to position [162, 0]
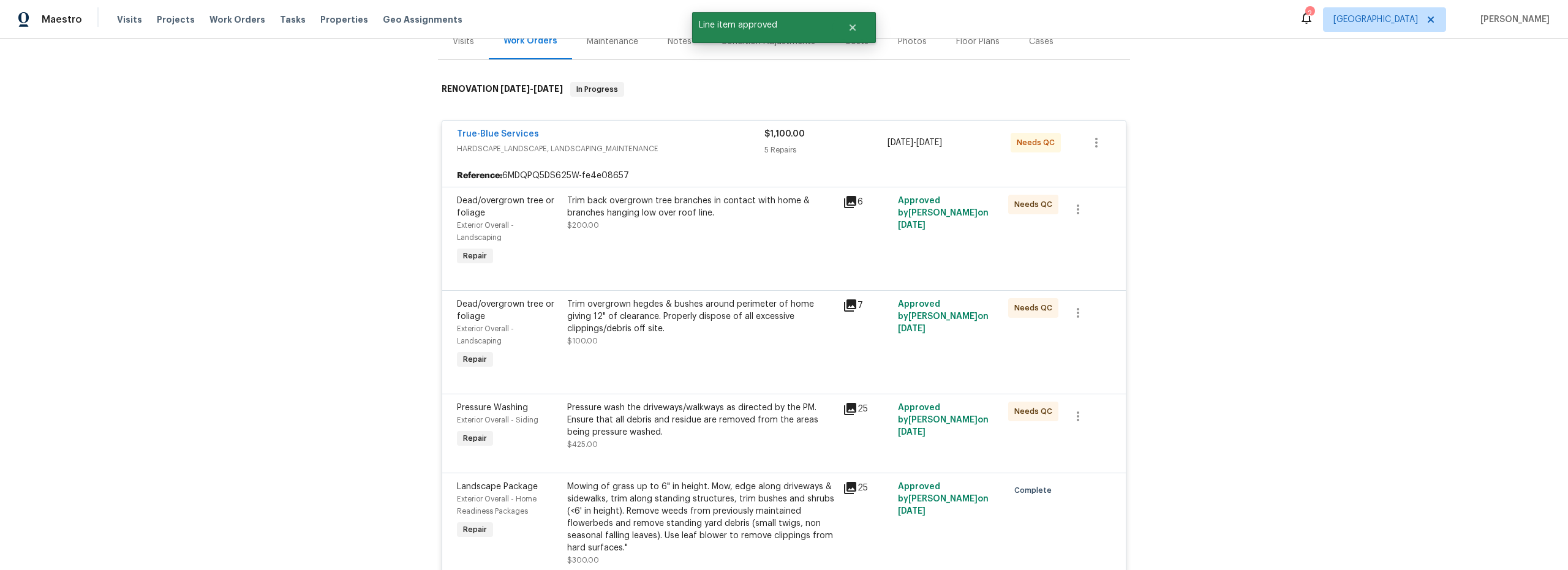
click at [770, 279] on div at bounding box center [784, 276] width 654 height 15
click at [769, 261] on div "Trim back overgrown tree branches in contact with home & branches hanging low o…" at bounding box center [701, 232] width 276 height 81
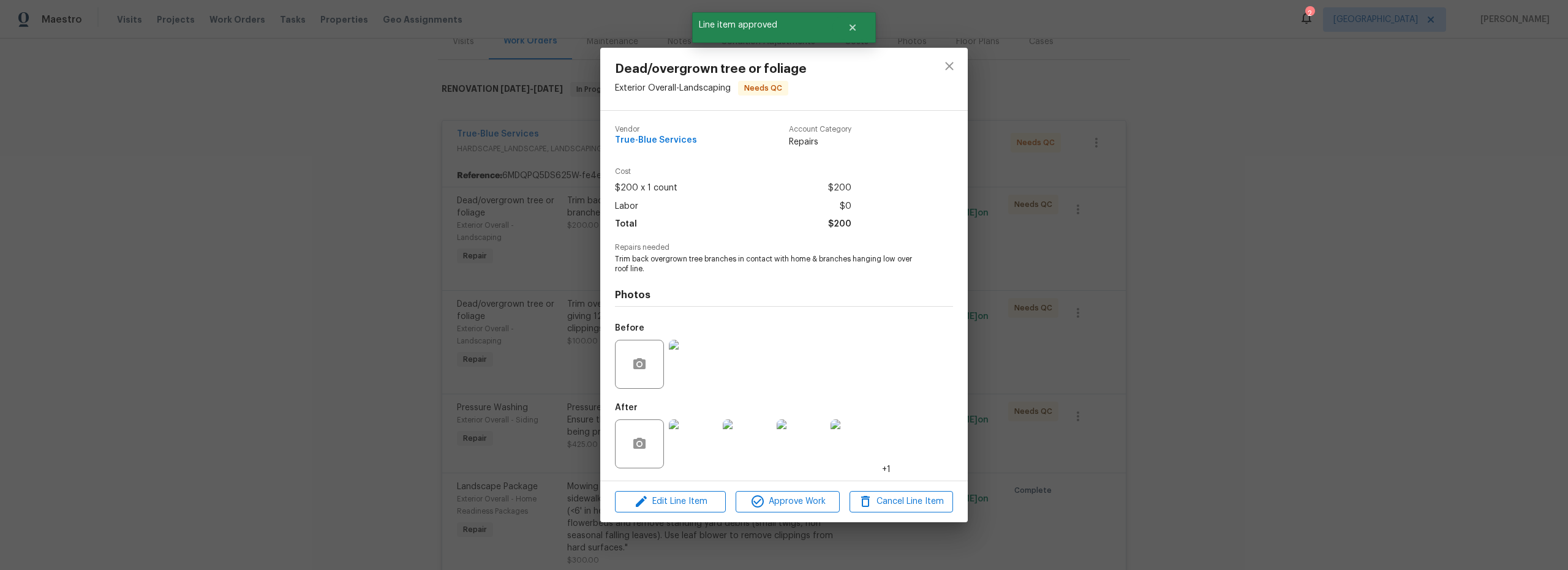
drag, startPoint x: 814, startPoint y: 518, endPoint x: 812, endPoint y: 505, distance: 13.2
click at [813, 517] on div "Edit Line Item Approve Work Cancel Line Item" at bounding box center [784, 502] width 367 height 41
click at [812, 505] on span "Approve Work" at bounding box center [787, 502] width 97 height 15
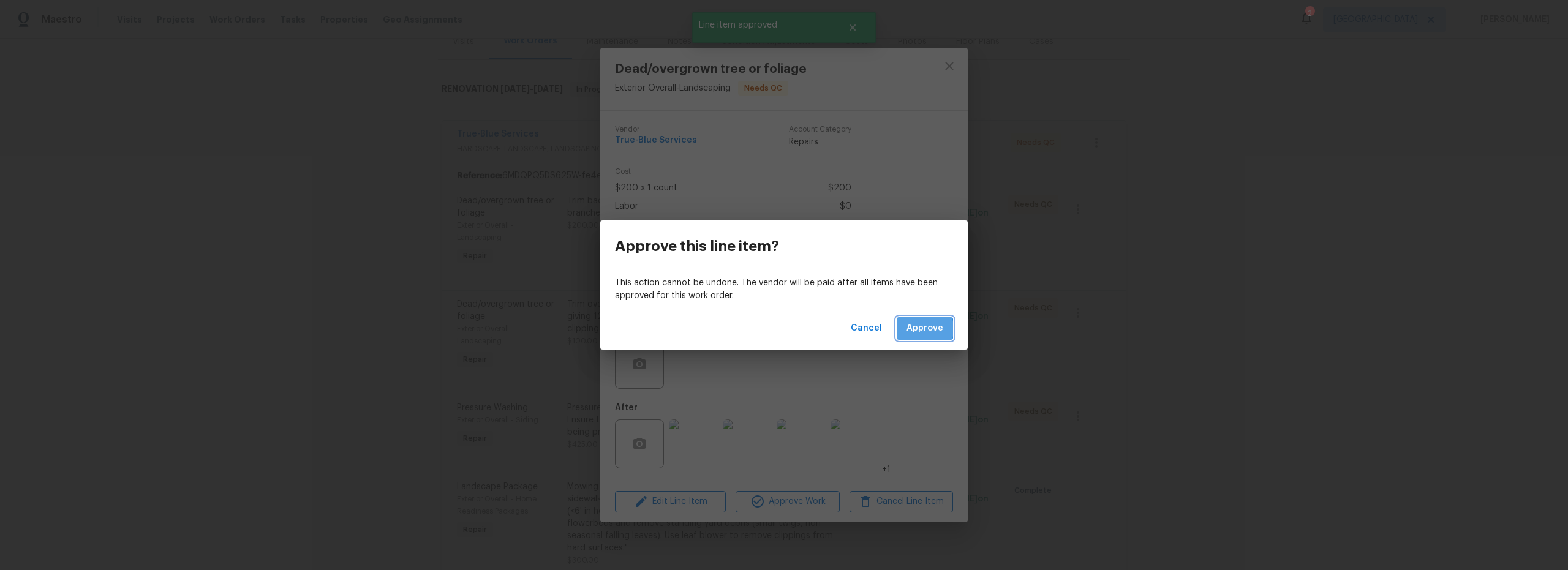
click at [914, 329] on span "Approve" at bounding box center [924, 328] width 37 height 15
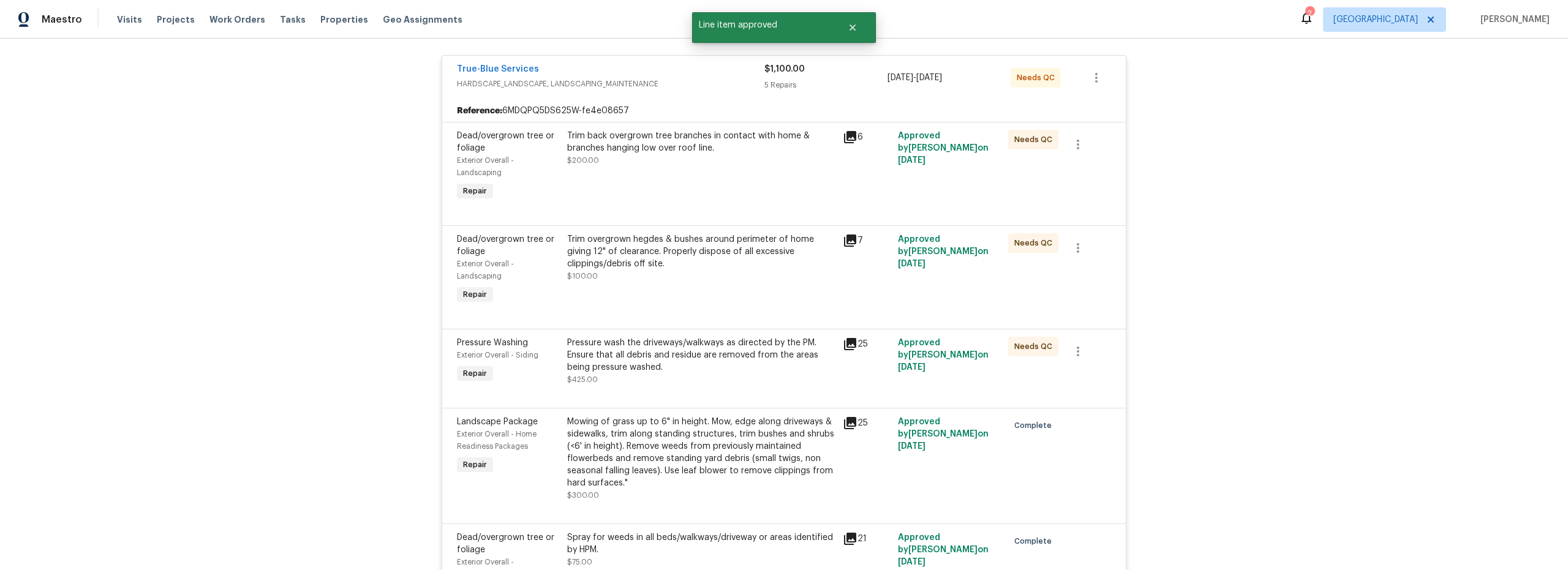
scroll to position [240, 0]
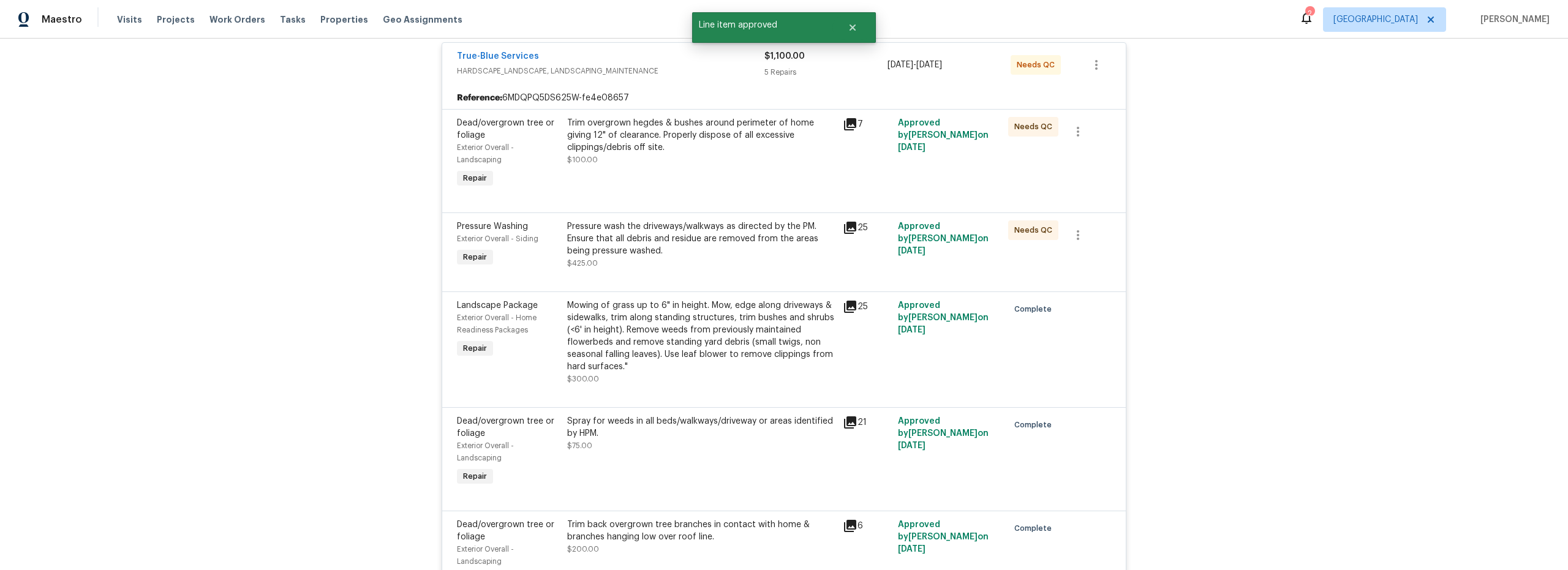
click at [789, 259] on div "Pressure wash the driveways/walkways as directed by the PM. Ensure that all deb…" at bounding box center [701, 245] width 268 height 49
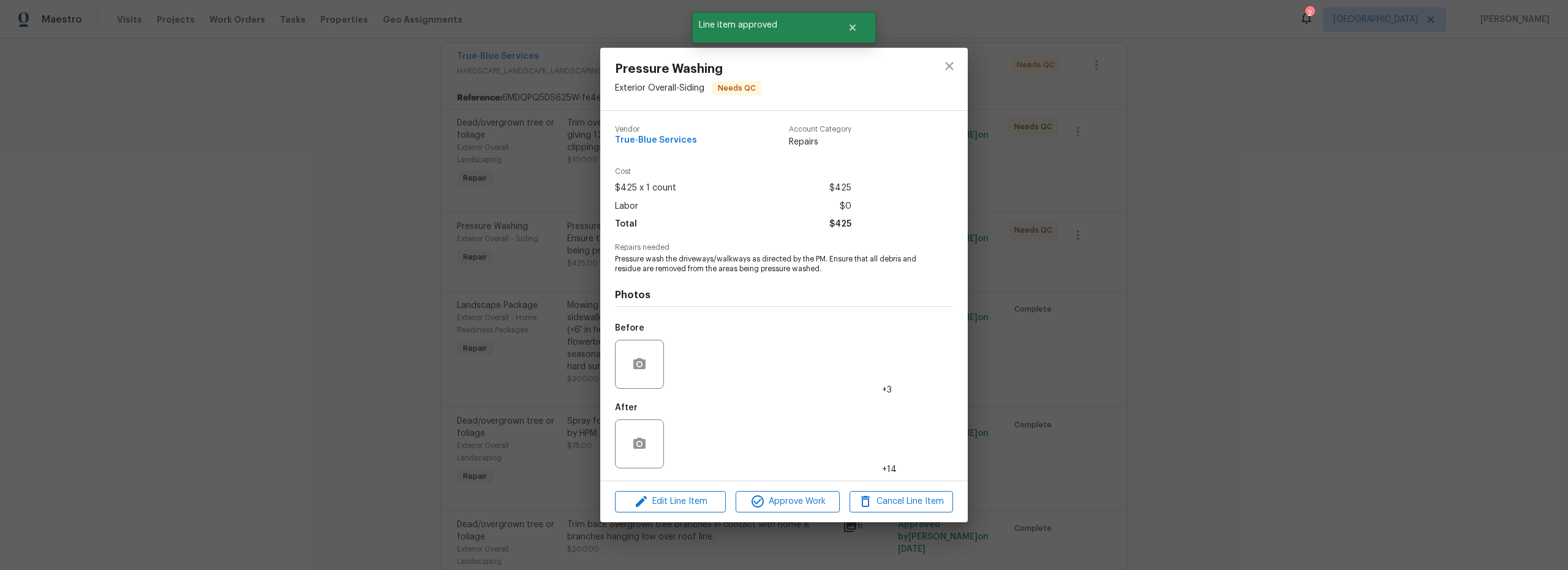
click at [812, 488] on div "Edit Line Item Approve Work Cancel Line Item" at bounding box center [784, 502] width 367 height 41
click at [812, 503] on span "Approve Work" at bounding box center [787, 502] width 97 height 15
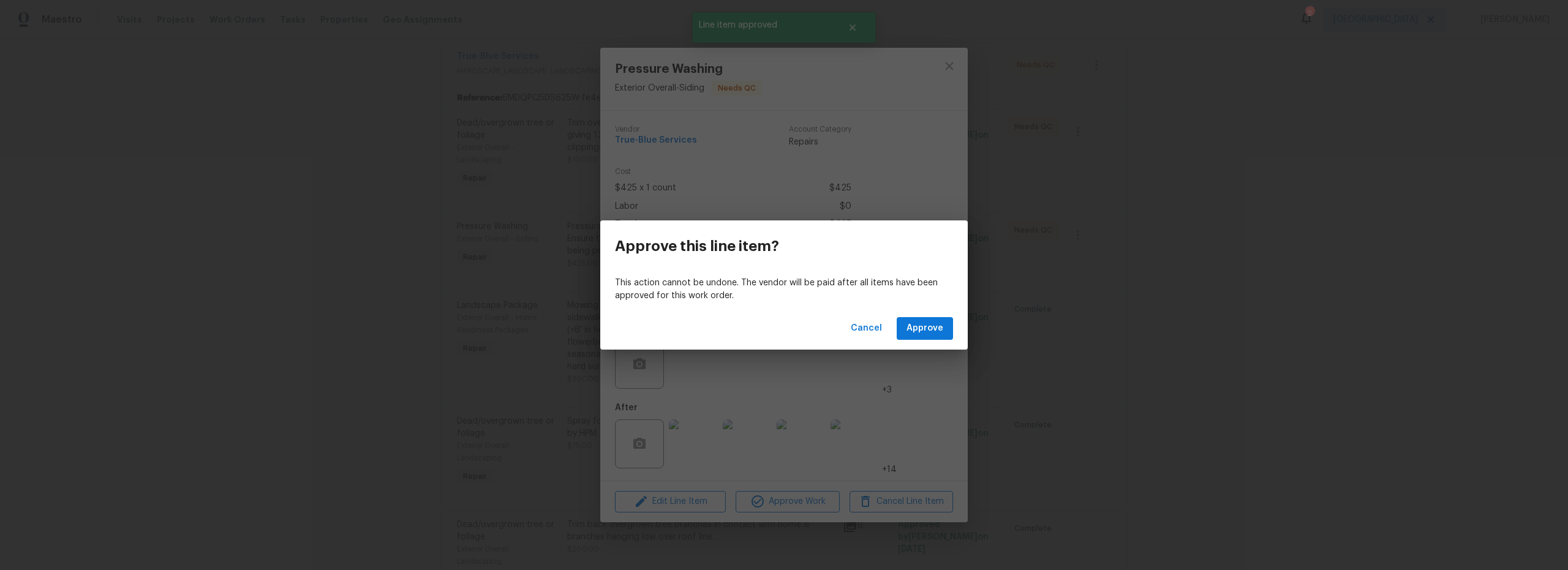
drag, startPoint x: 936, startPoint y: 296, endPoint x: 934, endPoint y: 306, distance: 10.2
click at [935, 299] on p "This action cannot be undone. The vendor will be paid after all items have been…" at bounding box center [784, 289] width 338 height 25
click at [929, 323] on span "Approve" at bounding box center [924, 328] width 37 height 15
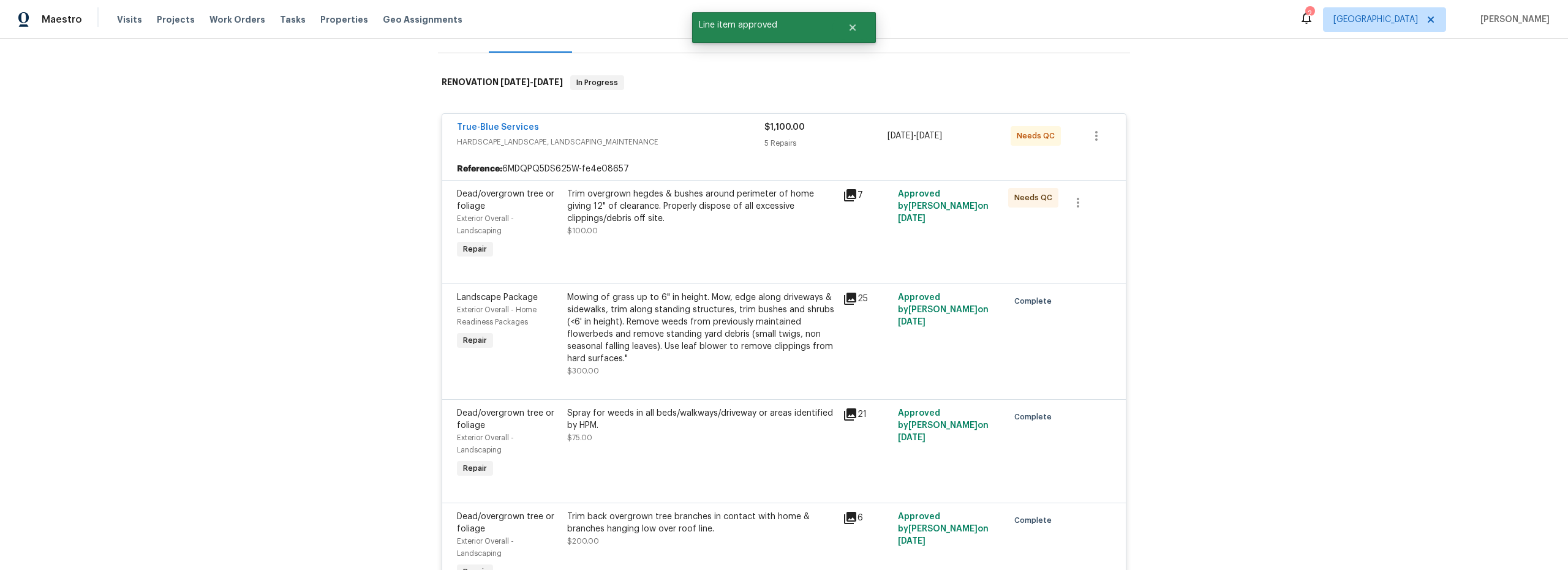
scroll to position [154, 0]
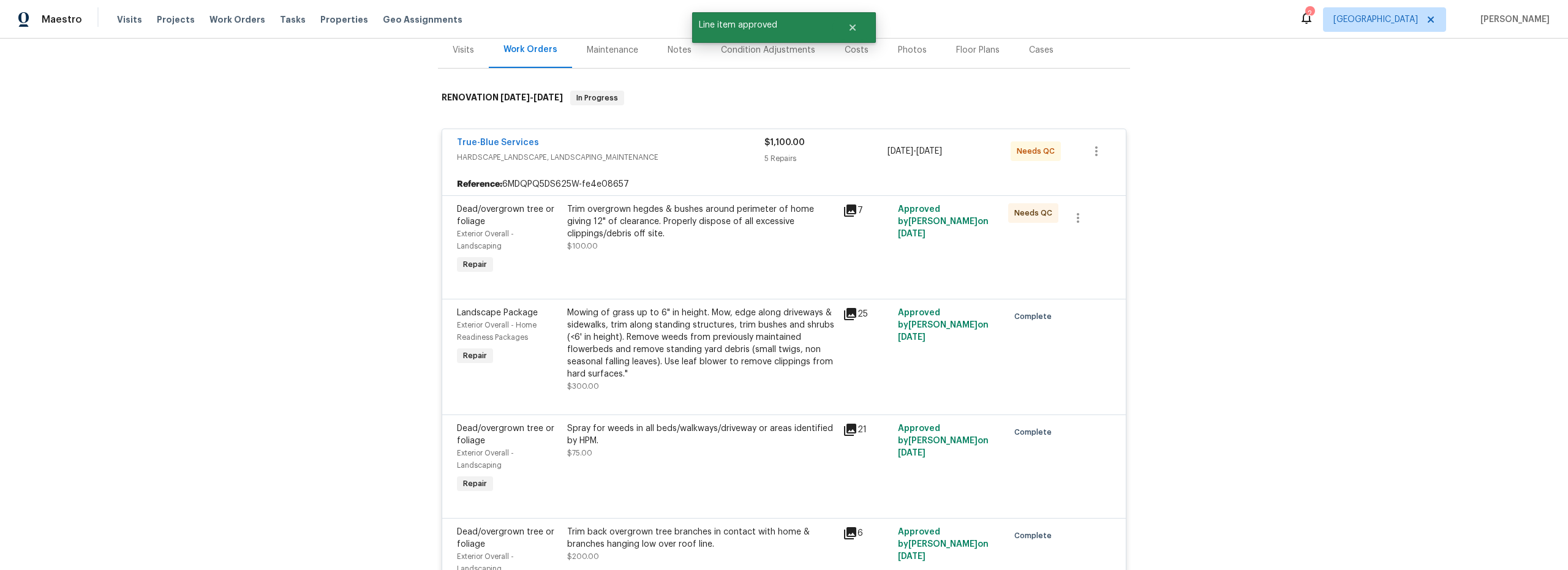
click at [781, 257] on div "Trim overgrown hegdes & bushes around perimeter of home giving 12" of clearance…" at bounding box center [701, 240] width 276 height 81
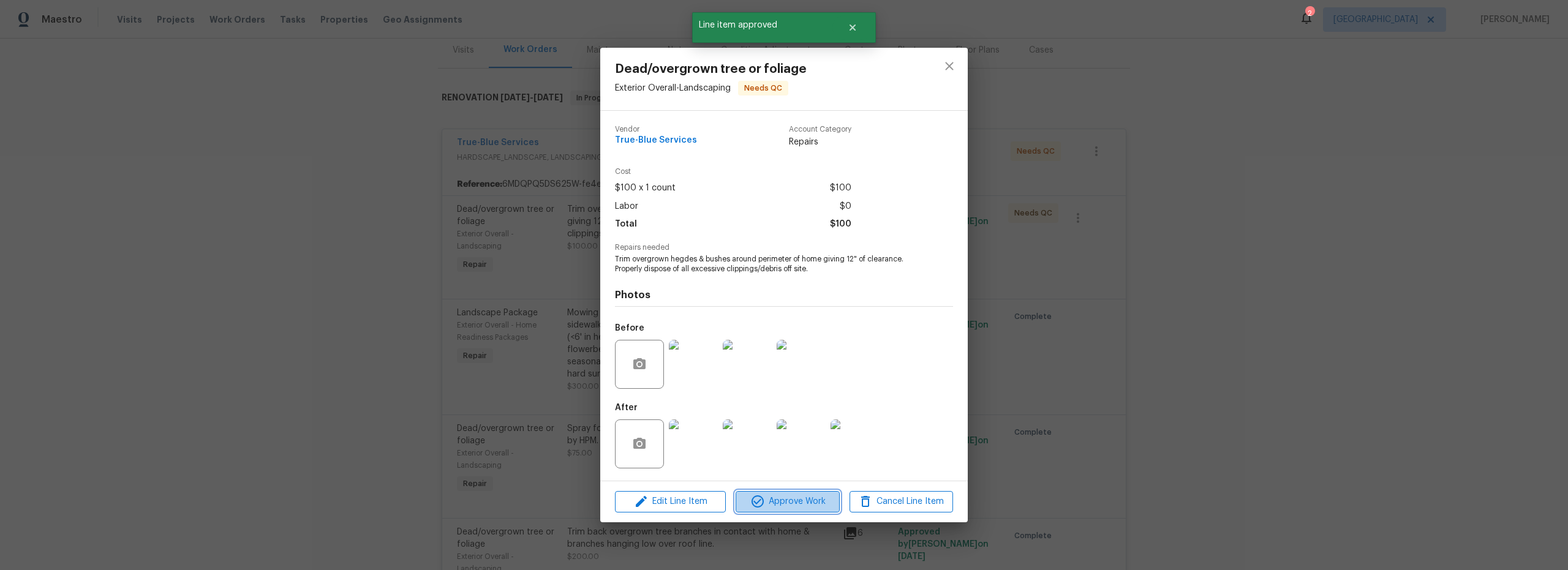
click at [812, 504] on span "Approve Work" at bounding box center [787, 502] width 97 height 15
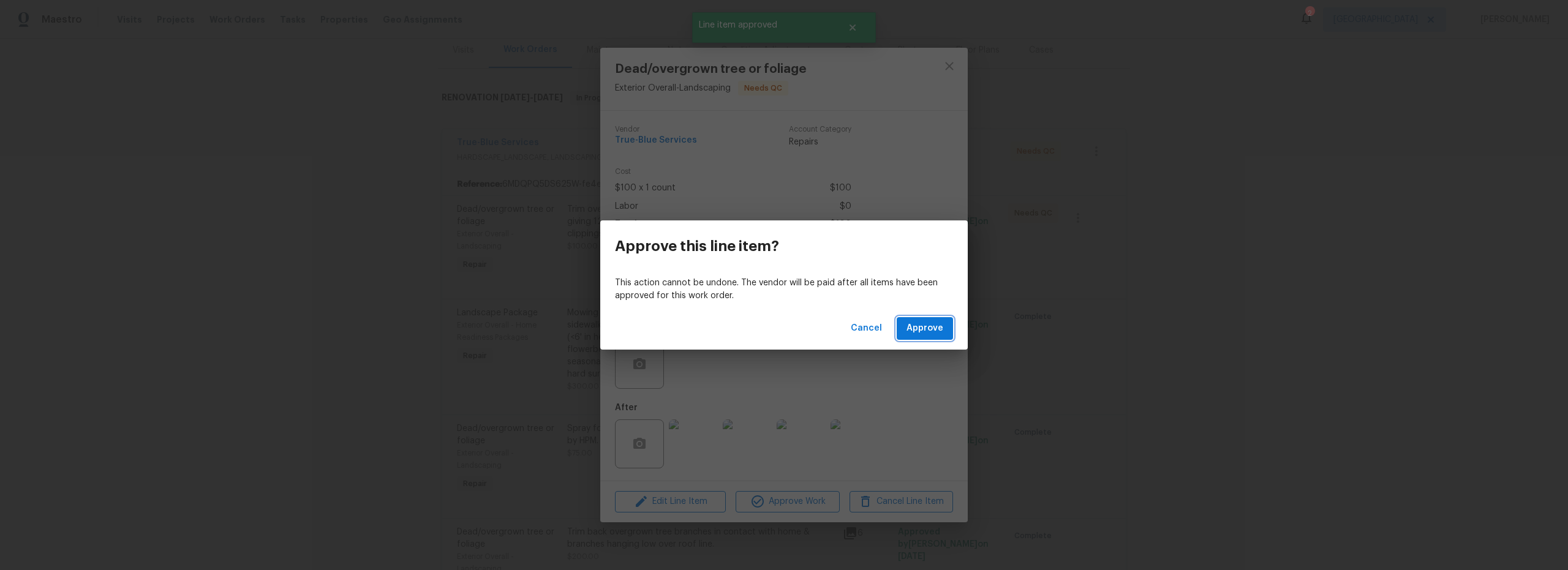
click at [914, 331] on span "Approve" at bounding box center [924, 328] width 37 height 15
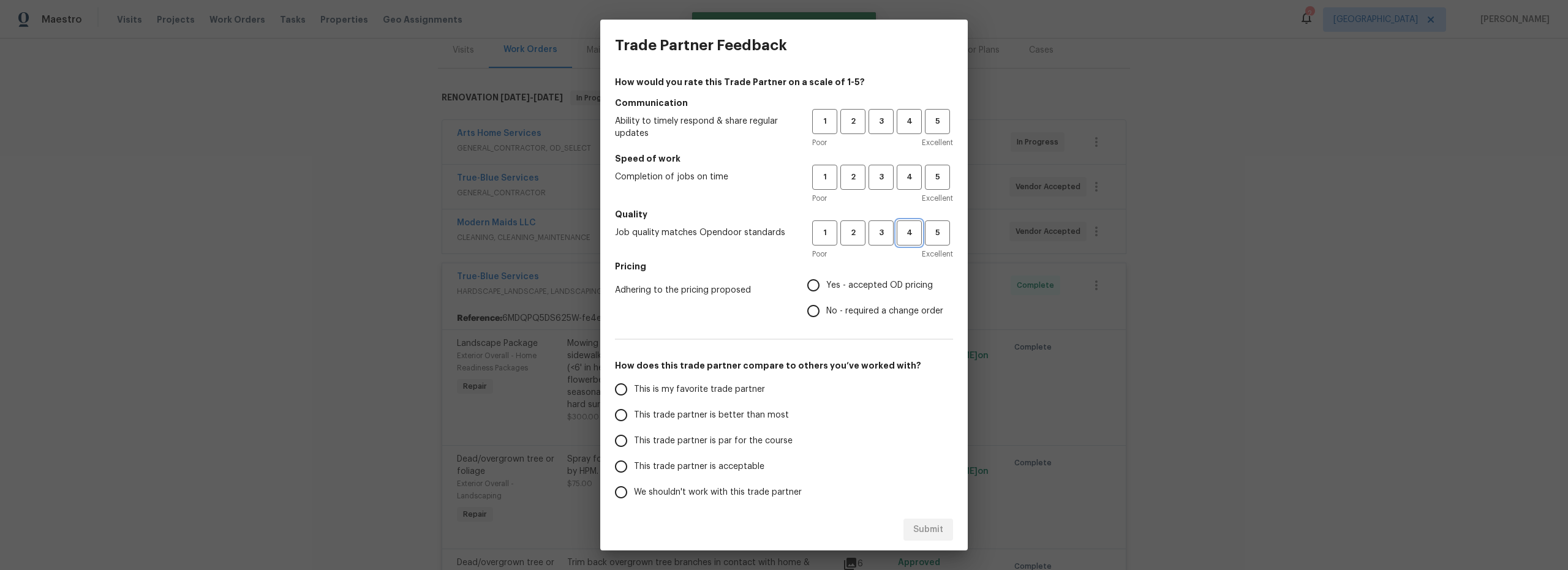
click at [898, 237] on span "4" at bounding box center [909, 232] width 22 height 14
click at [898, 181] on span "4" at bounding box center [909, 177] width 22 height 14
click at [898, 127] on span "4" at bounding box center [909, 121] width 22 height 14
click at [814, 285] on input "Yes - accepted OD pricing" at bounding box center [813, 285] width 25 height 25
radio input "true"
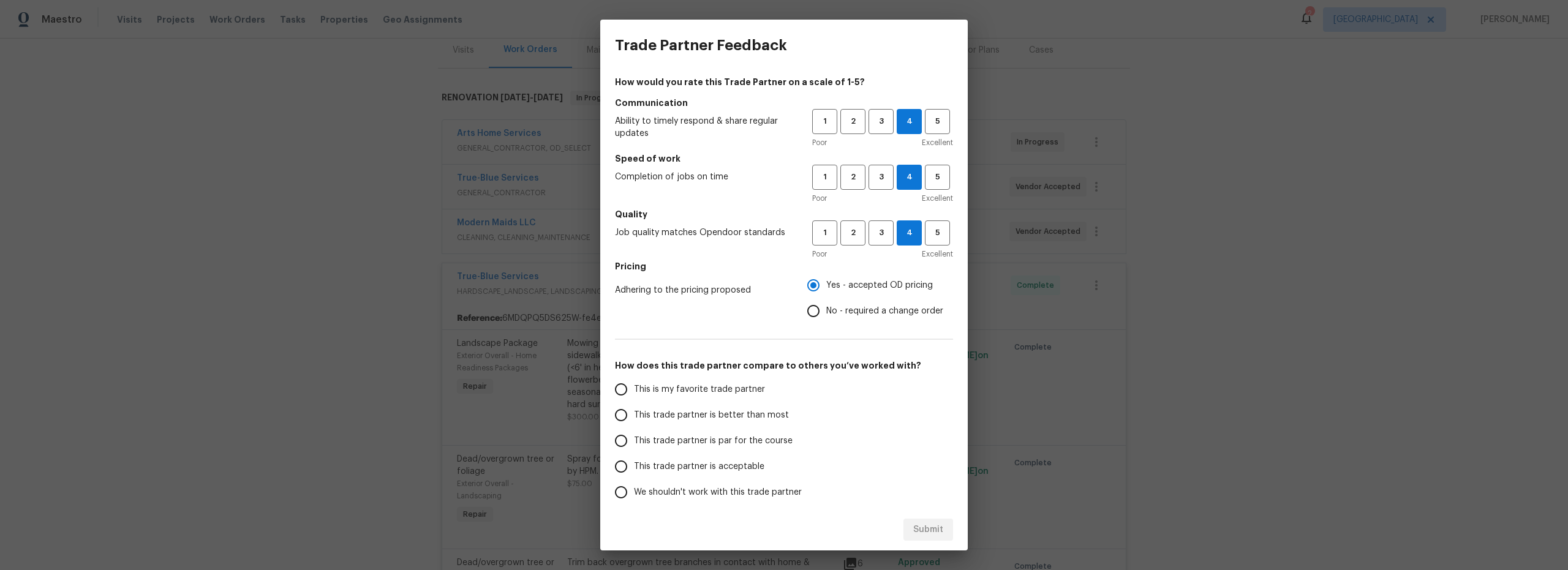
click at [634, 388] on span "This is my favorite trade partner" at bounding box center [699, 390] width 131 height 13
click at [634, 388] on input "This is my favorite trade partner" at bounding box center [620, 389] width 25 height 25
click at [924, 528] on span "Submit" at bounding box center [928, 530] width 30 height 15
radio input "true"
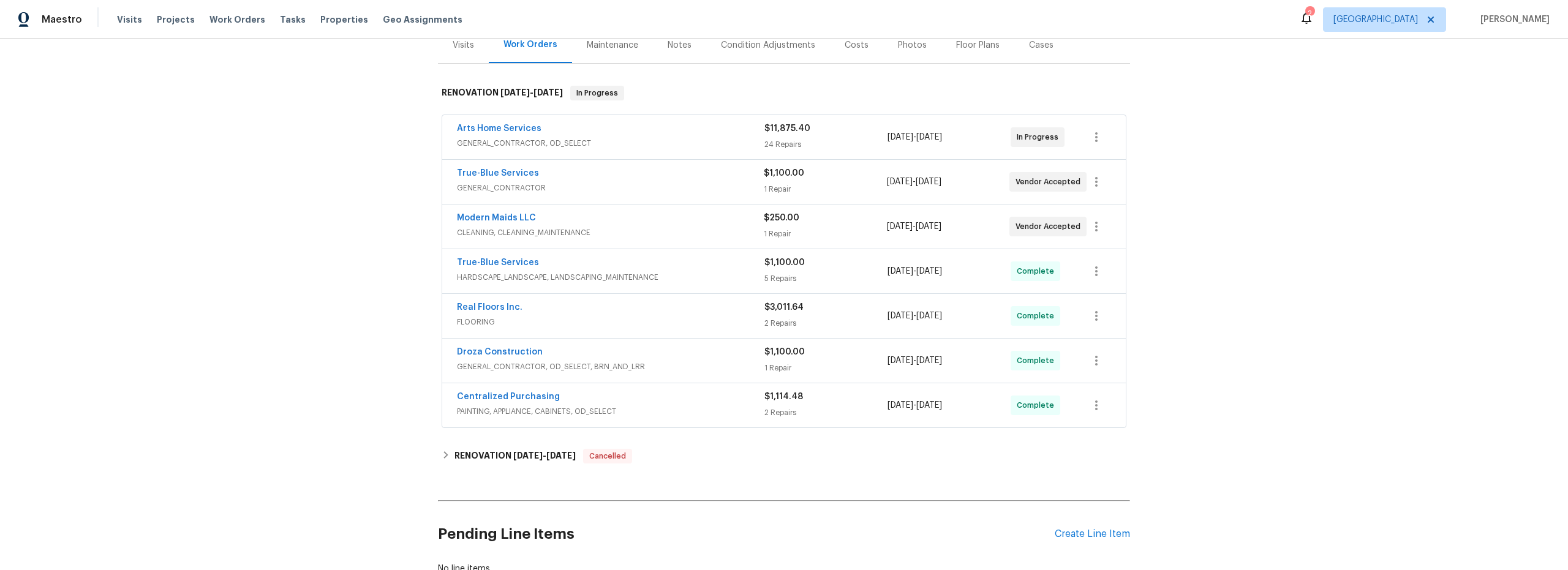
scroll to position [153, 0]
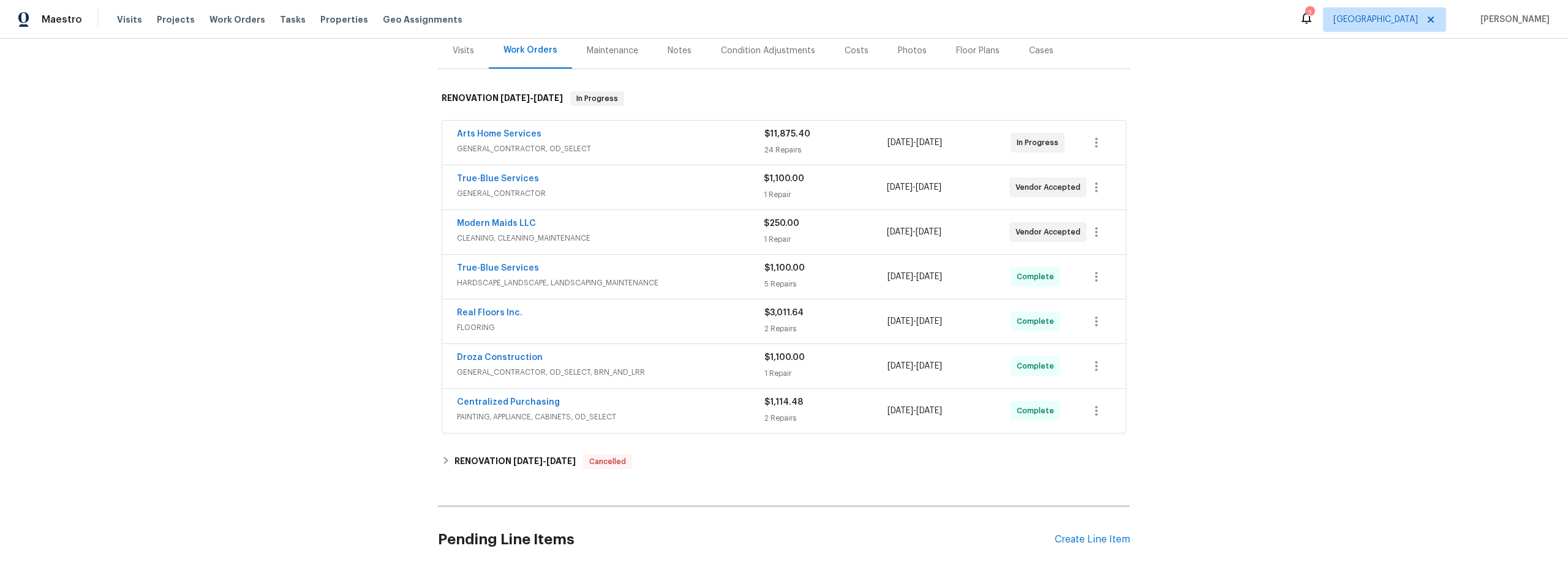
click at [679, 141] on div "Arts Home Services" at bounding box center [610, 136] width 307 height 15
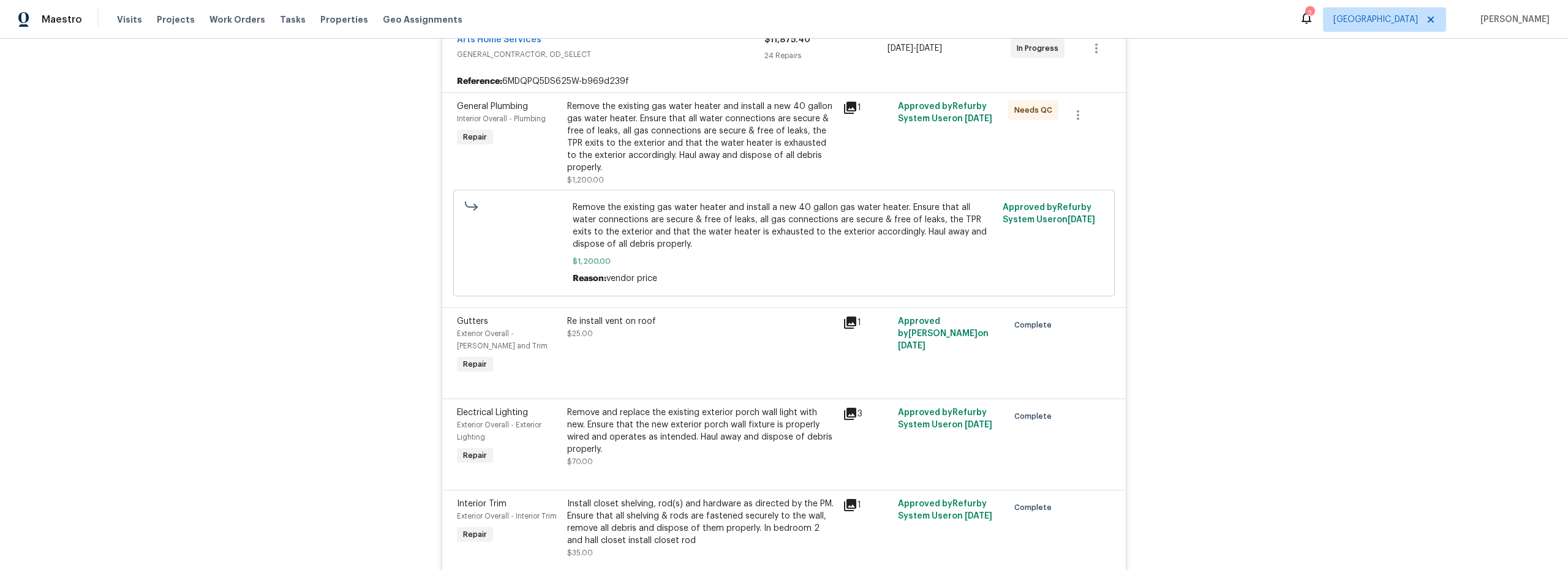
scroll to position [260, 0]
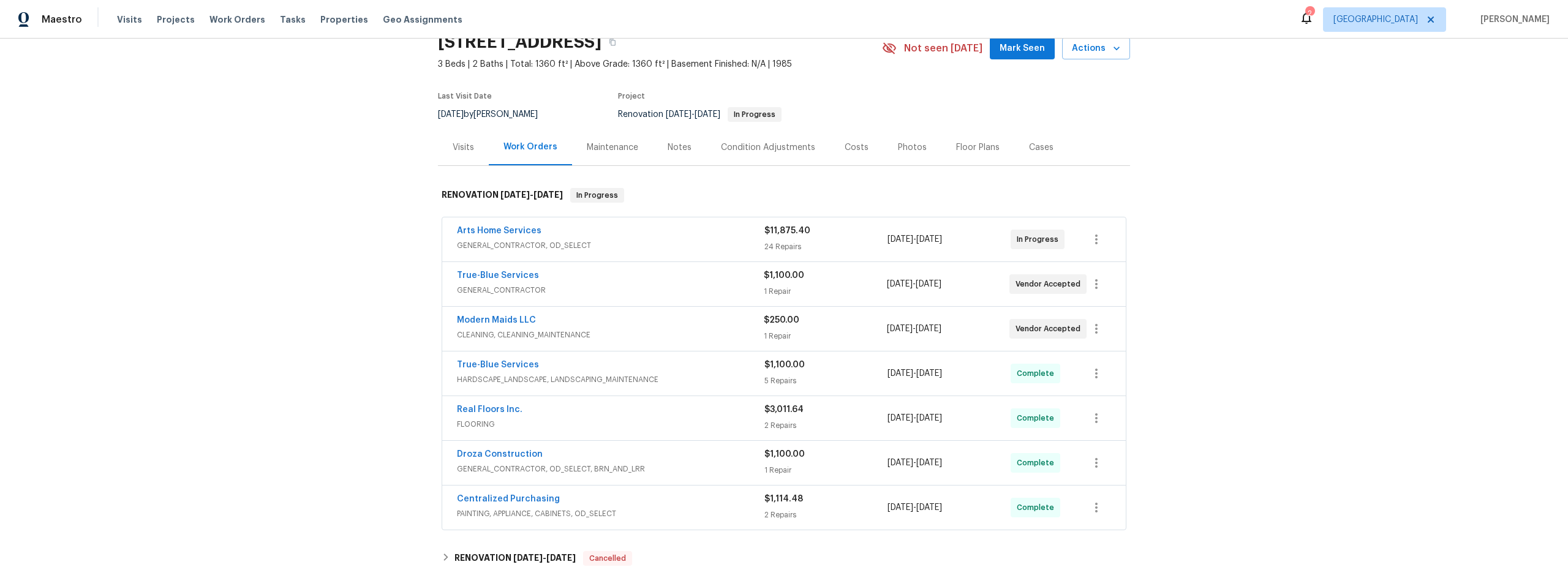
scroll to position [77, 0]
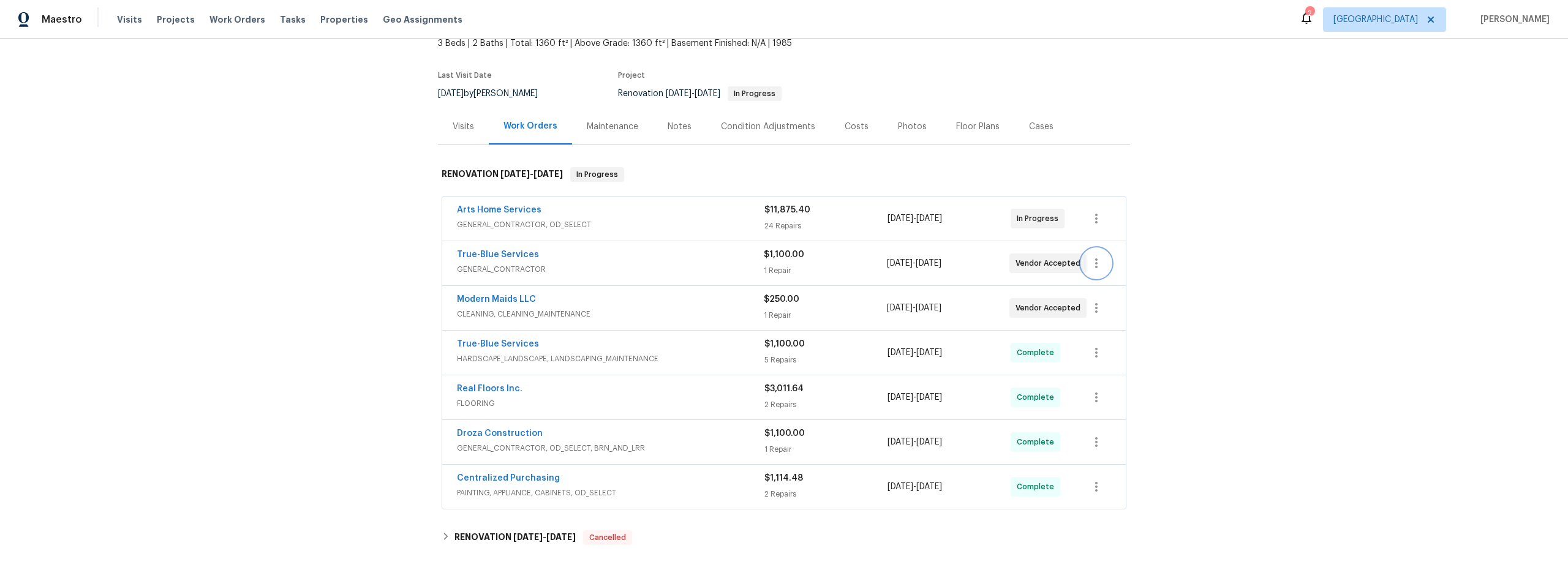
click at [1089, 266] on icon "button" at bounding box center [1097, 263] width 15 height 15
click at [1103, 264] on li "Edit" at bounding box center [1142, 263] width 132 height 21
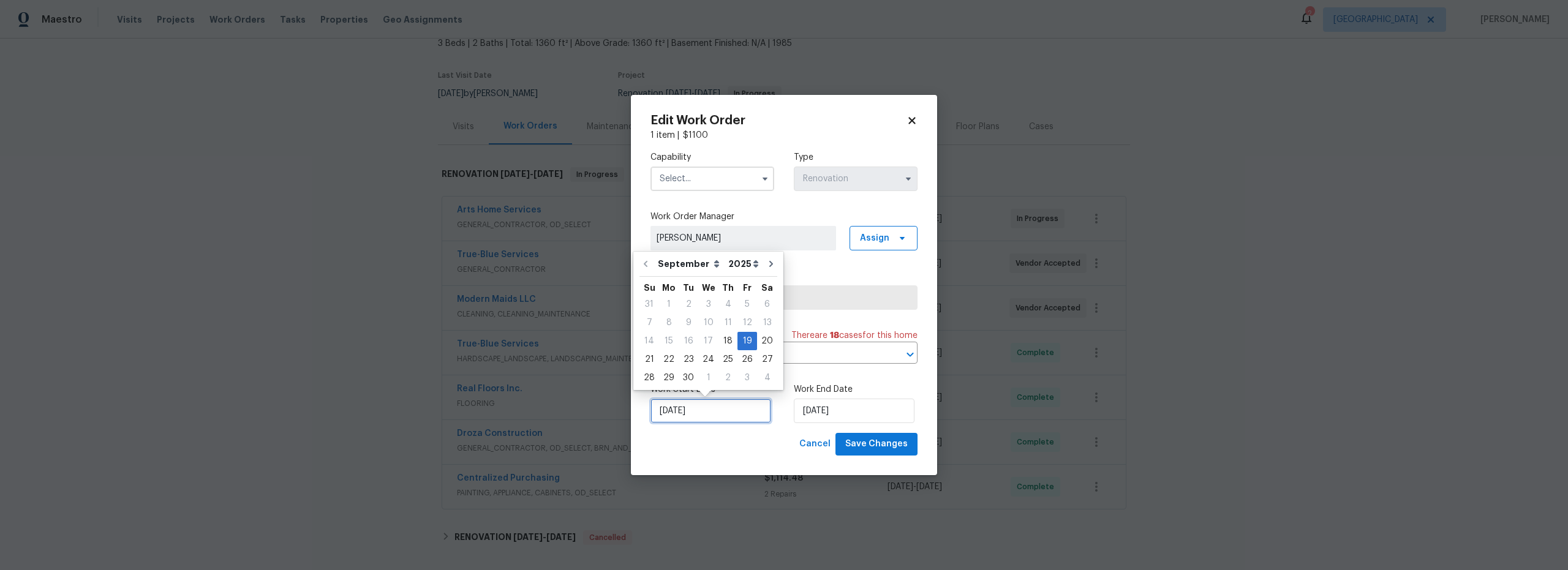
drag, startPoint x: 712, startPoint y: 420, endPoint x: 724, endPoint y: 407, distance: 17.7
click at [712, 420] on input "[DATE]" at bounding box center [710, 411] width 121 height 24
click at [725, 345] on div "18" at bounding box center [727, 341] width 19 height 17
type input "[DATE]"
click at [711, 182] on input "text" at bounding box center [712, 179] width 124 height 24
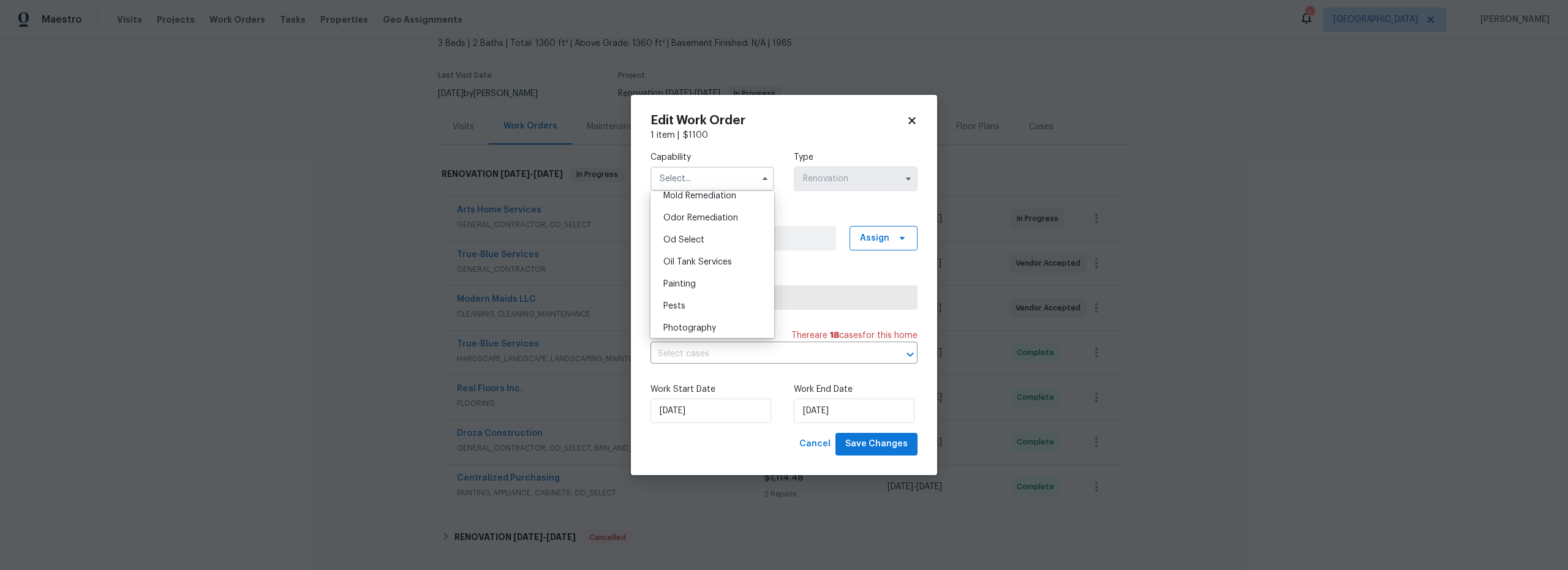
scroll to position [892, 0]
click at [709, 280] on span "Odor Remediation" at bounding box center [701, 275] width 75 height 8
type input "Odor Remediation"
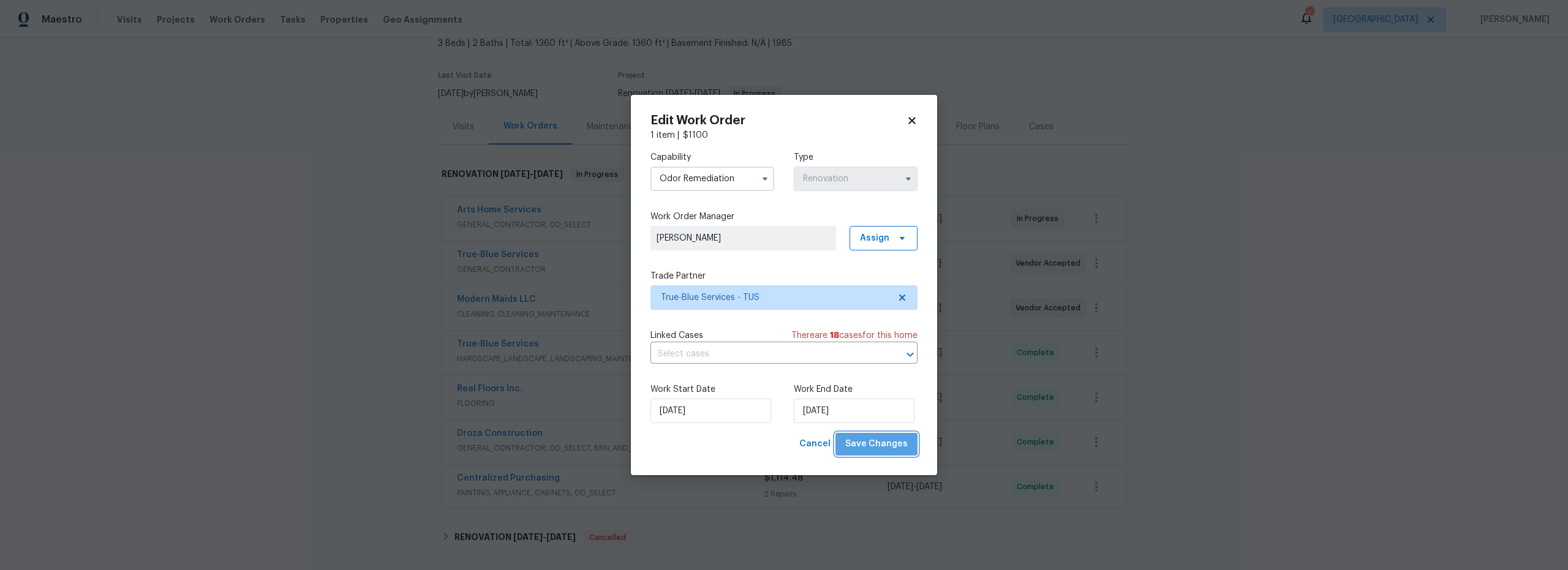
drag, startPoint x: 883, startPoint y: 448, endPoint x: 933, endPoint y: 462, distance: 51.9
click at [883, 448] on span "Save Changes" at bounding box center [876, 444] width 63 height 15
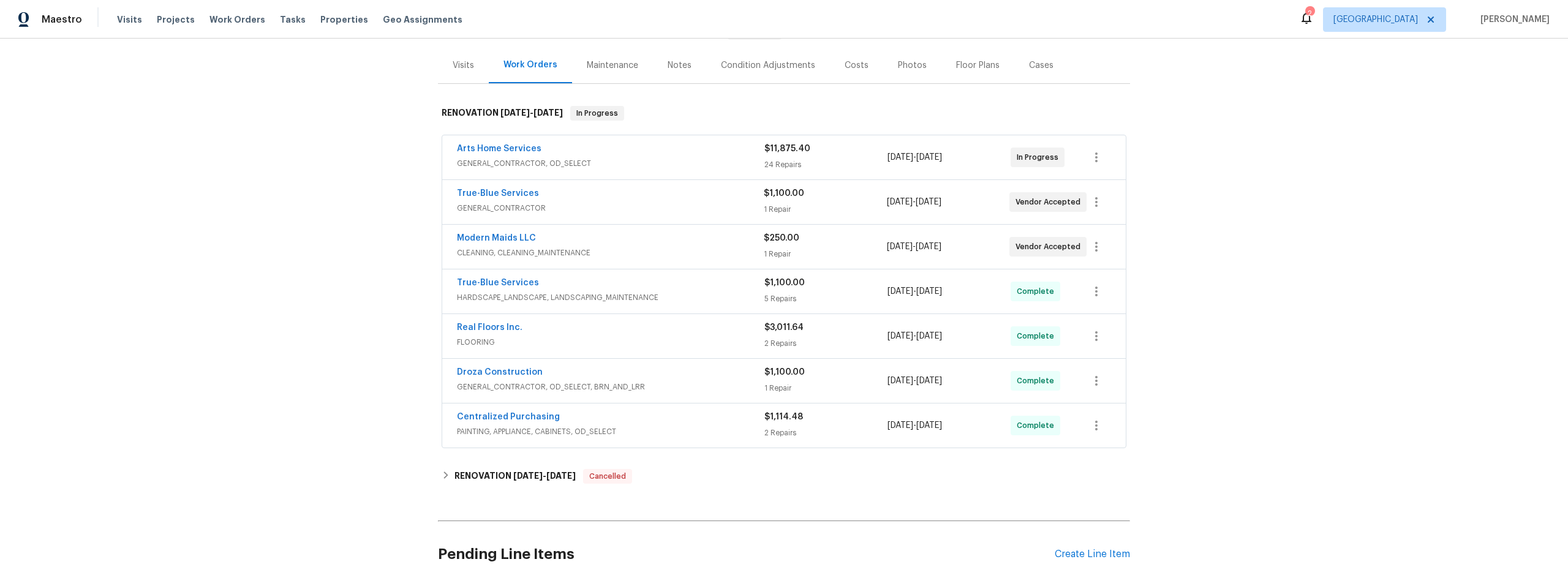
scroll to position [137, 0]
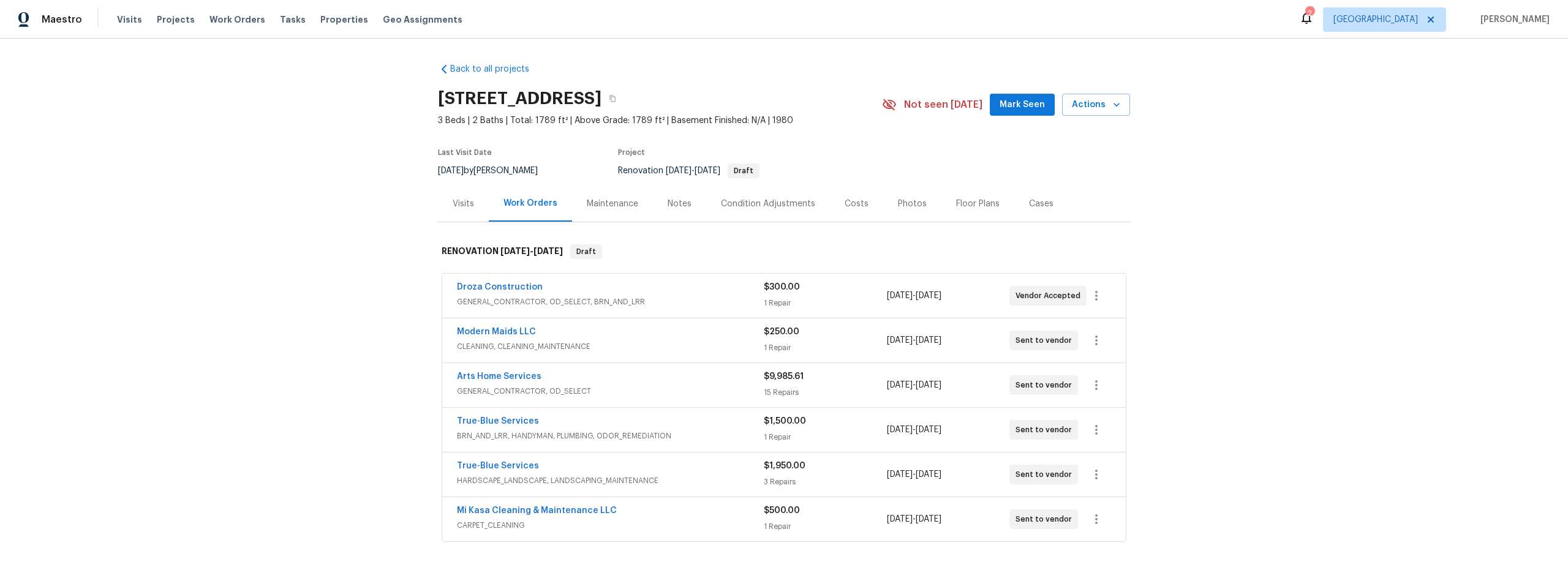
scroll to position [9, 0]
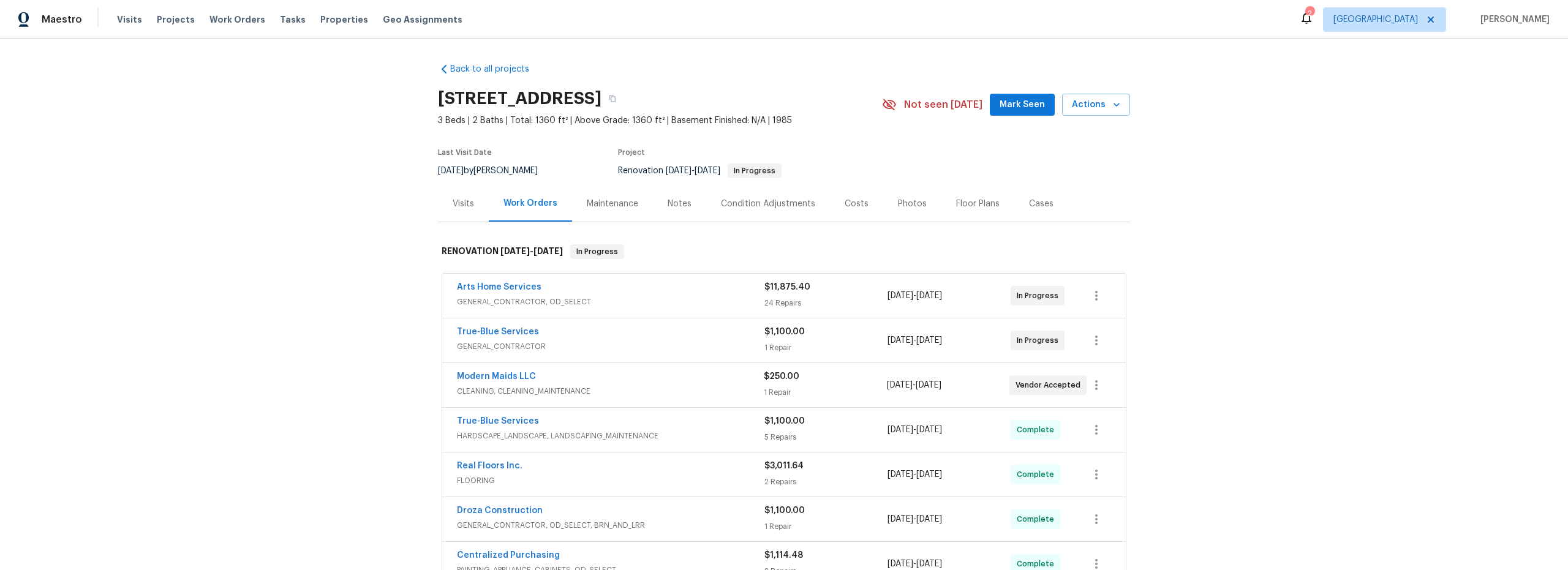
click at [844, 307] on div "24 Repairs" at bounding box center [825, 303] width 123 height 12
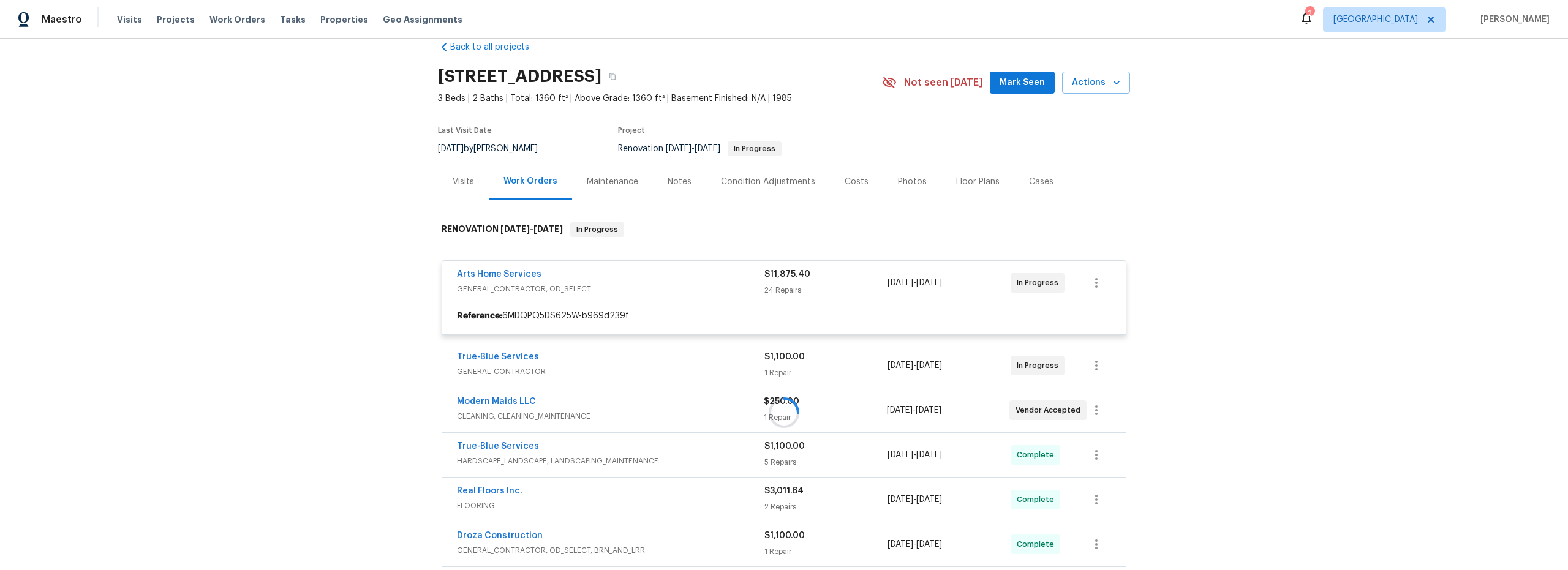
scroll to position [37, 0]
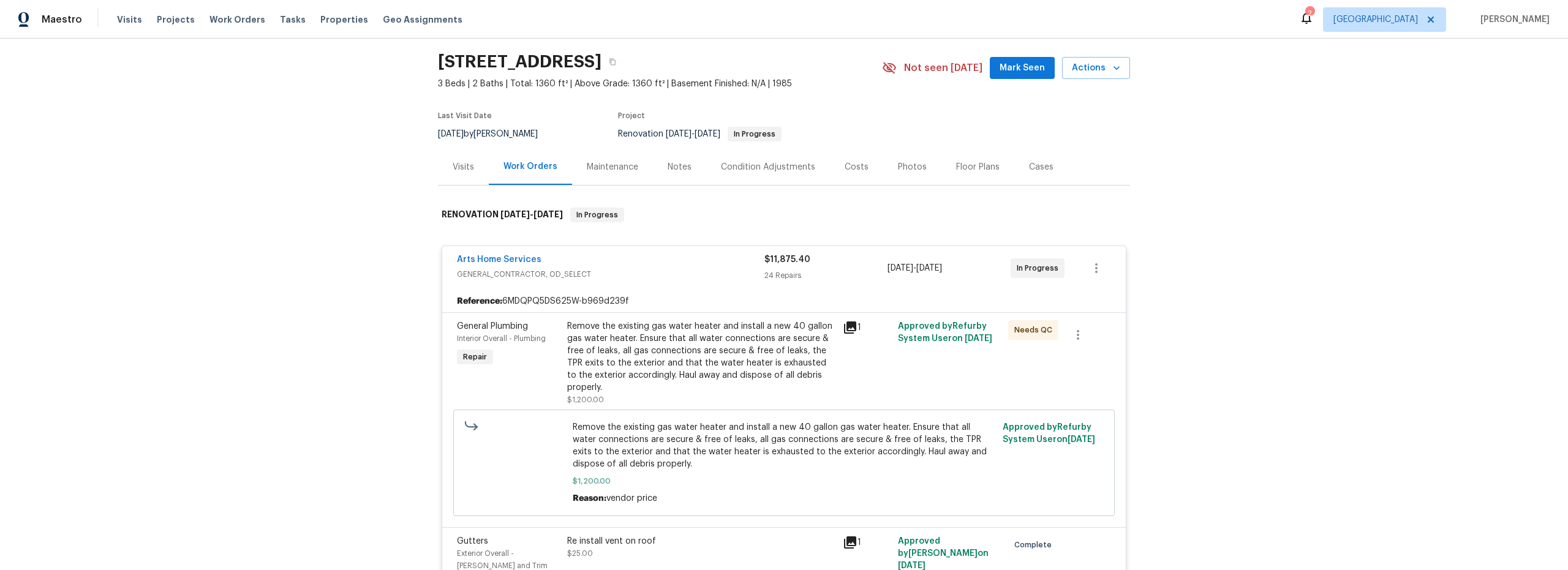
click at [673, 459] on span "Remove the existing gas water heater and install a new 40 gallon gas water heat…" at bounding box center [784, 445] width 423 height 49
click at [674, 371] on div "Remove the existing gas water heater and install a new 40 gallon gas water heat…" at bounding box center [701, 357] width 268 height 73
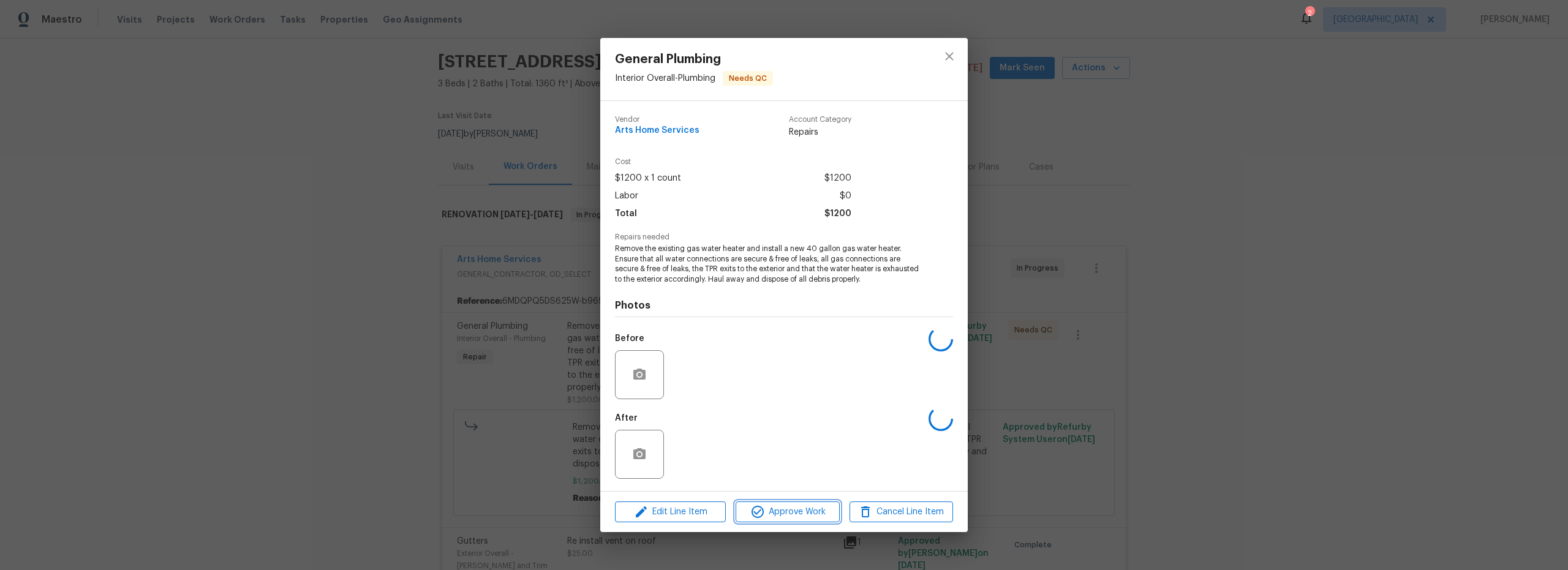
click at [768, 513] on span "Approve Work" at bounding box center [787, 512] width 97 height 15
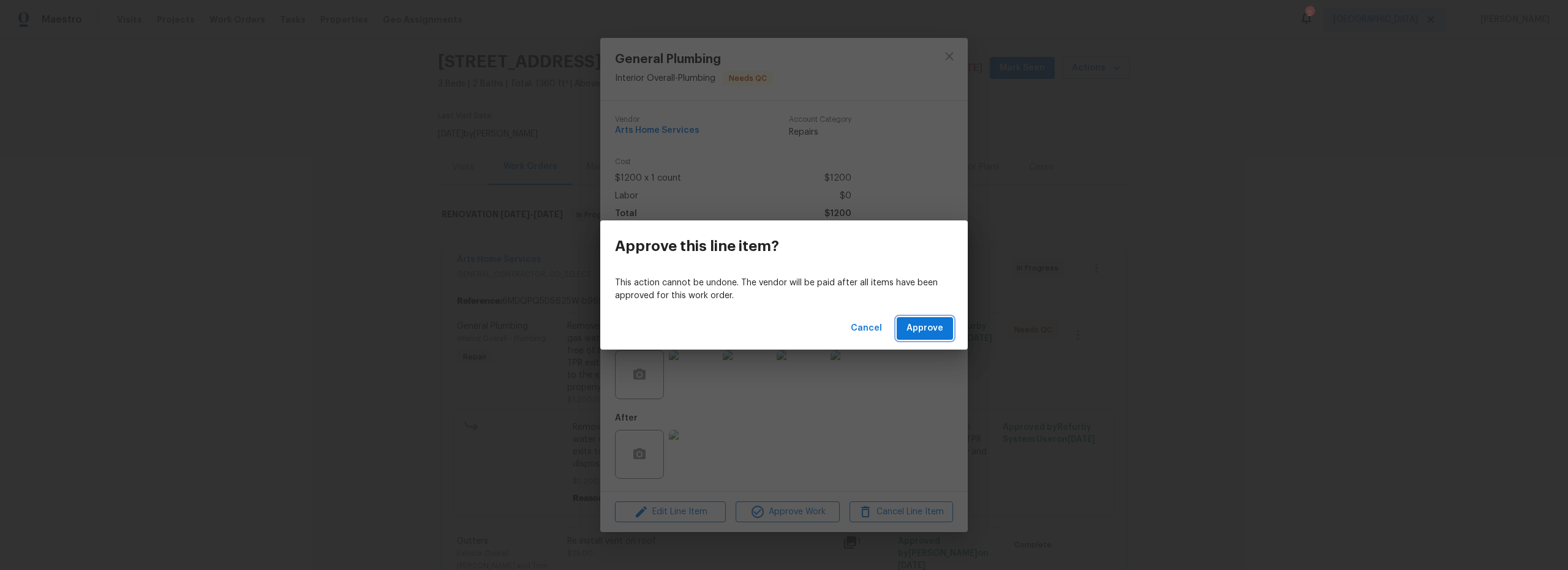
click at [914, 337] on button "Approve" at bounding box center [924, 328] width 56 height 22
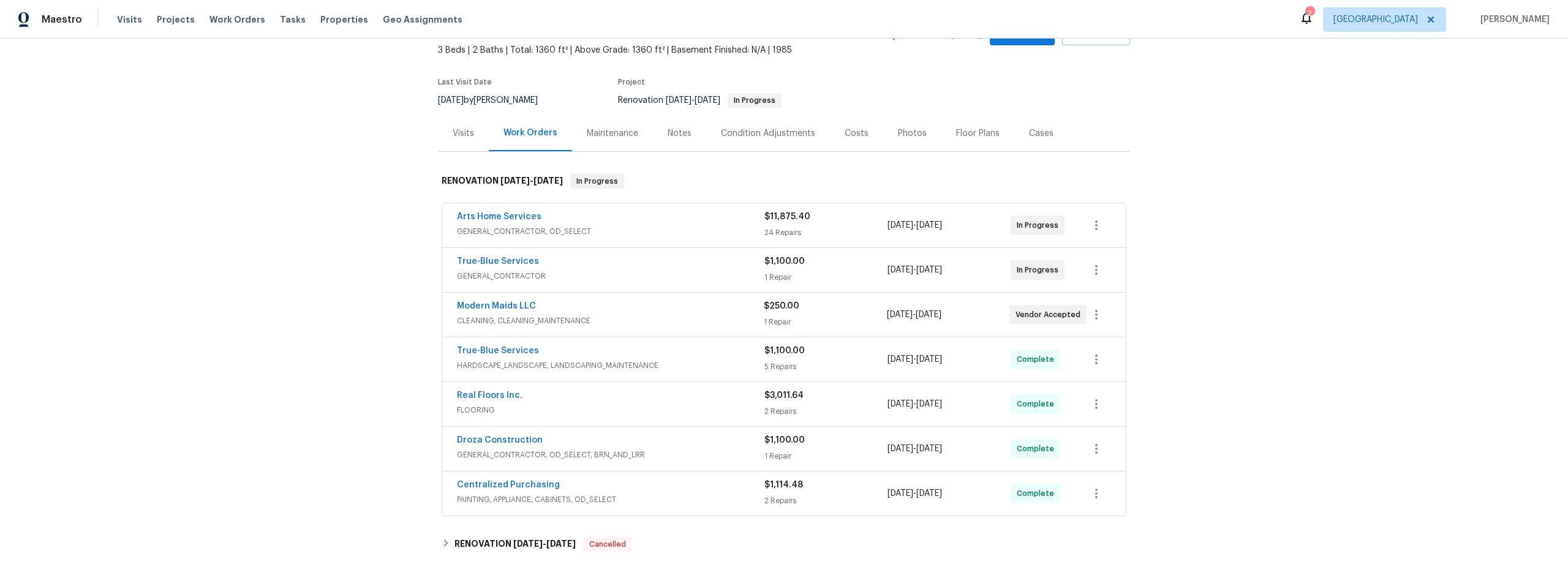
scroll to position [74, 0]
